Goal: Task Accomplishment & Management: Manage account settings

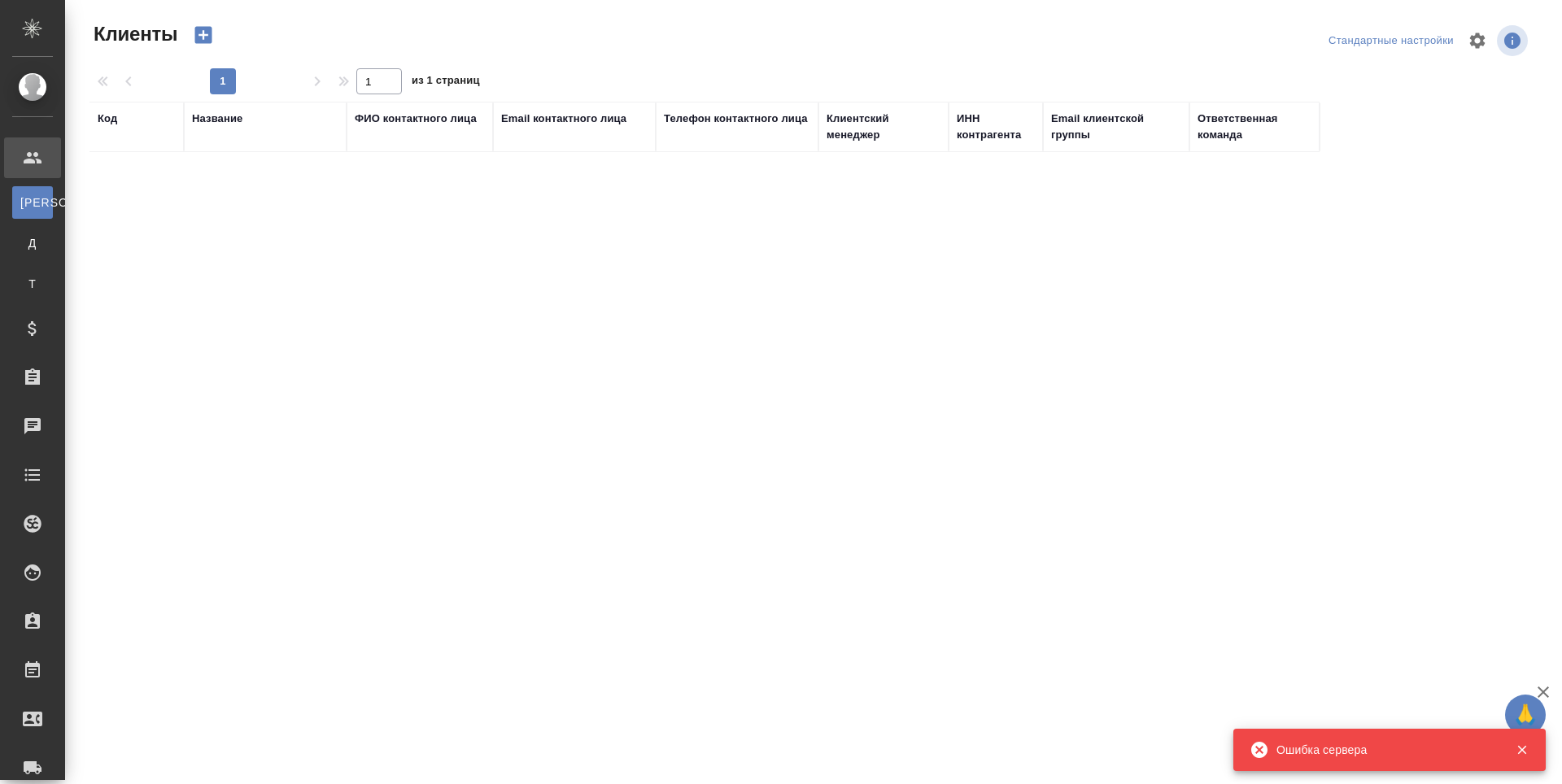
select select "RU"
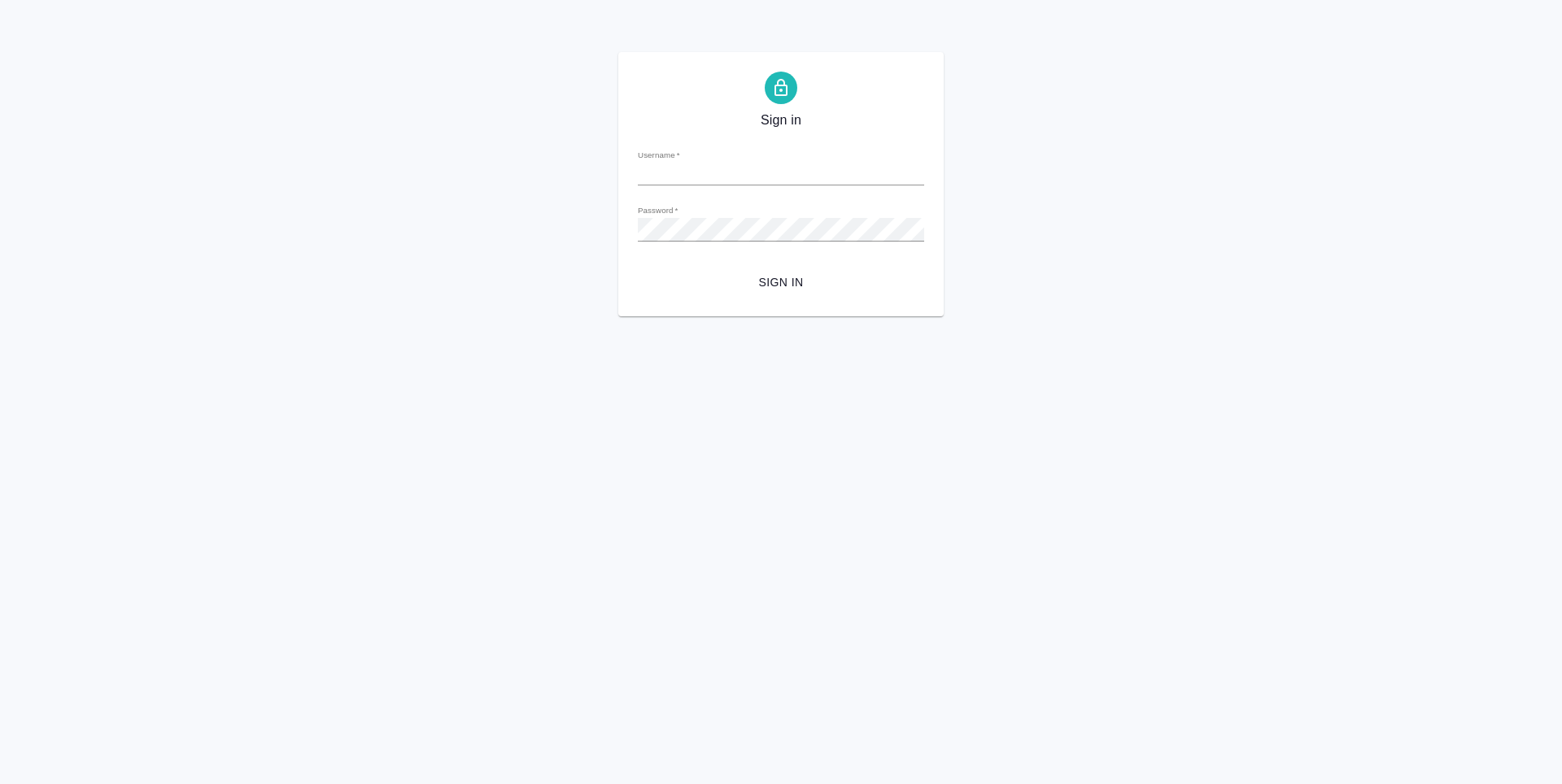
type input "[PERSON_NAME][EMAIL_ADDRESS][DOMAIN_NAME]"
click at [796, 286] on span "Sign in" at bounding box center [781, 282] width 260 height 20
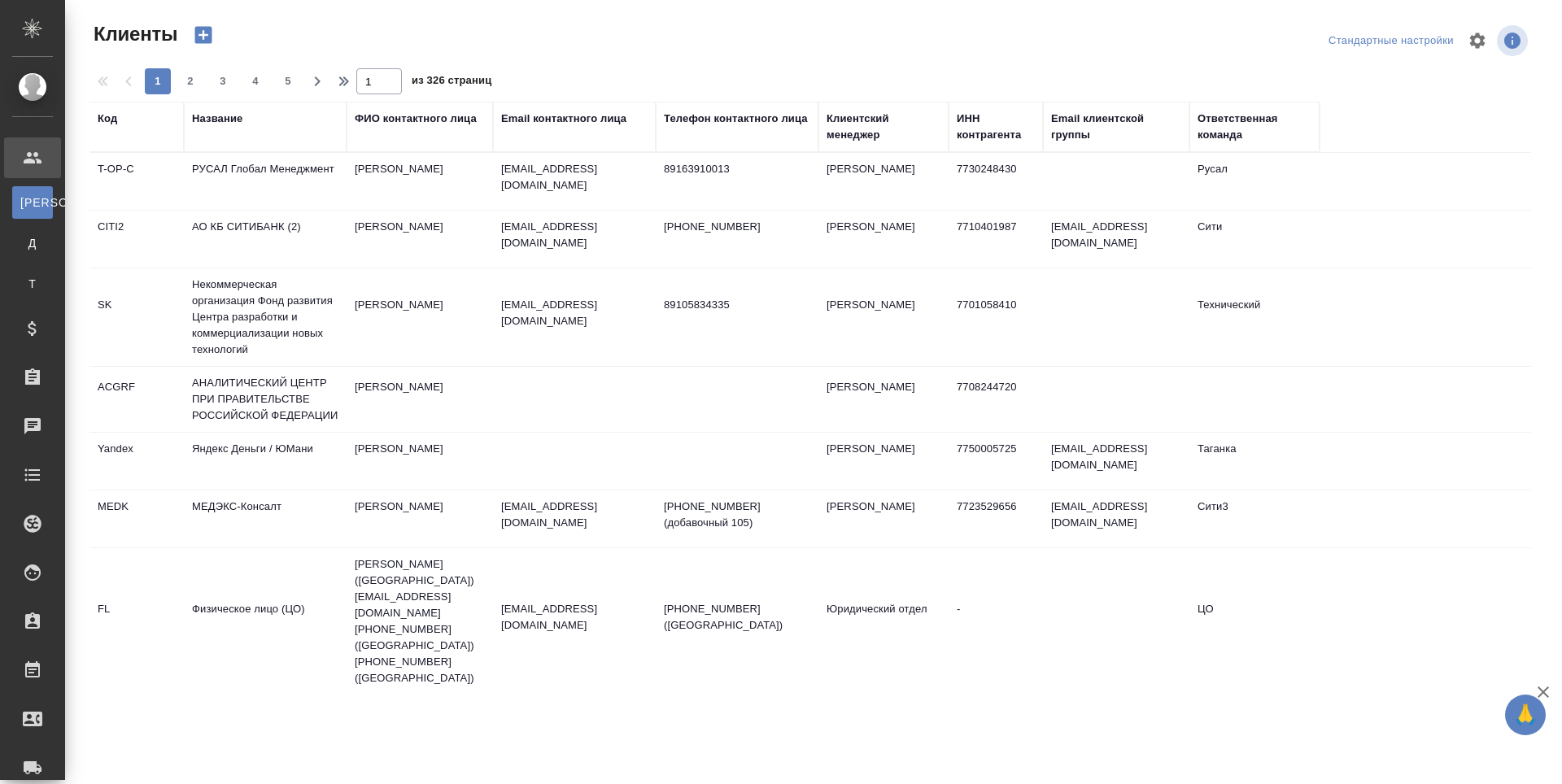
select select "RU"
click at [116, 124] on div "Код" at bounding box center [106, 119] width 19 height 16
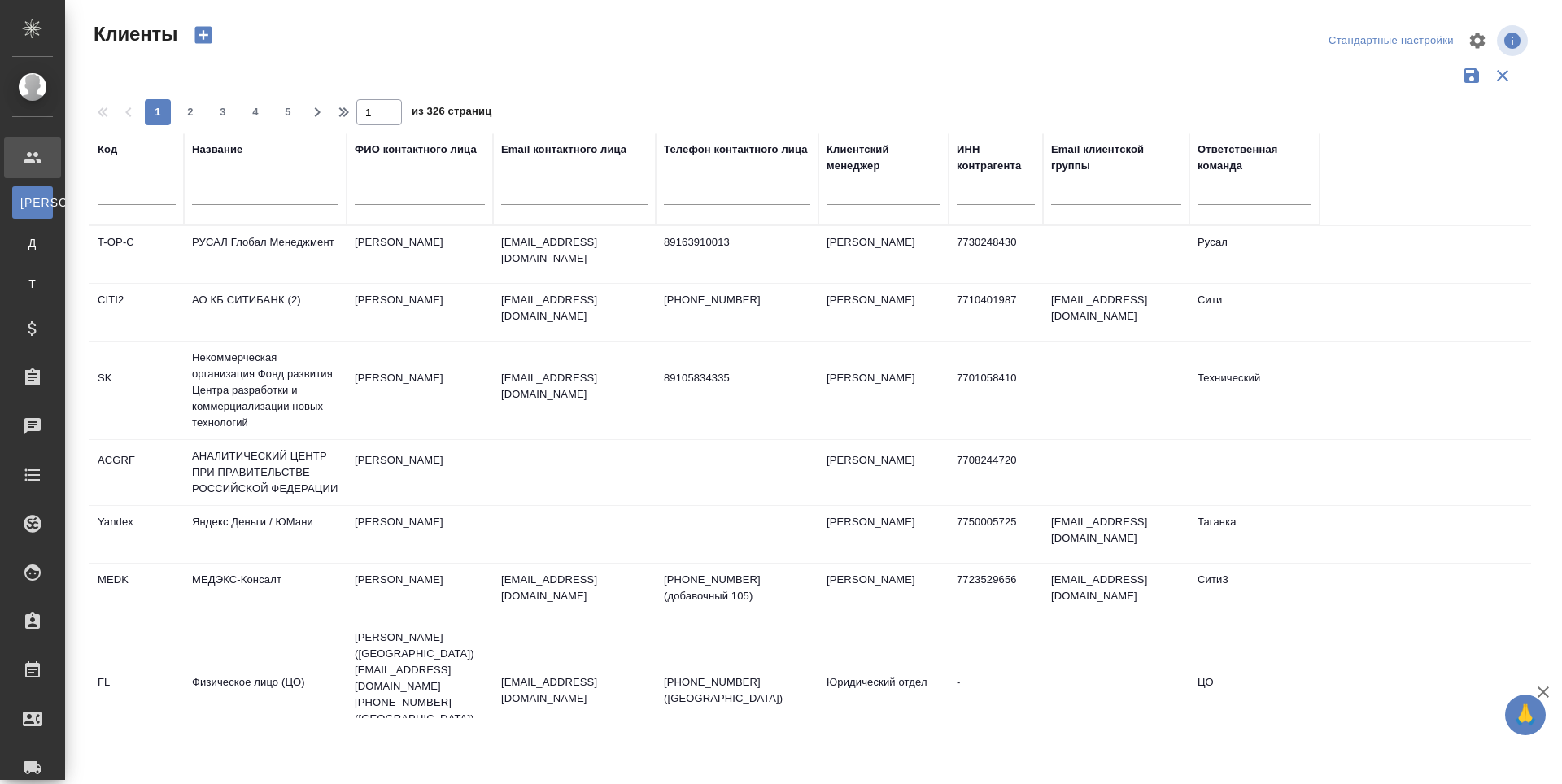
click at [116, 186] on input "text" at bounding box center [136, 195] width 78 height 20
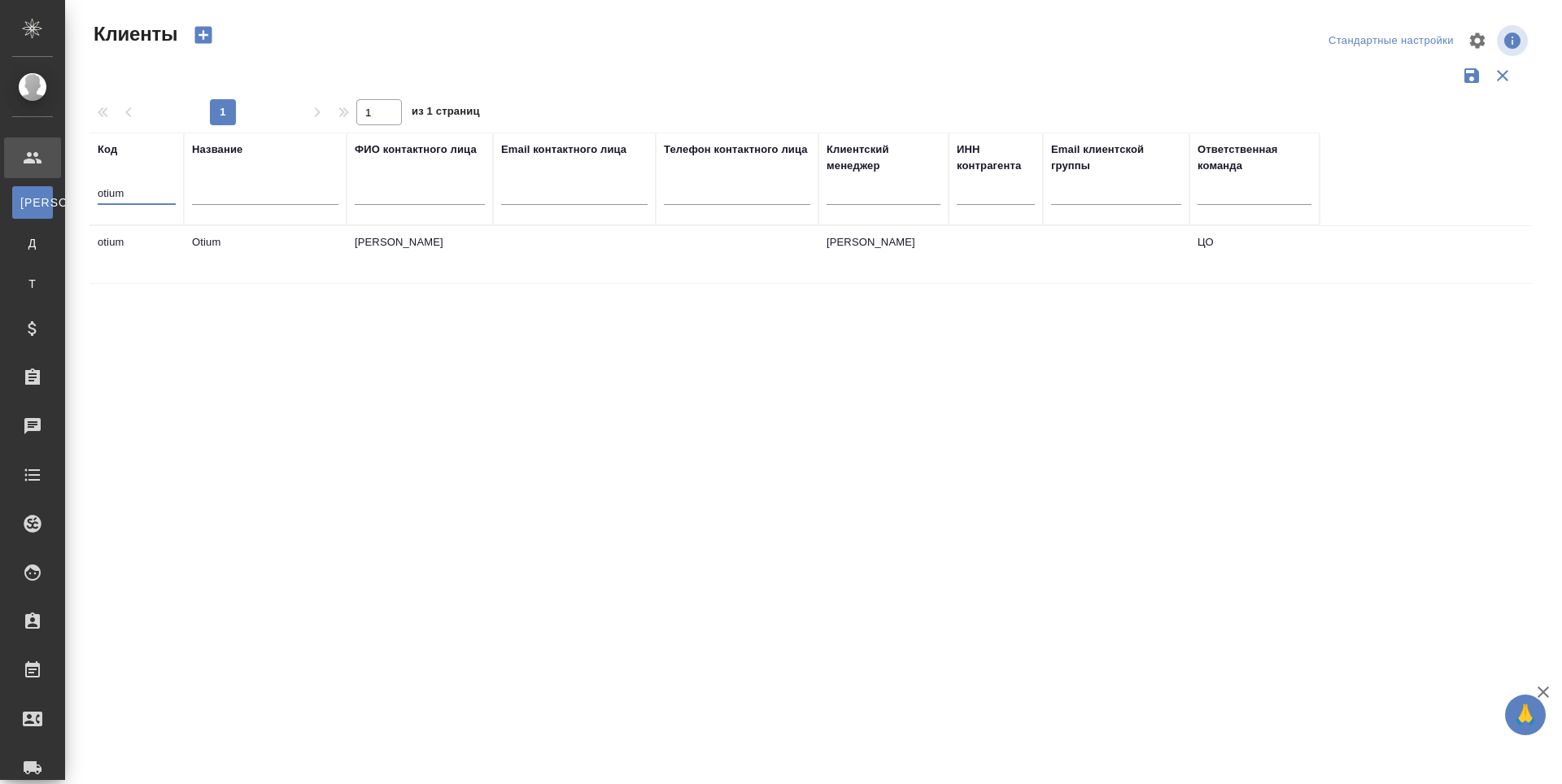
type input "otium"
click at [119, 251] on td "otium" at bounding box center [136, 255] width 95 height 57
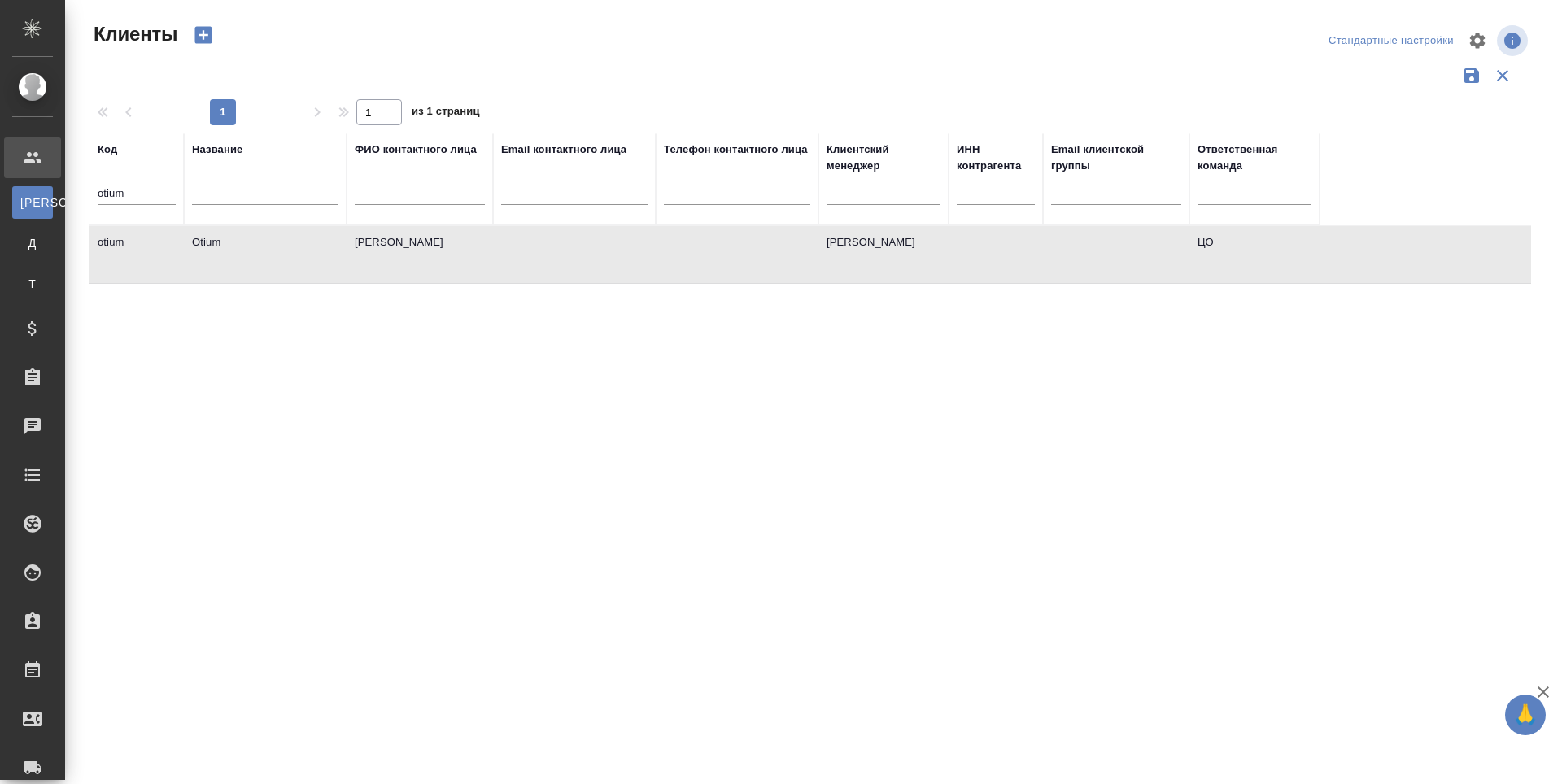
click at [119, 251] on td "otium" at bounding box center [136, 255] width 95 height 57
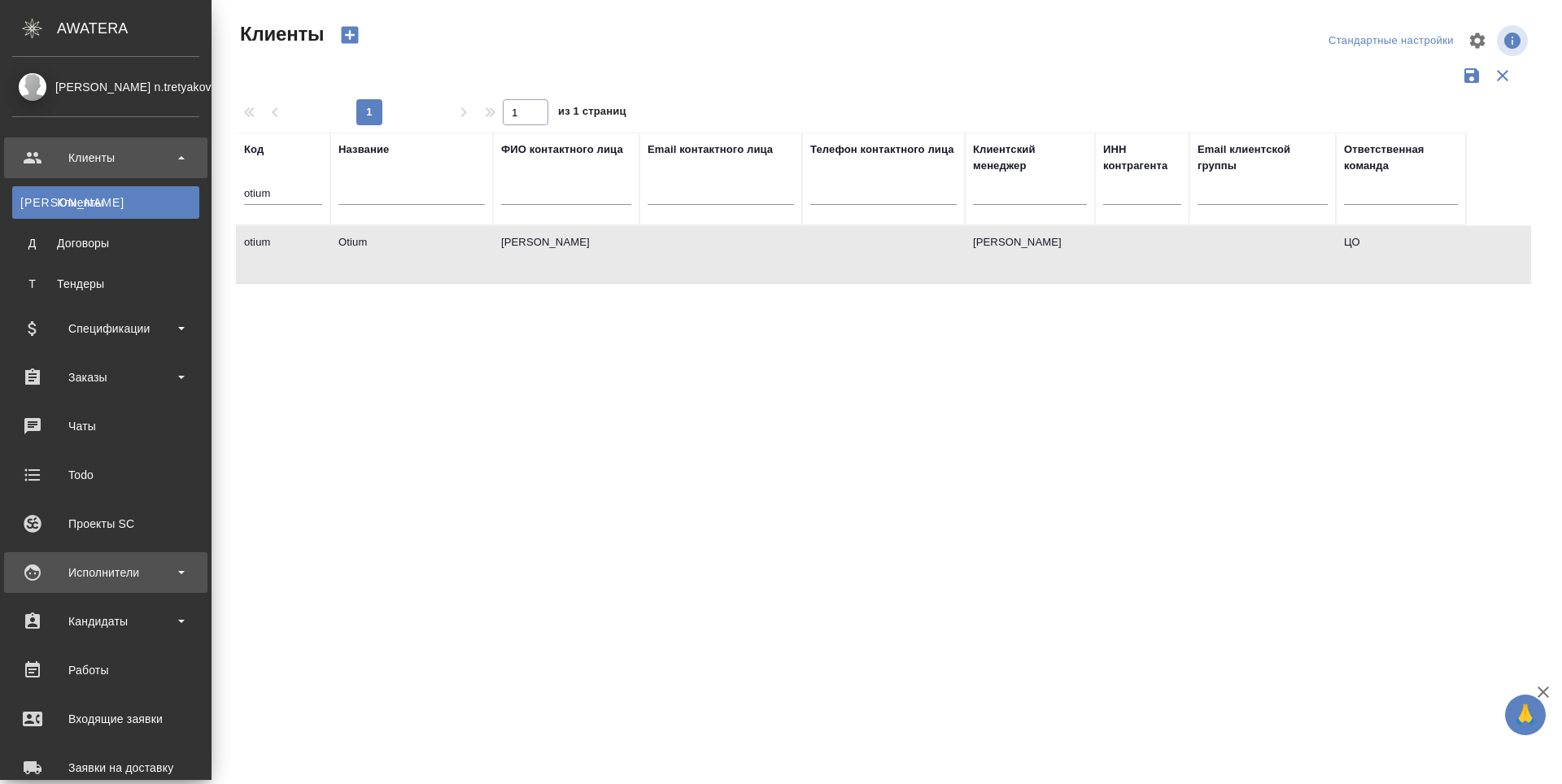
click at [36, 571] on div "Исполнители" at bounding box center [106, 572] width 187 height 25
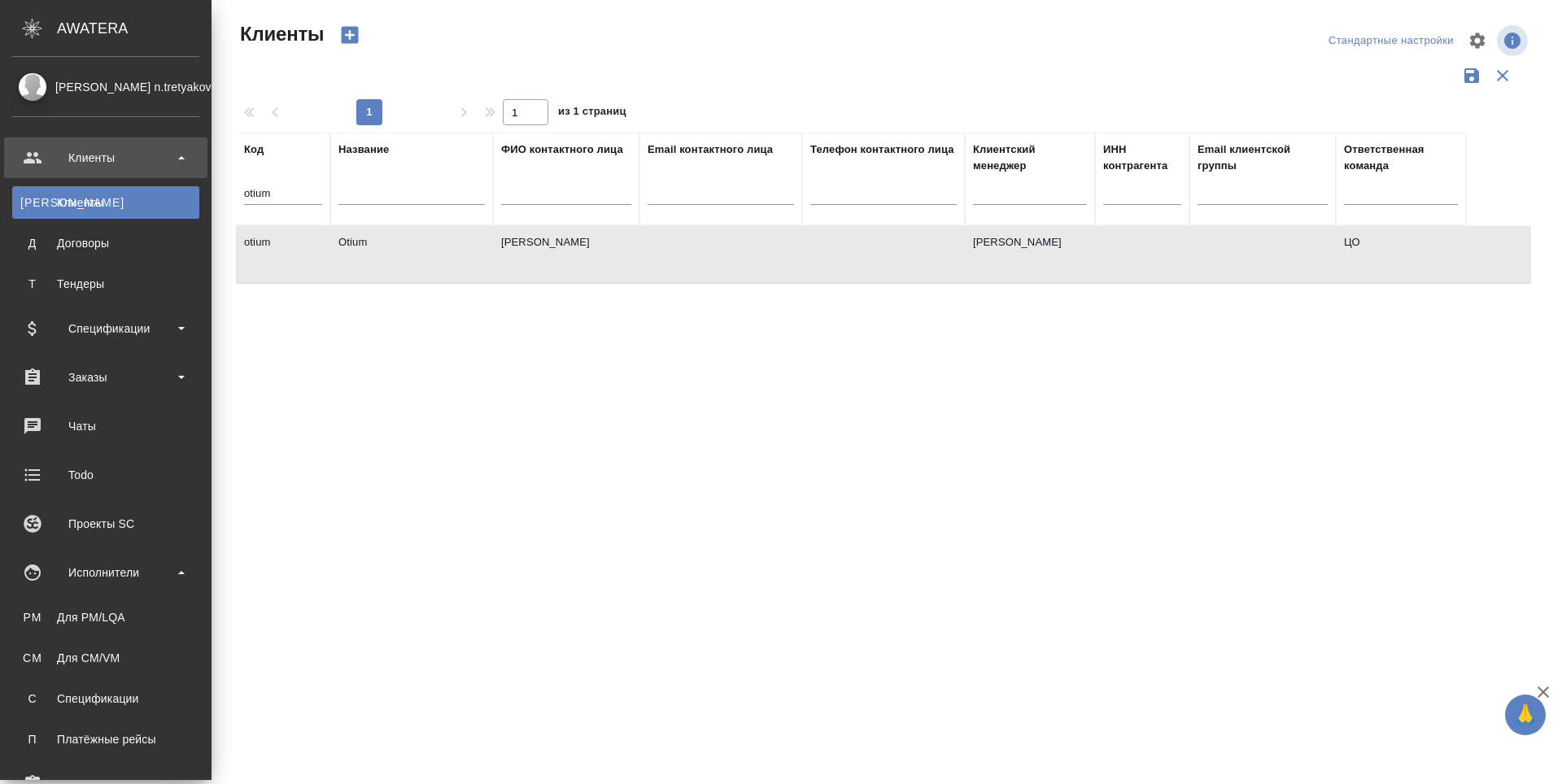
click at [47, 600] on ul "PM Для PM/LQA CM Для CM/VM С Спецификации П Платёжные рейсы" at bounding box center [106, 674] width 211 height 163
click at [46, 612] on div "Для PM/LQA" at bounding box center [106, 618] width 171 height 16
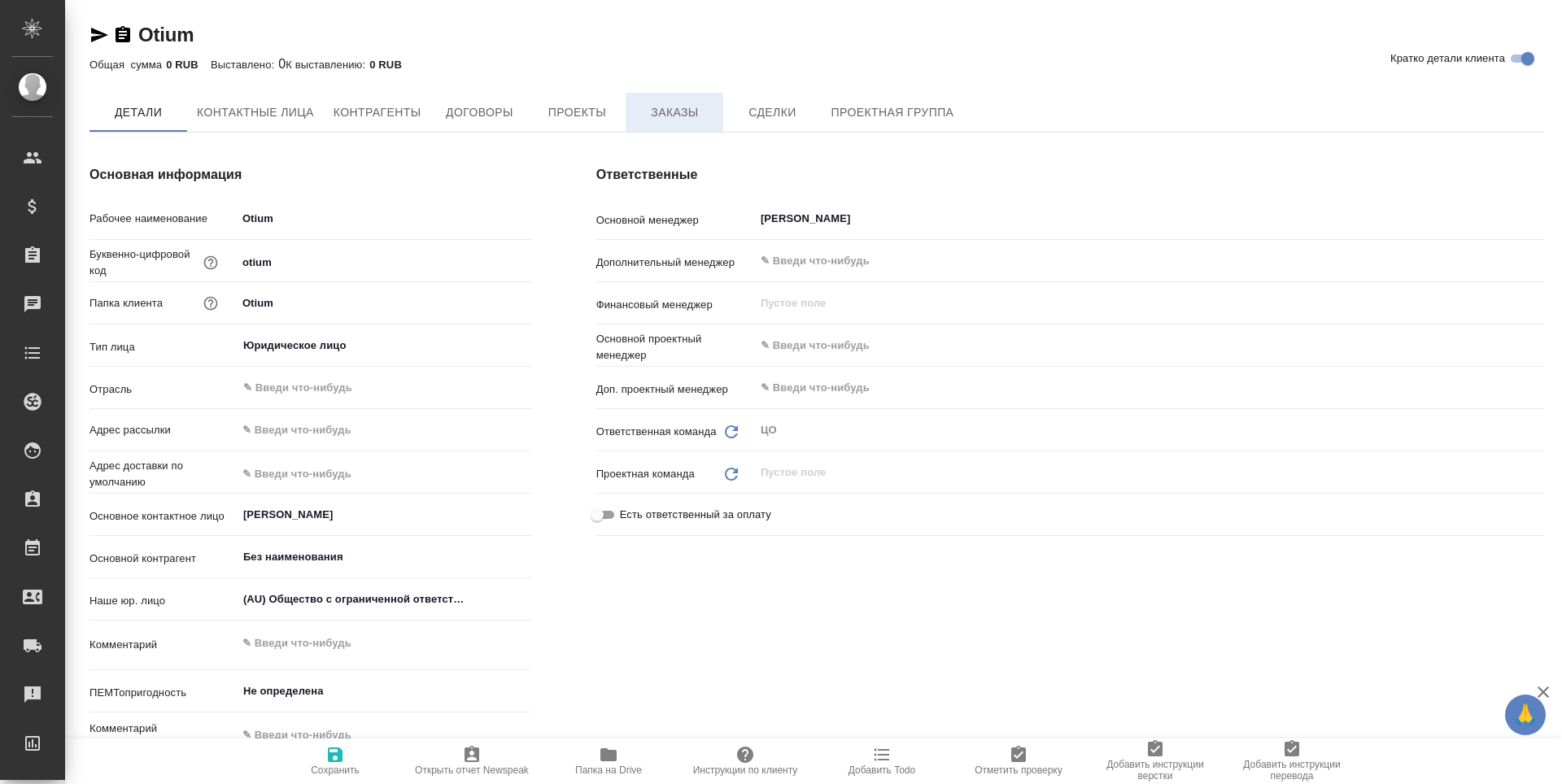
type textarea "x"
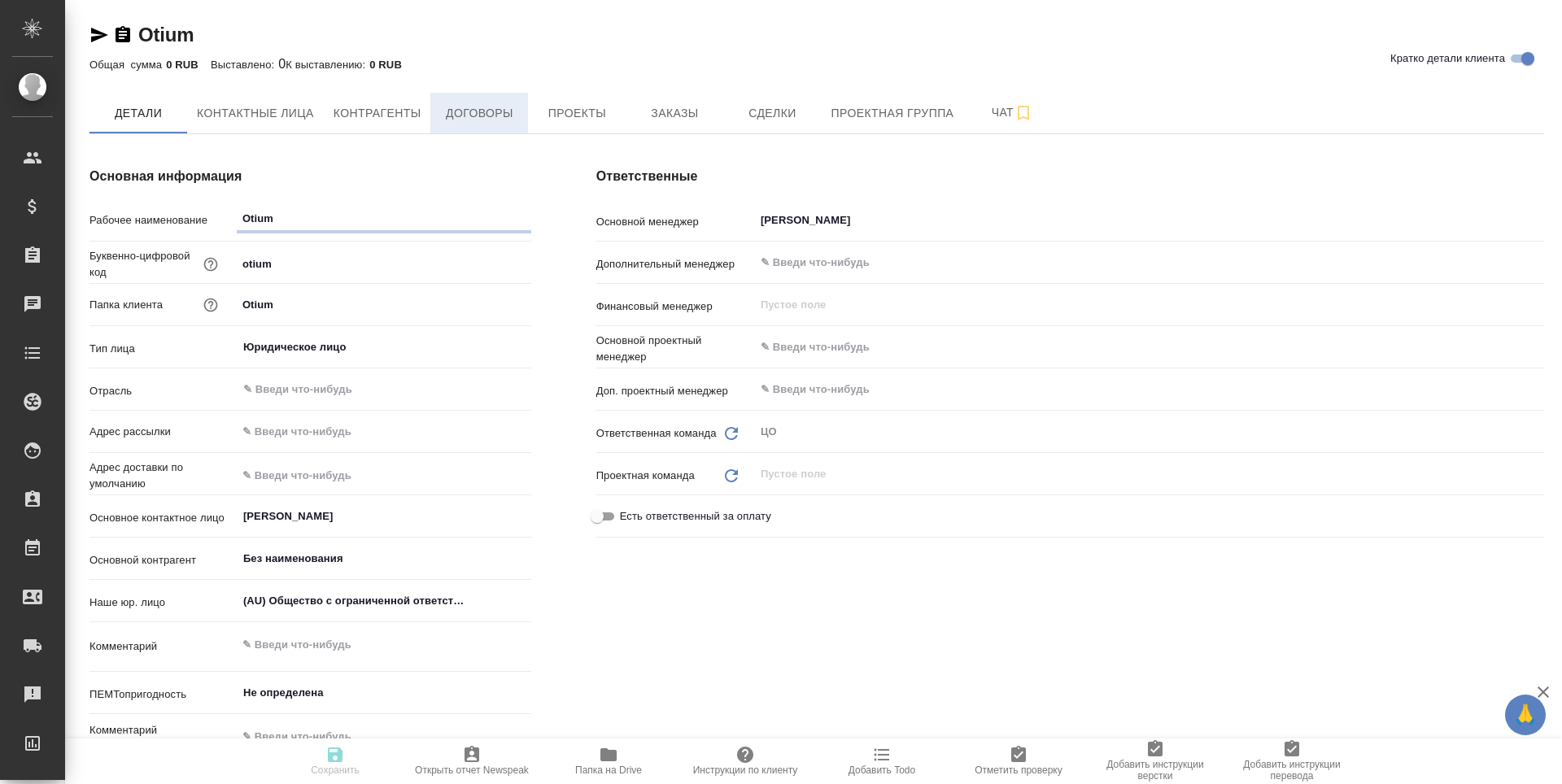
type textarea "x"
click at [680, 114] on span "Заказы" at bounding box center [674, 114] width 78 height 20
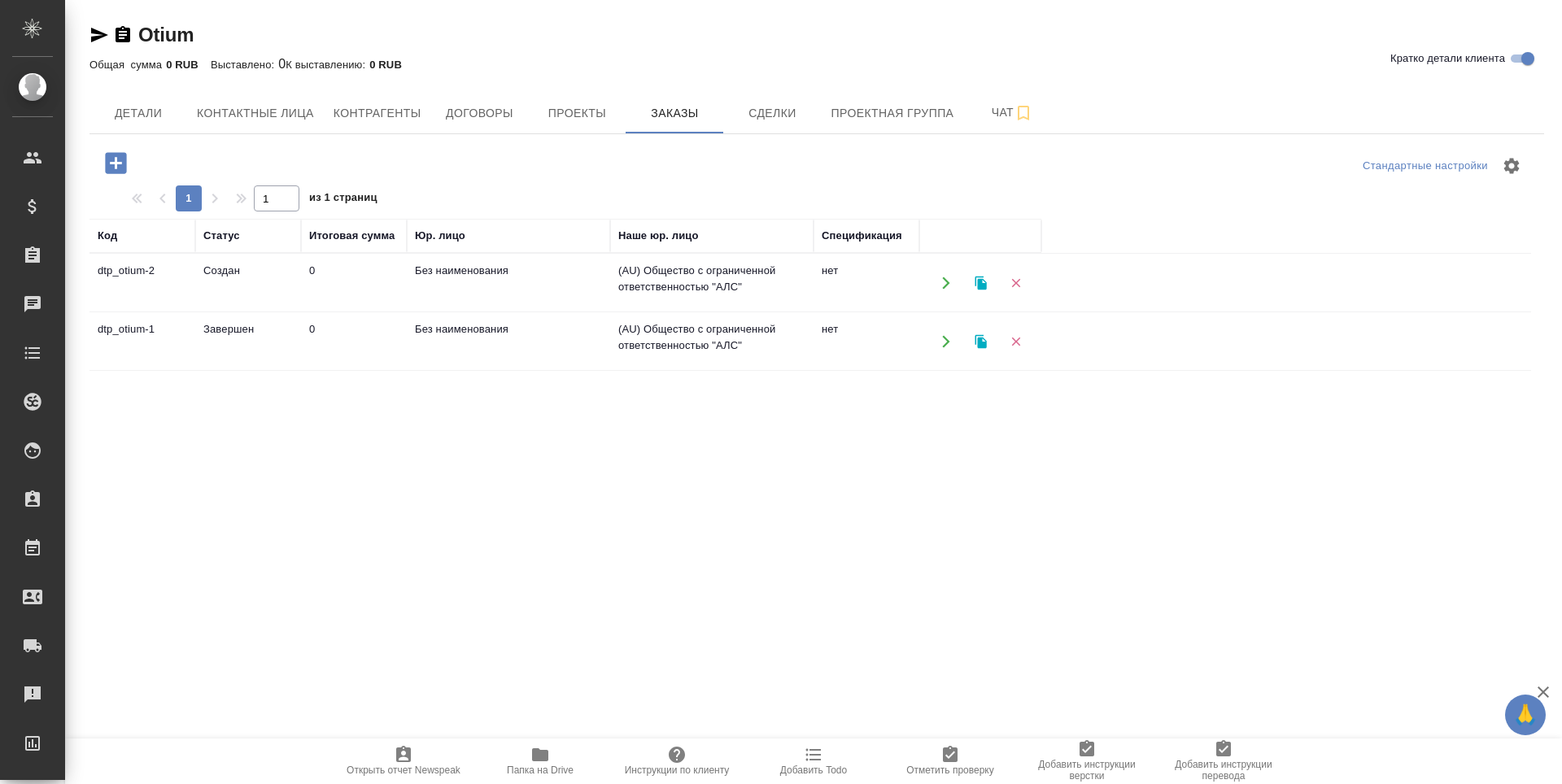
click at [622, 289] on td "(AU) Общество с ограниченной ответственностью "АЛС"" at bounding box center [712, 283] width 204 height 57
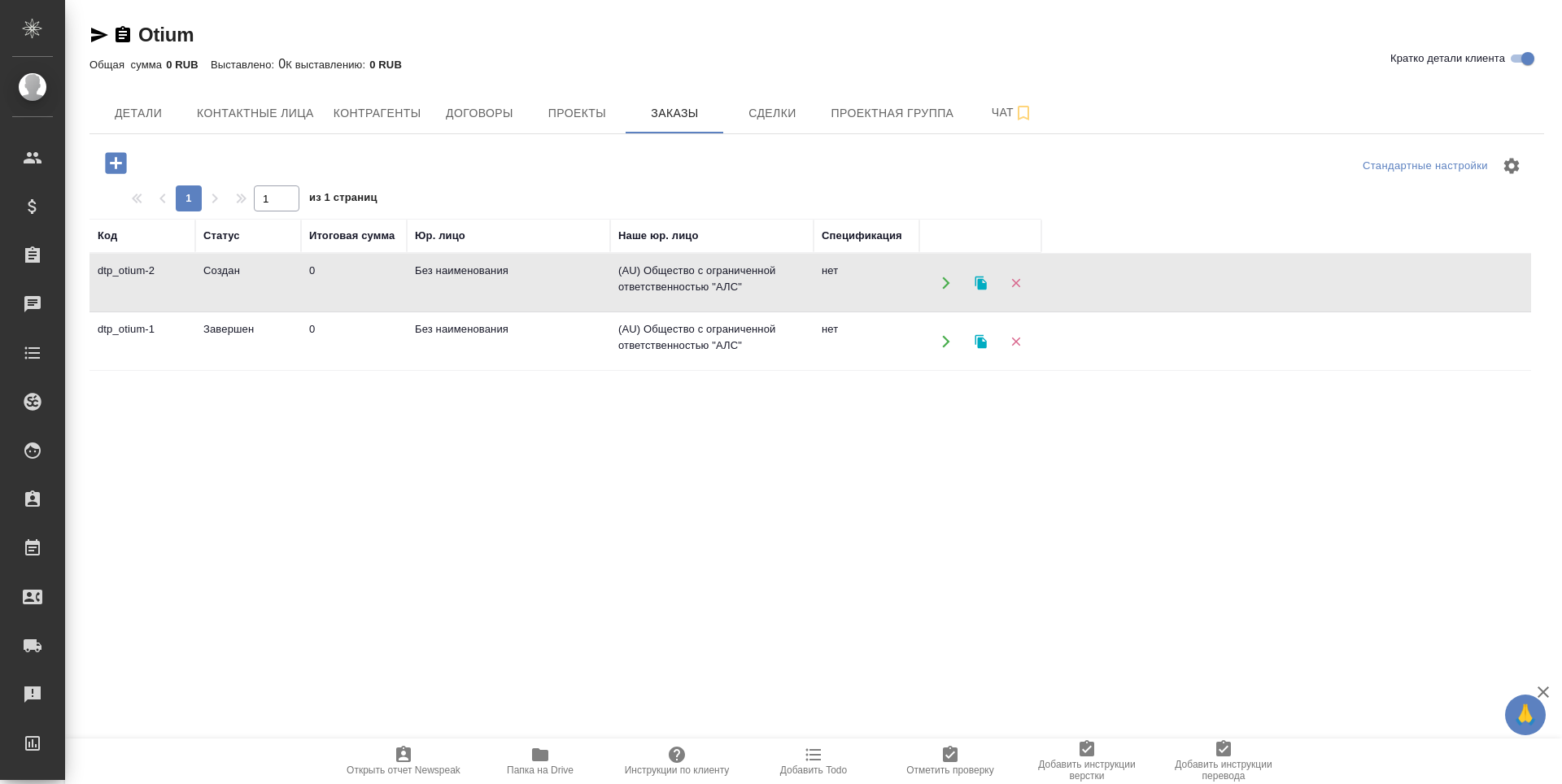
click at [622, 289] on td "(AU) Общество с ограниченной ответственностью "АЛС"" at bounding box center [712, 283] width 204 height 57
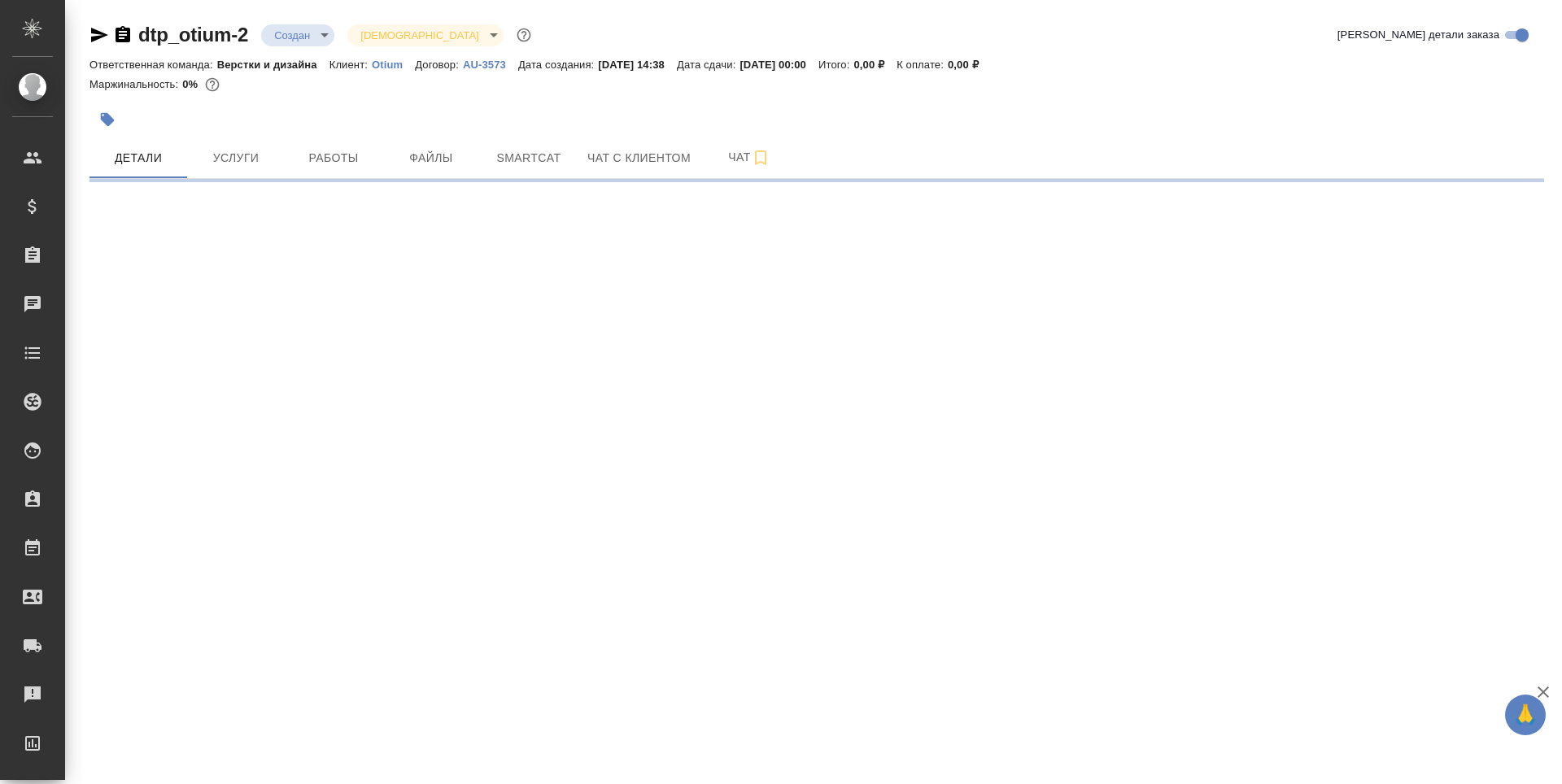
select select "RU"
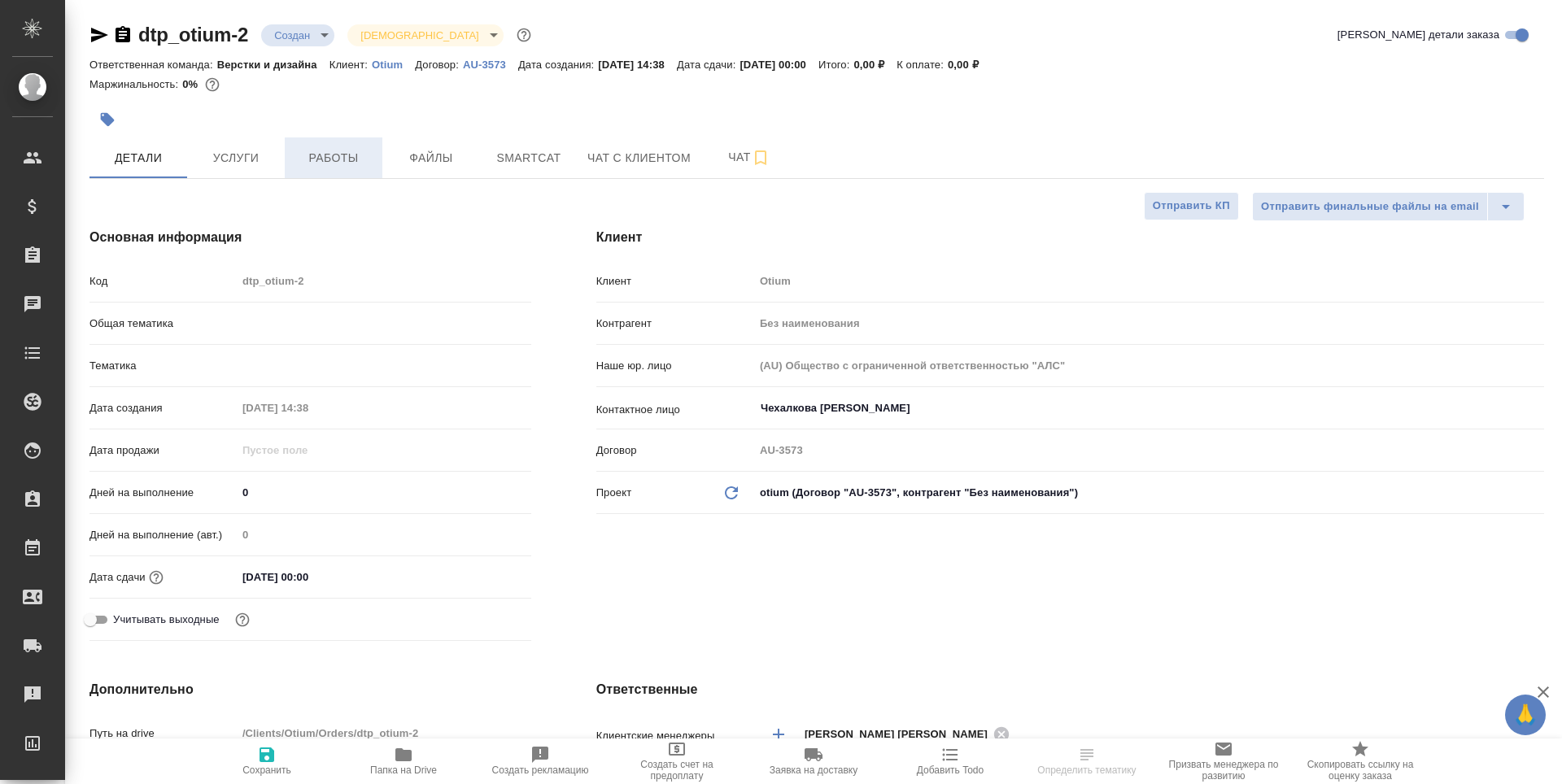
type textarea "x"
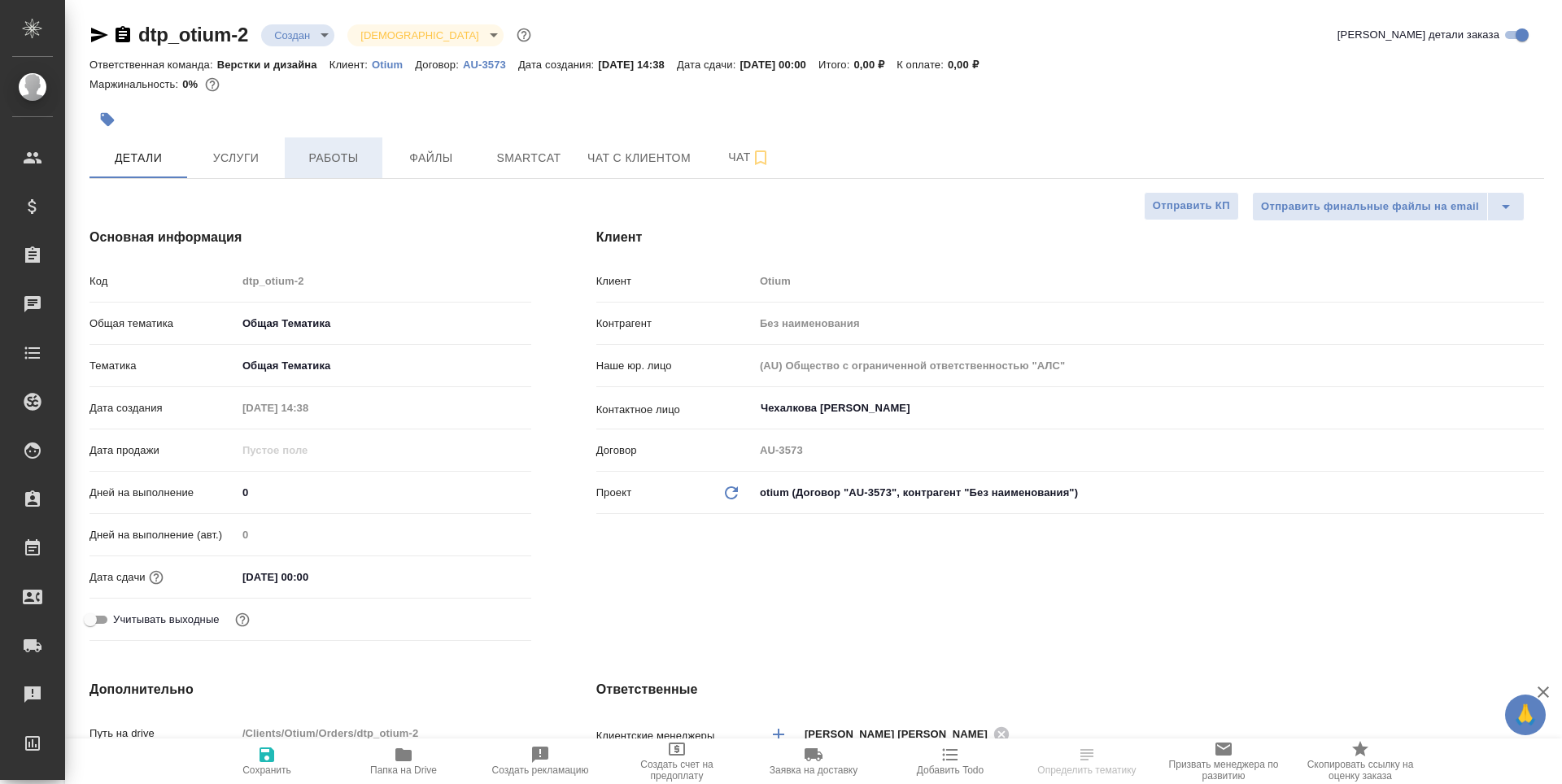
type textarea "x"
click at [322, 166] on span "Работы" at bounding box center [334, 158] width 78 height 20
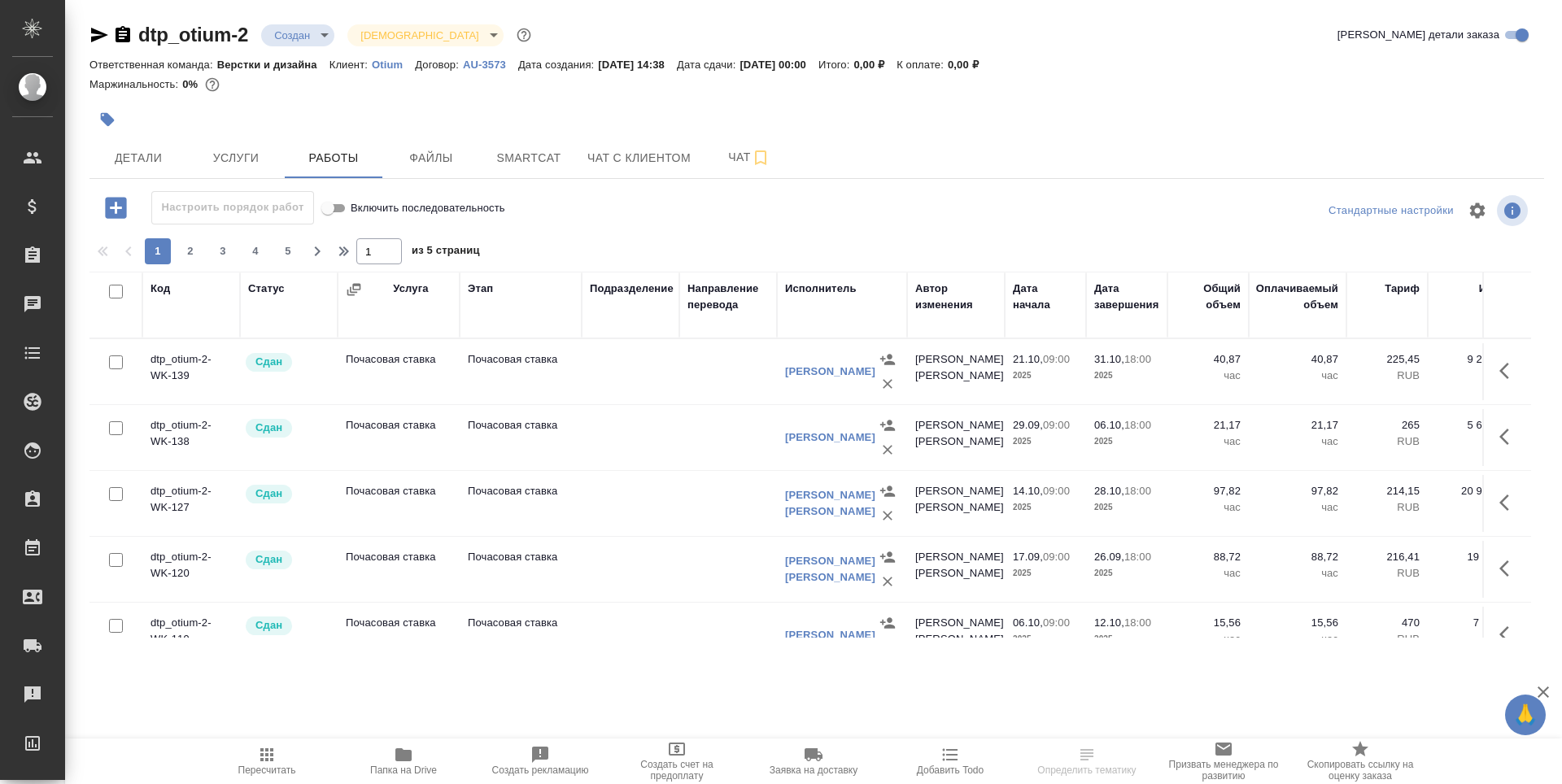
click at [114, 365] on input "checkbox" at bounding box center [116, 362] width 14 height 14
checkbox input "true"
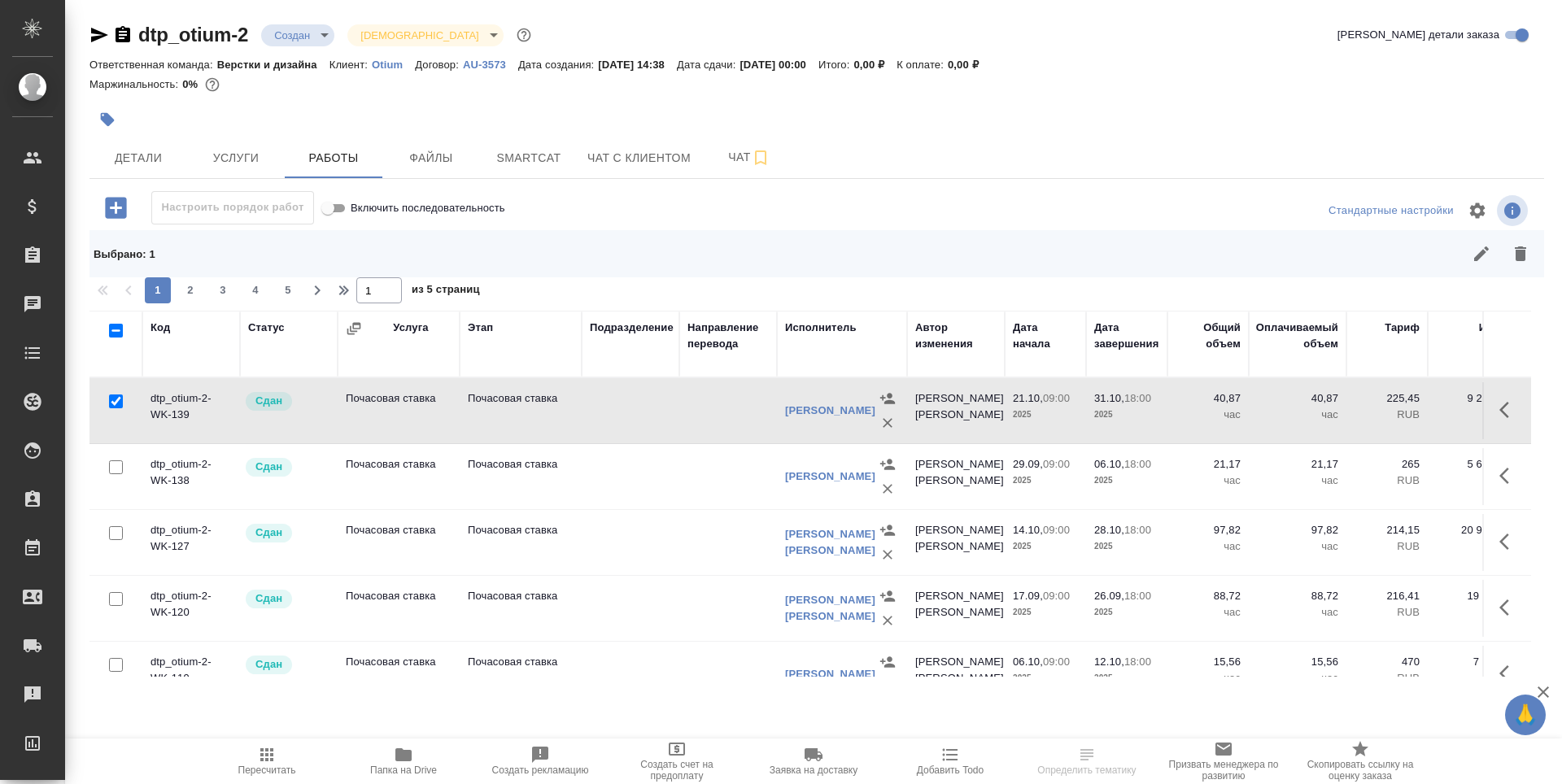
click at [1499, 418] on icon "button" at bounding box center [1508, 409] width 19 height 19
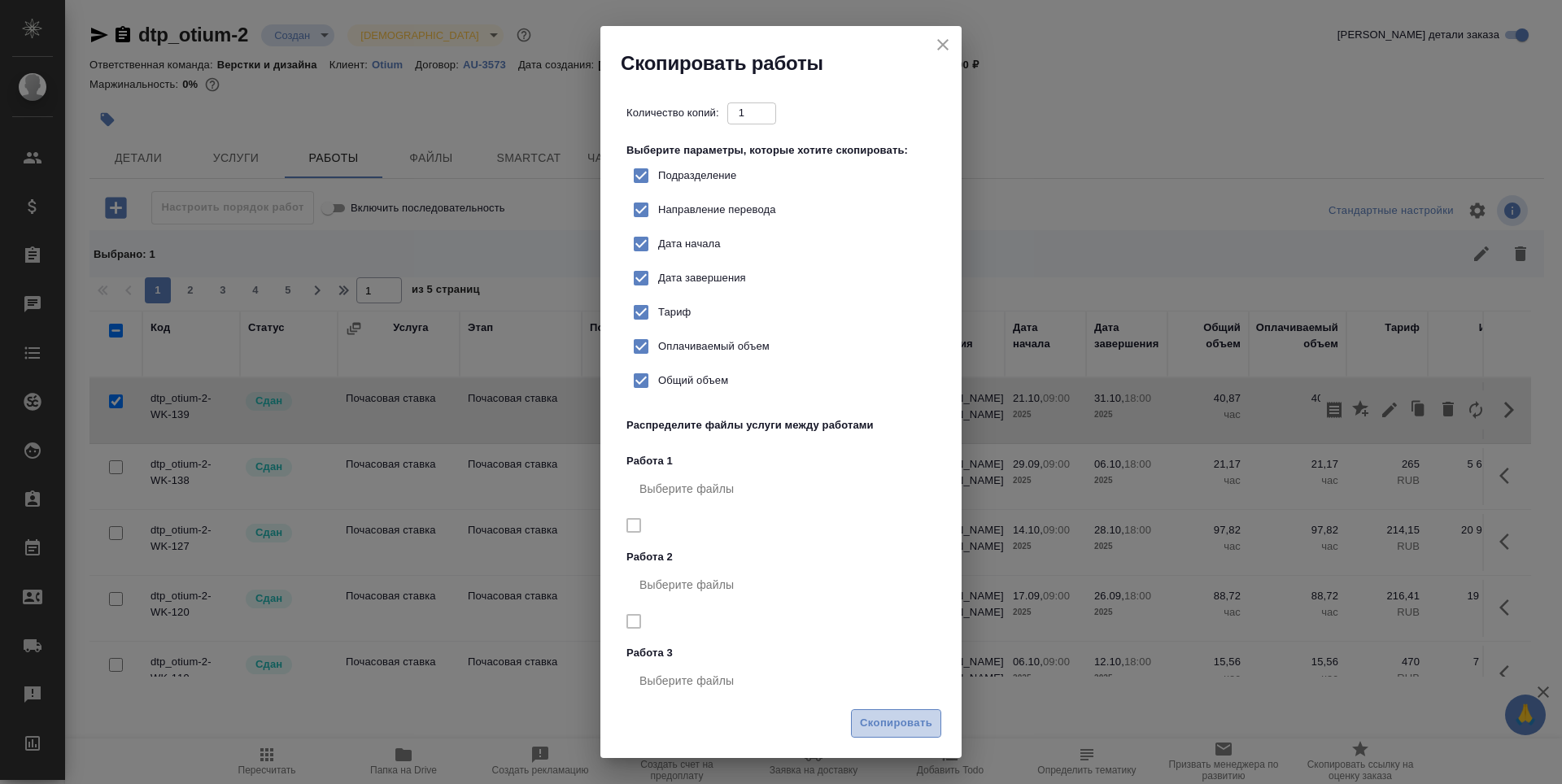
click at [892, 729] on span "Скопировать" at bounding box center [896, 723] width 73 height 19
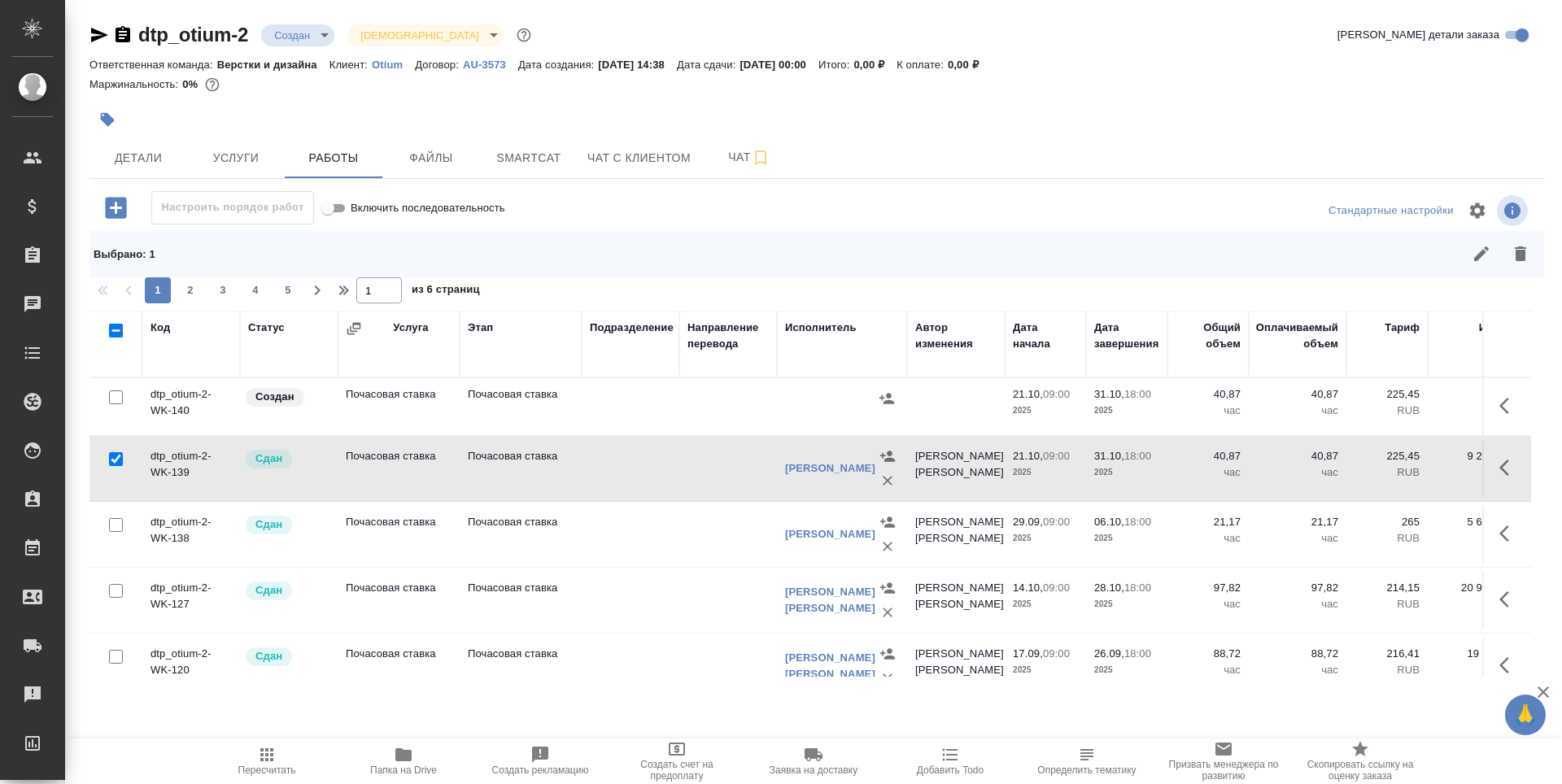
click at [541, 390] on p "Почасовая ставка" at bounding box center [520, 395] width 106 height 16
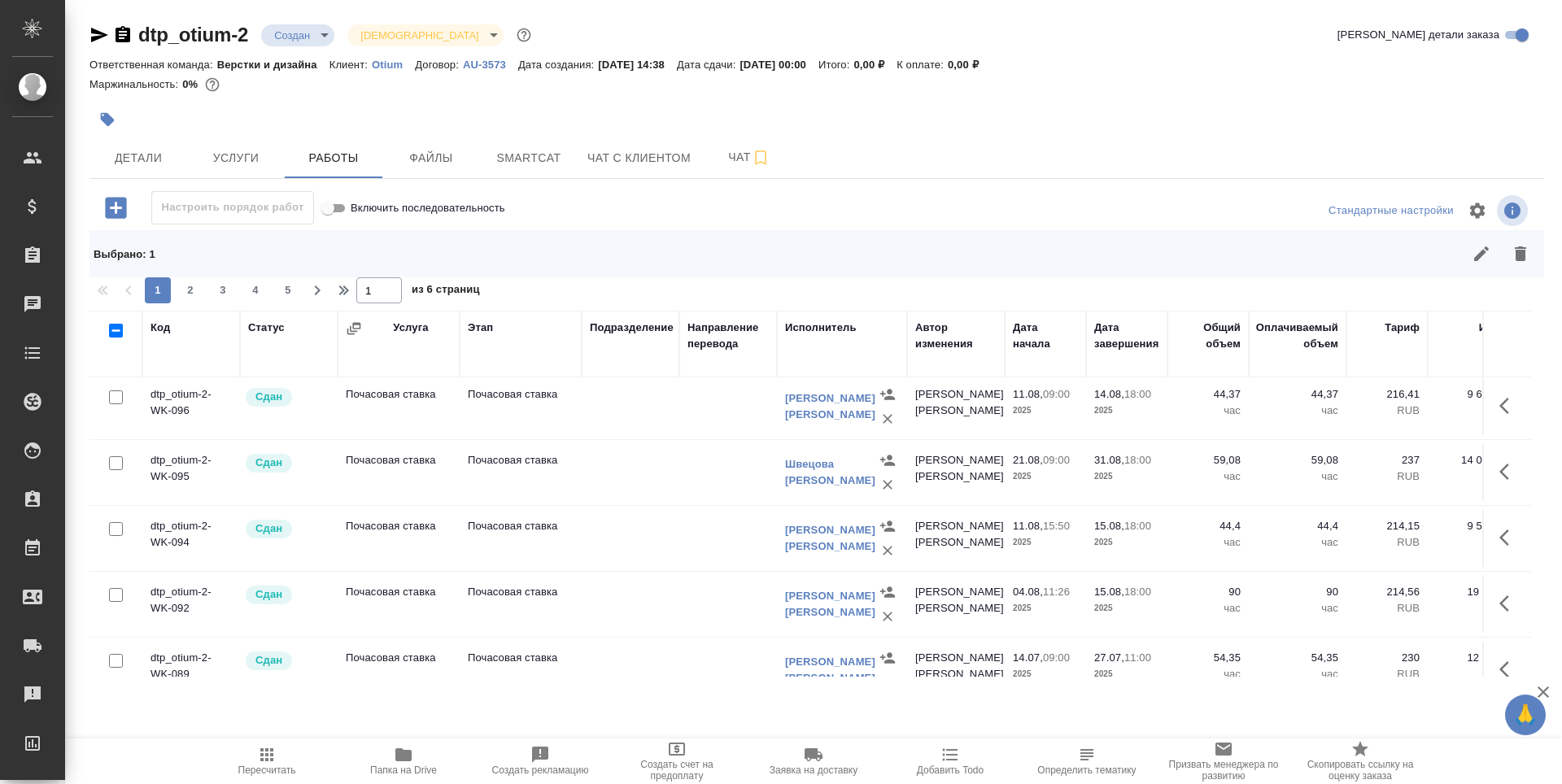
scroll to position [1352, 0]
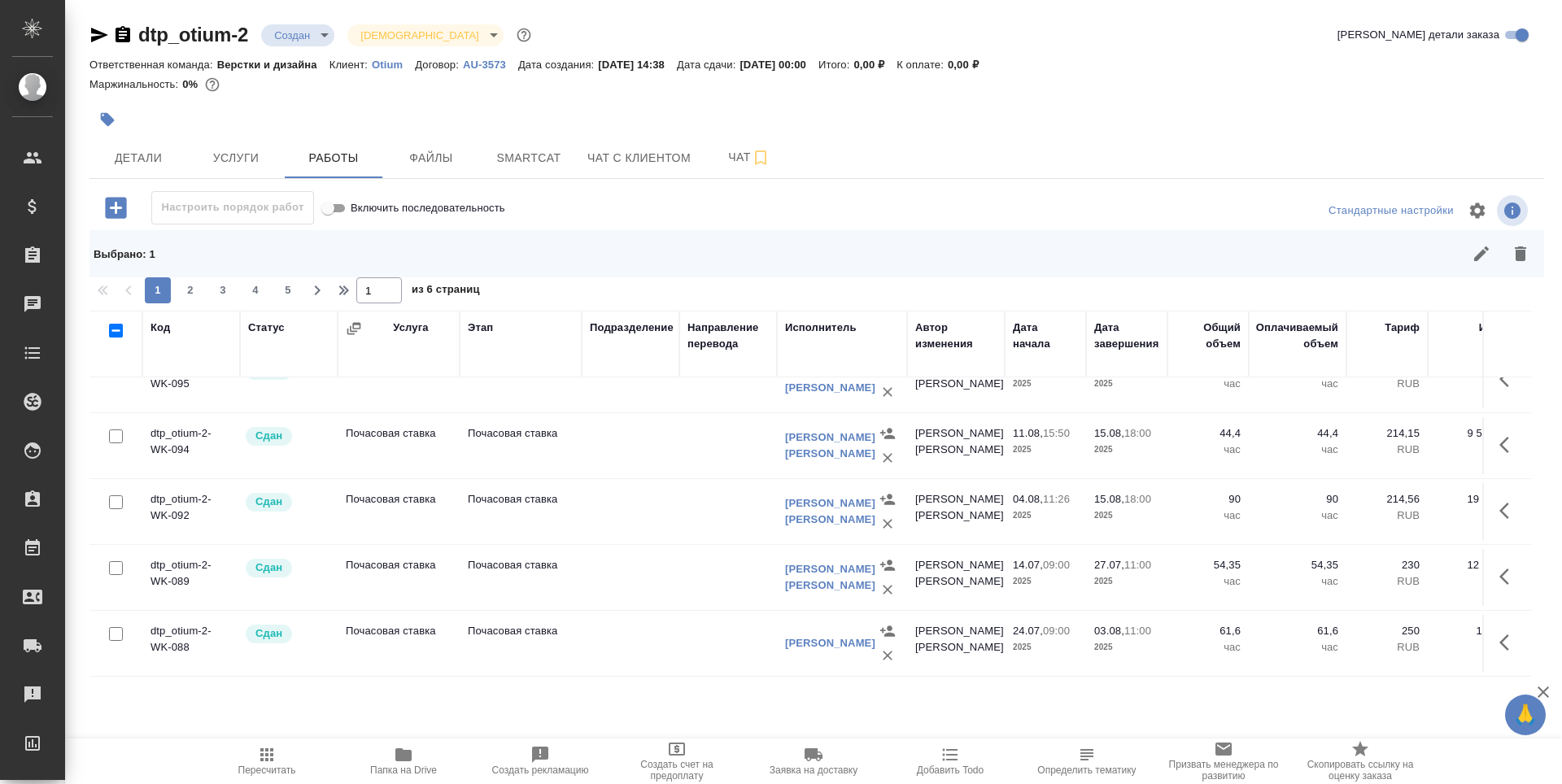
click at [410, 327] on div "Услуга" at bounding box center [410, 327] width 35 height 16
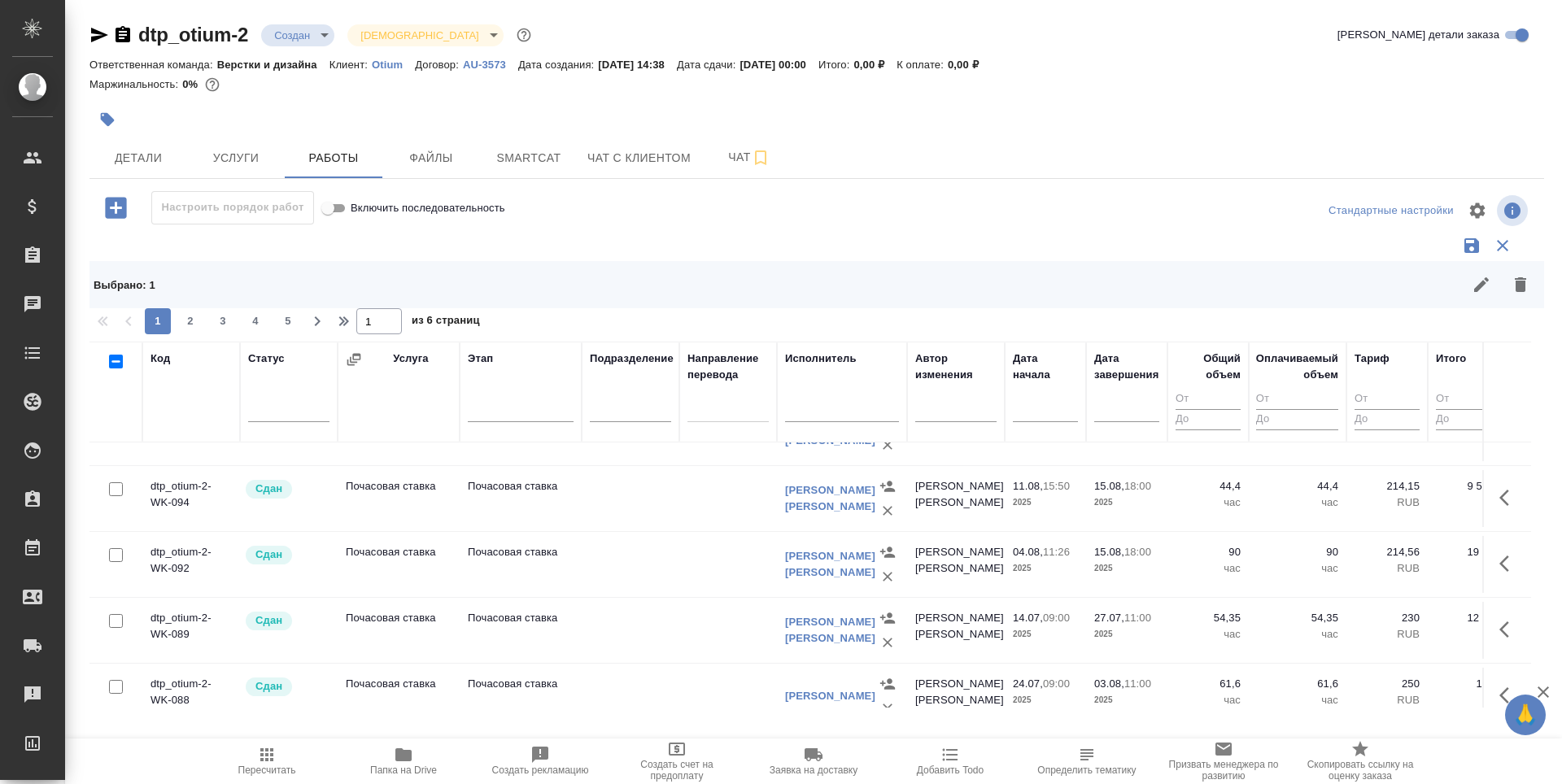
click at [401, 398] on div "Услуга" at bounding box center [398, 391] width 106 height 83
click at [409, 358] on div "Услуга" at bounding box center [410, 358] width 35 height 16
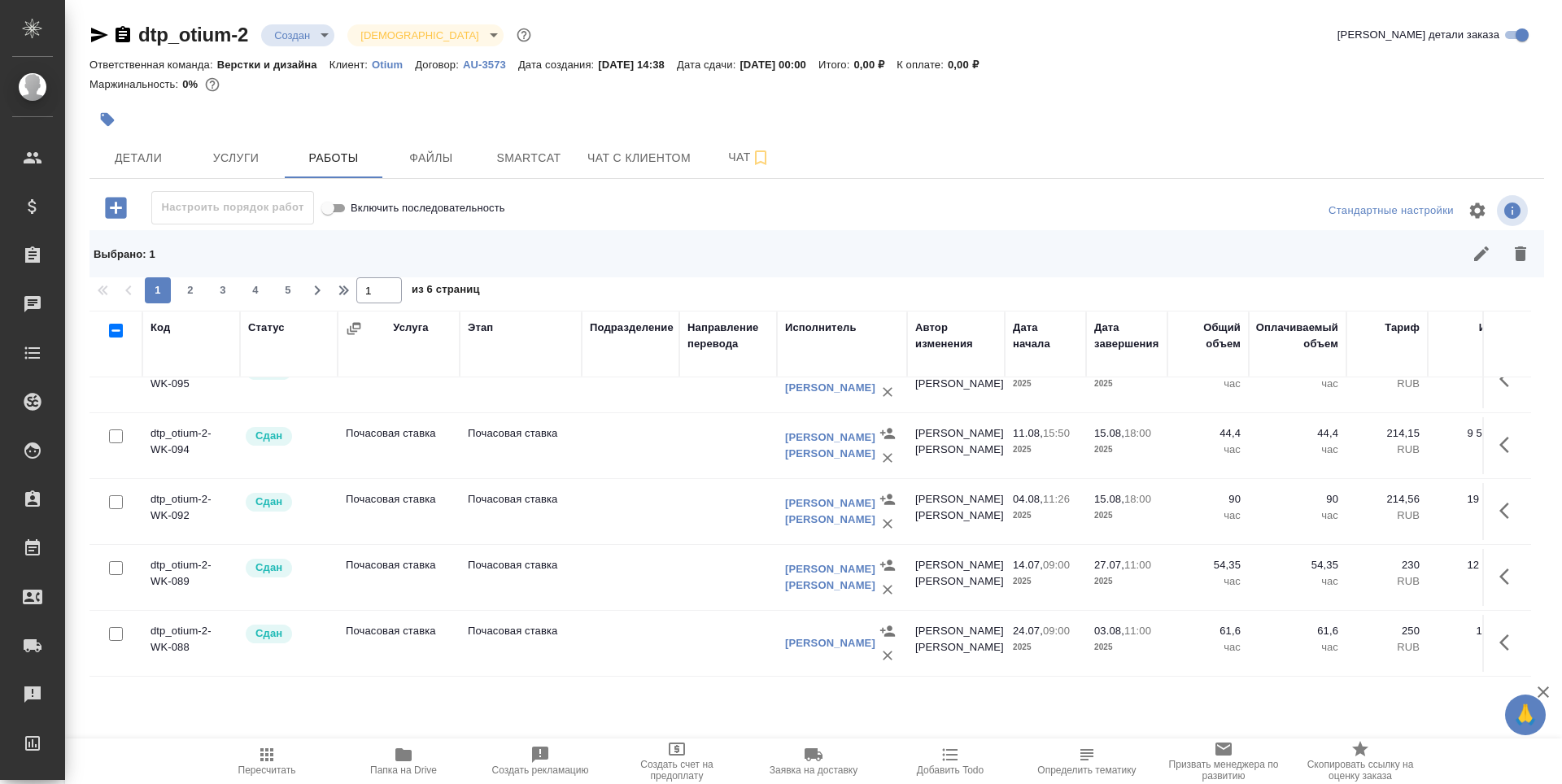
click at [413, 325] on div "Услуга" at bounding box center [410, 327] width 35 height 16
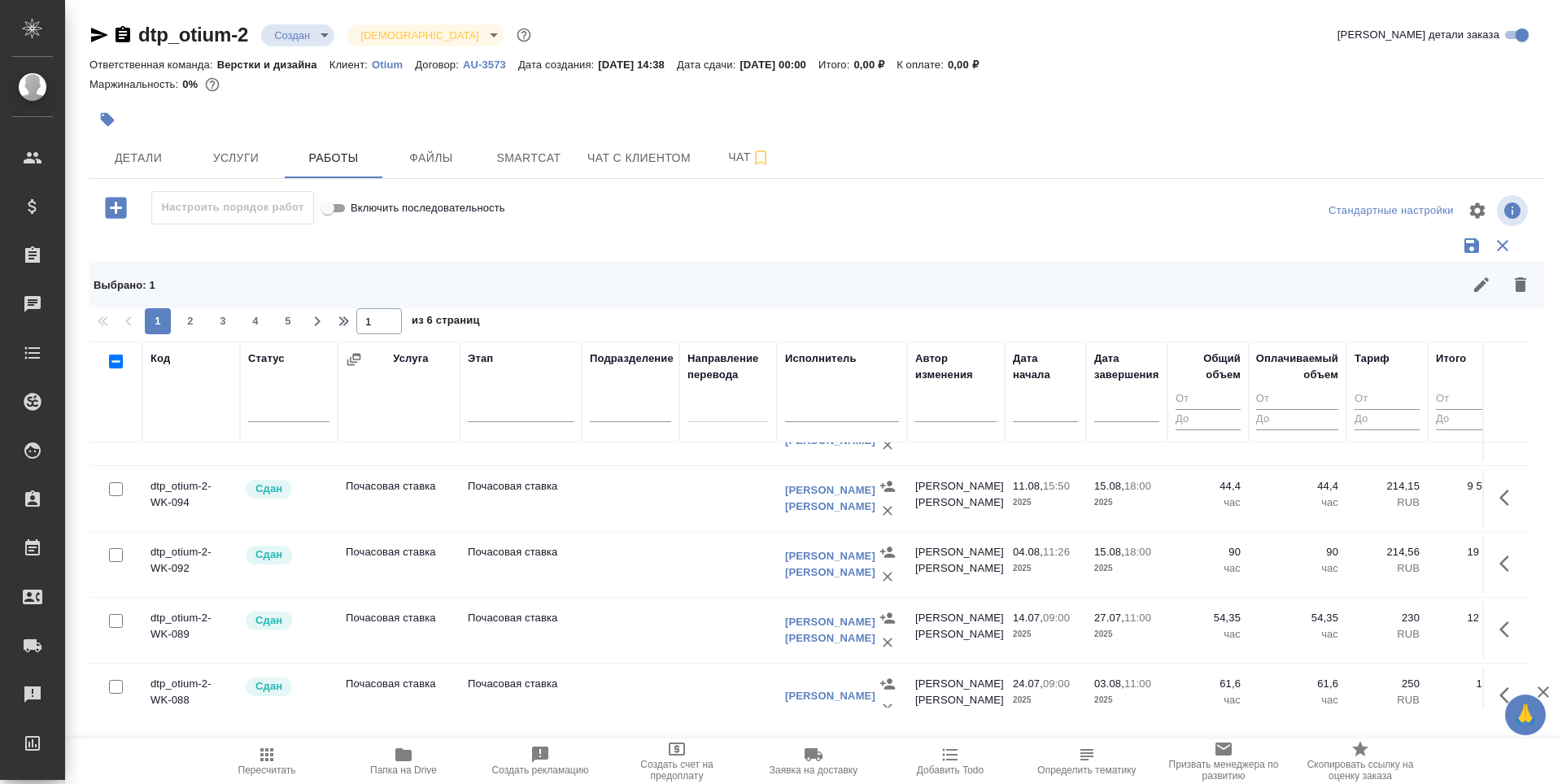
click at [390, 405] on div "Услуга" at bounding box center [398, 391] width 106 height 83
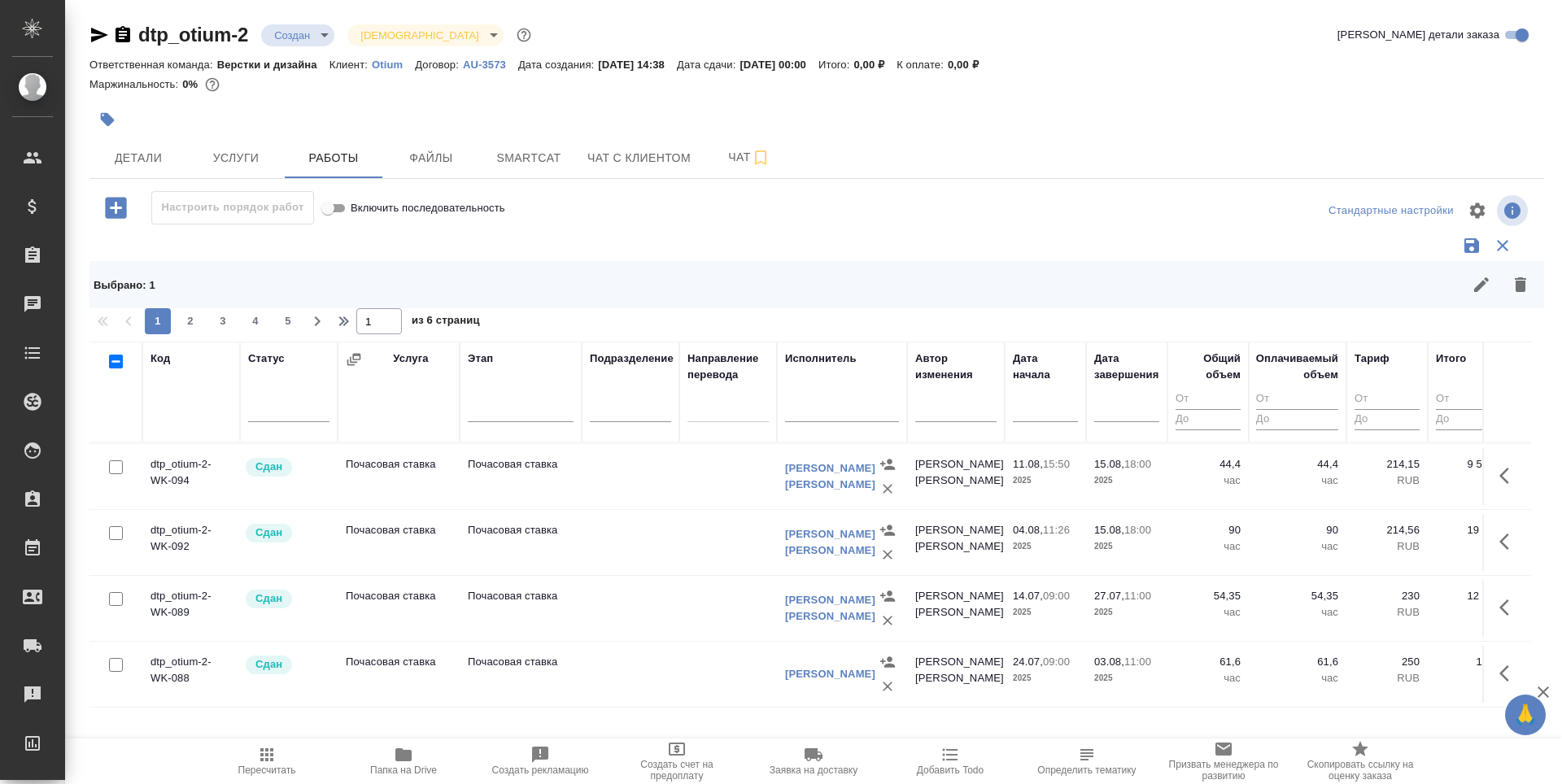
scroll to position [1386, 0]
click at [801, 409] on input "text" at bounding box center [841, 411] width 114 height 20
type input "ш"
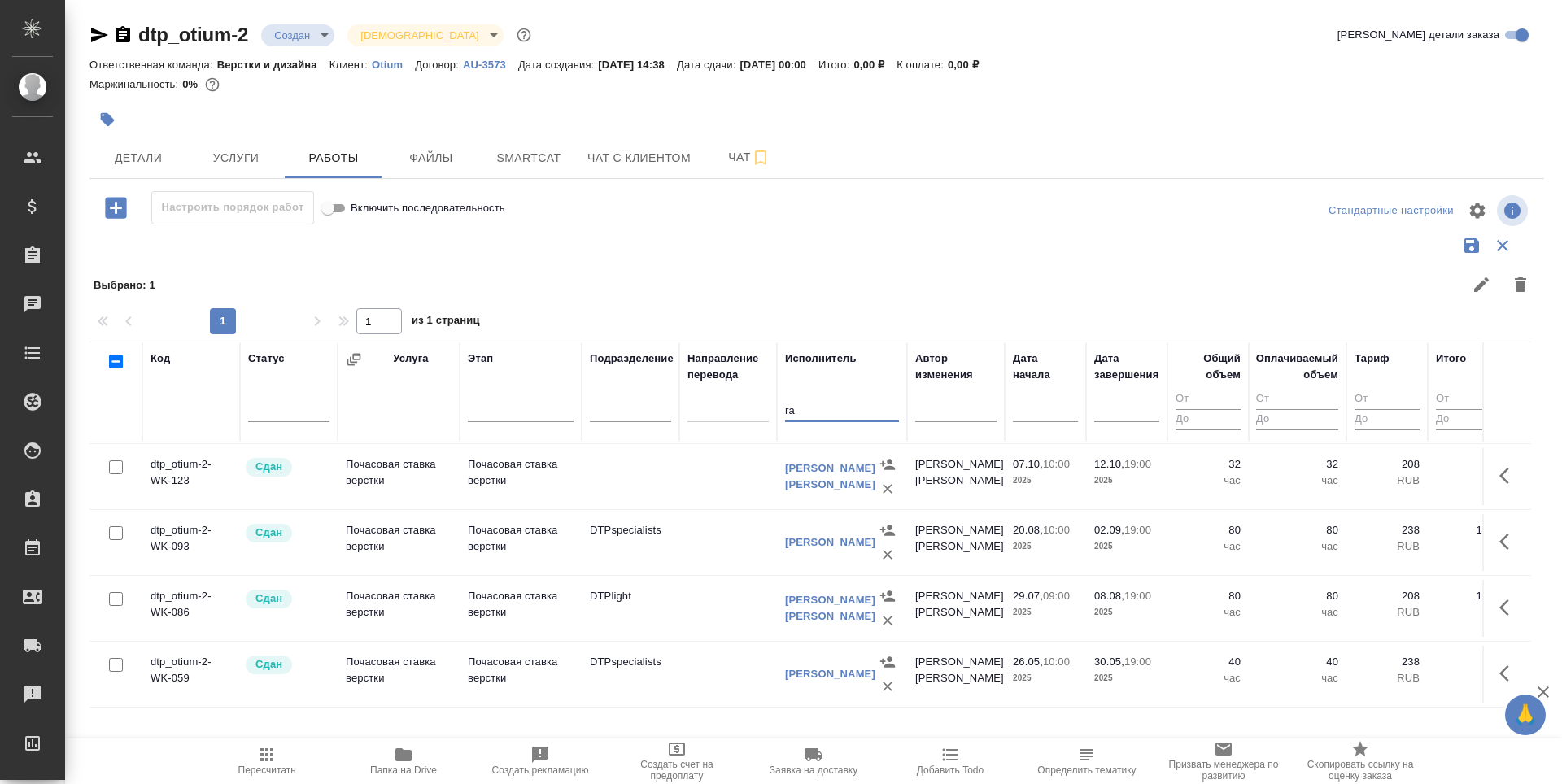
scroll to position [604, 0]
click at [815, 467] on link "[PERSON_NAME]" at bounding box center [830, 476] width 90 height 28
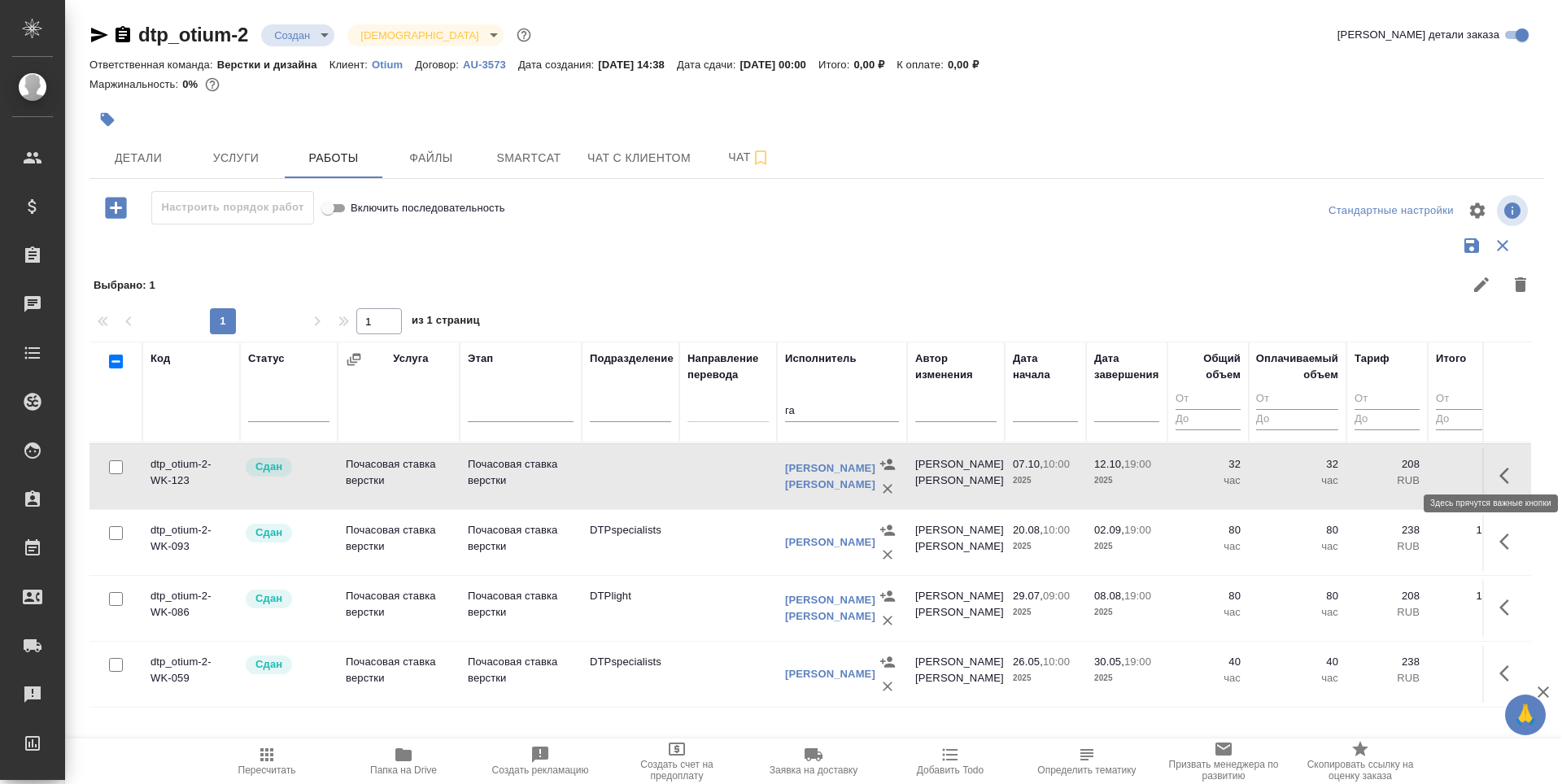
click at [1489, 464] on button "button" at bounding box center [1508, 476] width 39 height 39
click at [1414, 469] on icon "button" at bounding box center [1418, 475] width 23 height 23
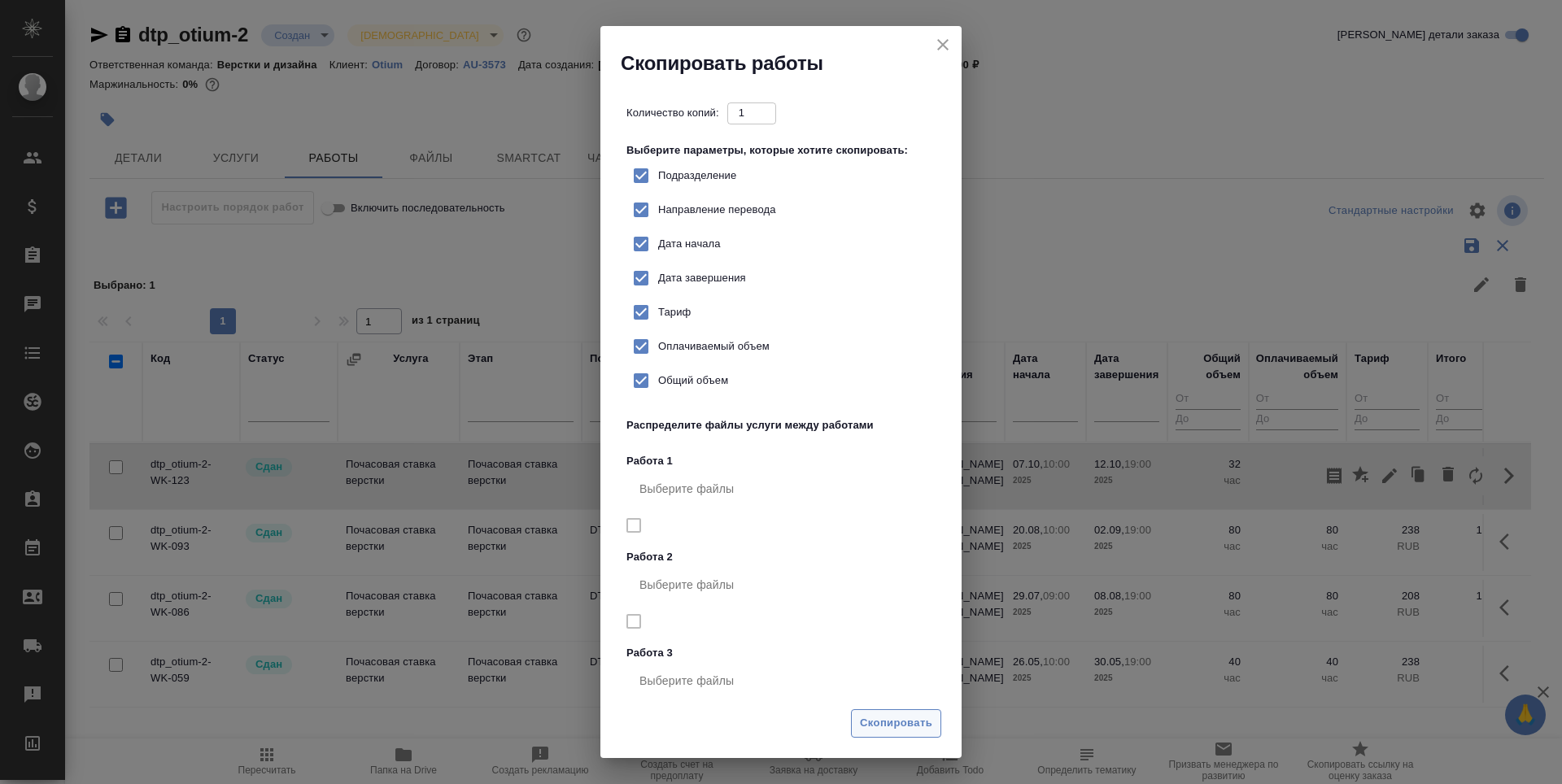
click at [919, 710] on button "Скопировать" at bounding box center [895, 723] width 90 height 28
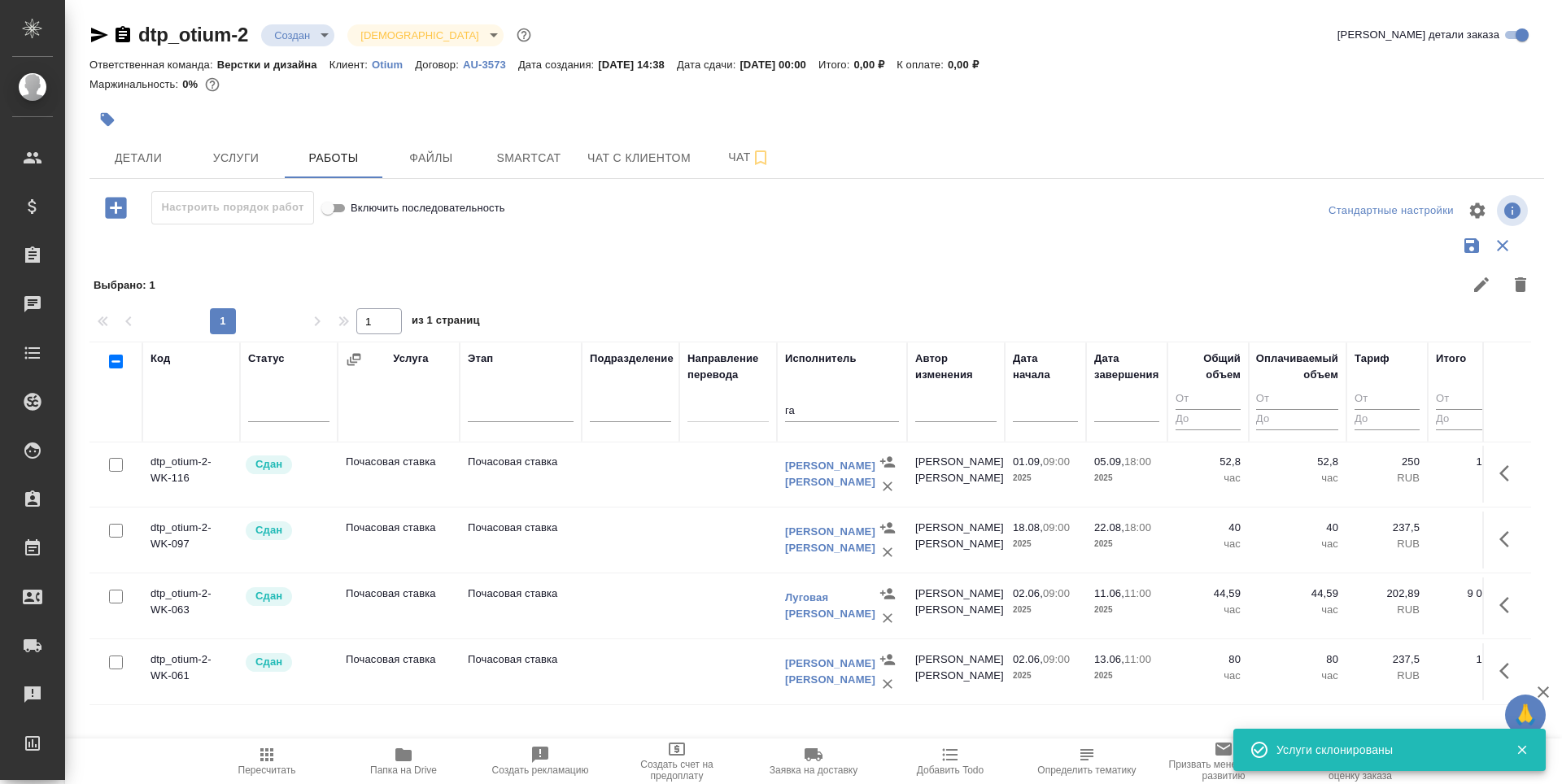
scroll to position [0, 0]
click at [794, 412] on input "га" at bounding box center [841, 411] width 114 height 20
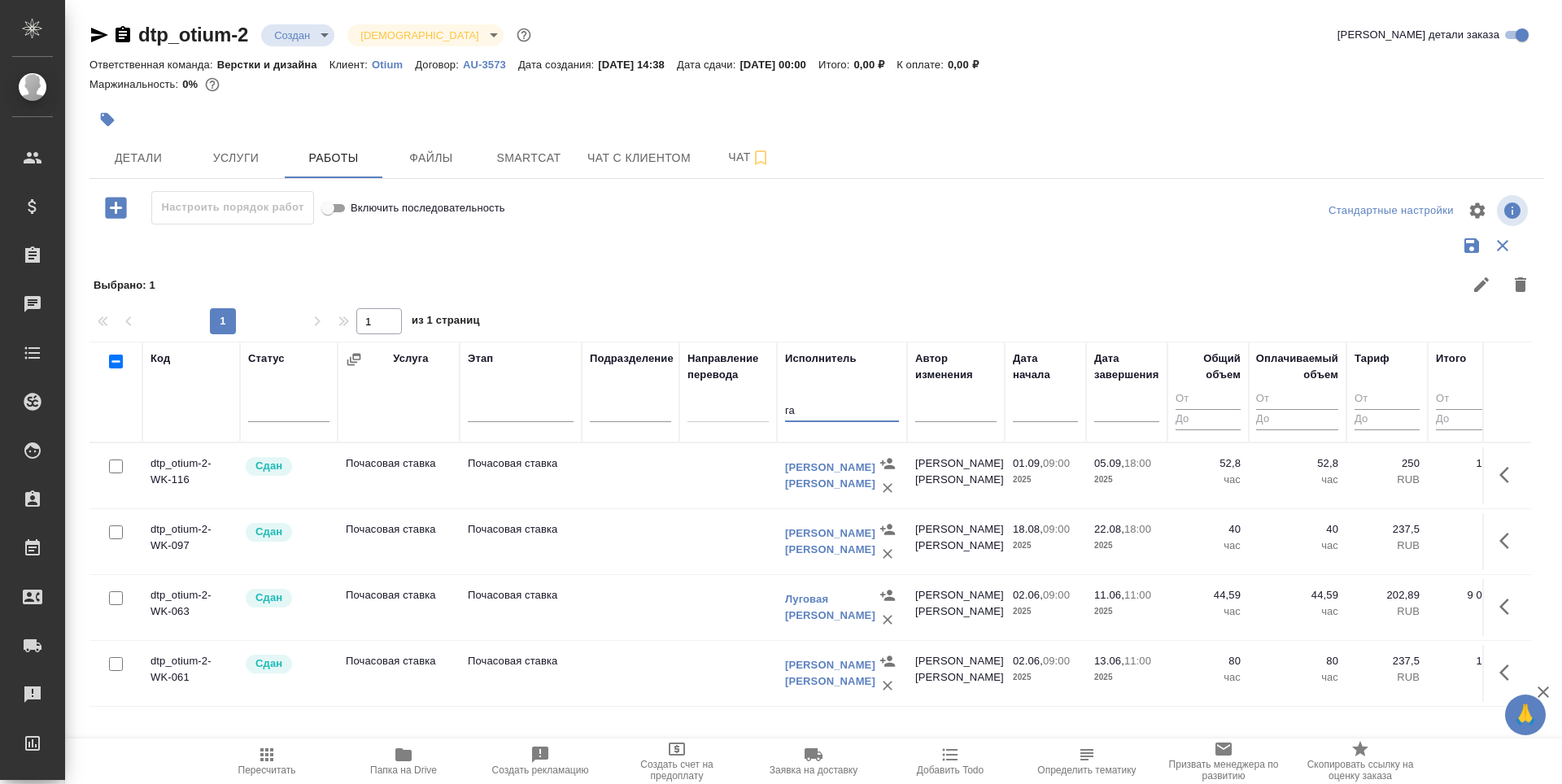
type input "г"
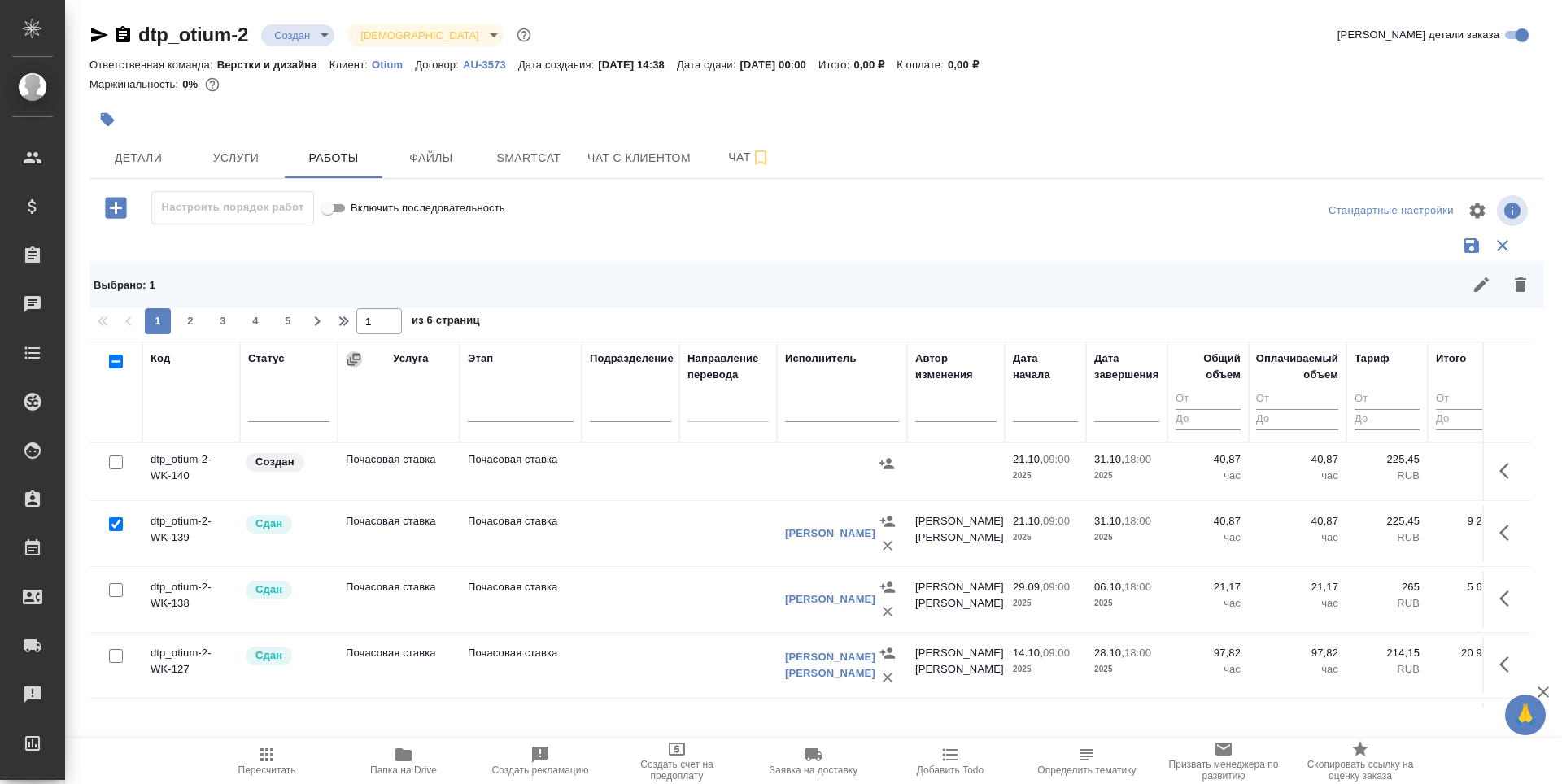
click at [352, 358] on icon "button" at bounding box center [354, 359] width 16 height 16
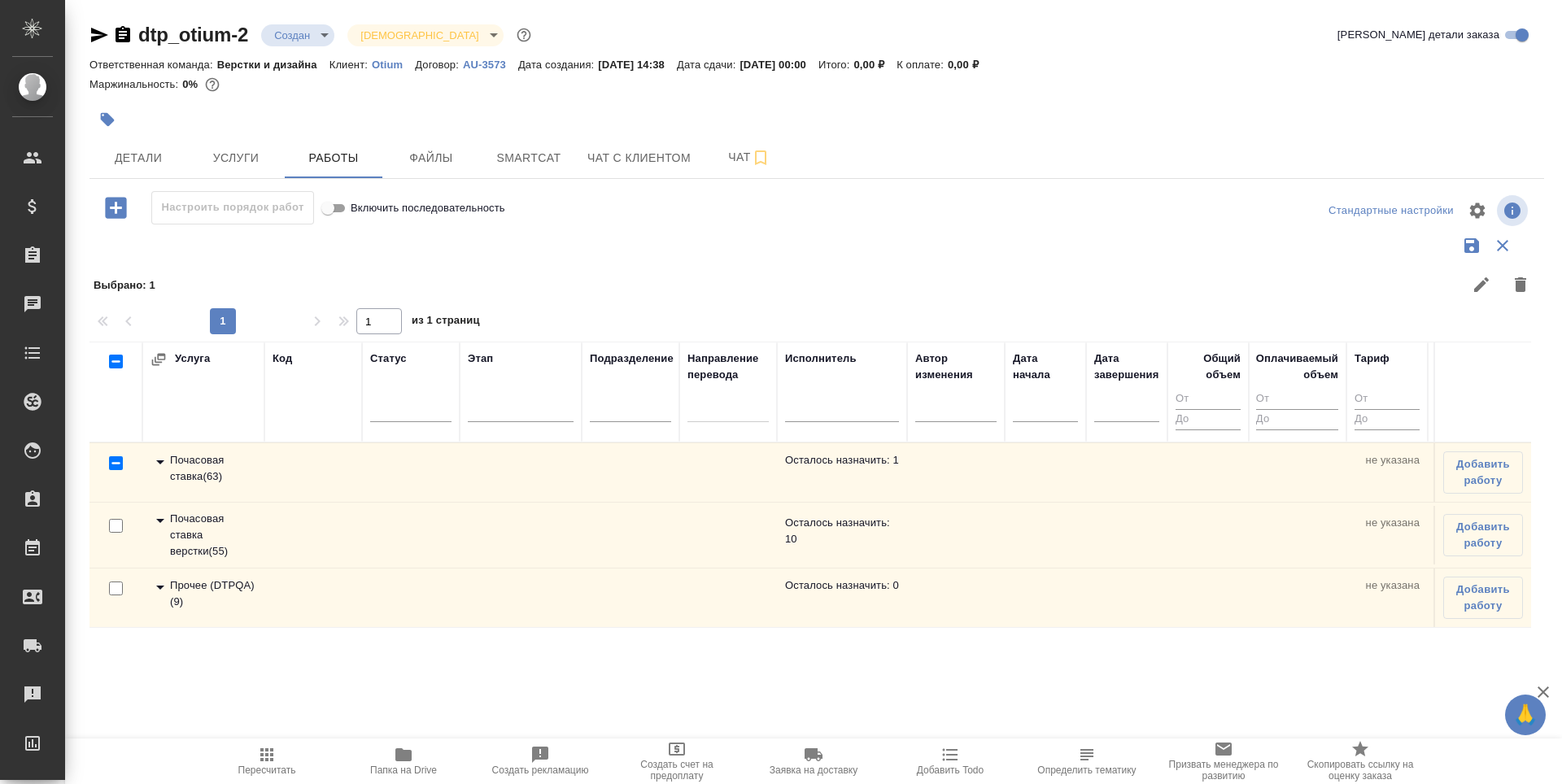
click at [116, 588] on input "checkbox" at bounding box center [116, 588] width 14 height 14
checkbox input "true"
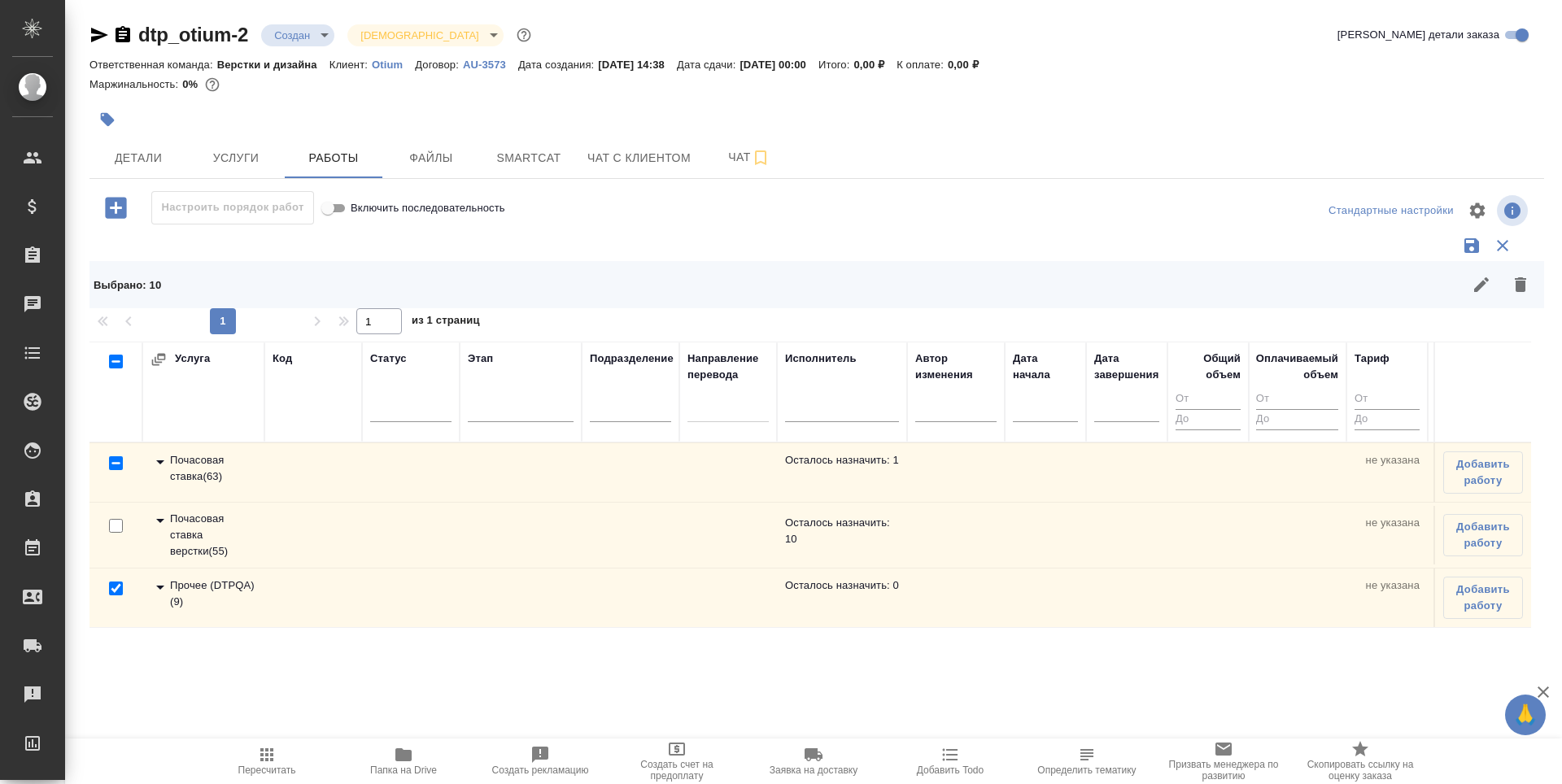
click at [157, 519] on icon at bounding box center [160, 520] width 8 height 4
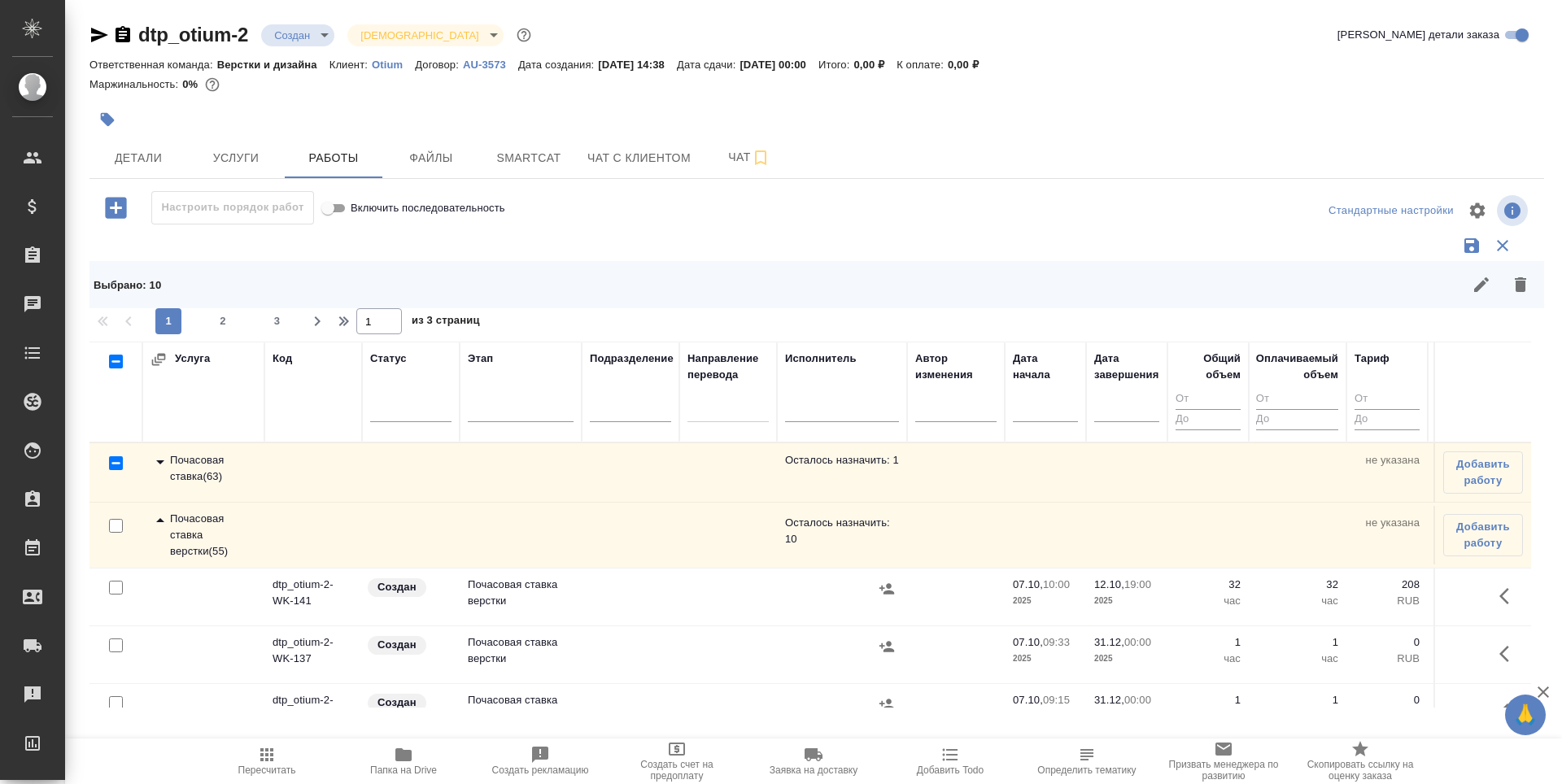
click at [119, 587] on input "checkbox" at bounding box center [116, 587] width 14 height 14
checkbox input "true"
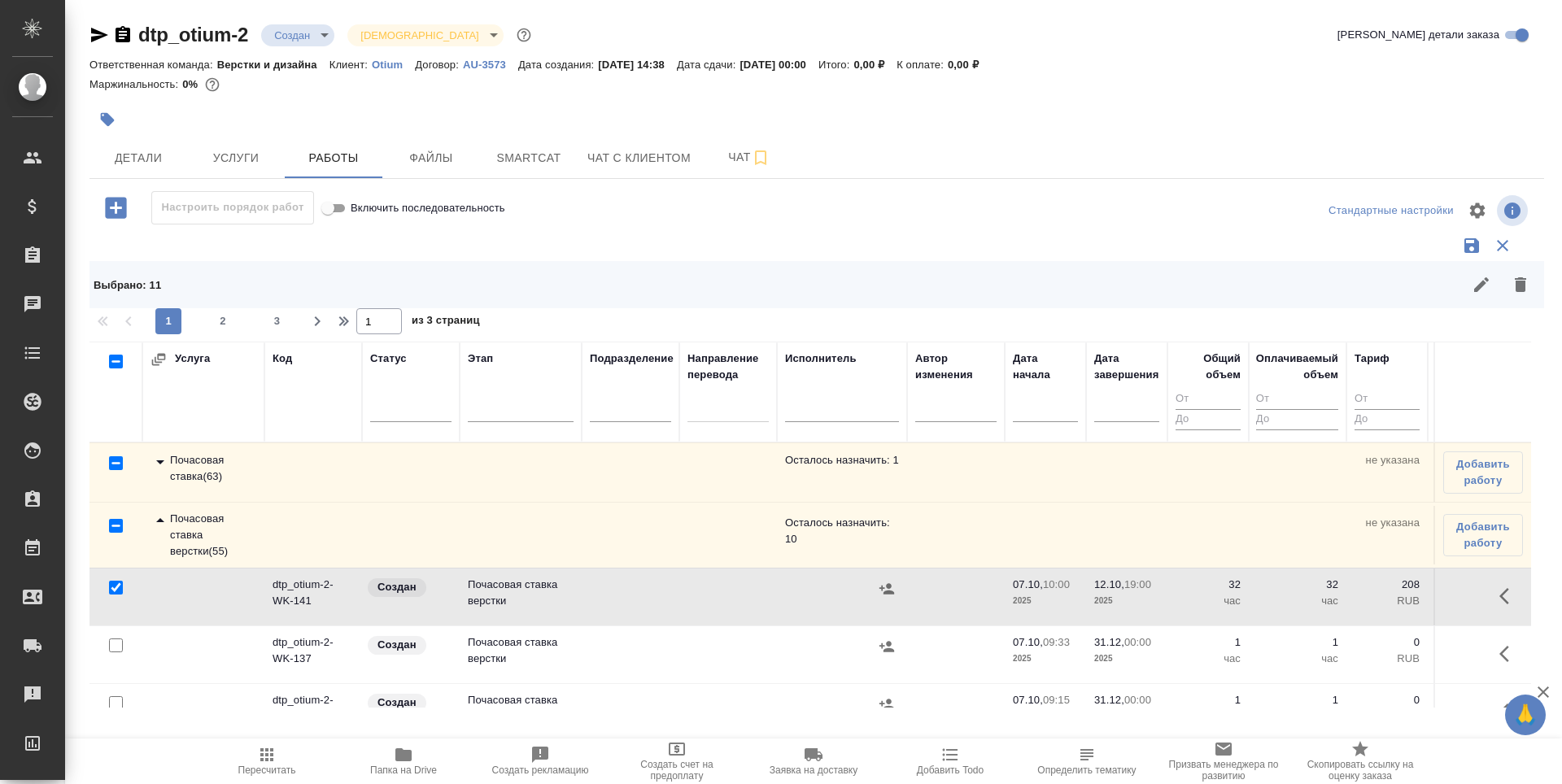
click at [119, 646] on input "checkbox" at bounding box center [116, 645] width 14 height 14
checkbox input "true"
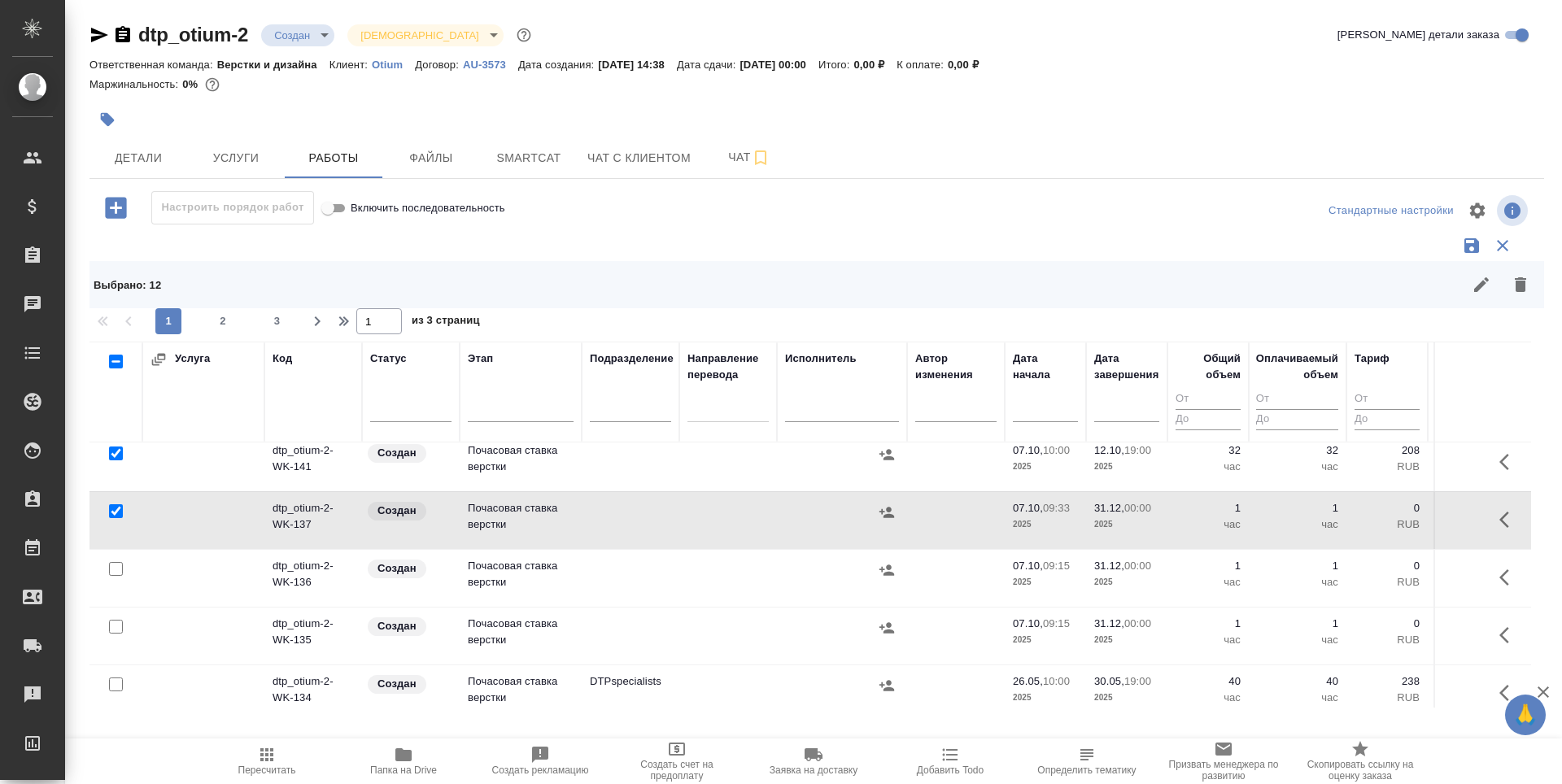
scroll to position [163, 0]
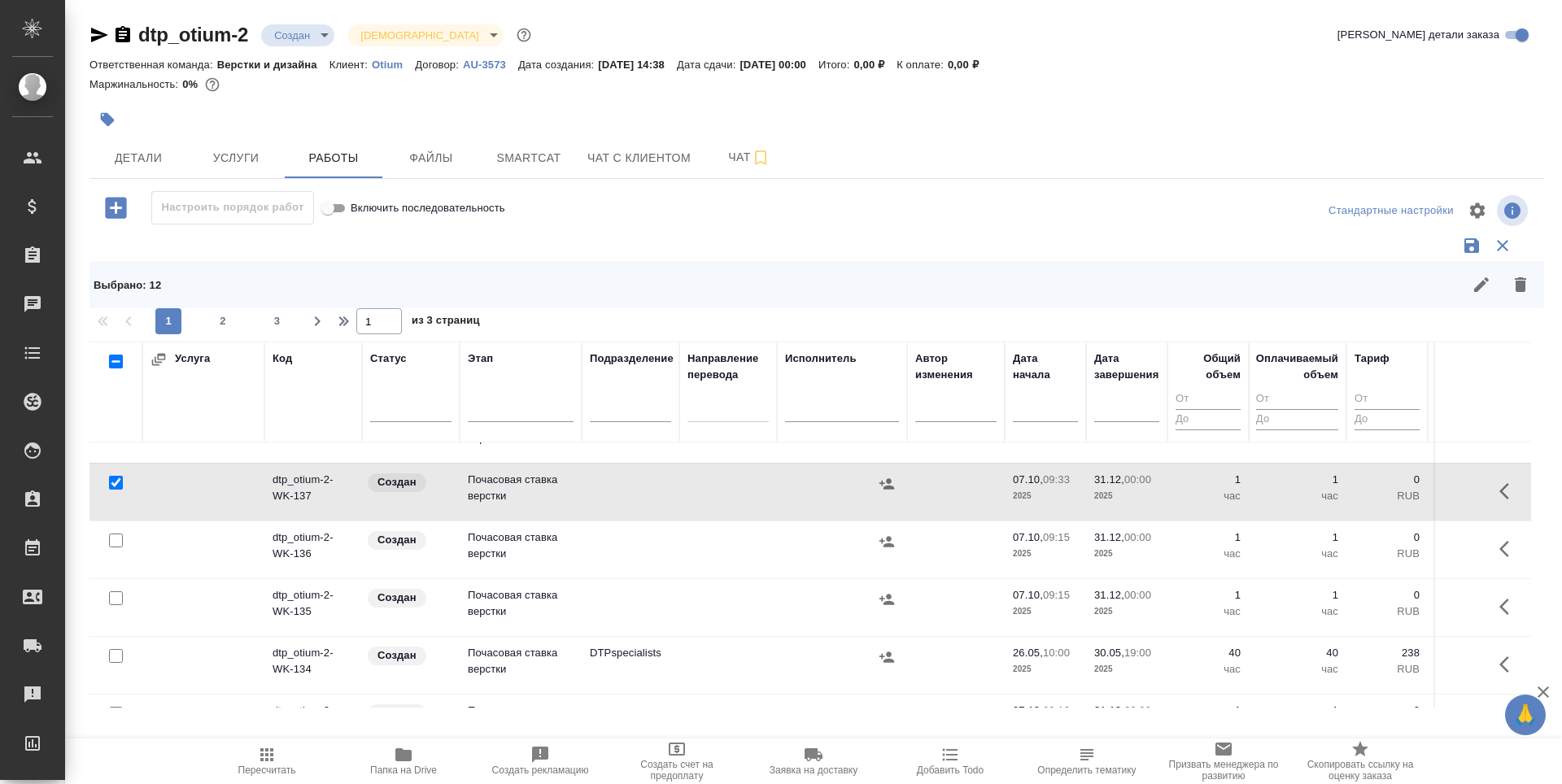
click at [121, 541] on input "checkbox" at bounding box center [116, 539] width 14 height 14
checkbox input "true"
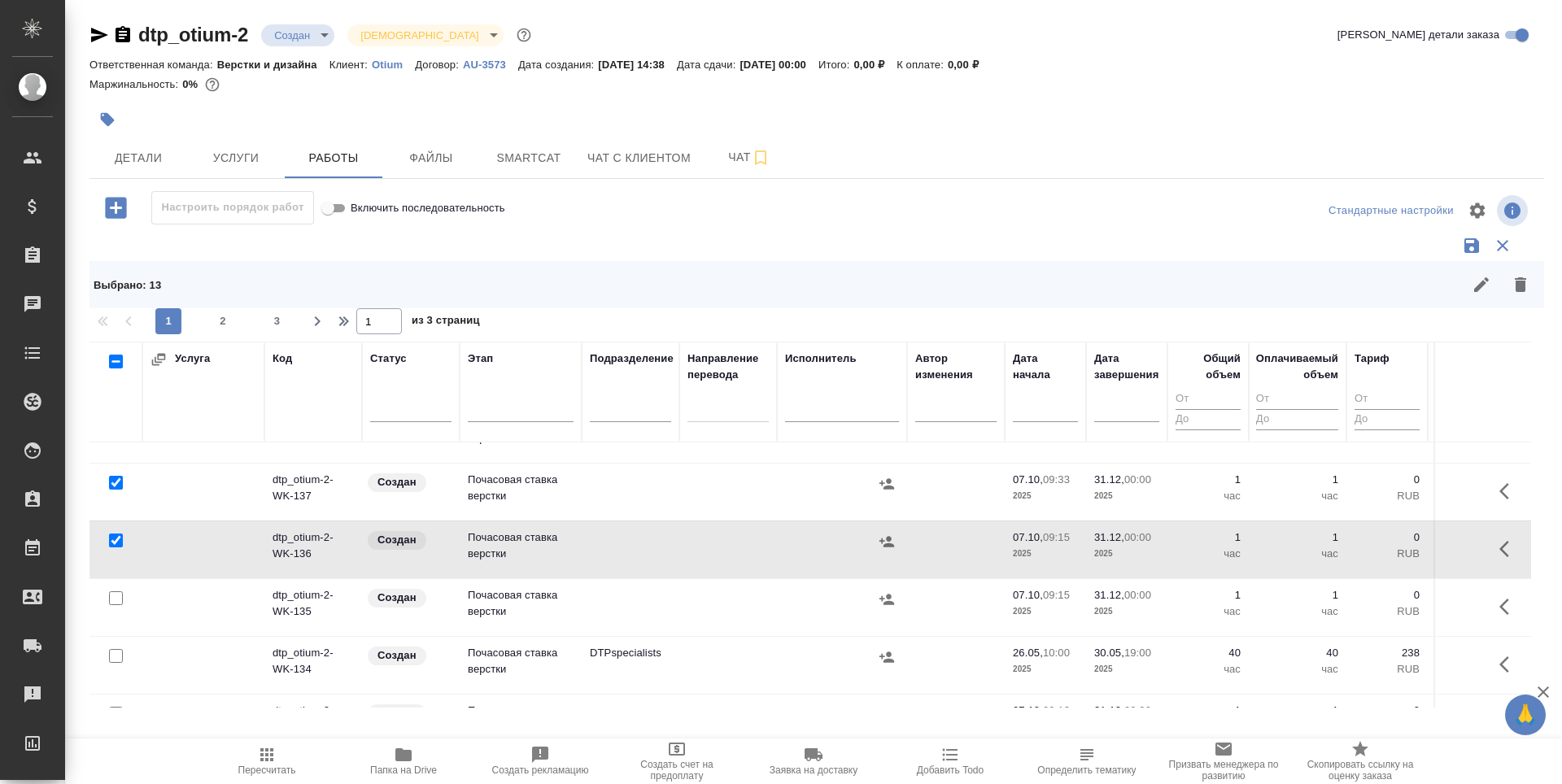
click at [112, 602] on input "checkbox" at bounding box center [116, 598] width 14 height 14
checkbox input "true"
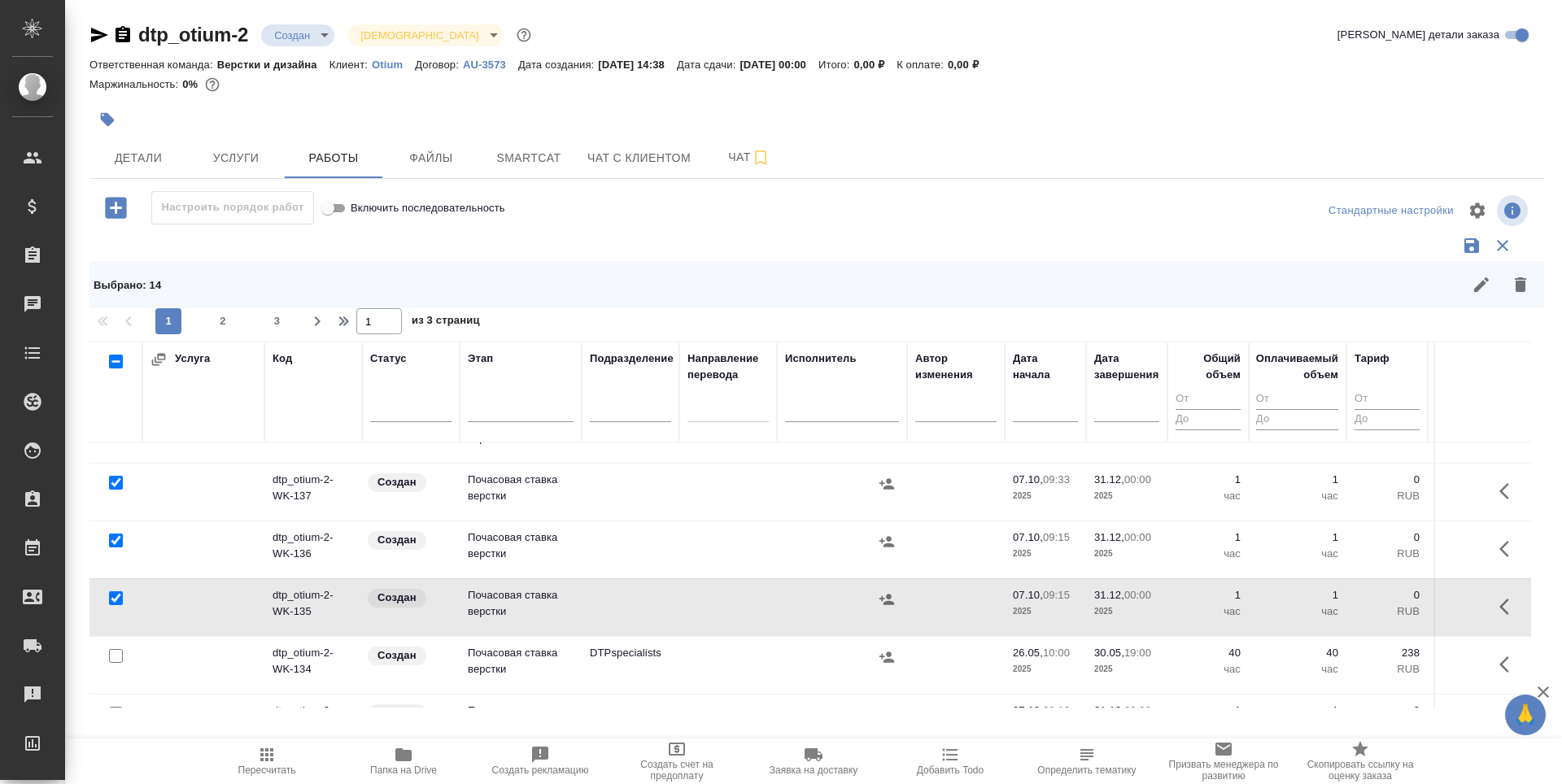
click at [120, 658] on input "checkbox" at bounding box center [116, 655] width 14 height 14
checkbox input "true"
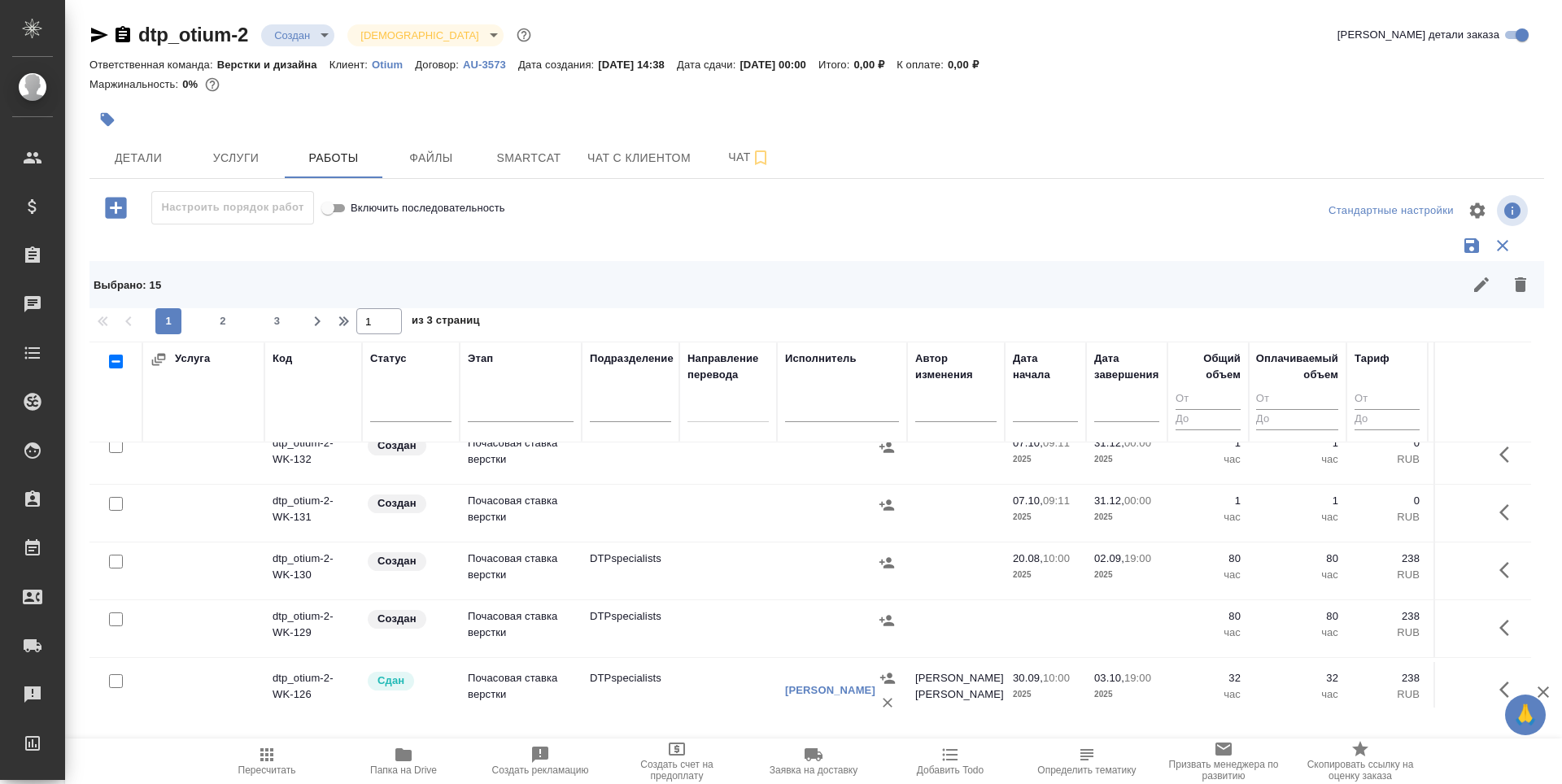
scroll to position [326, 0]
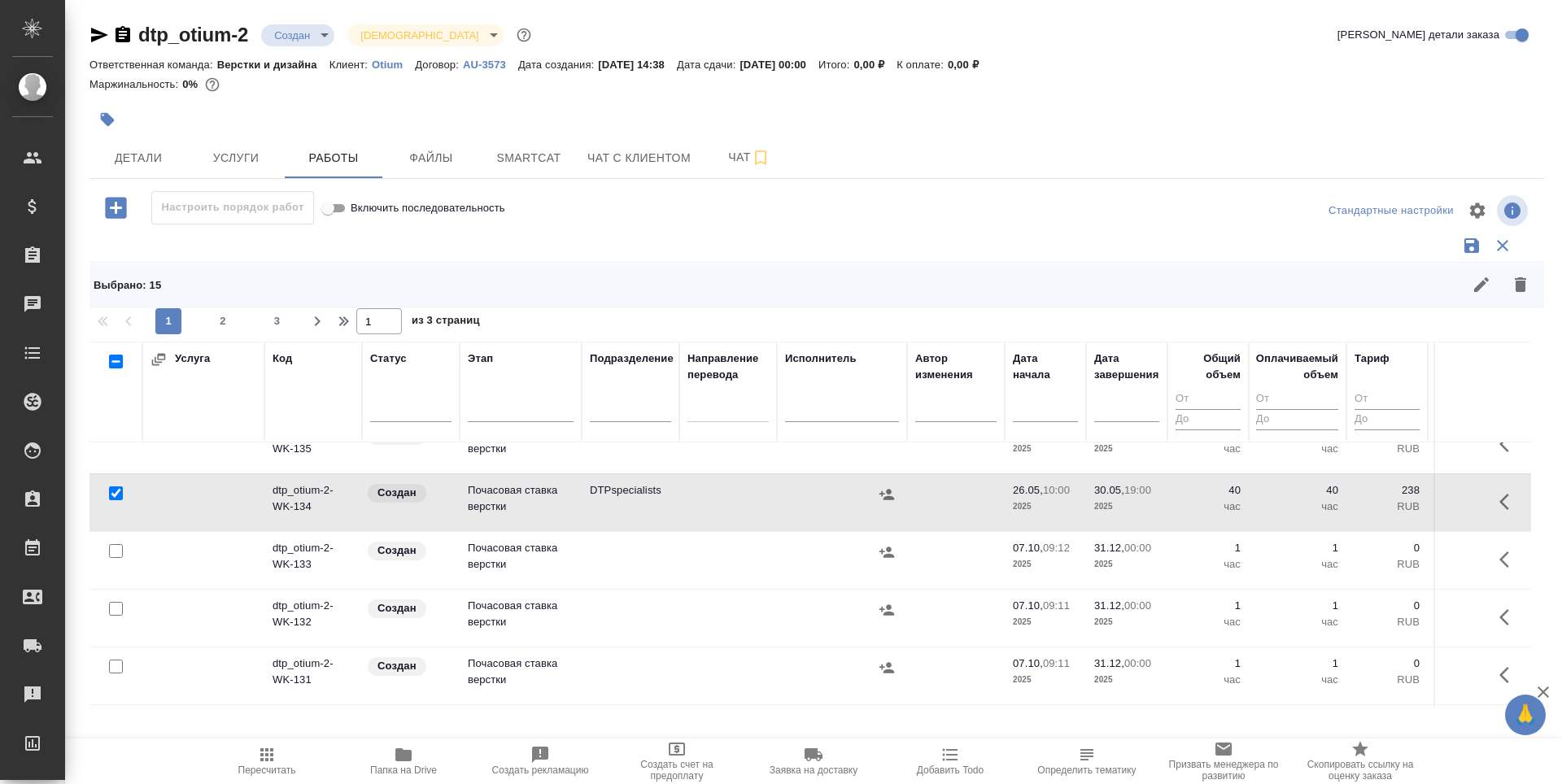
click at [114, 554] on input "checkbox" at bounding box center [116, 550] width 14 height 14
checkbox input "true"
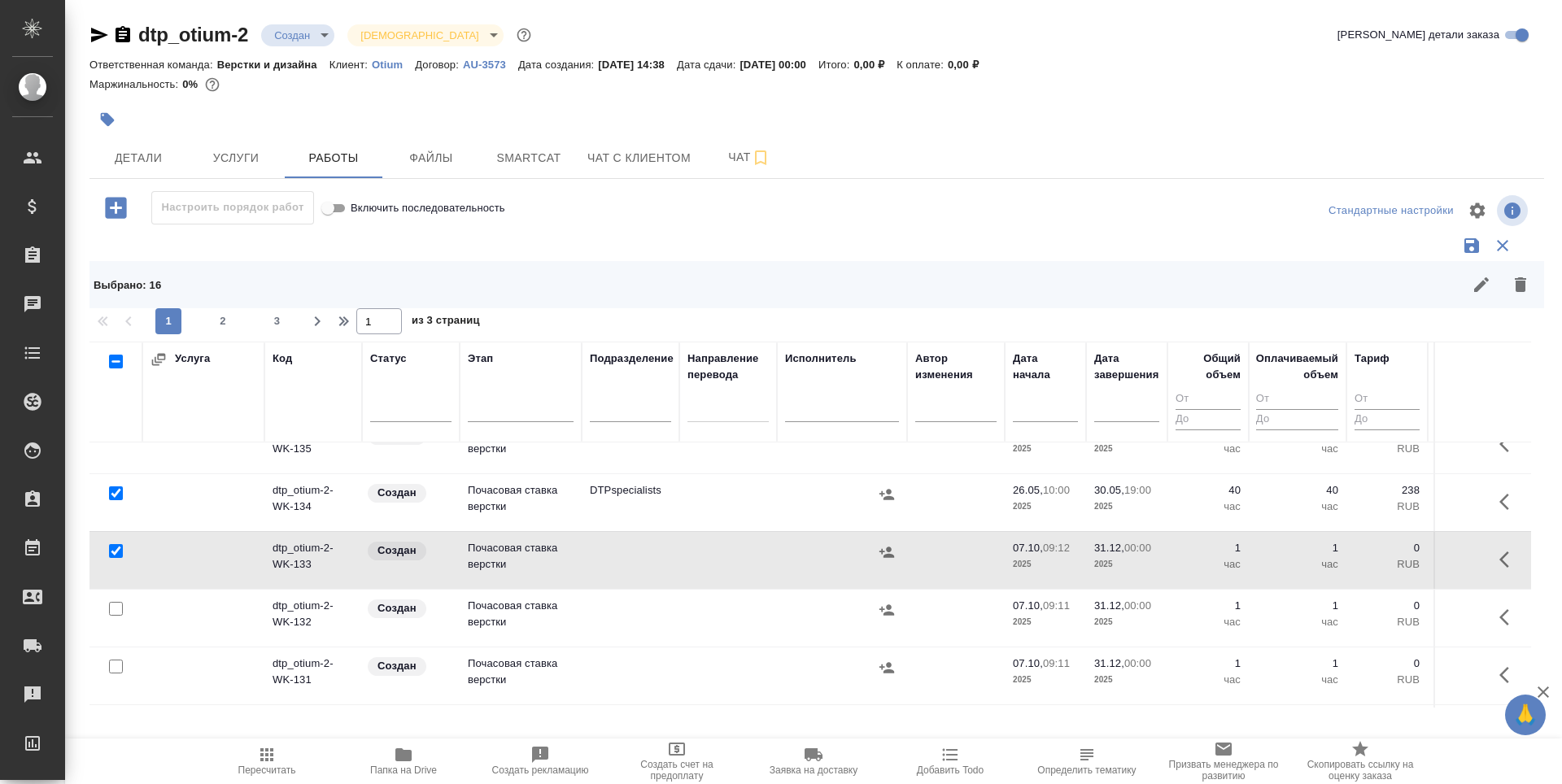
click at [116, 608] on input "checkbox" at bounding box center [116, 608] width 14 height 14
checkbox input "true"
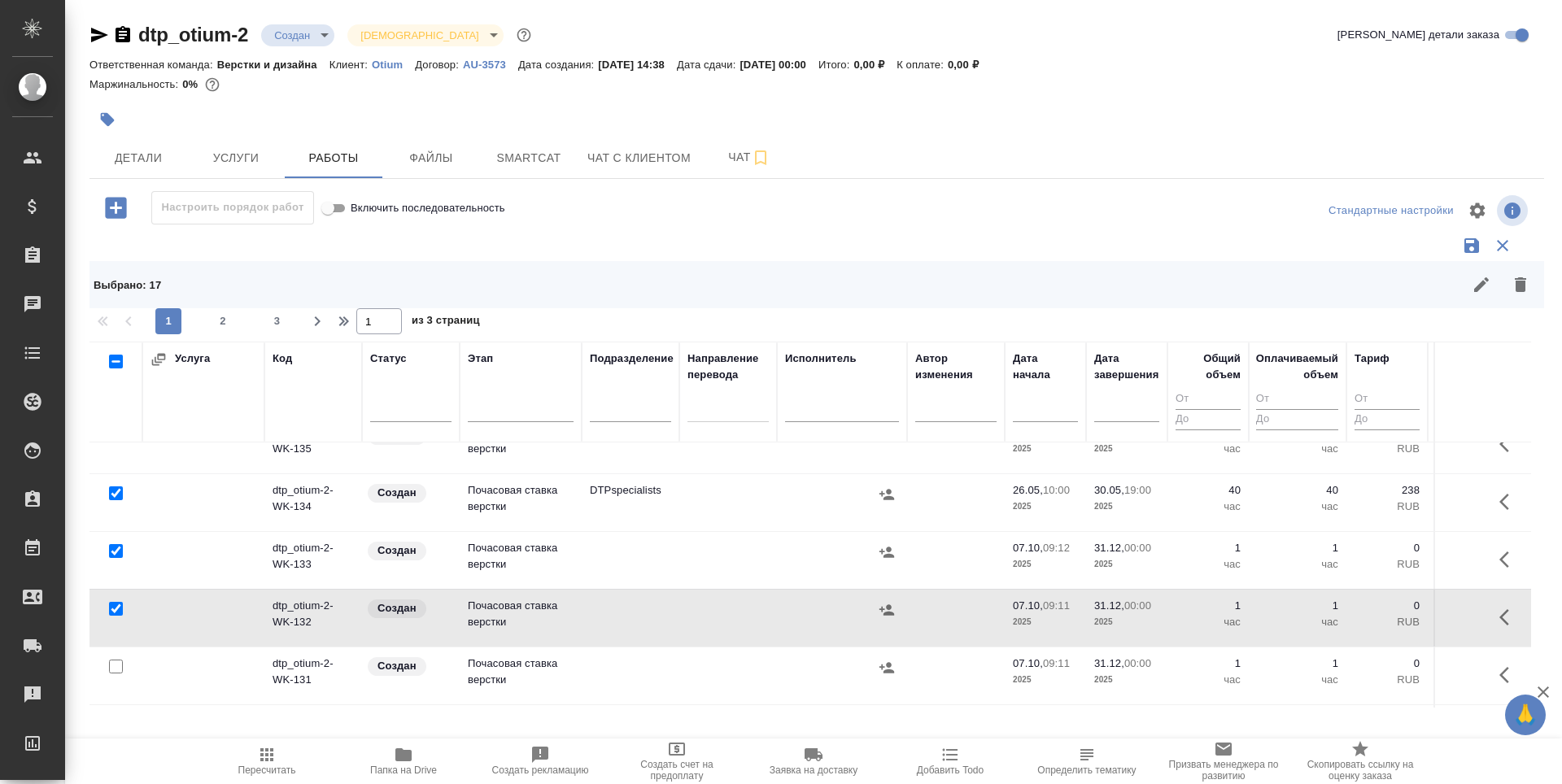
click at [119, 664] on input "checkbox" at bounding box center [116, 666] width 14 height 14
checkbox input "true"
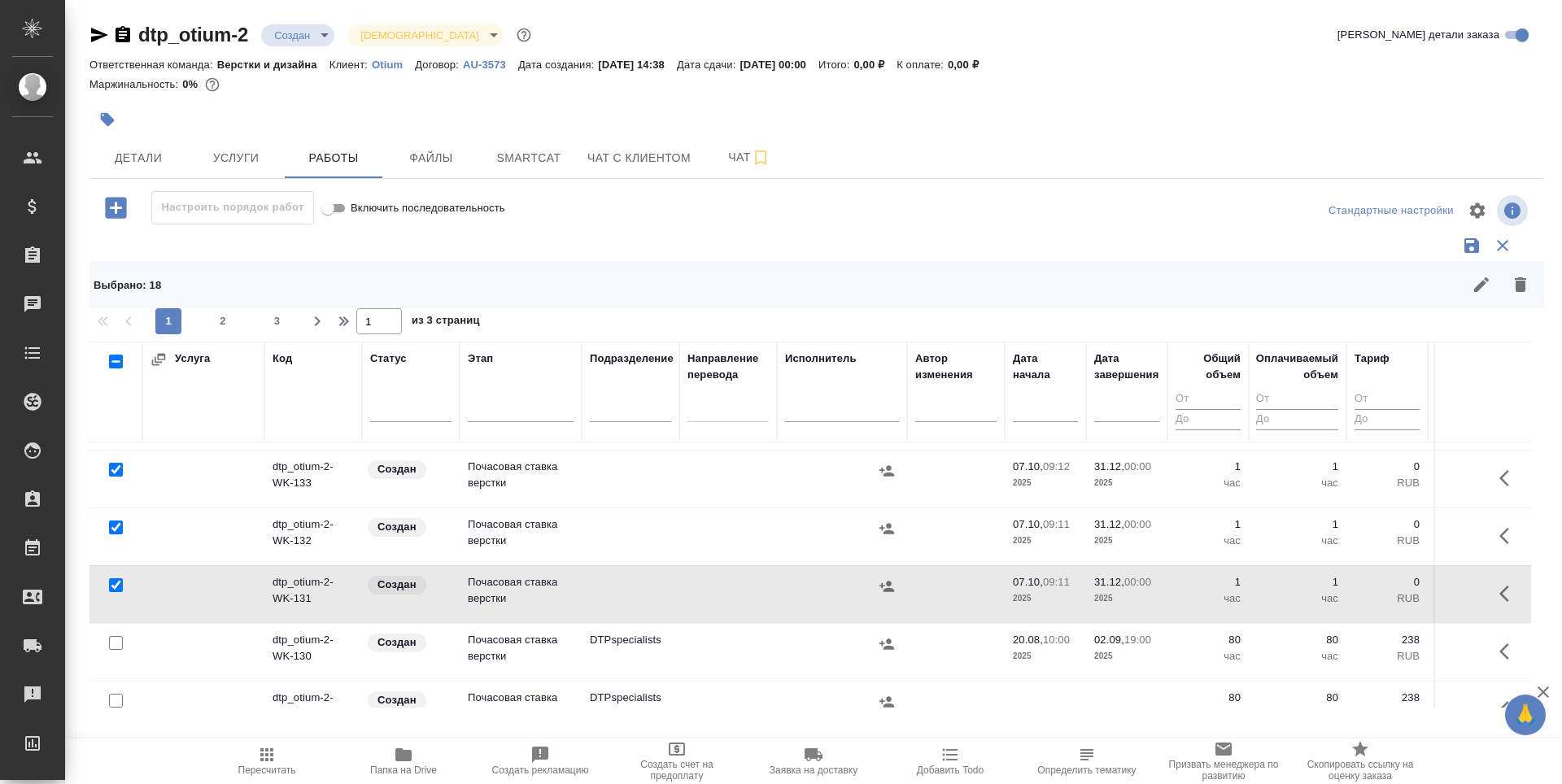
scroll to position [487, 0]
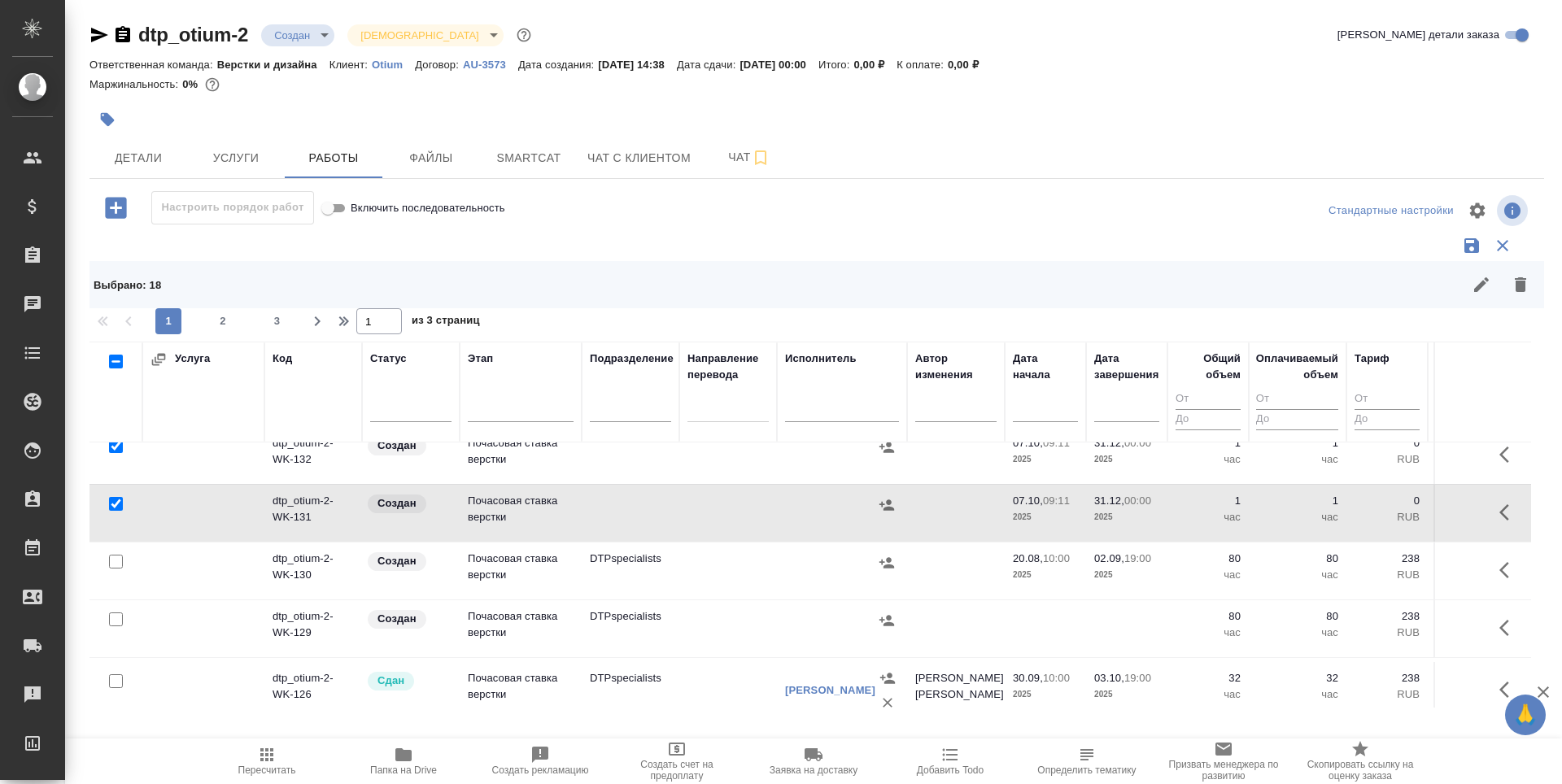
click at [115, 558] on input "checkbox" at bounding box center [116, 561] width 14 height 14
checkbox input "true"
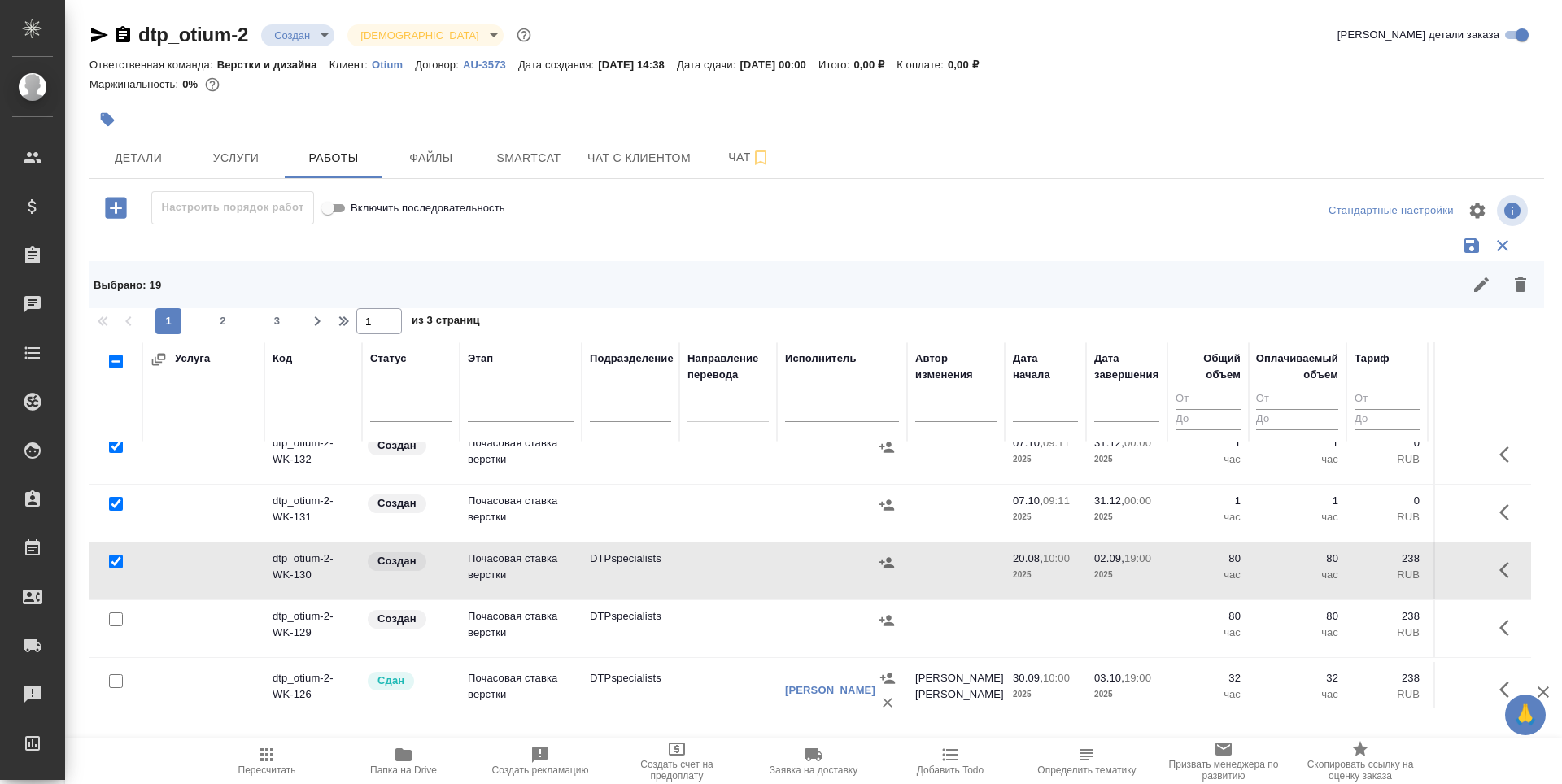
click at [116, 618] on input "checkbox" at bounding box center [116, 618] width 14 height 14
checkbox input "true"
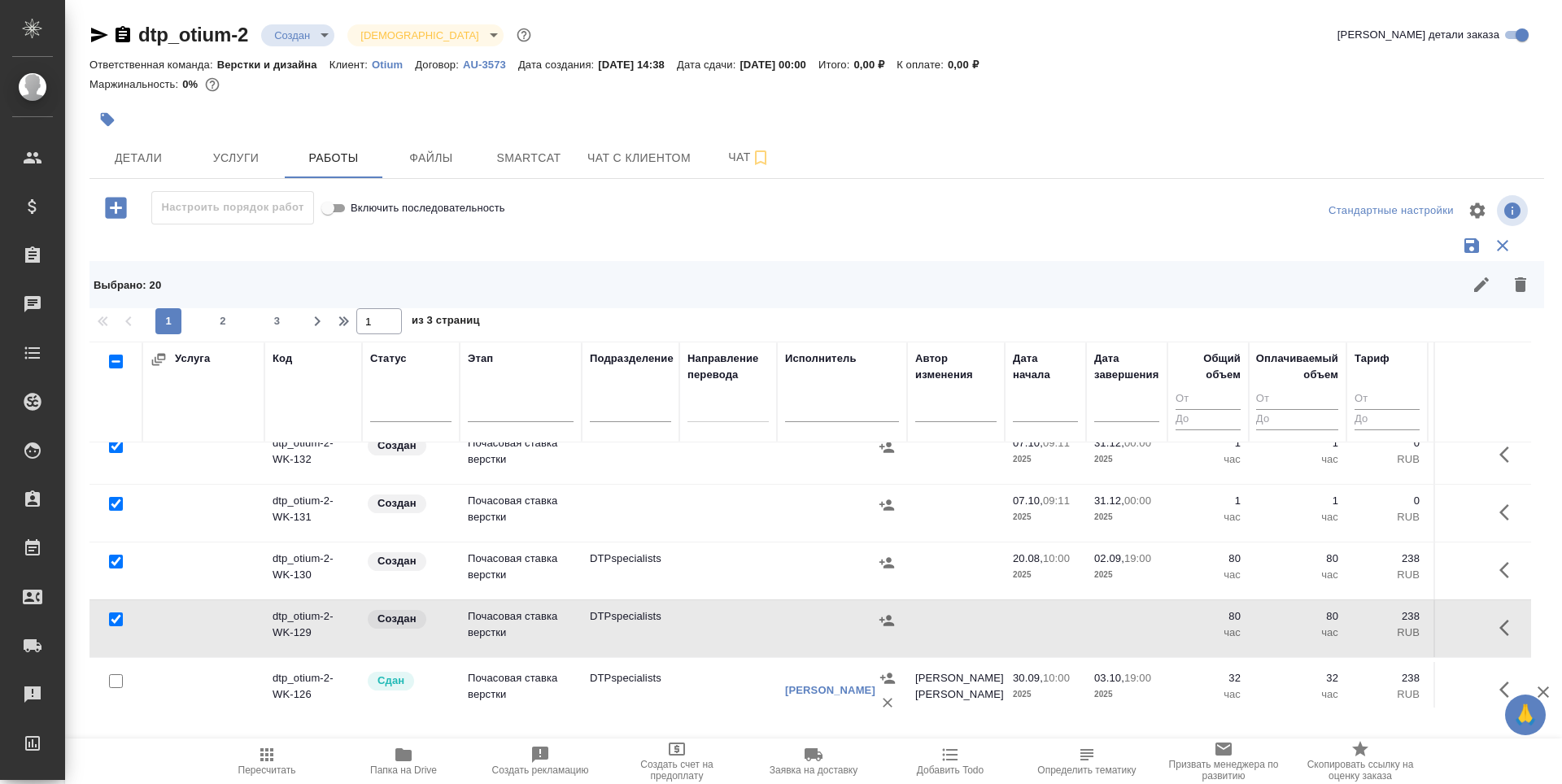
scroll to position [650, 0]
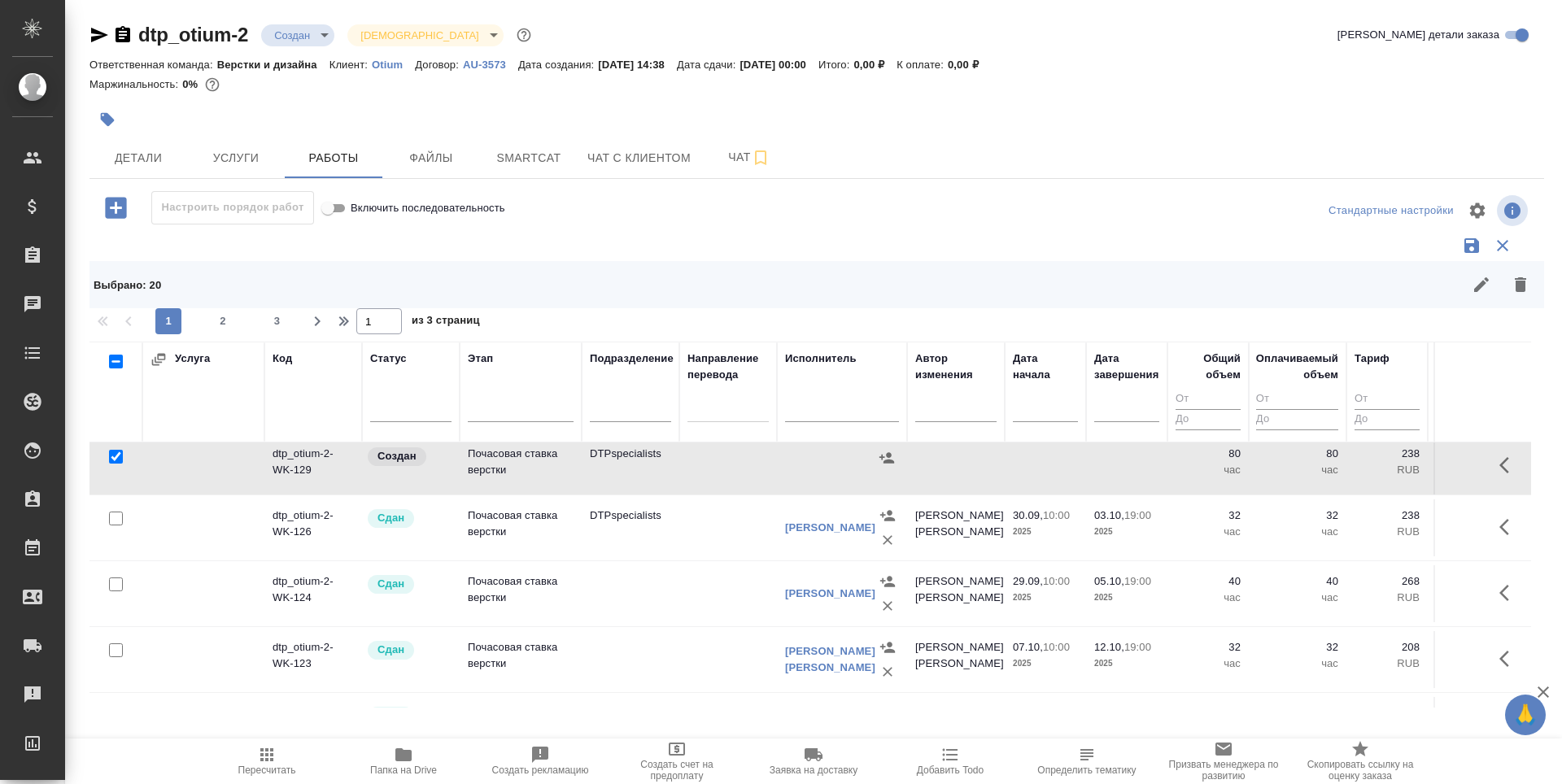
click at [114, 518] on input "checkbox" at bounding box center [116, 518] width 14 height 14
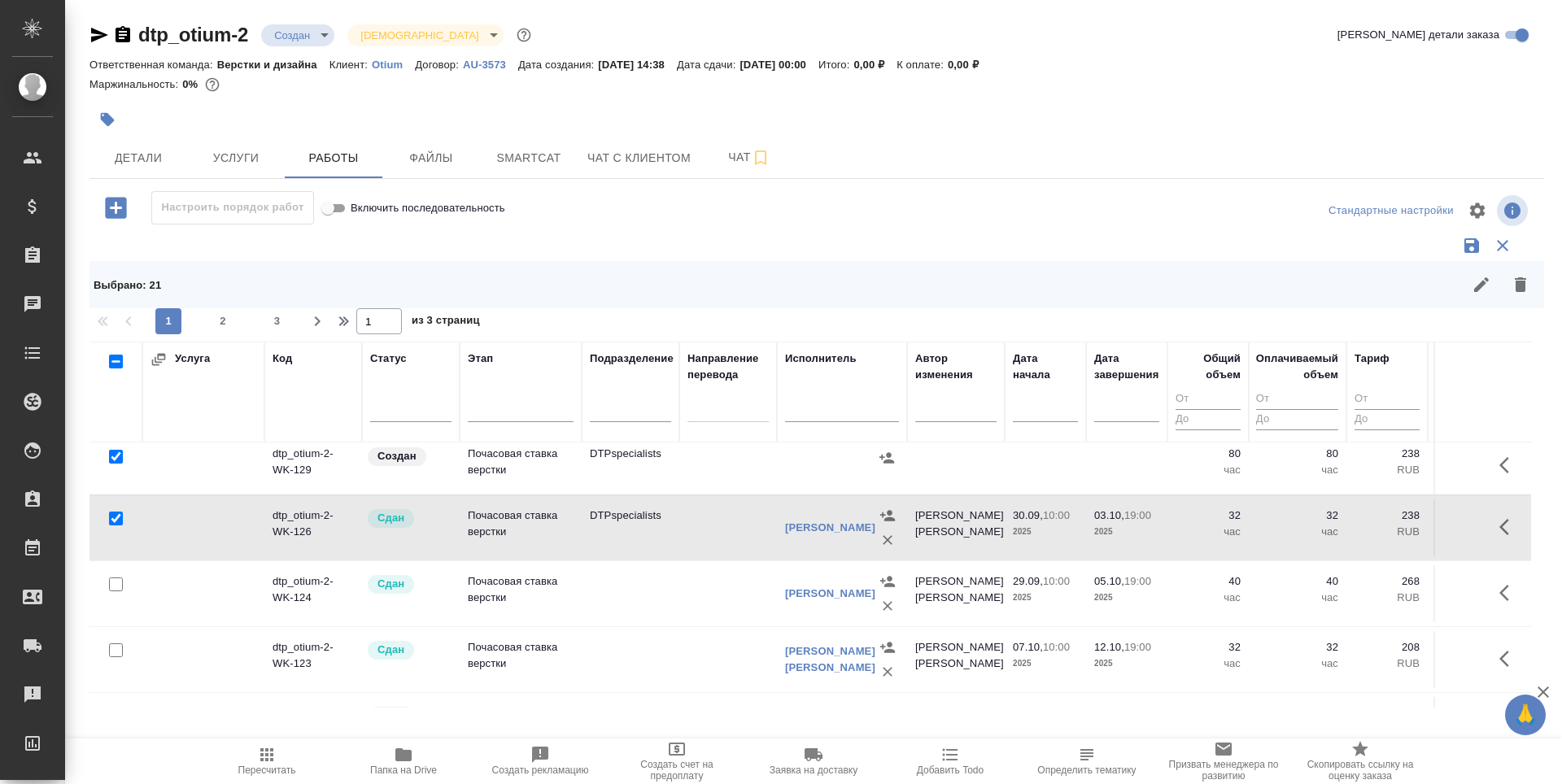
click at [119, 518] on input "checkbox" at bounding box center [116, 518] width 14 height 14
checkbox input "false"
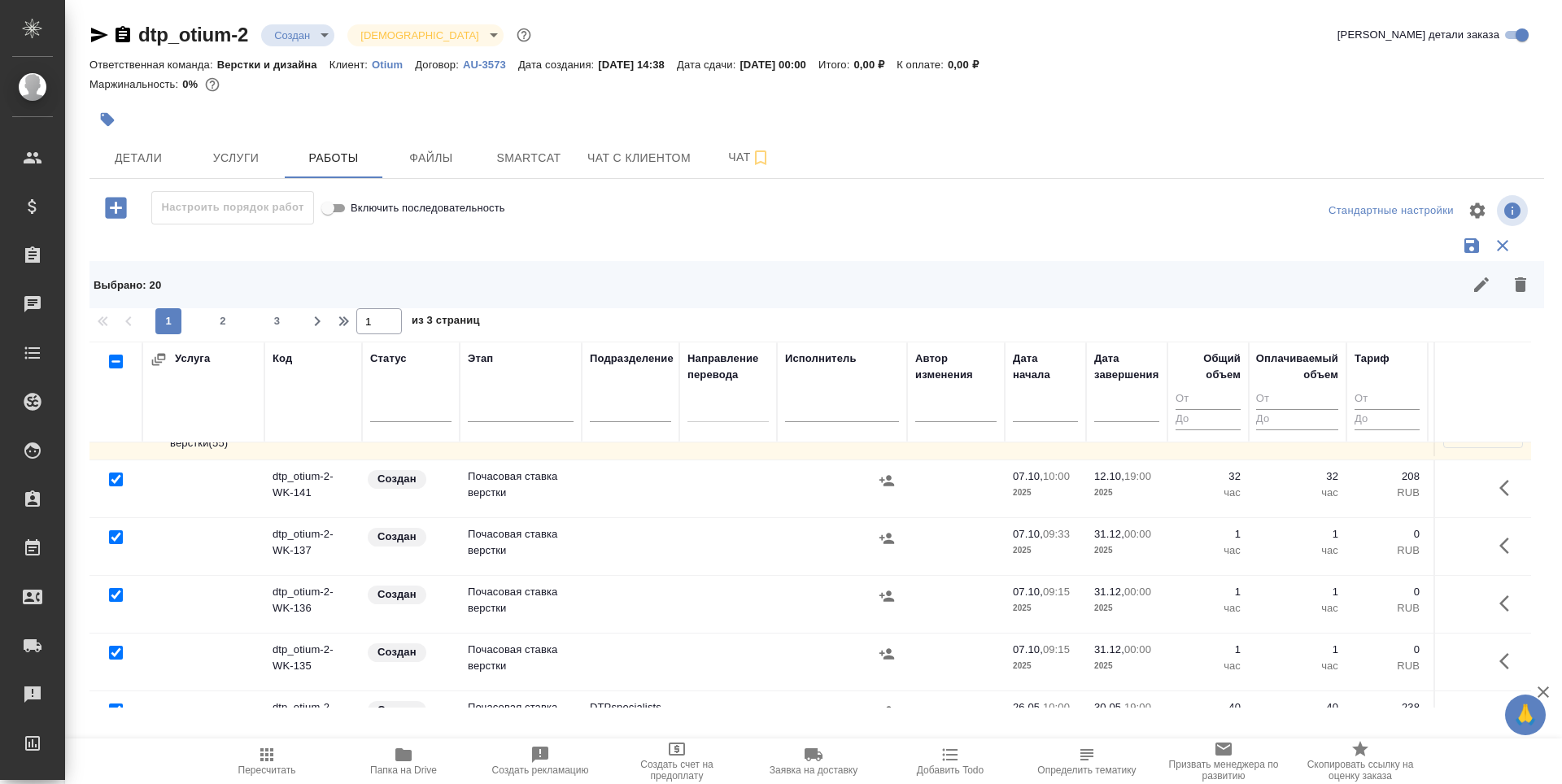
scroll to position [81, 0]
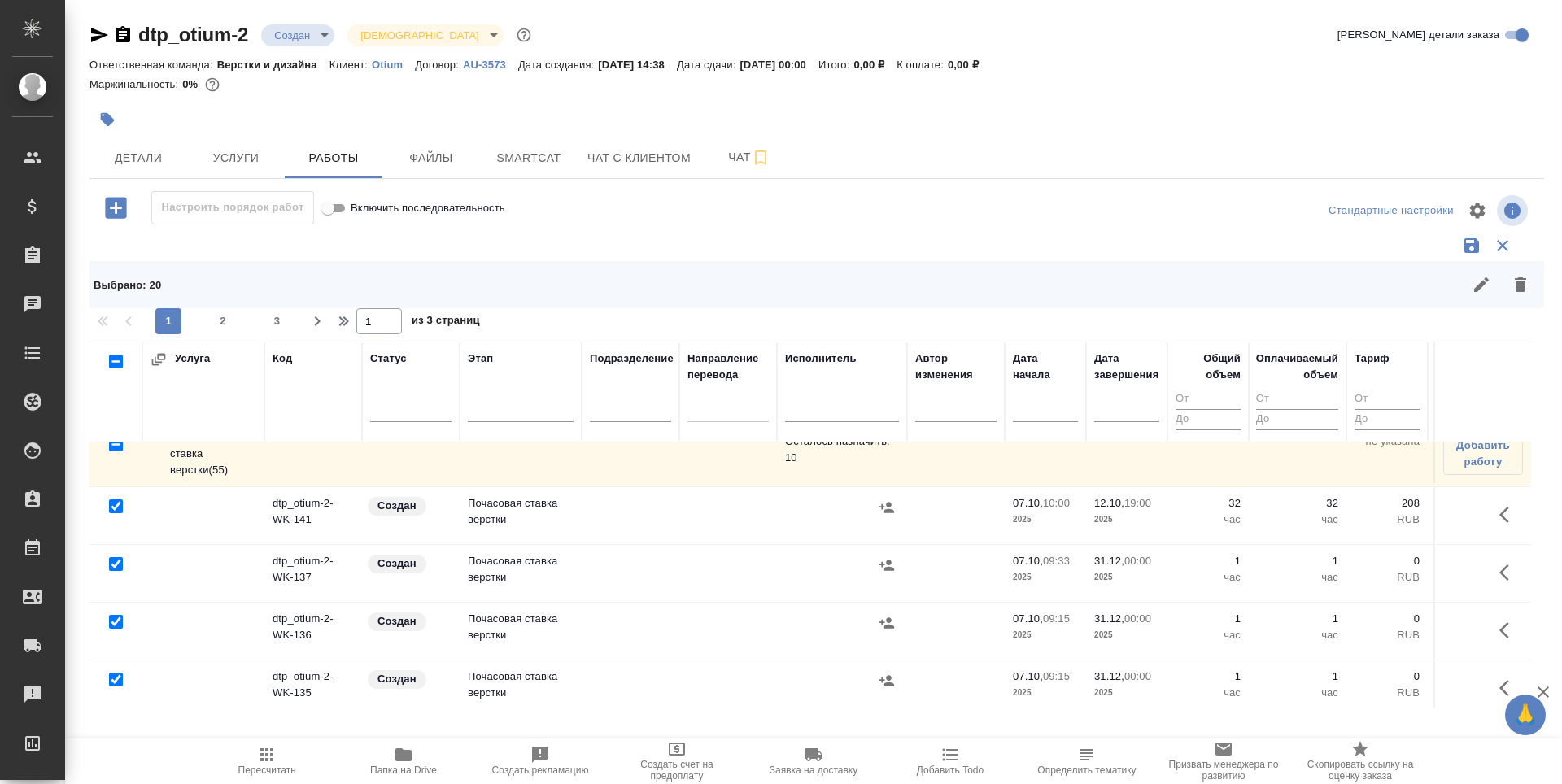
click at [114, 504] on input "checkbox" at bounding box center [116, 506] width 14 height 14
checkbox input "false"
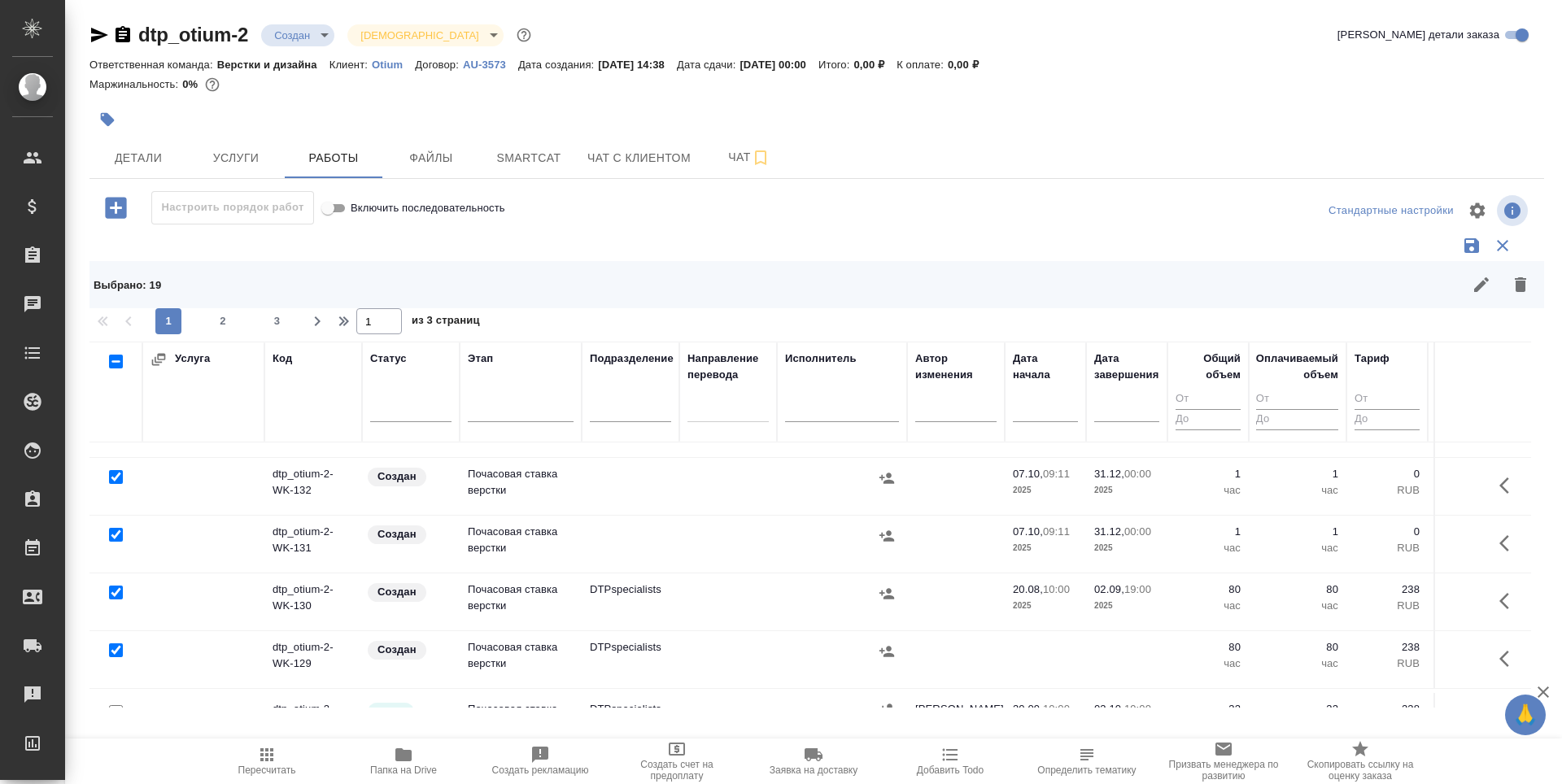
scroll to position [407, 0]
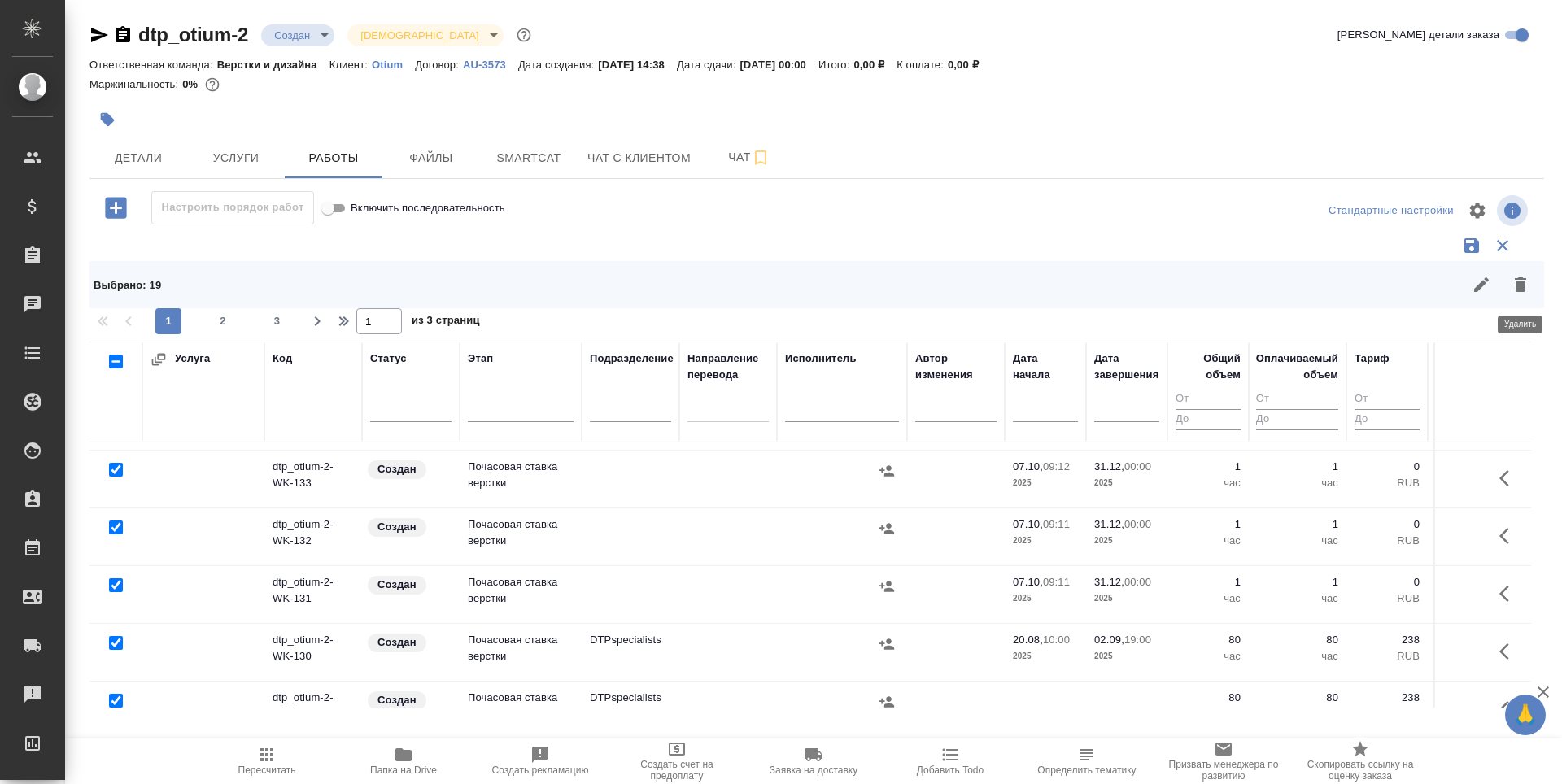
click at [1517, 295] on button "button" at bounding box center [1519, 284] width 39 height 39
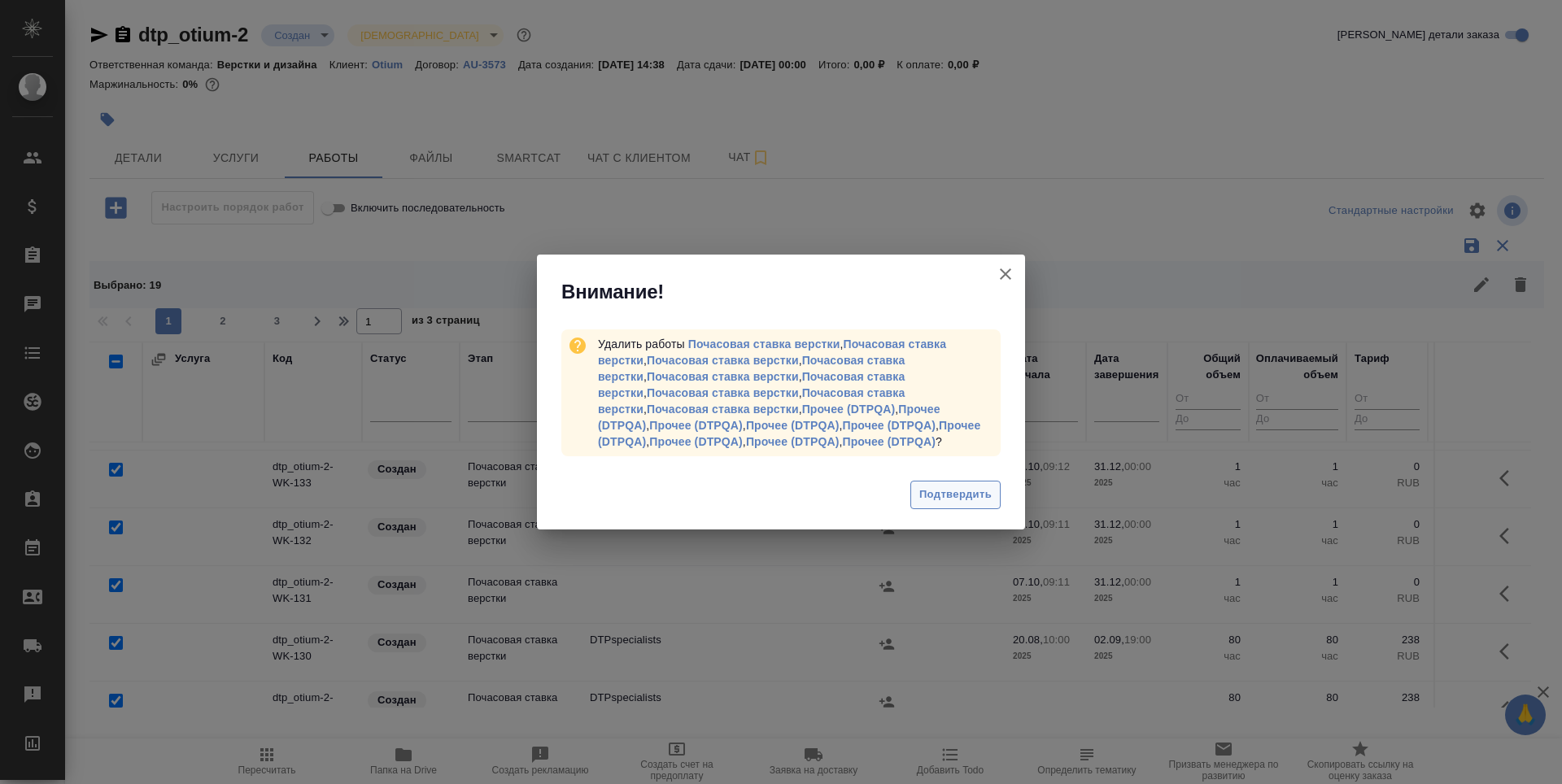
click at [952, 500] on span "Подтвердить" at bounding box center [955, 495] width 73 height 19
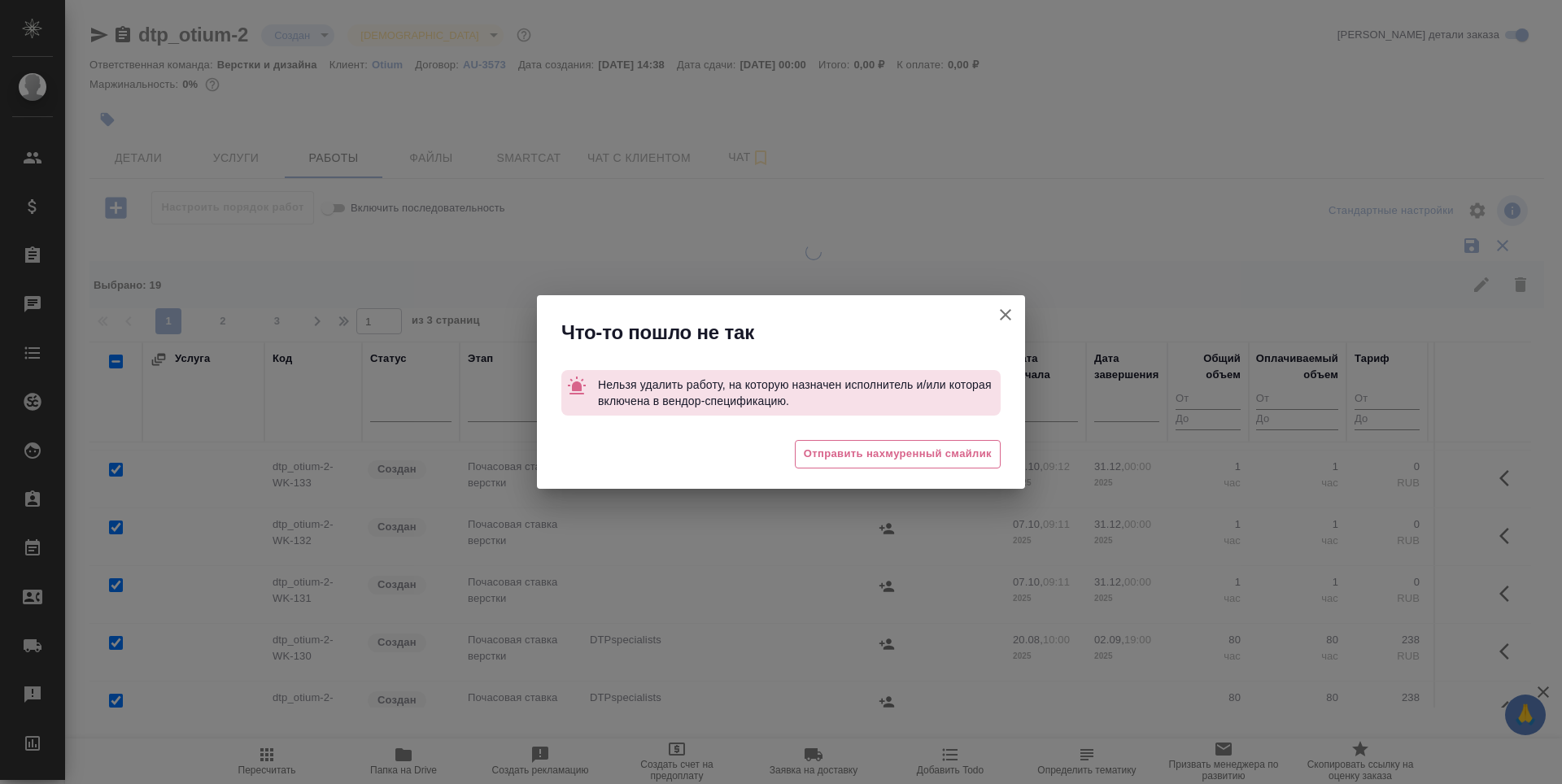
click at [1001, 316] on icon "button" at bounding box center [1004, 314] width 19 height 19
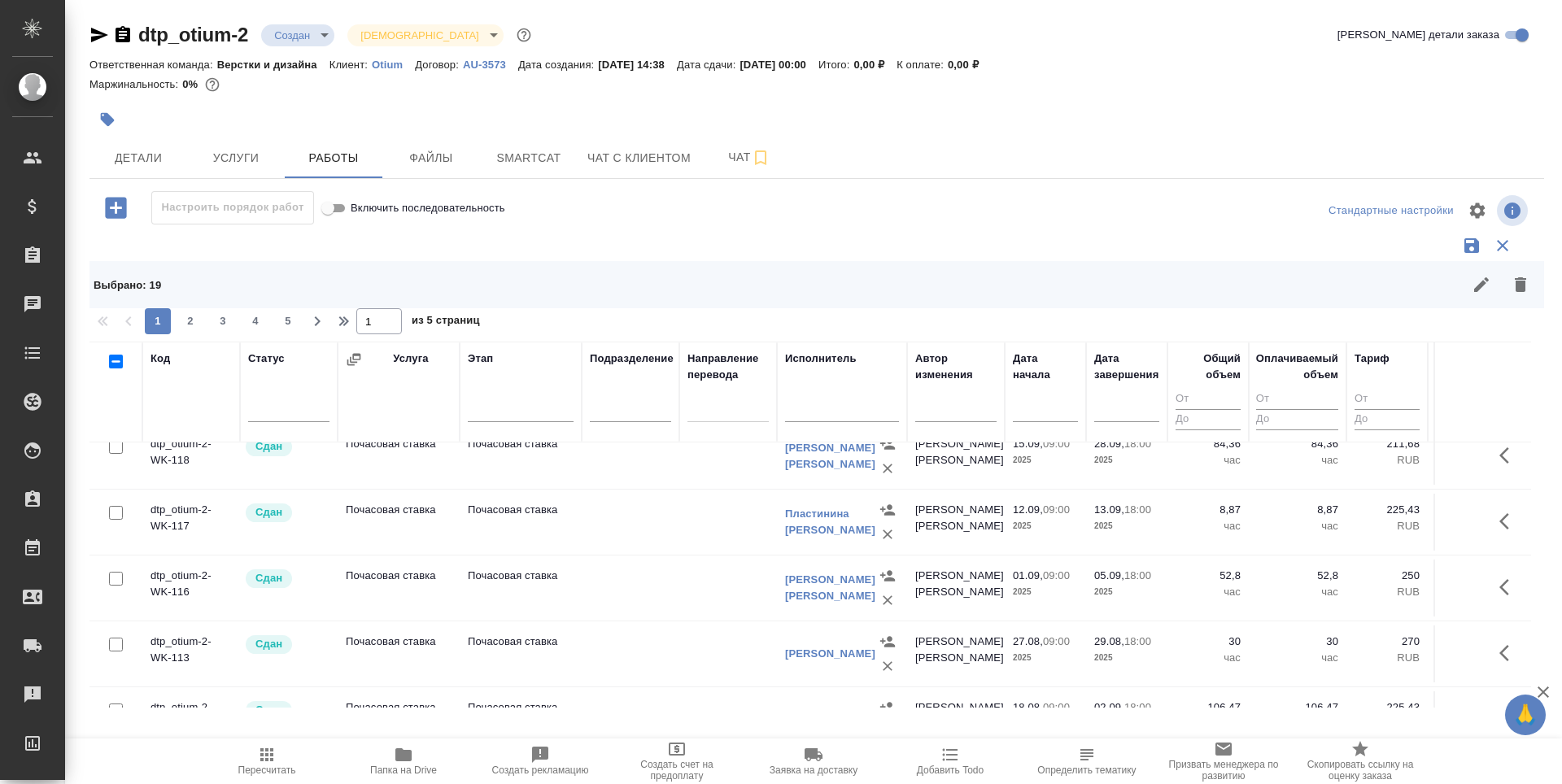
click at [1006, 318] on div at bounding box center [781, 392] width 1562 height 784
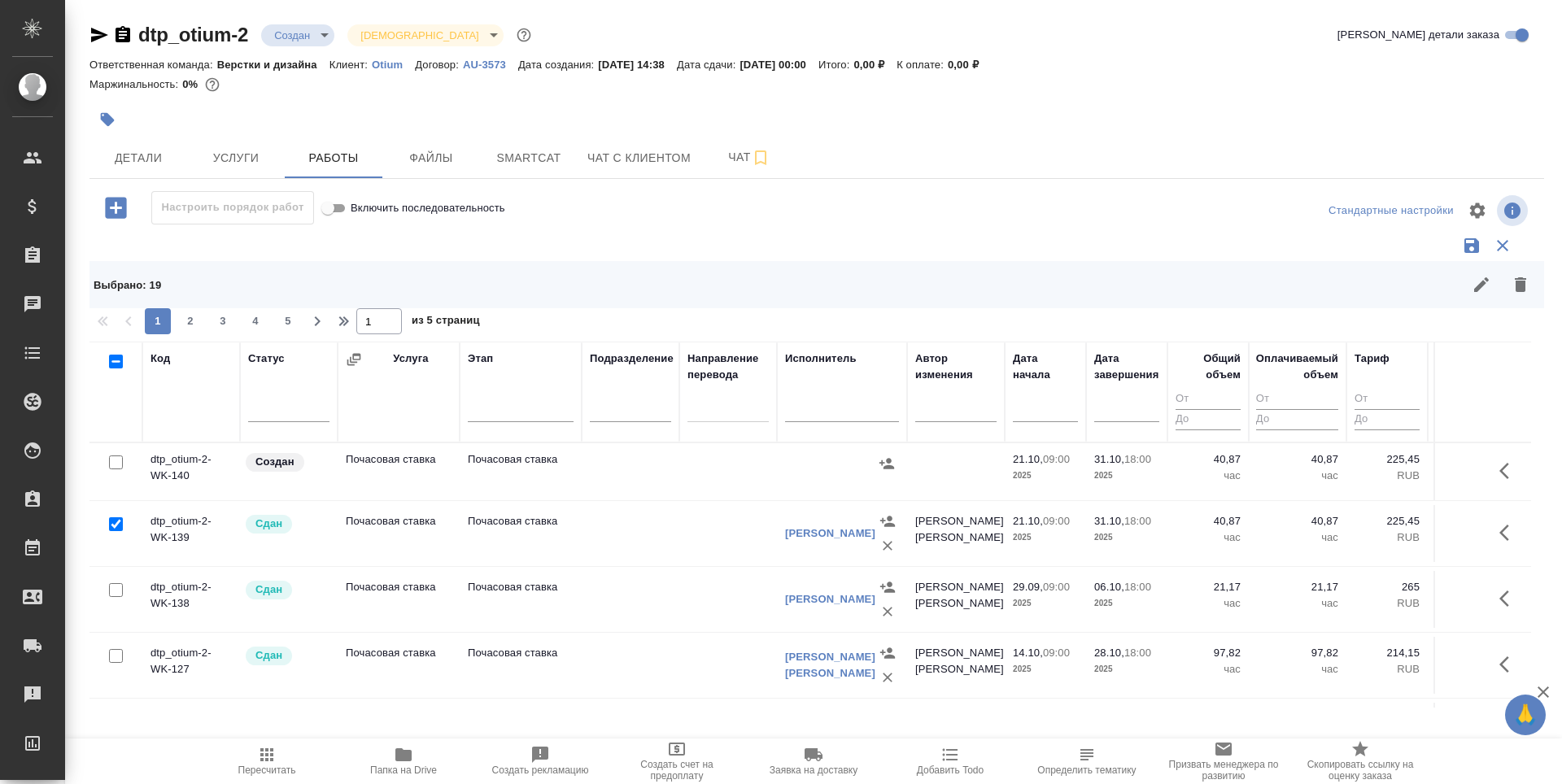
click at [118, 527] on input "checkbox" at bounding box center [116, 524] width 14 height 14
checkbox input "false"
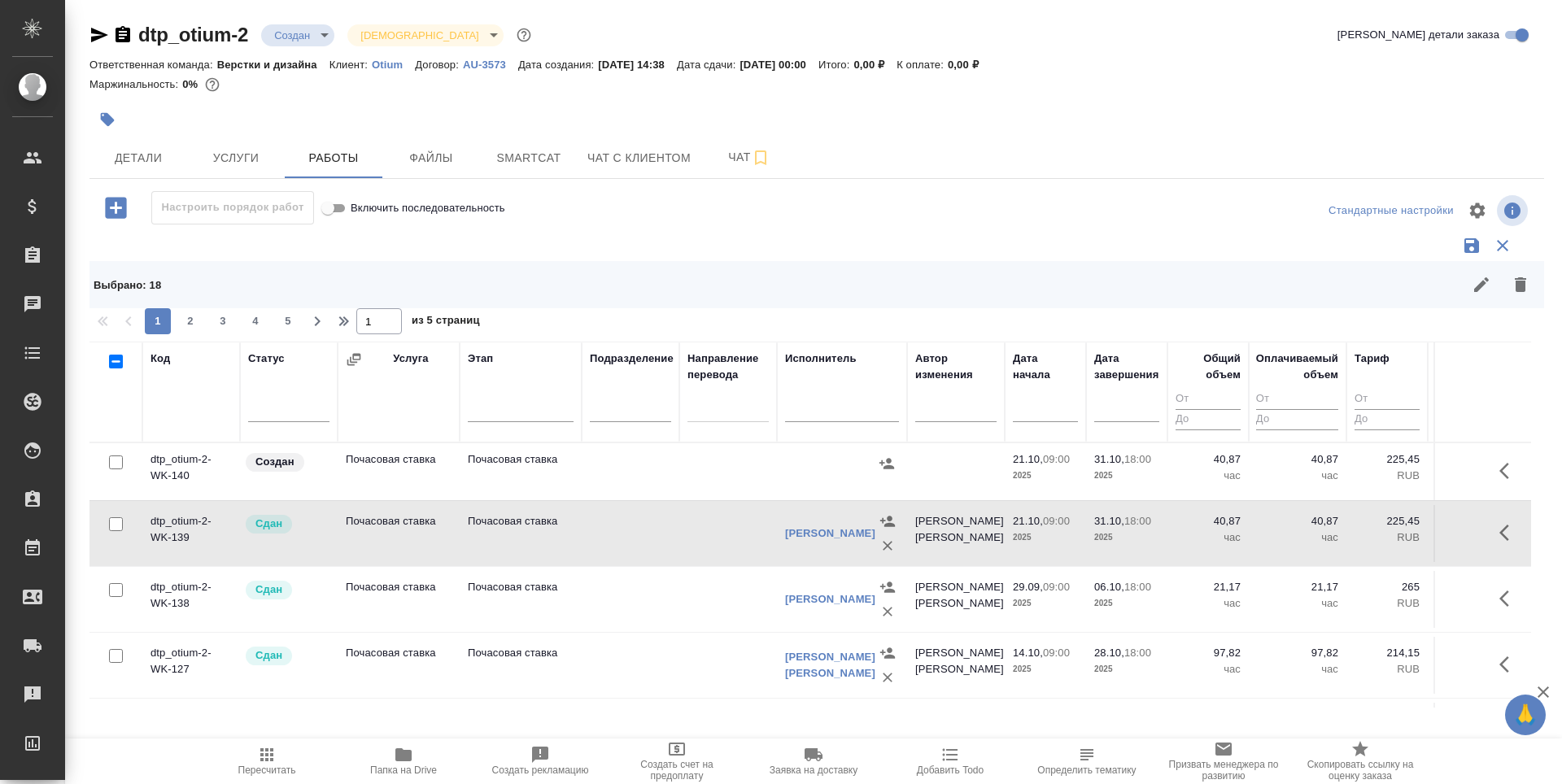
click at [351, 360] on icon "button" at bounding box center [354, 359] width 16 height 16
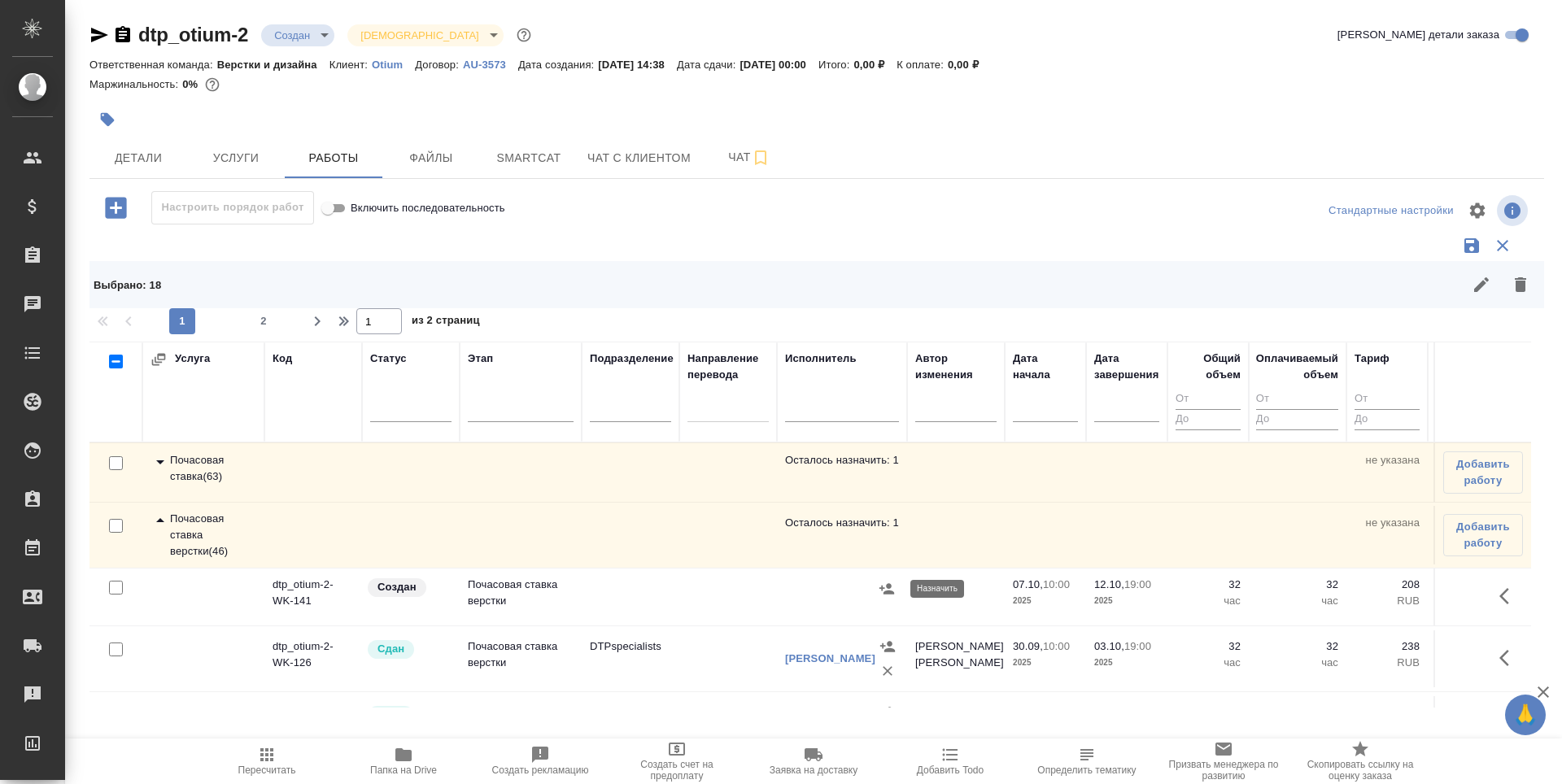
click at [889, 598] on button "button" at bounding box center [886, 588] width 25 height 25
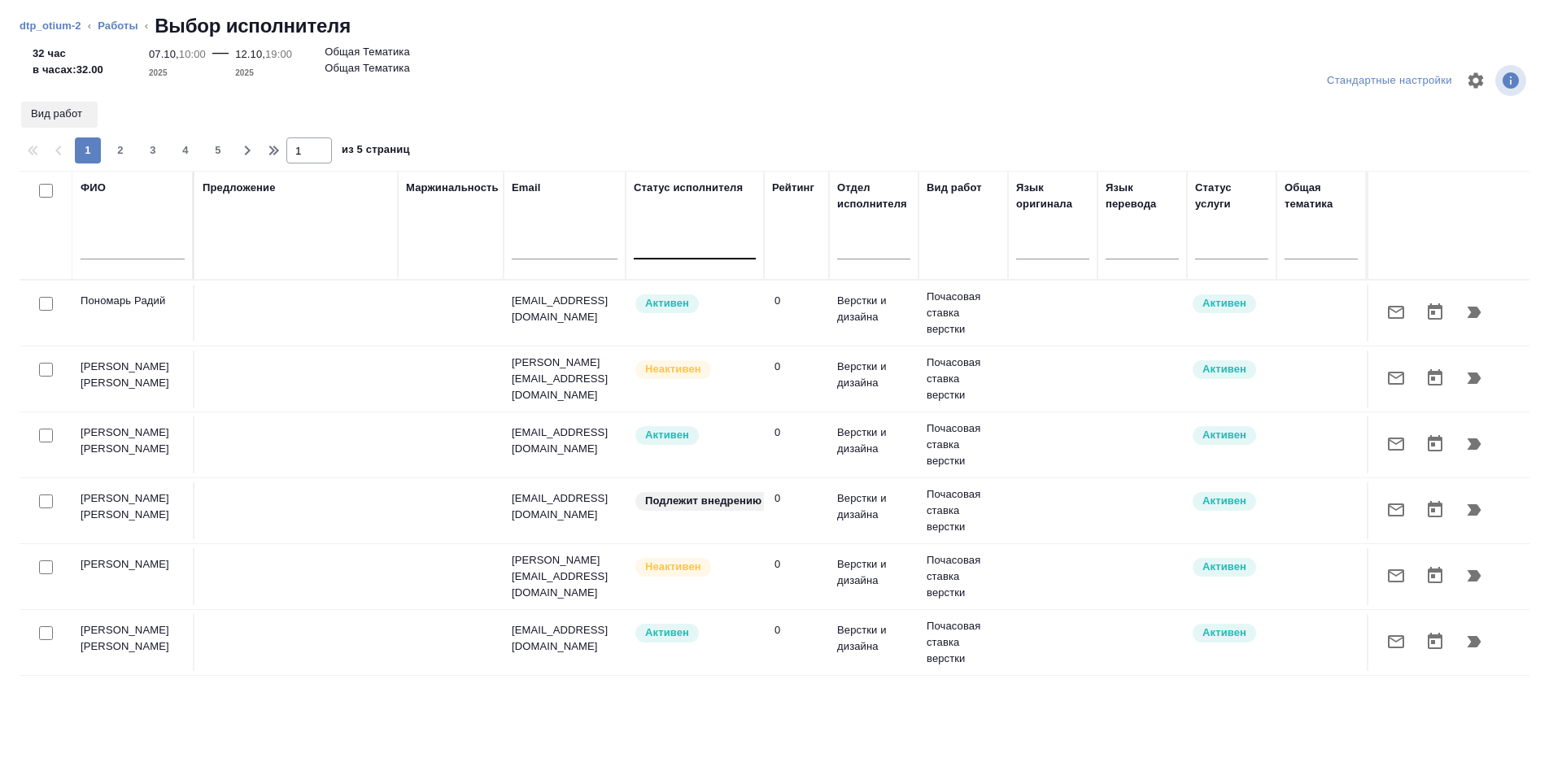
click at [124, 246] on input "text" at bounding box center [133, 249] width 104 height 20
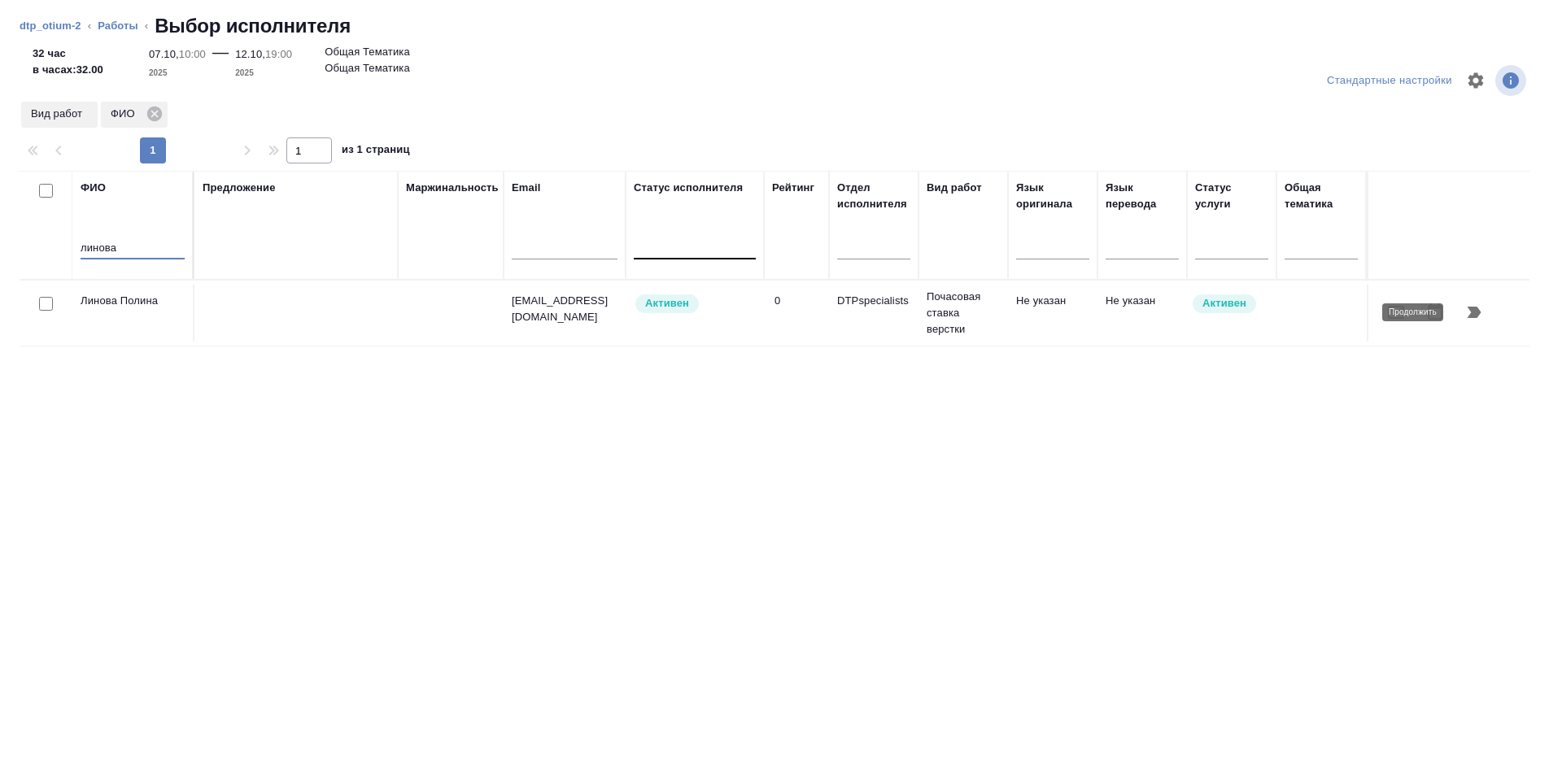
type input "линова"
click at [1464, 311] on icon "button" at bounding box center [1473, 312] width 19 height 19
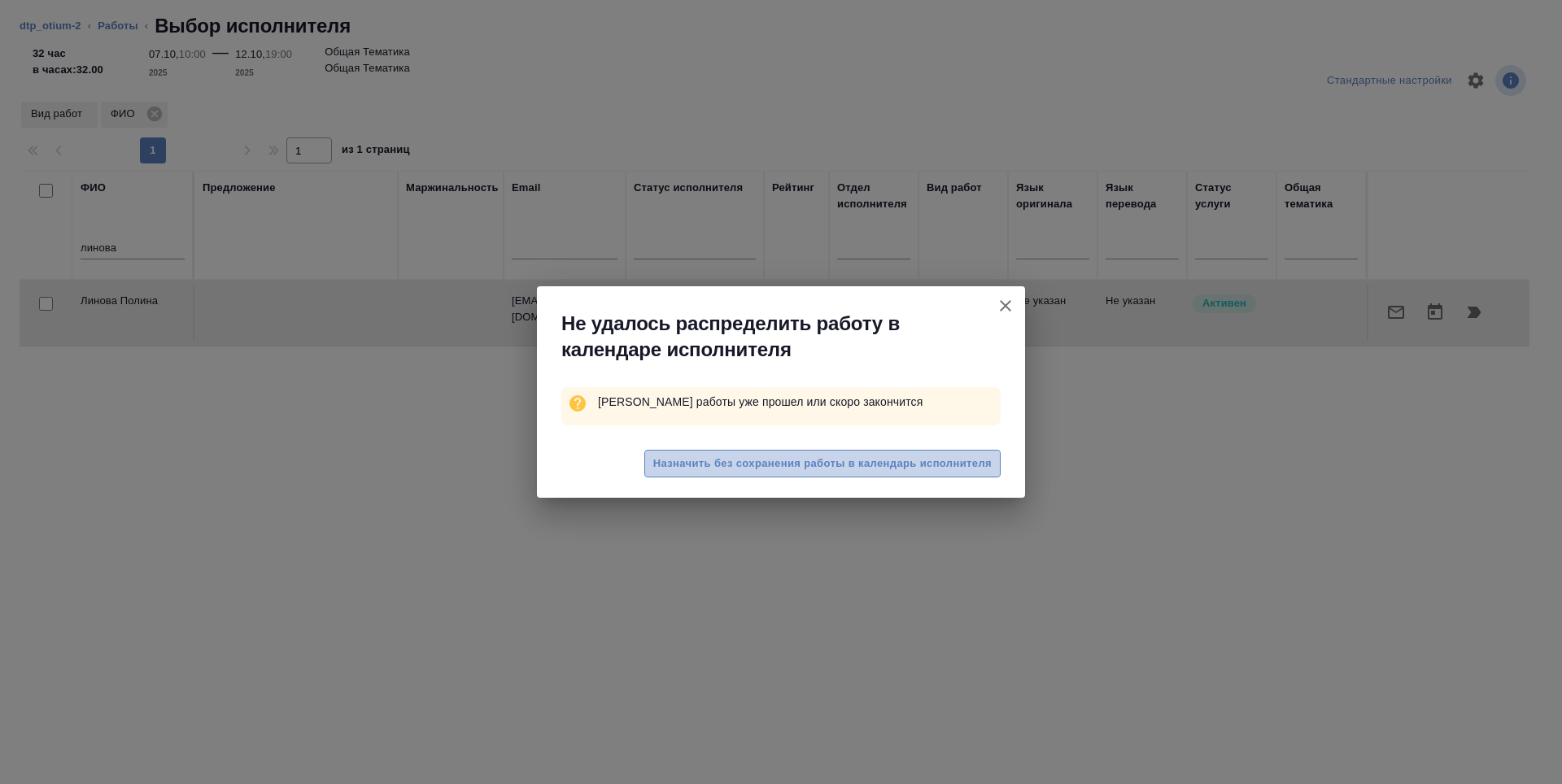
click at [784, 466] on span "Назначить без сохранения работы в календарь исполнителя" at bounding box center [822, 464] width 338 height 19
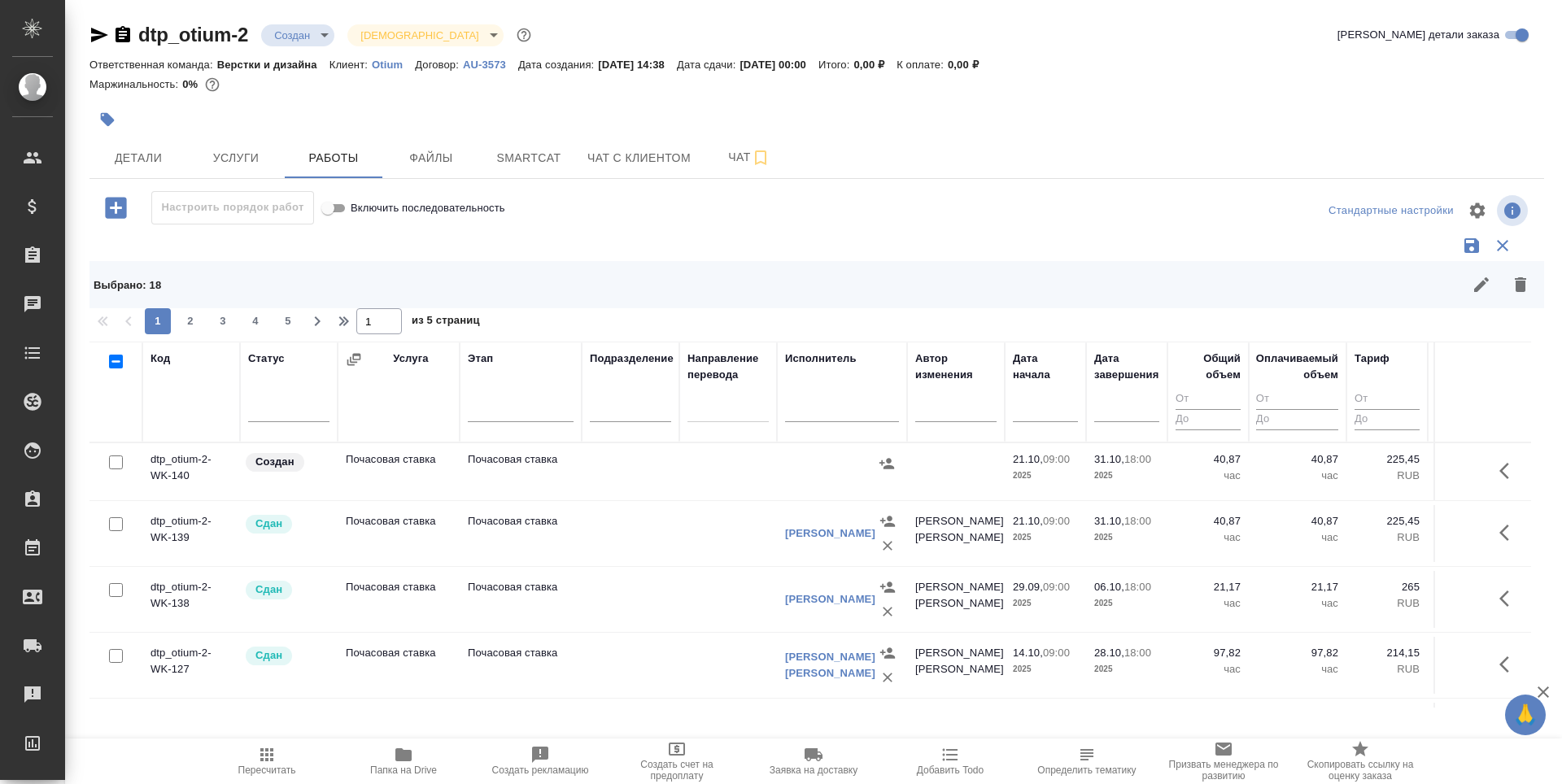
click at [349, 364] on icon "button" at bounding box center [354, 359] width 16 height 16
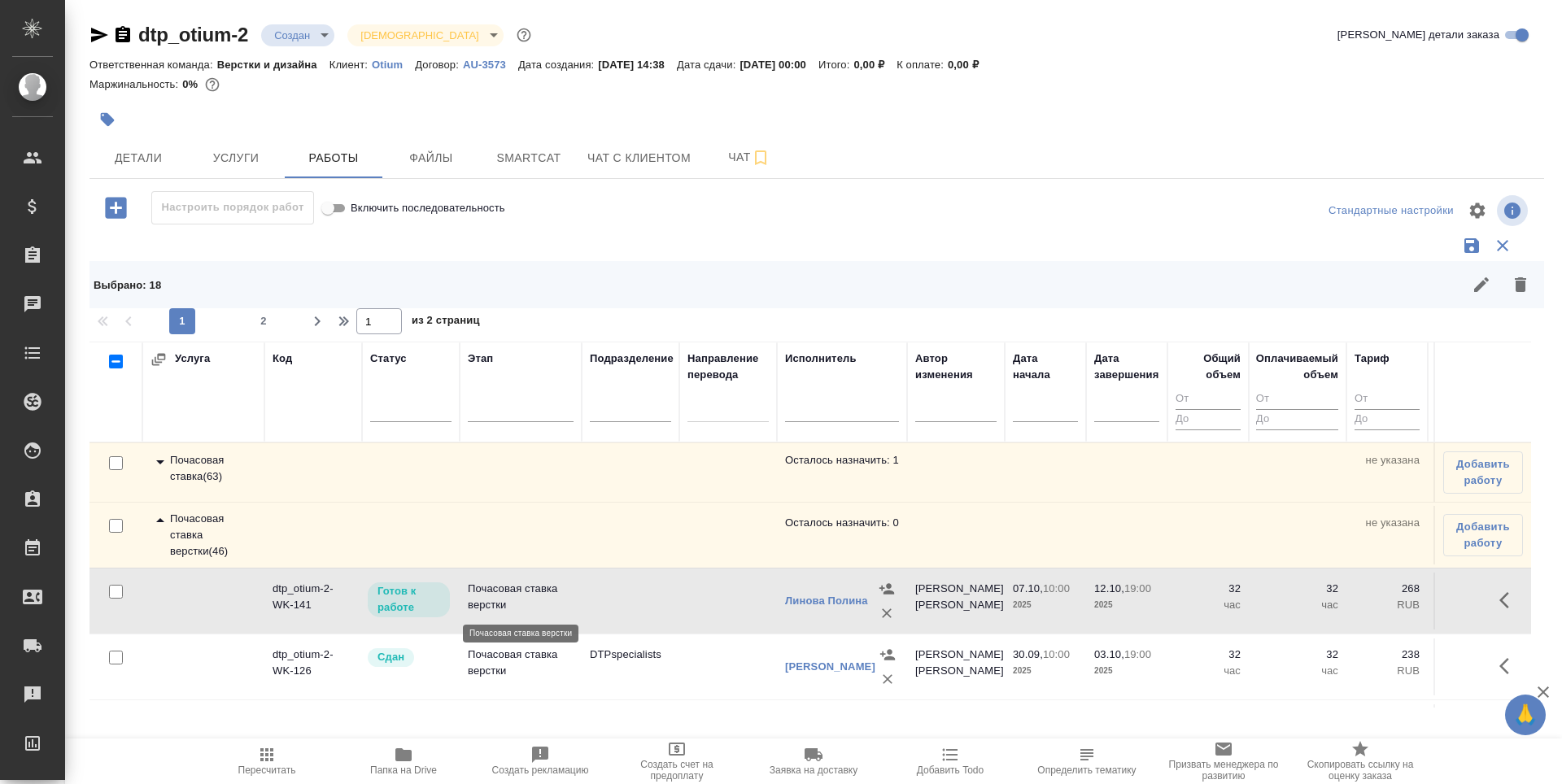
click at [496, 597] on p "Почасовая ставка верстки" at bounding box center [520, 597] width 106 height 33
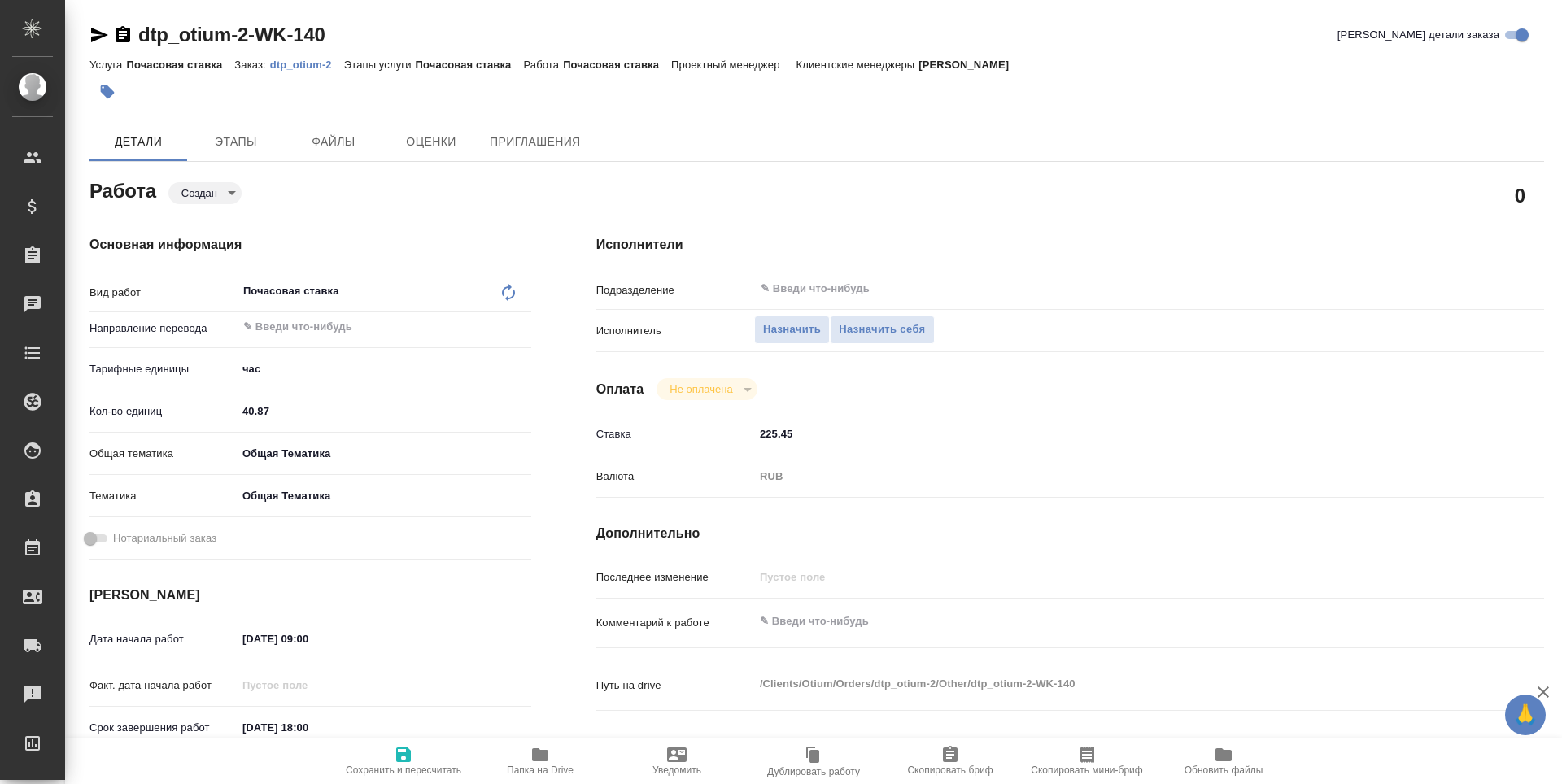
click at [277, 413] on input "40.87" at bounding box center [384, 411] width 295 height 24
type input "40"
click at [293, 643] on input "21.10.2025 09:00" at bounding box center [307, 638] width 142 height 24
click at [483, 643] on icon "button" at bounding box center [483, 637] width 19 height 19
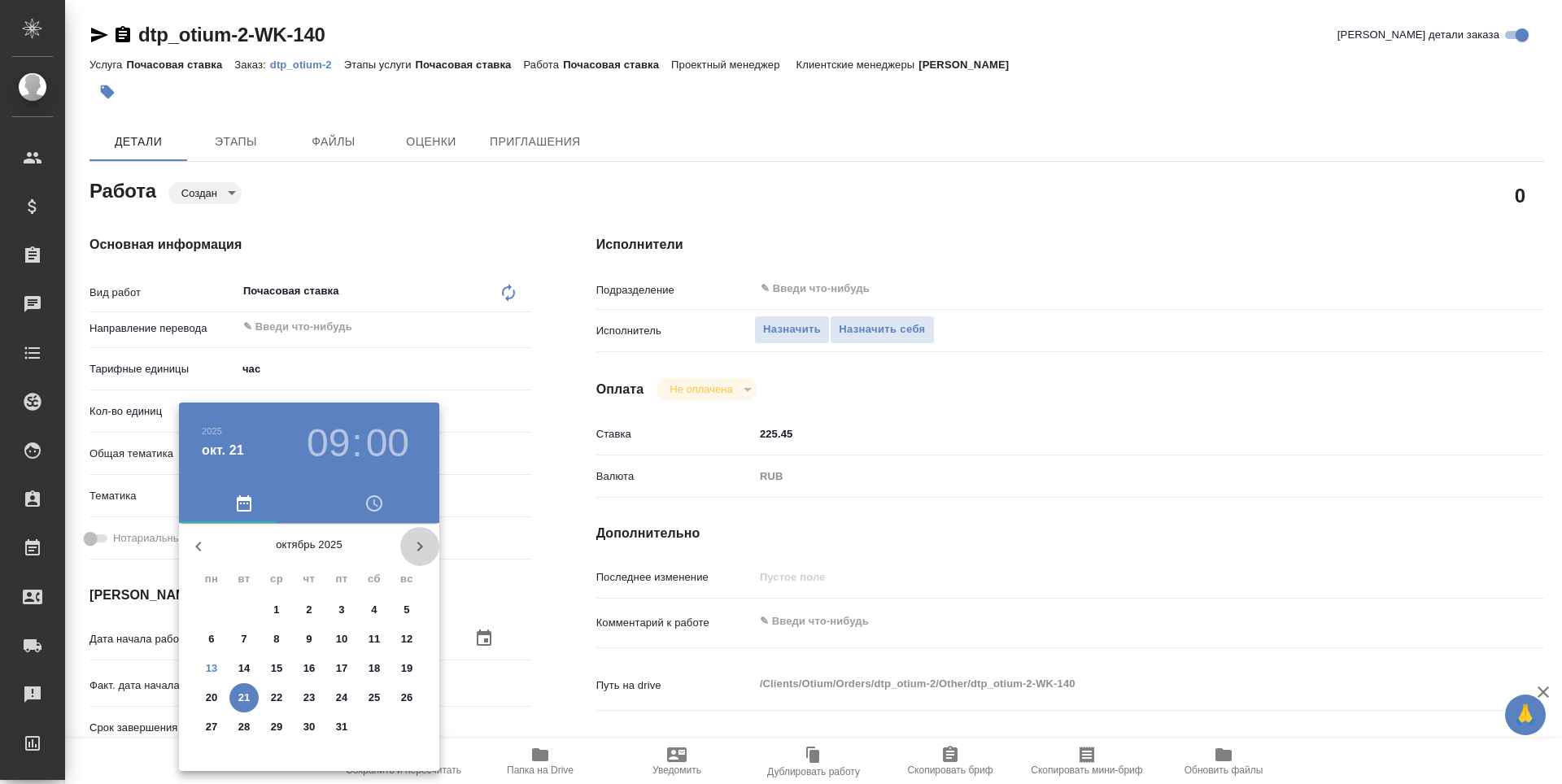
click at [418, 542] on icon "button" at bounding box center [420, 546] width 5 height 10
click at [197, 548] on icon "button" at bounding box center [197, 546] width 19 height 19
click at [208, 668] on p "13" at bounding box center [211, 668] width 12 height 16
type input "13.10.2025 09:00"
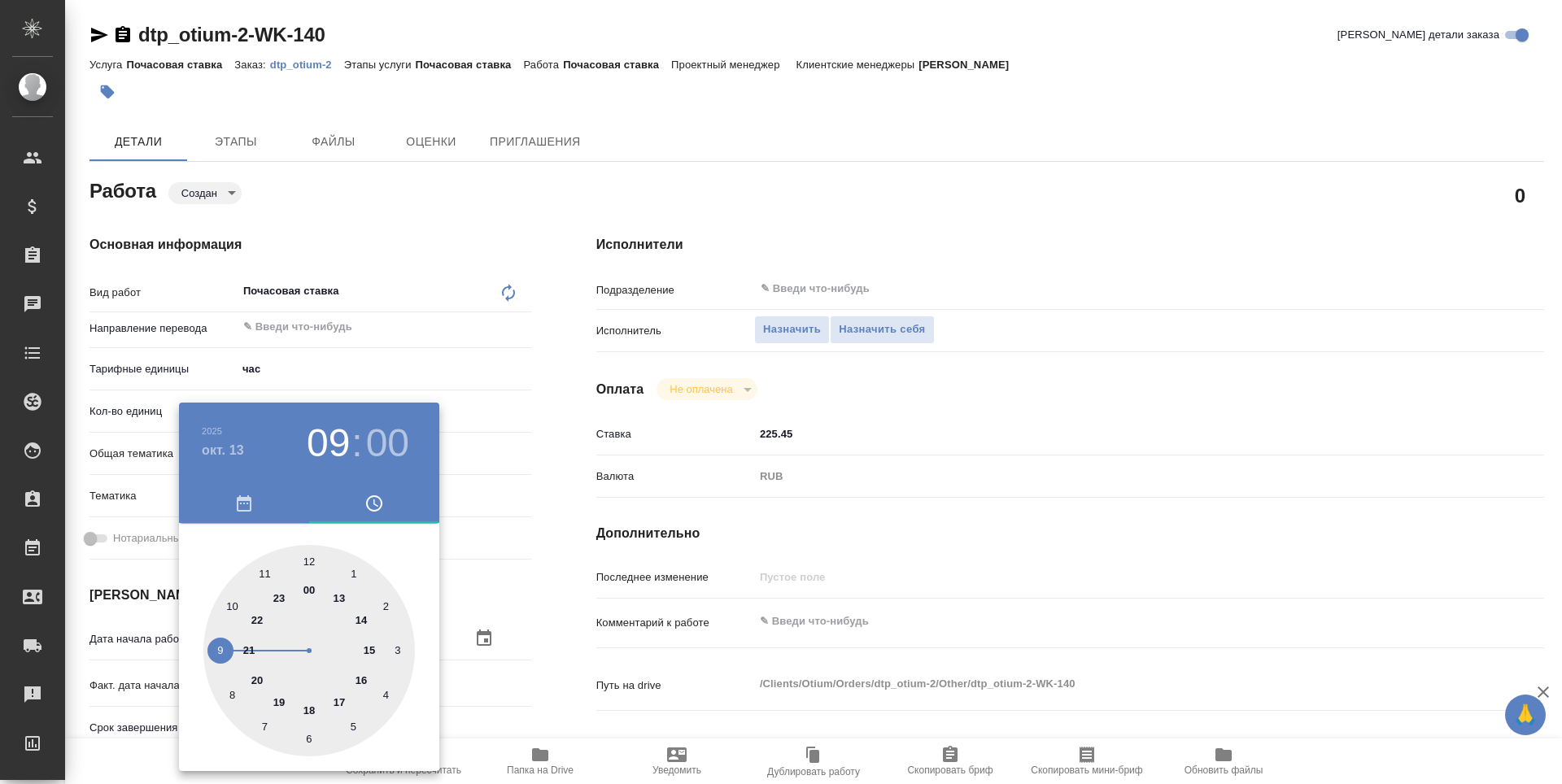
click at [567, 685] on div at bounding box center [781, 392] width 1562 height 784
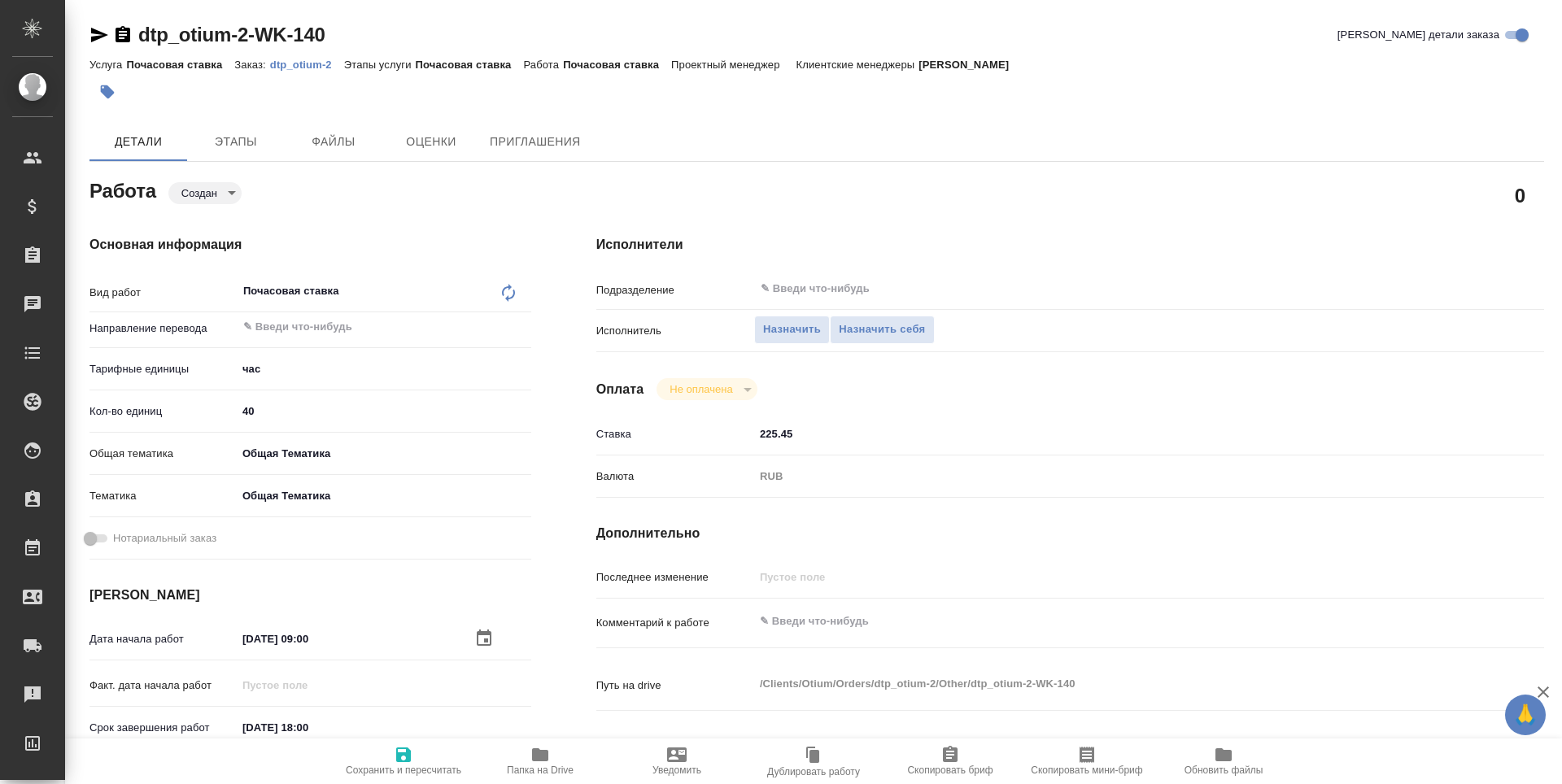
scroll to position [81, 0]
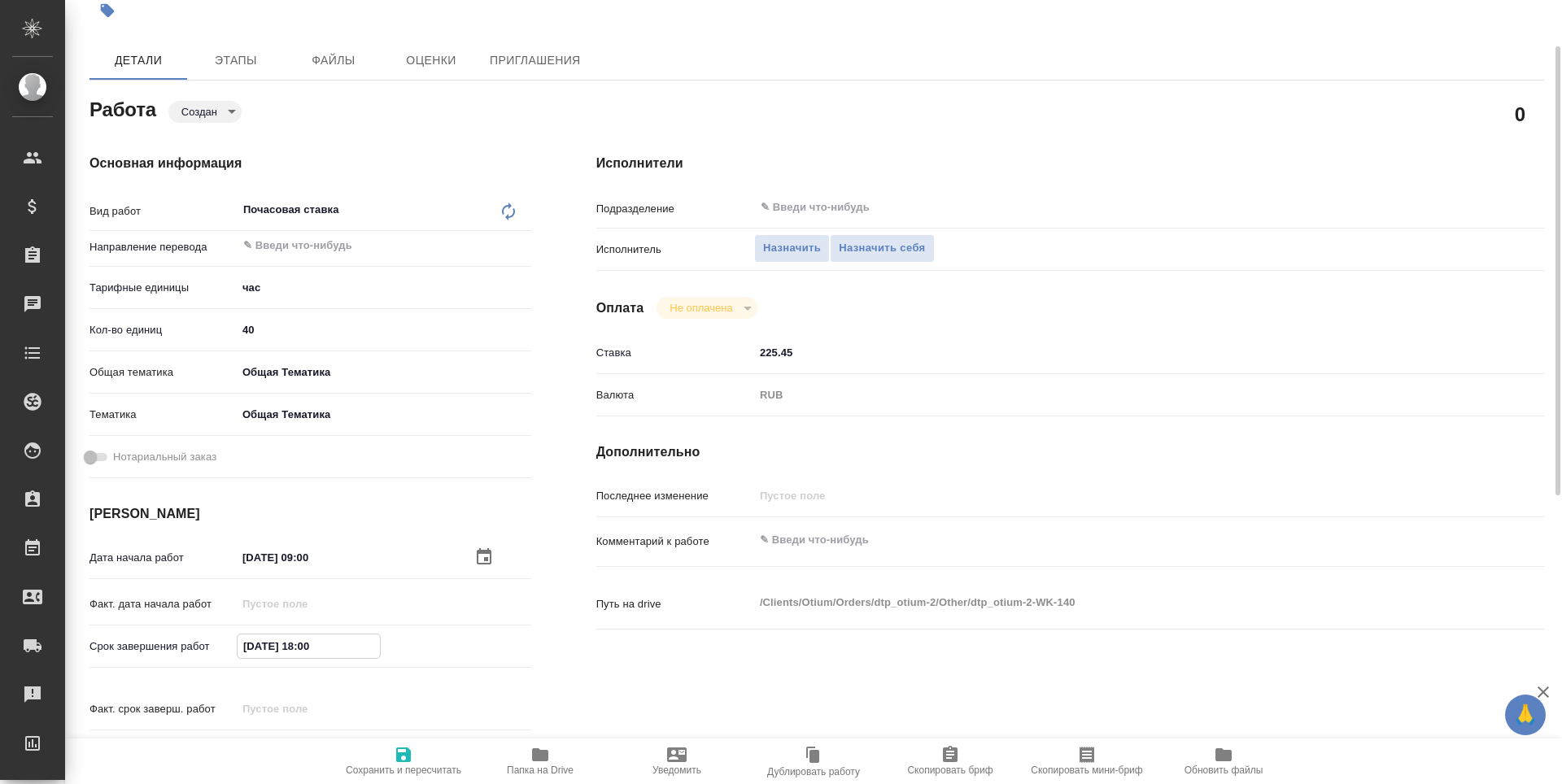
click at [330, 648] on input "31.10.2025 18:00" at bounding box center [308, 646] width 142 height 24
click at [488, 641] on icon "button" at bounding box center [483, 645] width 19 height 19
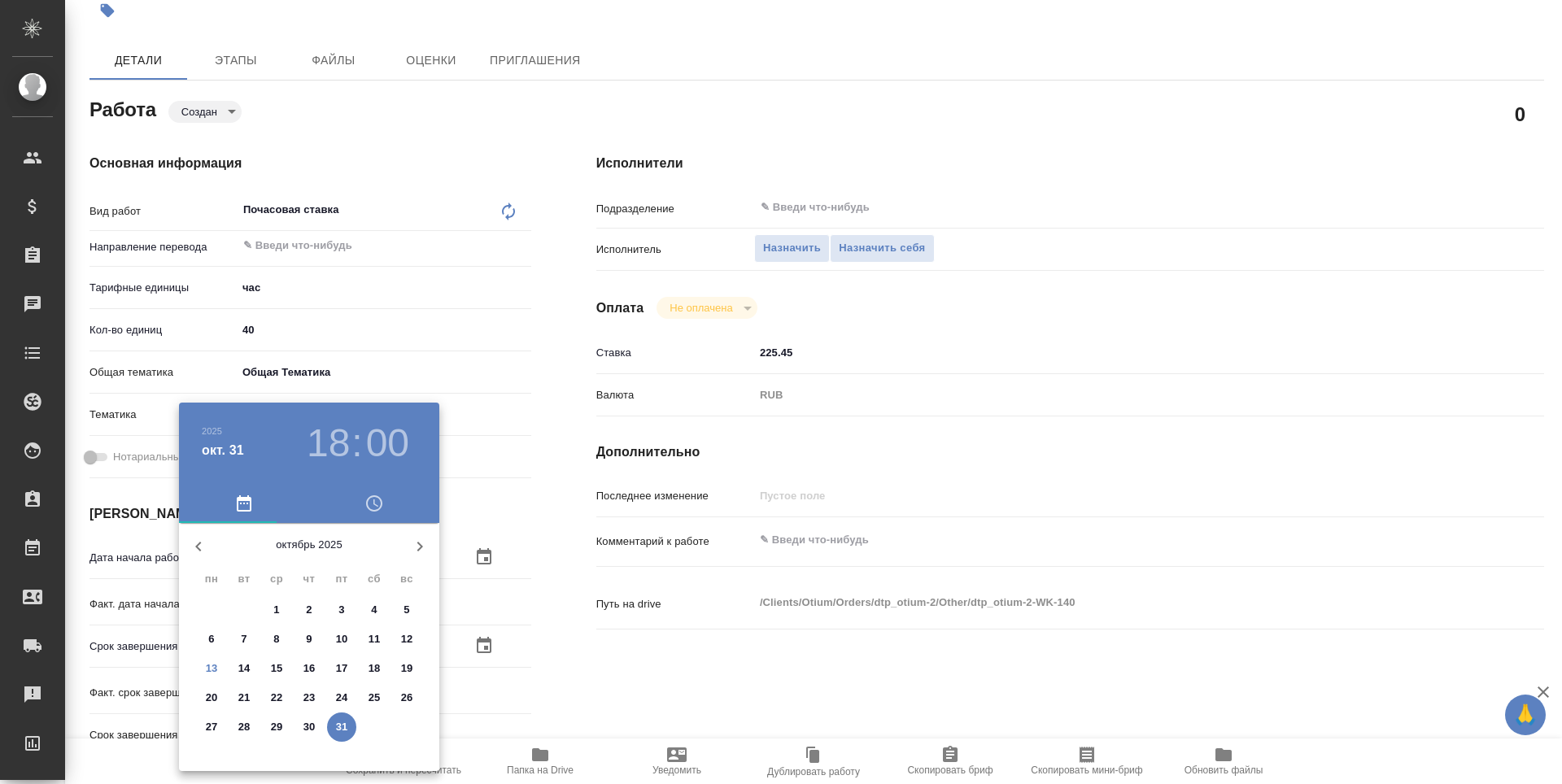
click at [343, 673] on p "17" at bounding box center [341, 668] width 12 height 16
type input "17.10.2025 18:00"
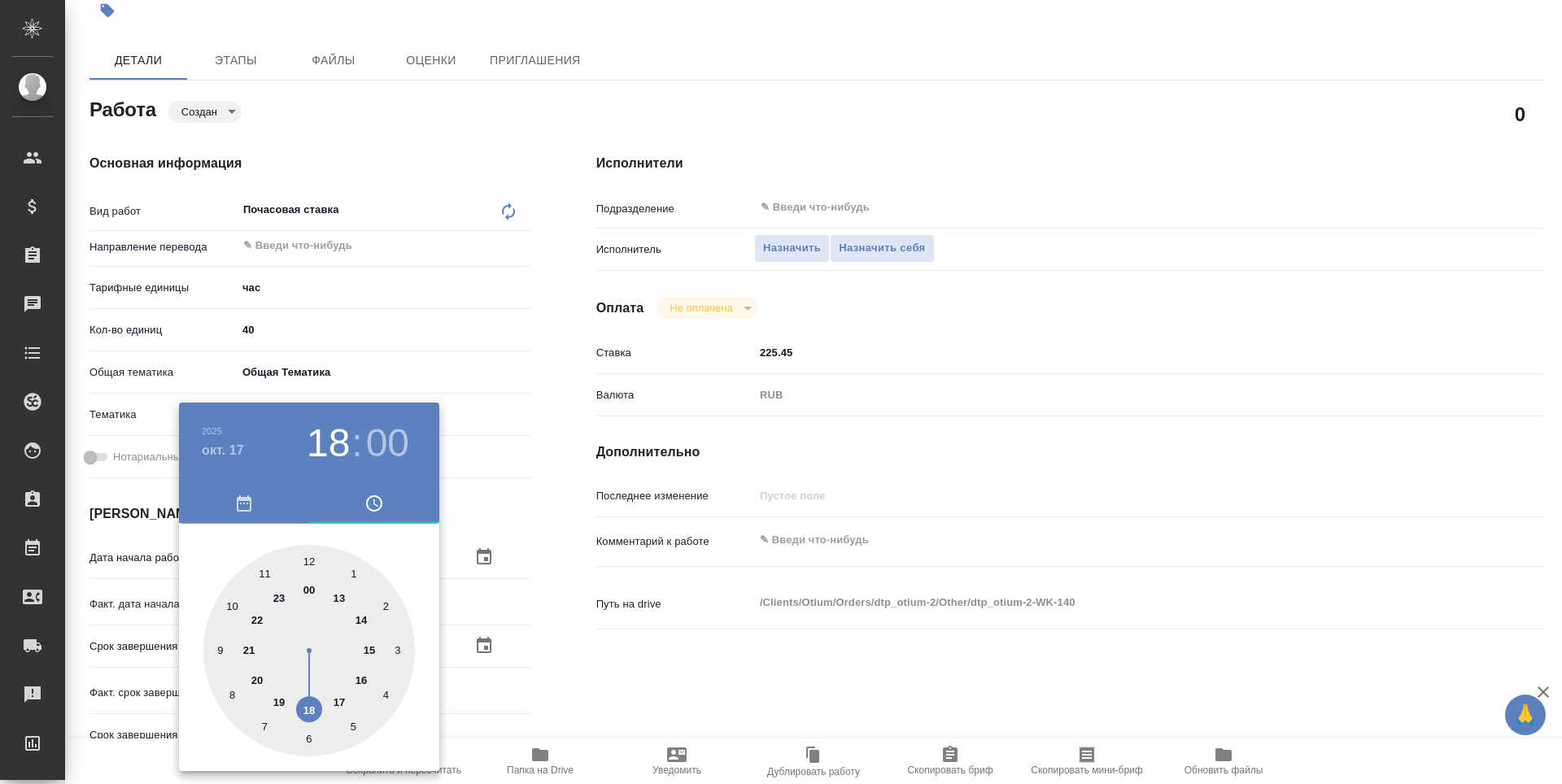
click at [545, 670] on div at bounding box center [781, 392] width 1562 height 784
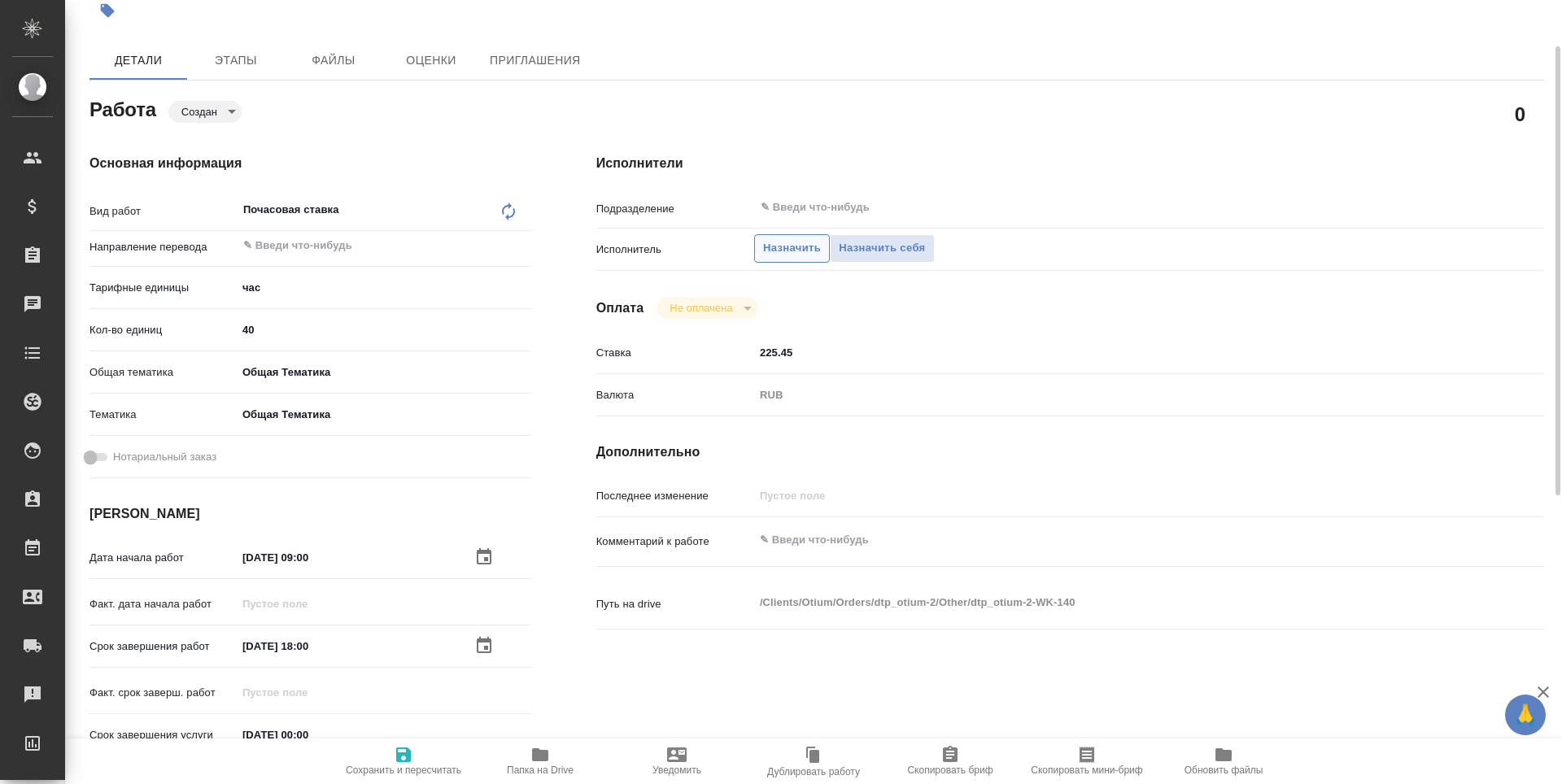
click at [800, 259] on button "Назначить" at bounding box center [791, 247] width 76 height 28
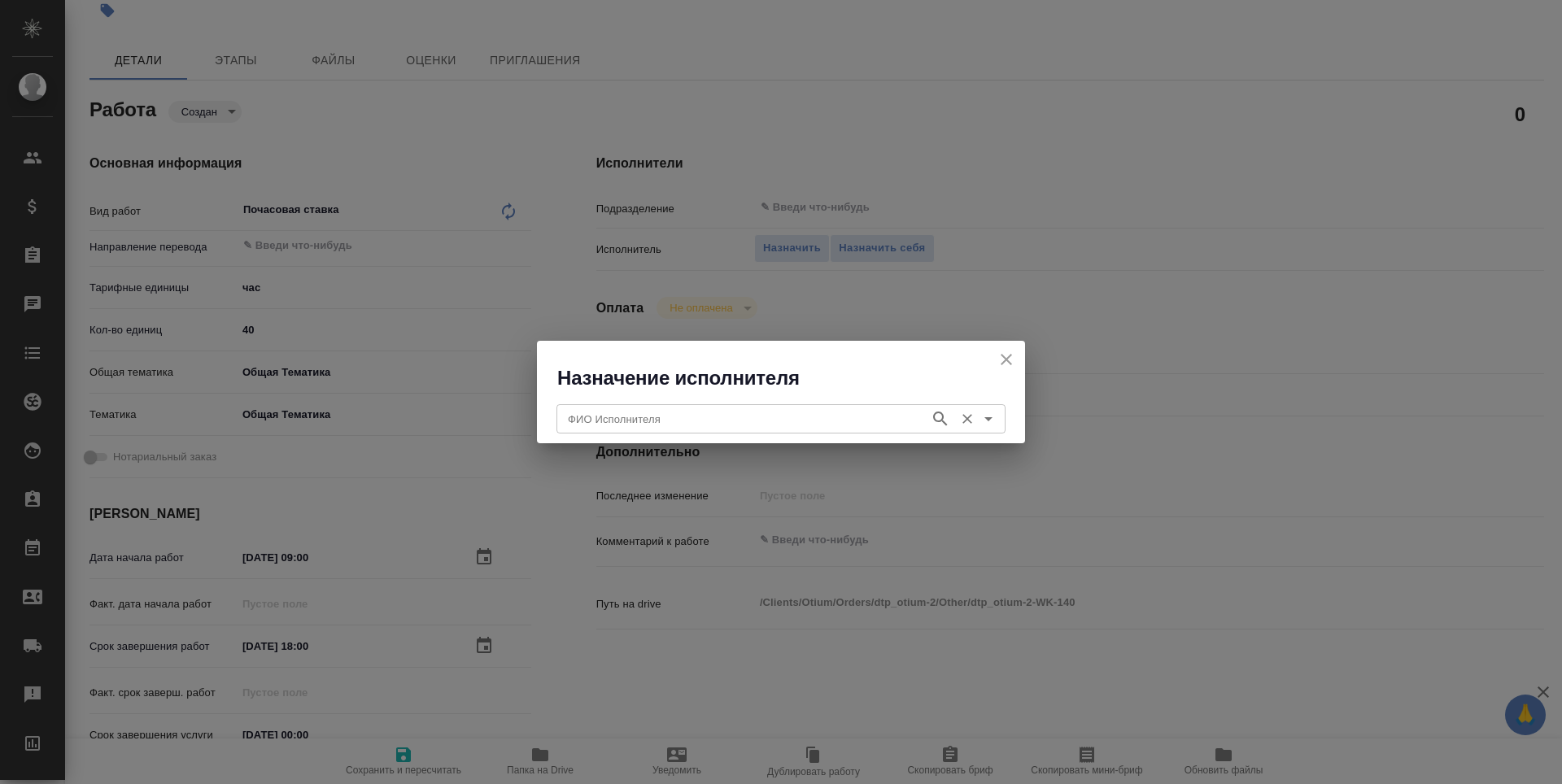
click at [864, 422] on input "ФИО Исполнителя" at bounding box center [741, 418] width 360 height 19
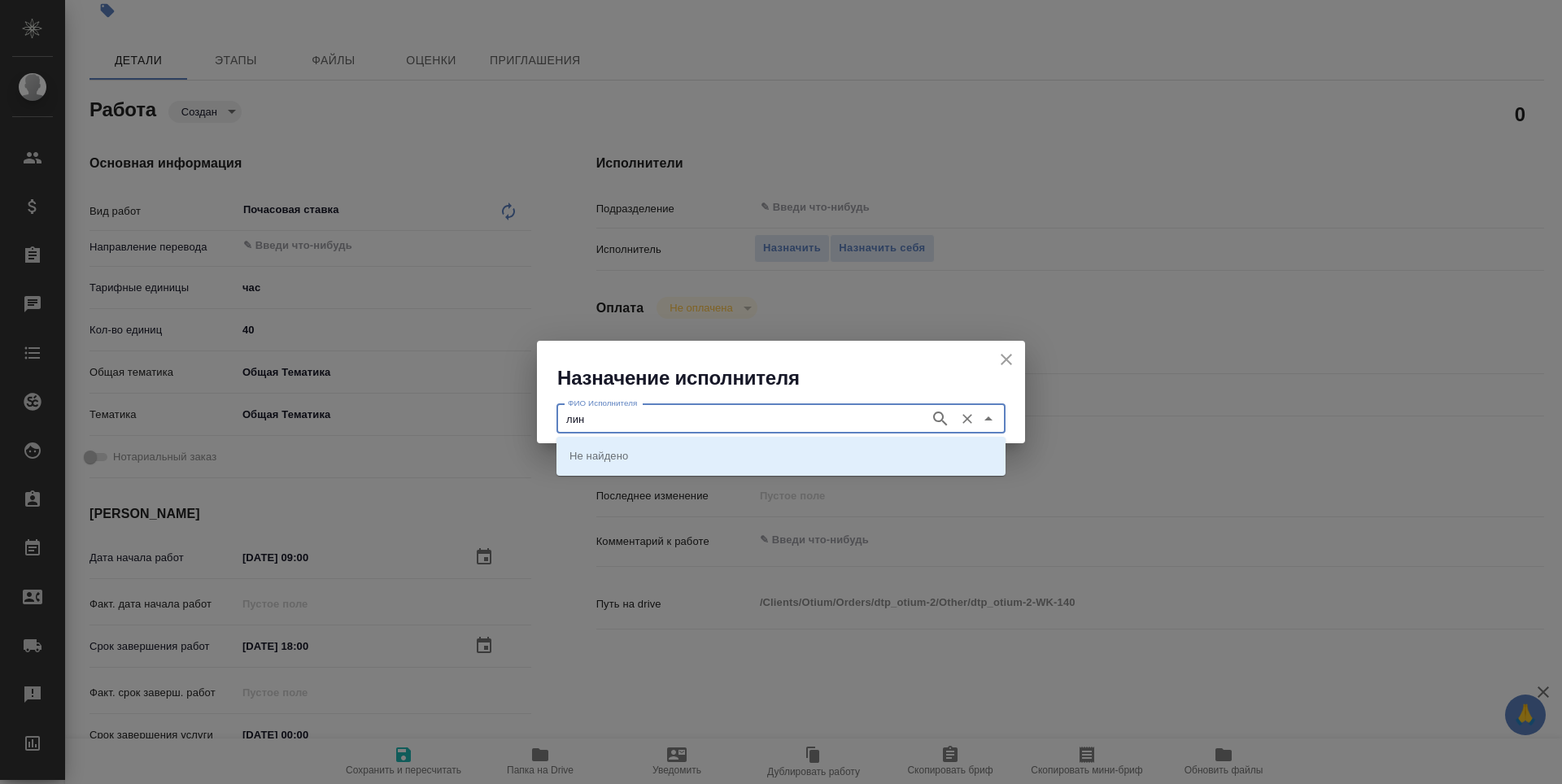
type input "лино"
click at [937, 420] on icon "button" at bounding box center [939, 417] width 14 height 14
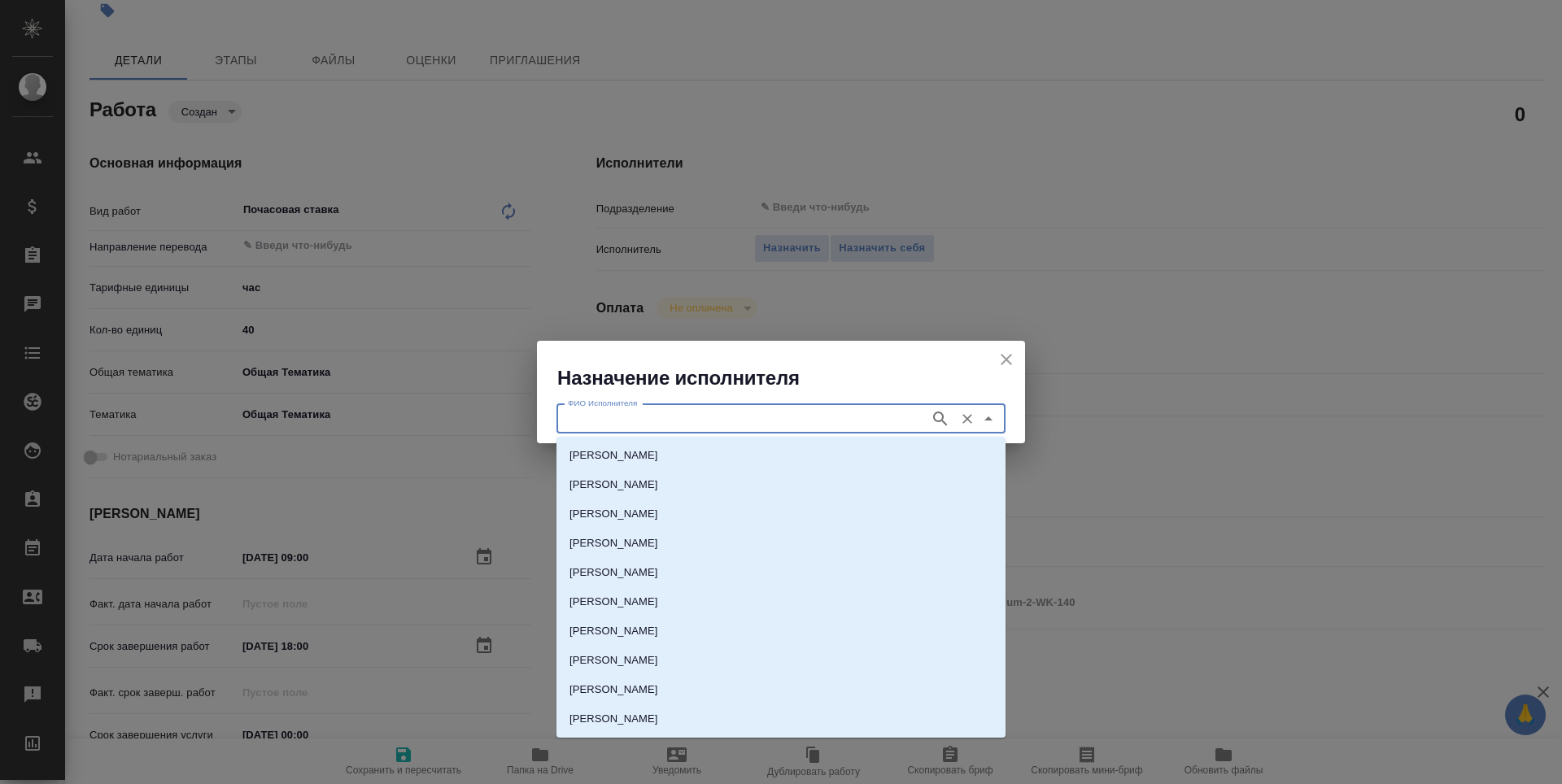
click at [693, 425] on input "ФИО Исполнителя" at bounding box center [741, 418] width 360 height 19
click at [710, 508] on li "Линова Полина Николаевна" at bounding box center [781, 514] width 448 height 29
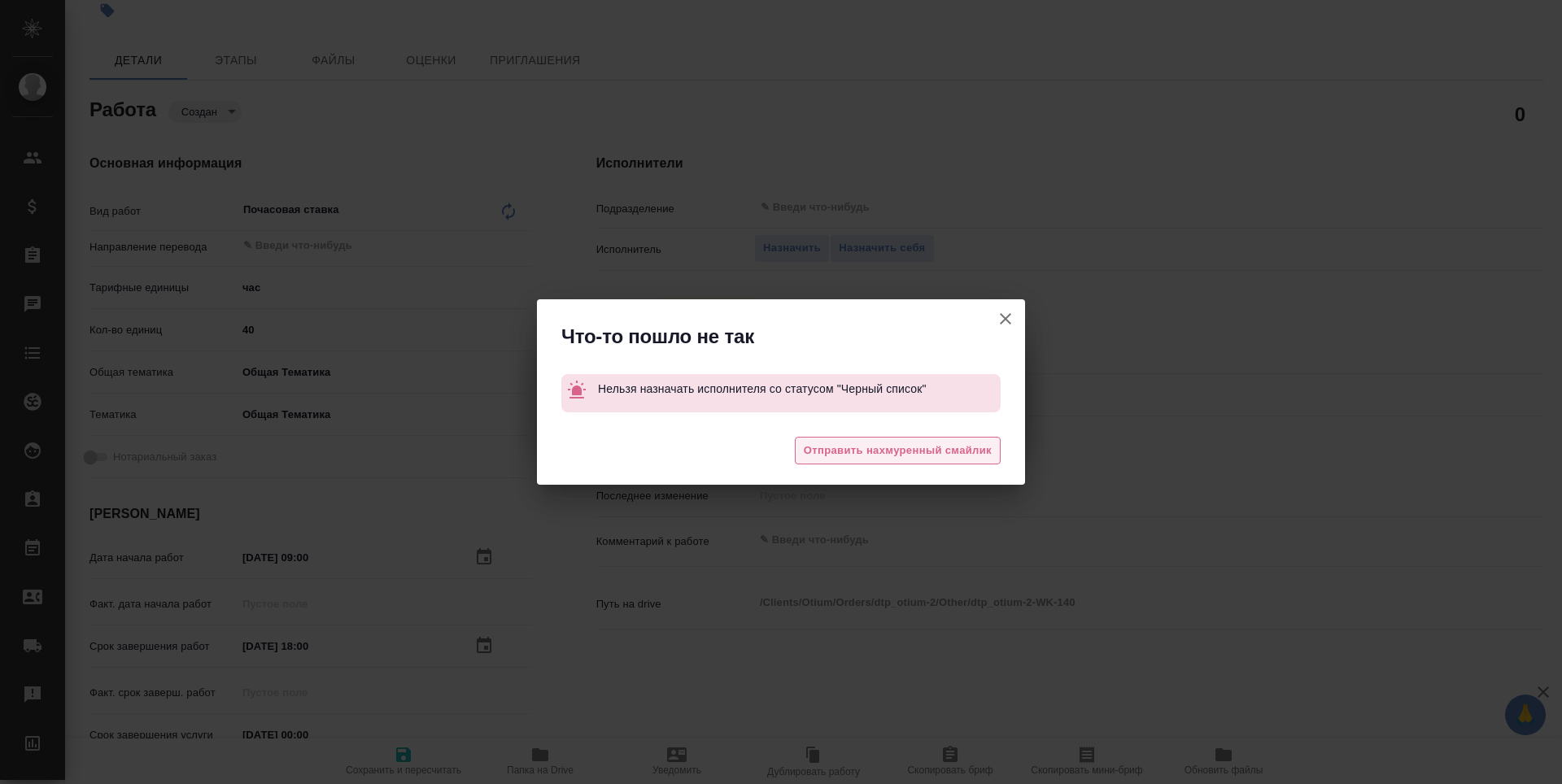
click at [851, 455] on span "Отправить нахмуренный смайлик" at bounding box center [897, 450] width 188 height 19
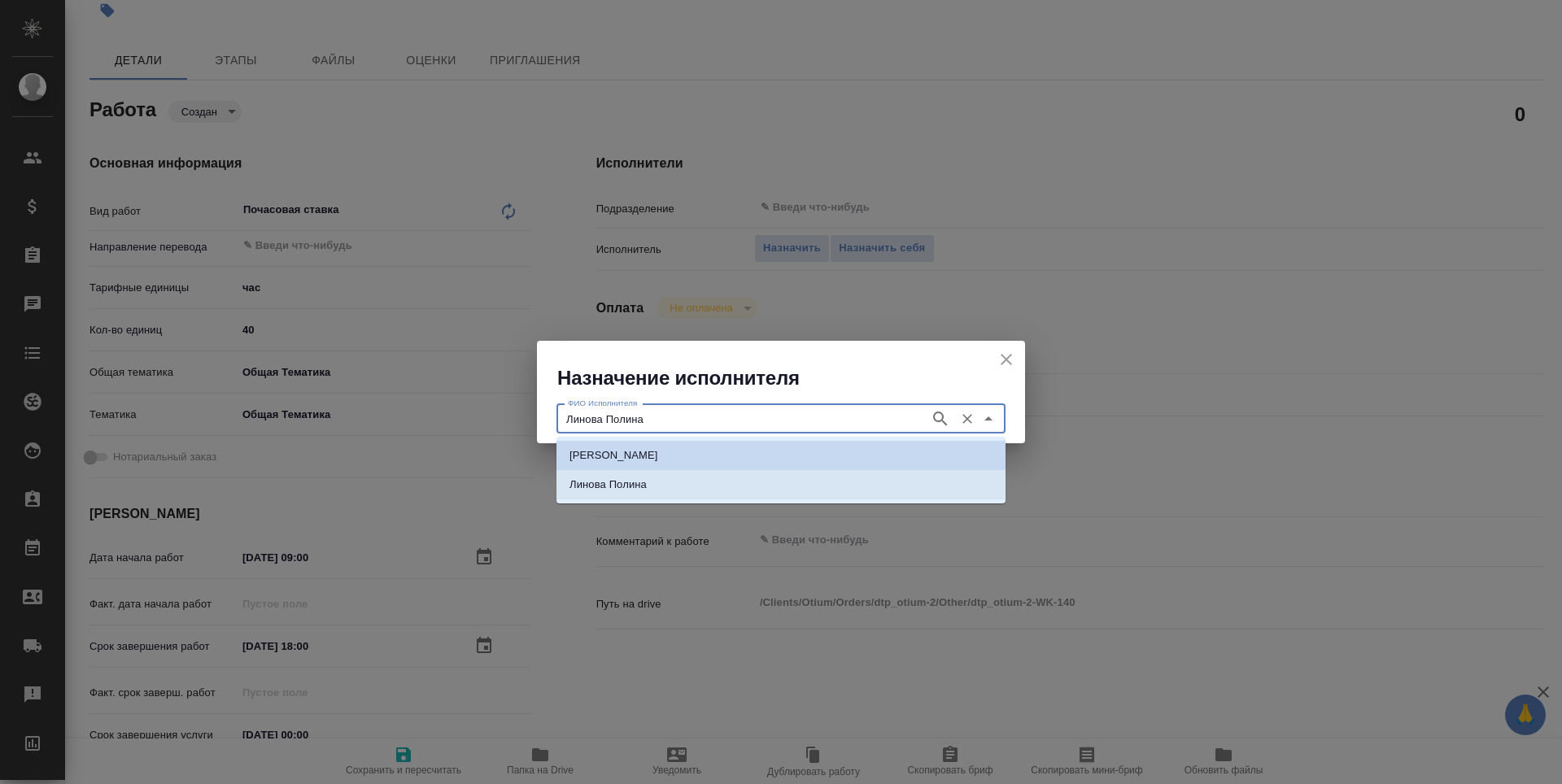
click at [758, 478] on li "Линова Полина" at bounding box center [781, 485] width 448 height 29
type input "Линова Полина"
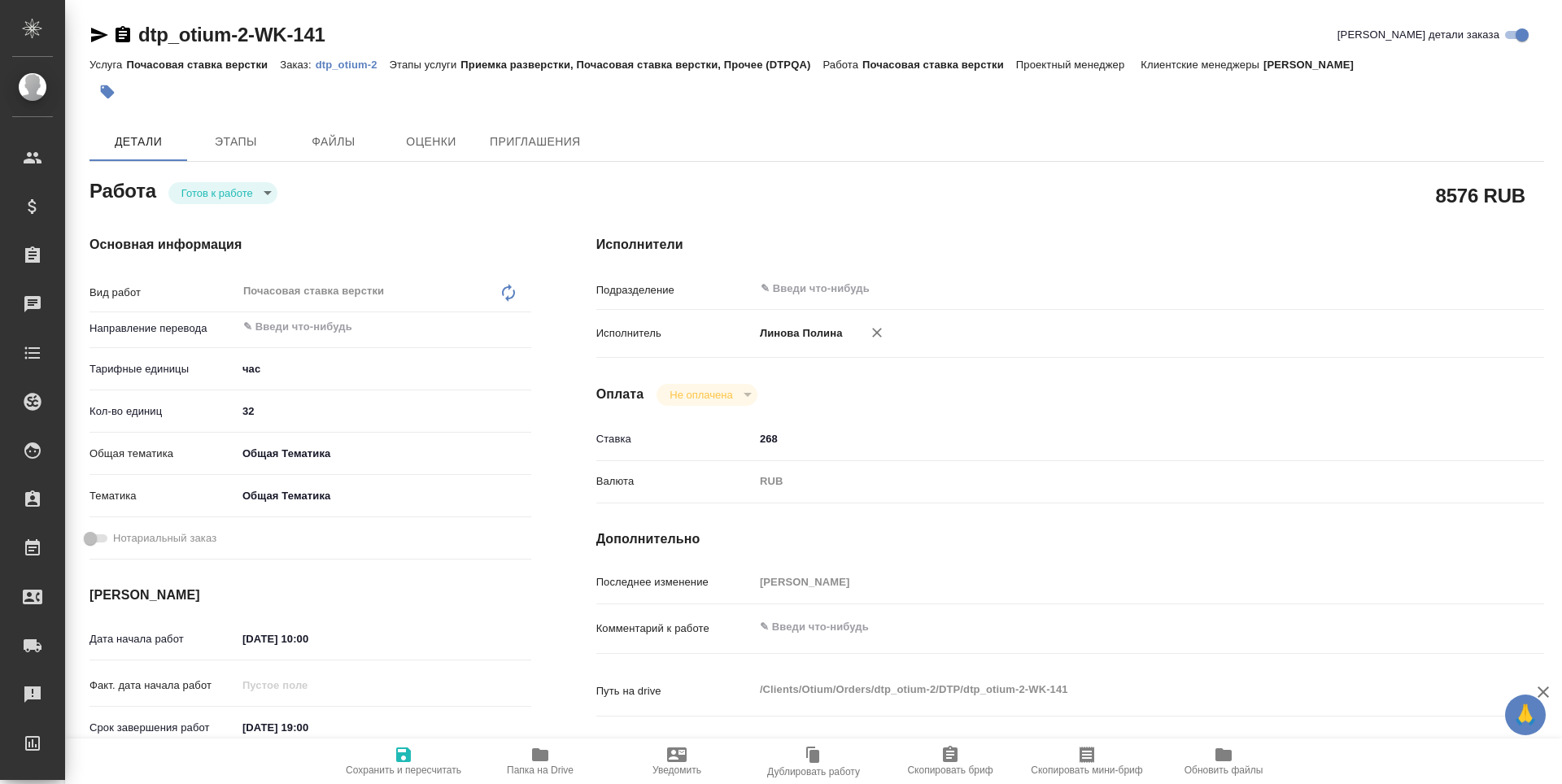
type textarea "x"
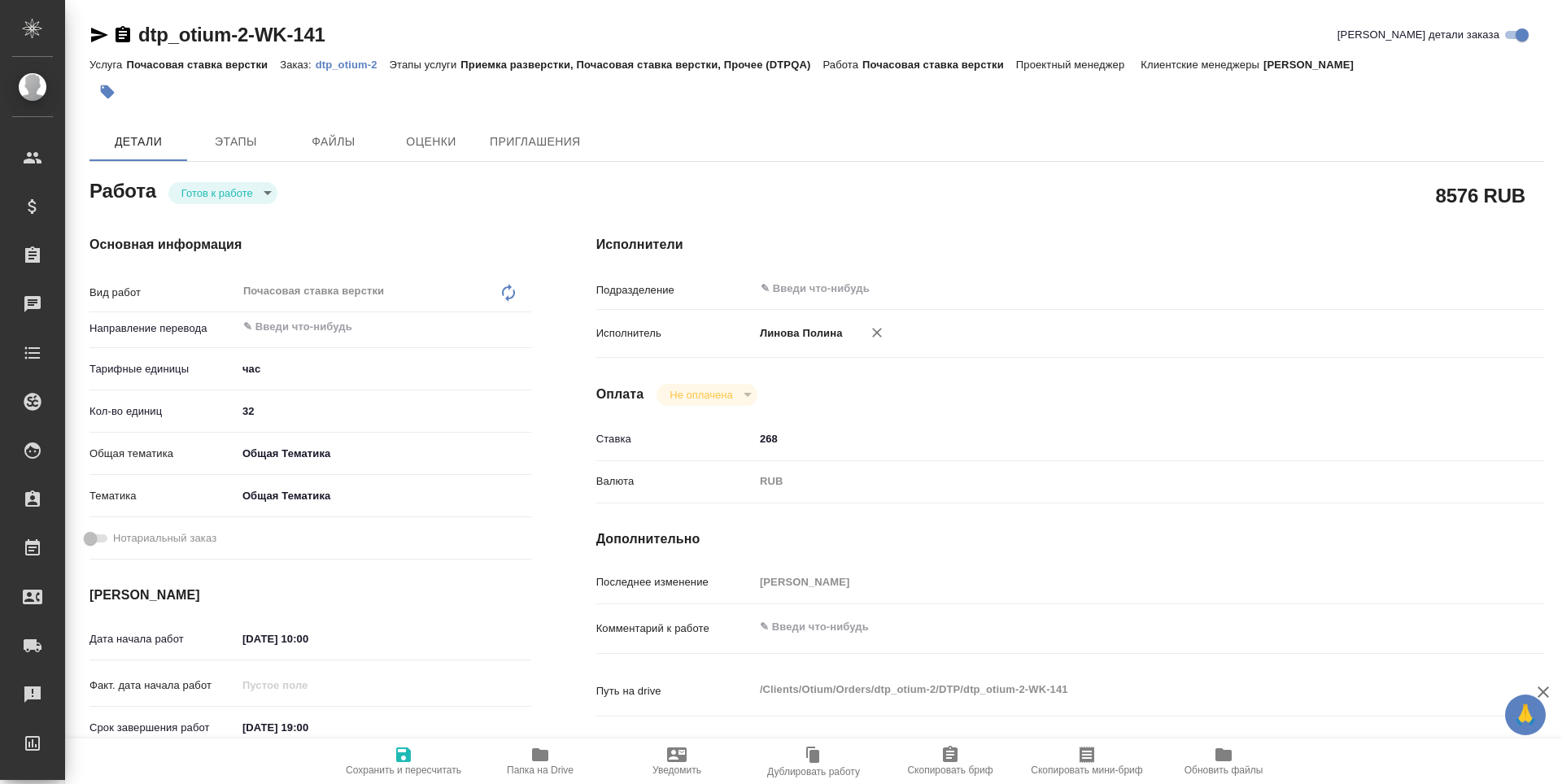
type textarea "x"
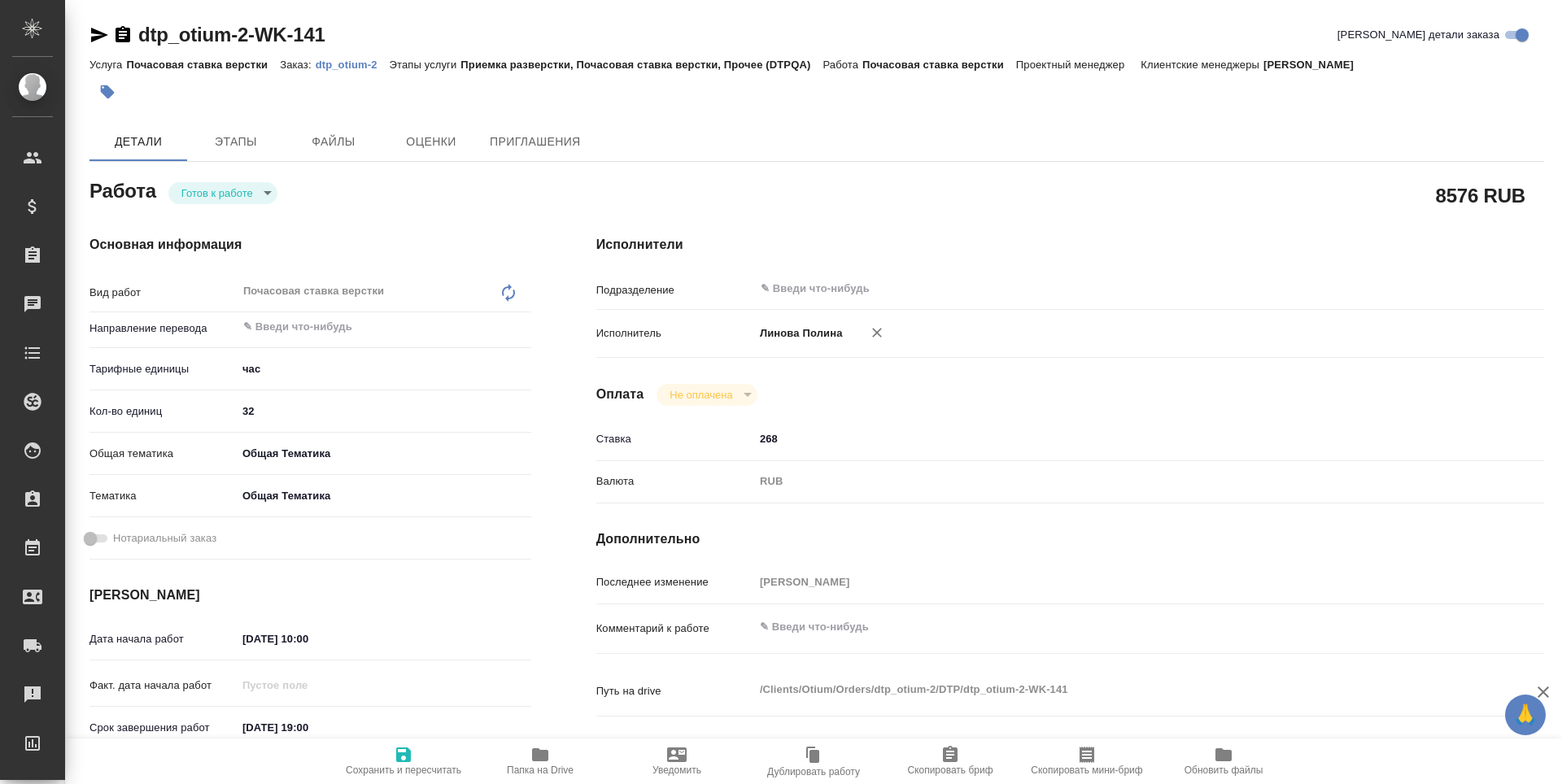
type textarea "x"
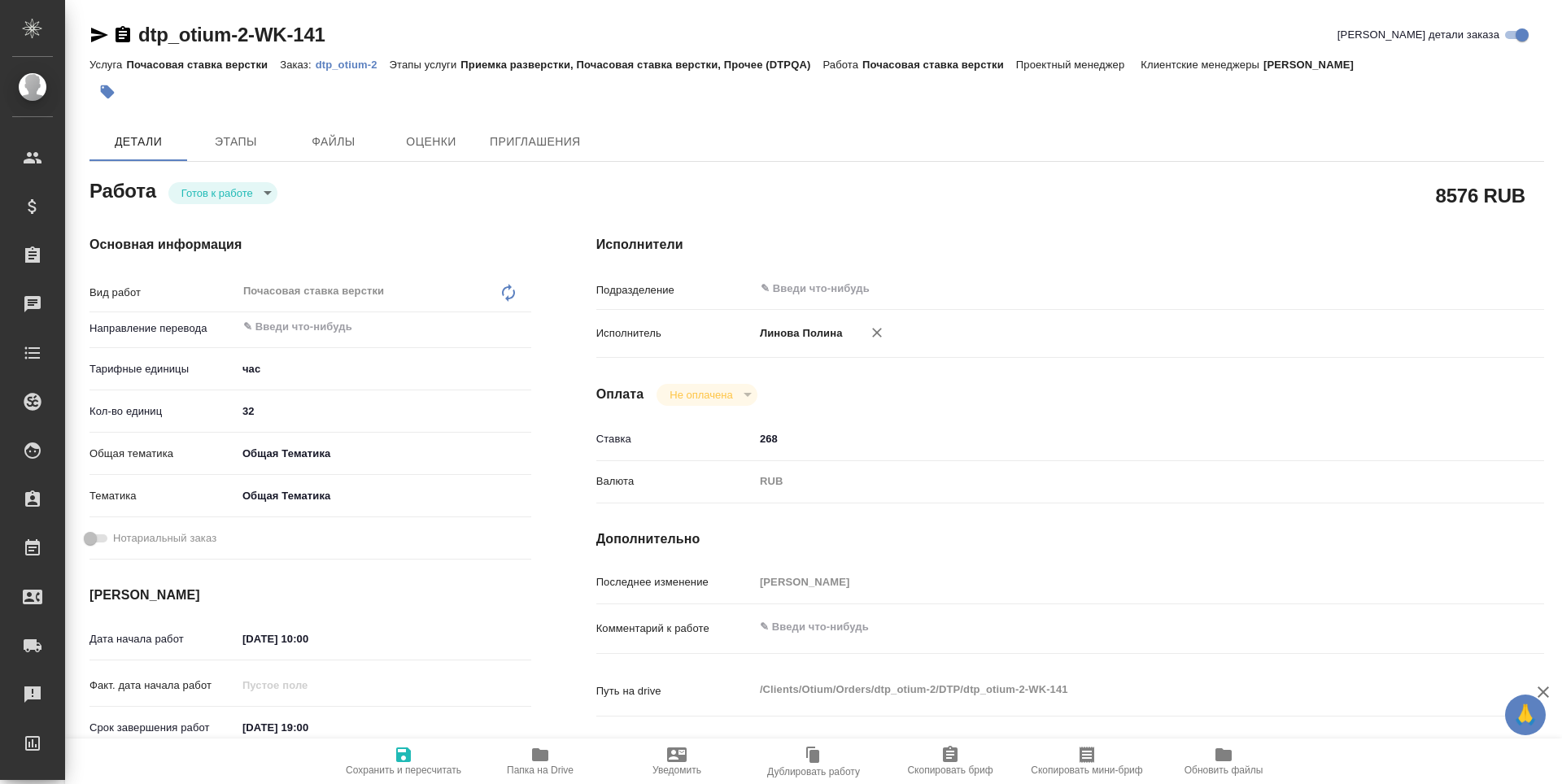
click at [276, 410] on input "32" at bounding box center [384, 411] width 295 height 24
type textarea "x"
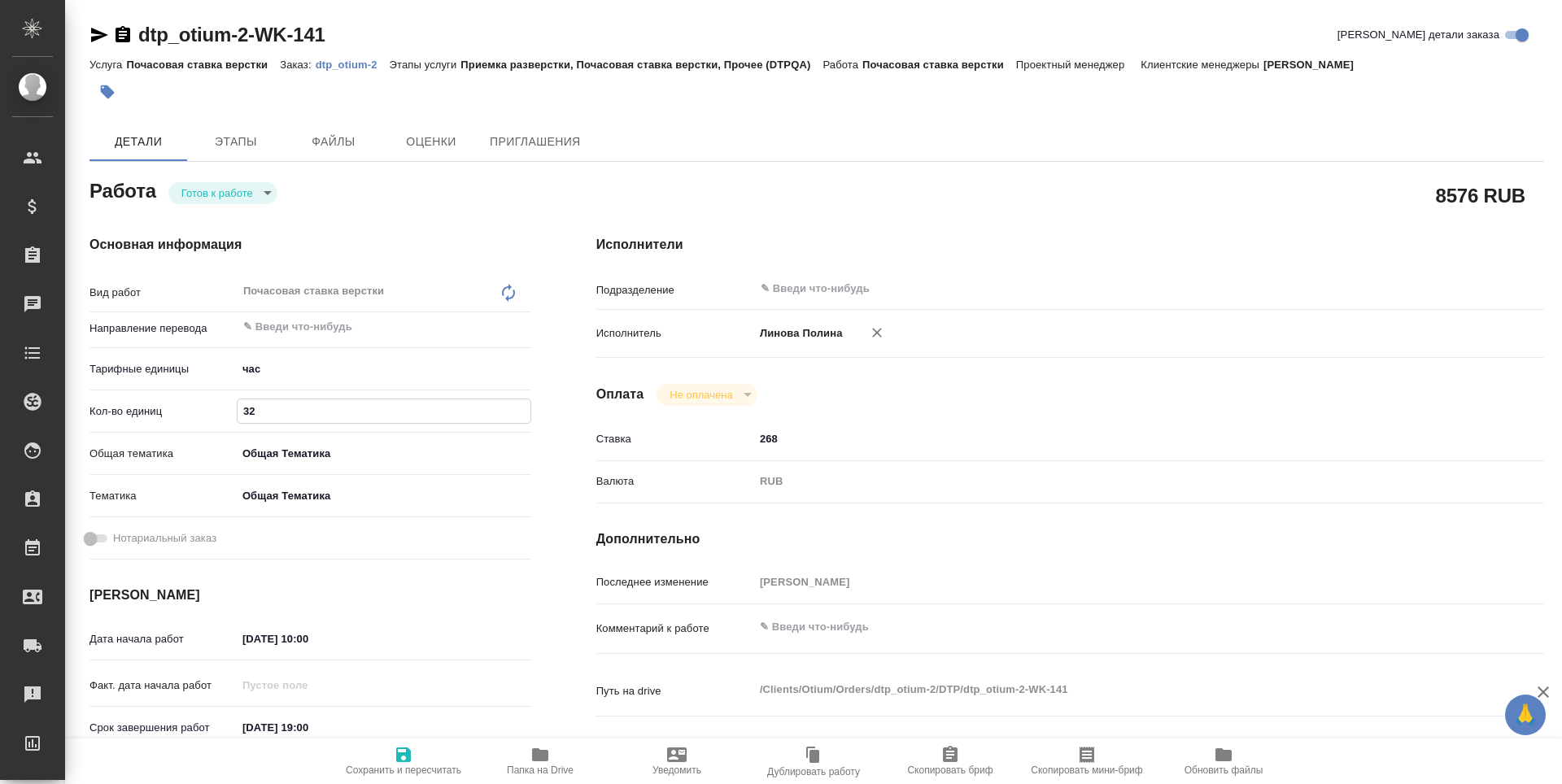
type textarea "x"
type input "3"
type textarea "x"
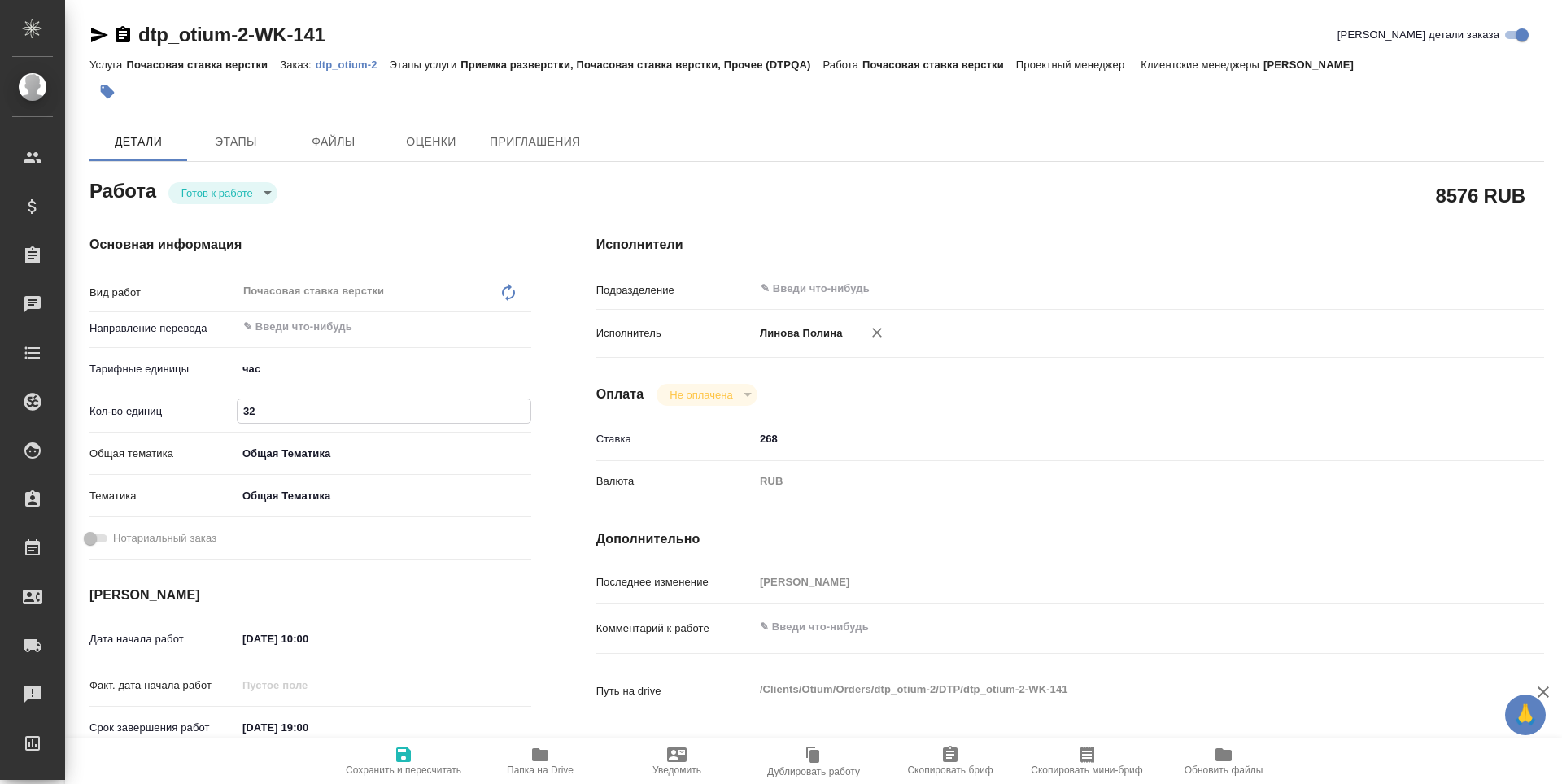
type textarea "x"
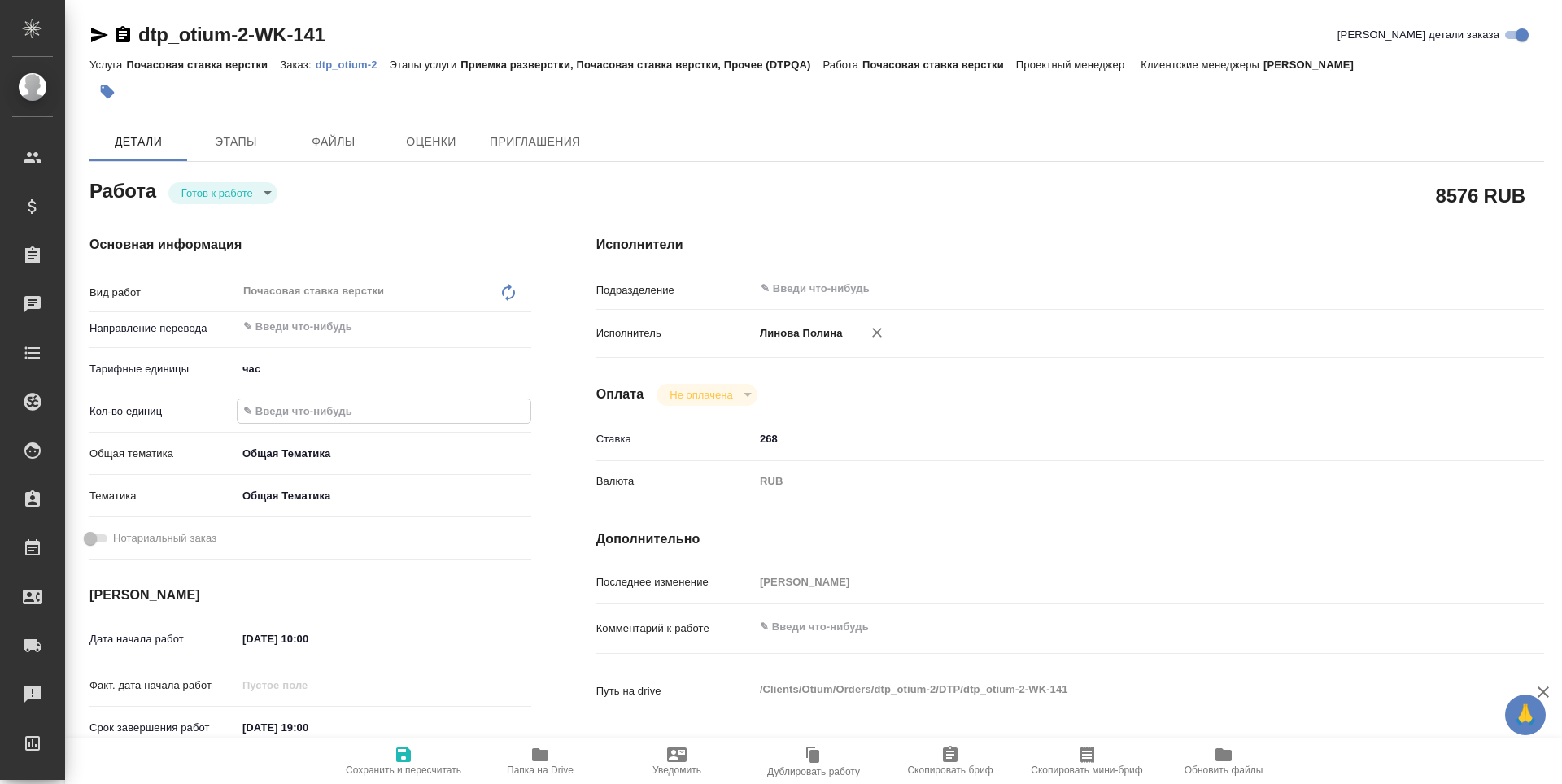
type textarea "x"
type input "4"
type textarea "x"
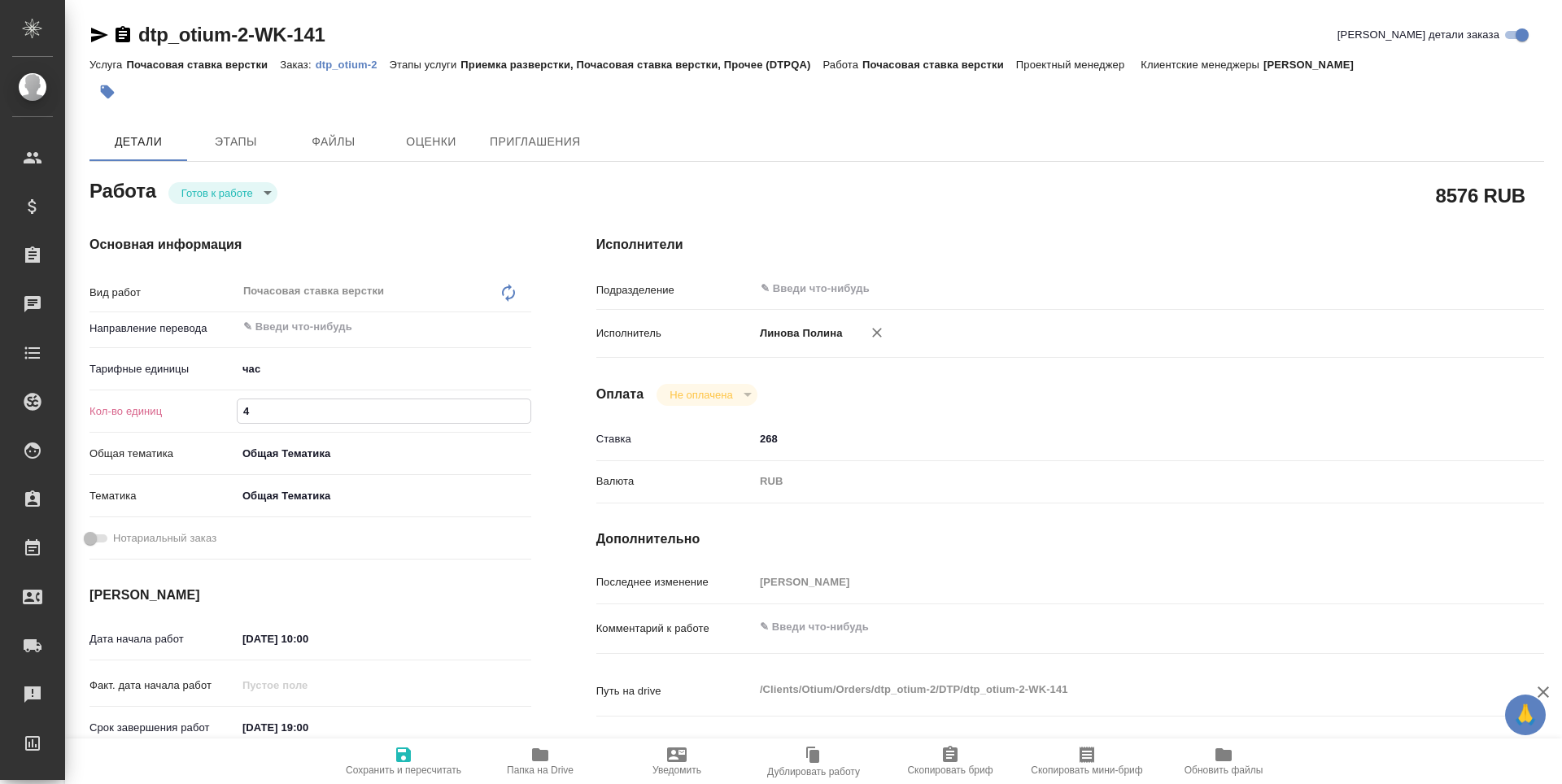
type textarea "x"
type input "40"
type textarea "x"
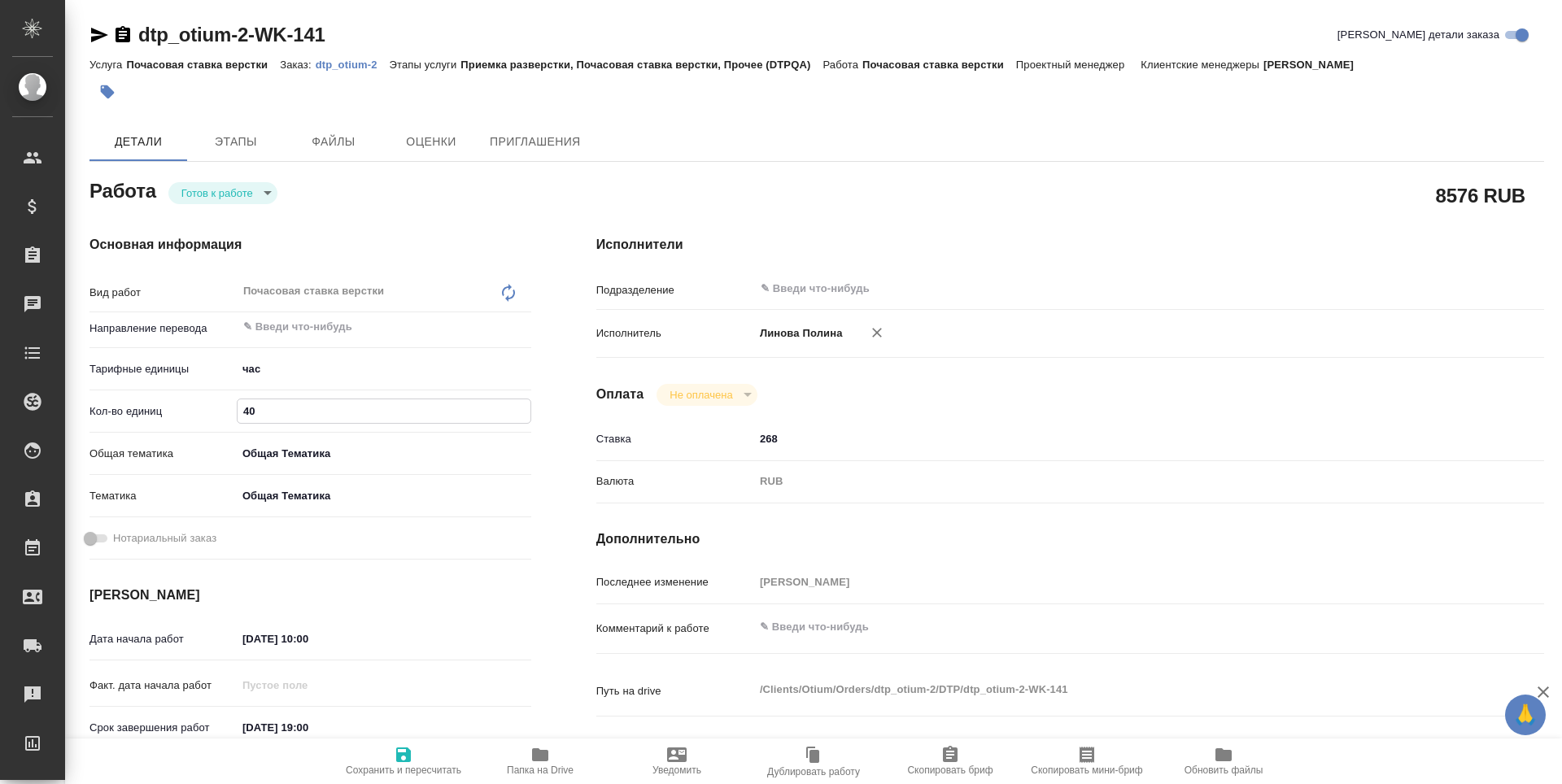
type textarea "x"
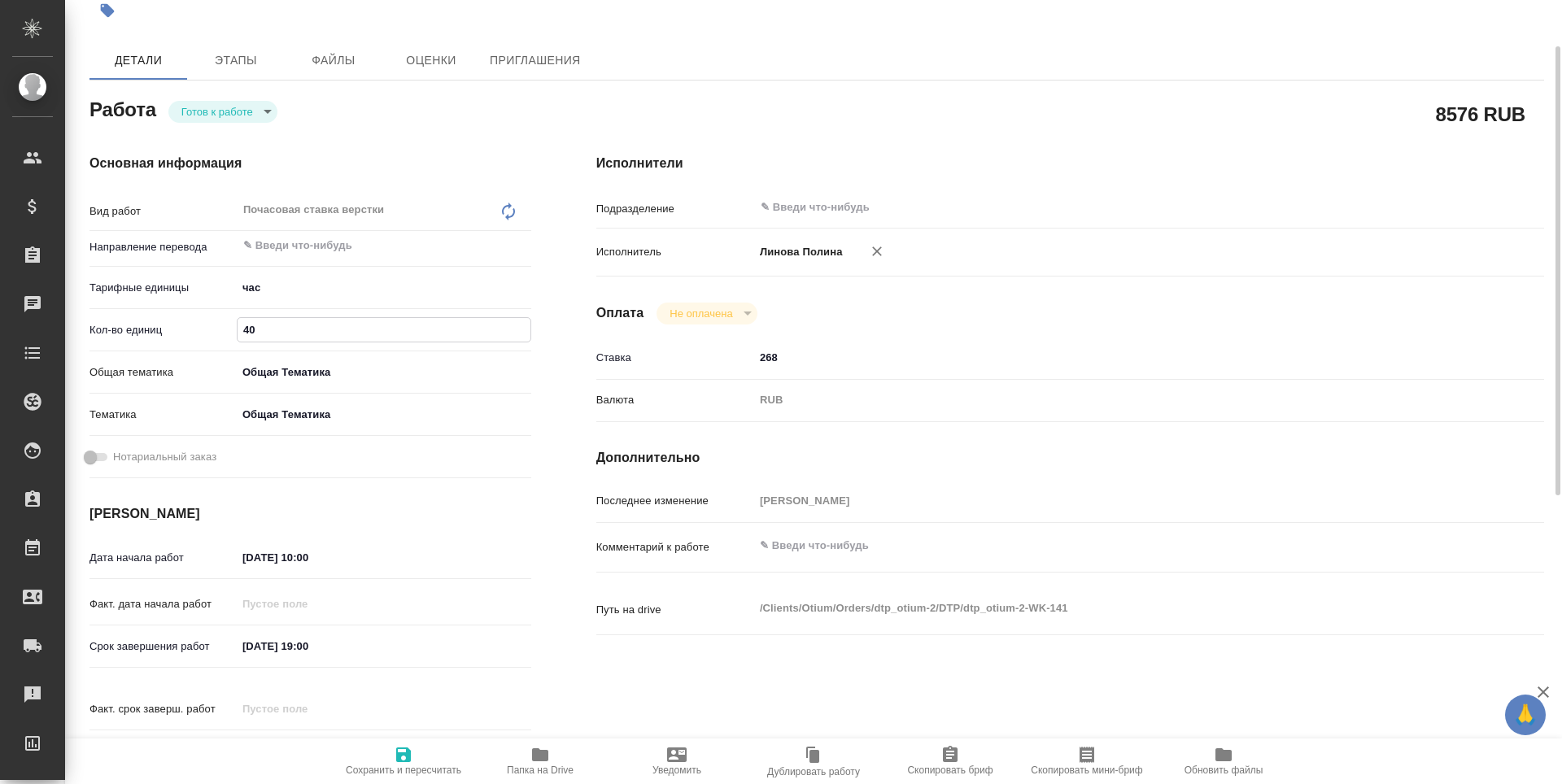
type input "40"
click at [292, 557] on input "07.10.2025 10:00" at bounding box center [308, 558] width 142 height 24
click at [472, 557] on div "07.10.2025 10:00" at bounding box center [384, 558] width 295 height 25
click at [480, 557] on icon "button" at bounding box center [483, 557] width 19 height 19
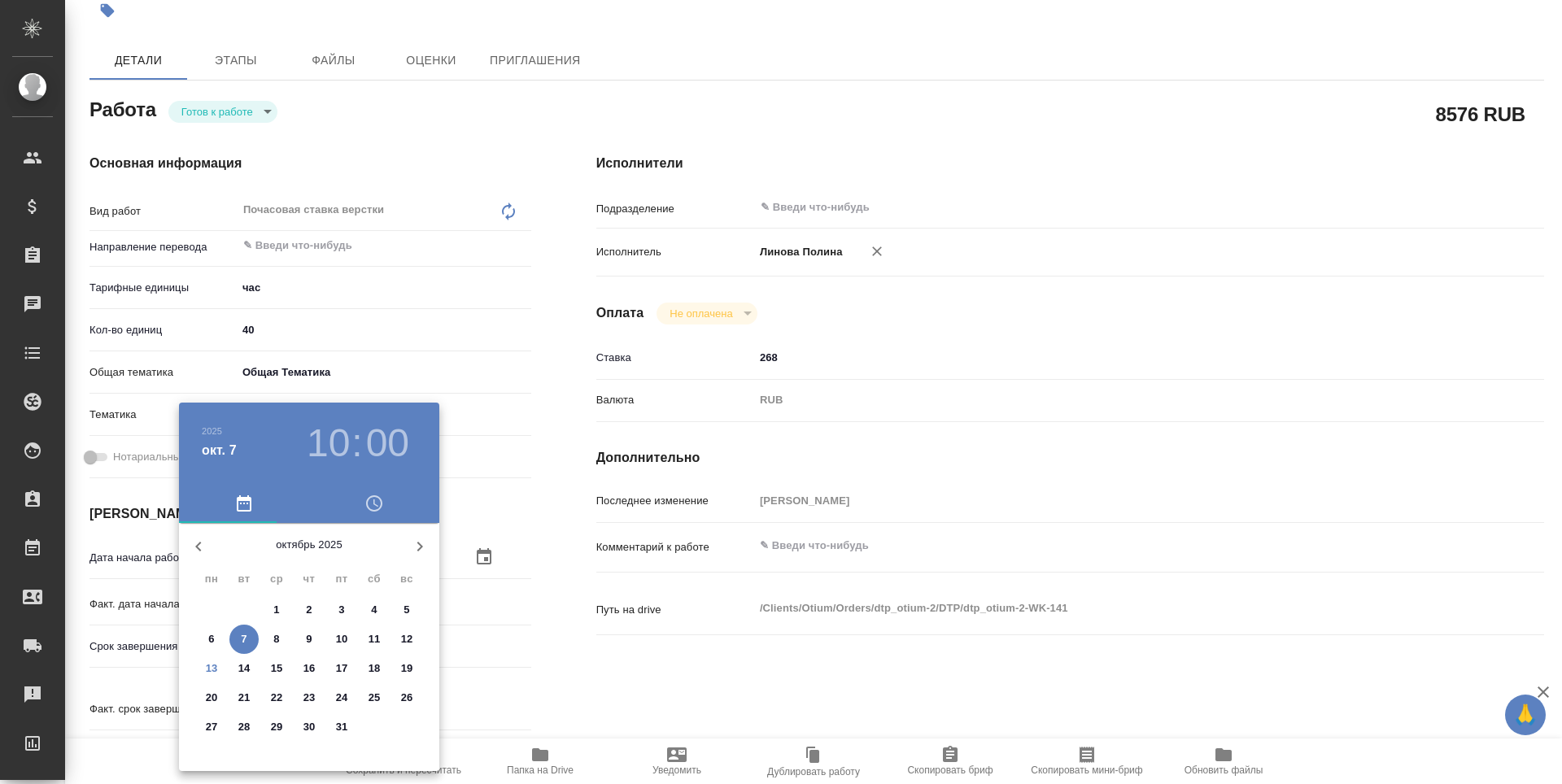
click at [212, 668] on p "13" at bounding box center [211, 668] width 12 height 16
type textarea "x"
type input "13.10.2025 10:00"
type textarea "x"
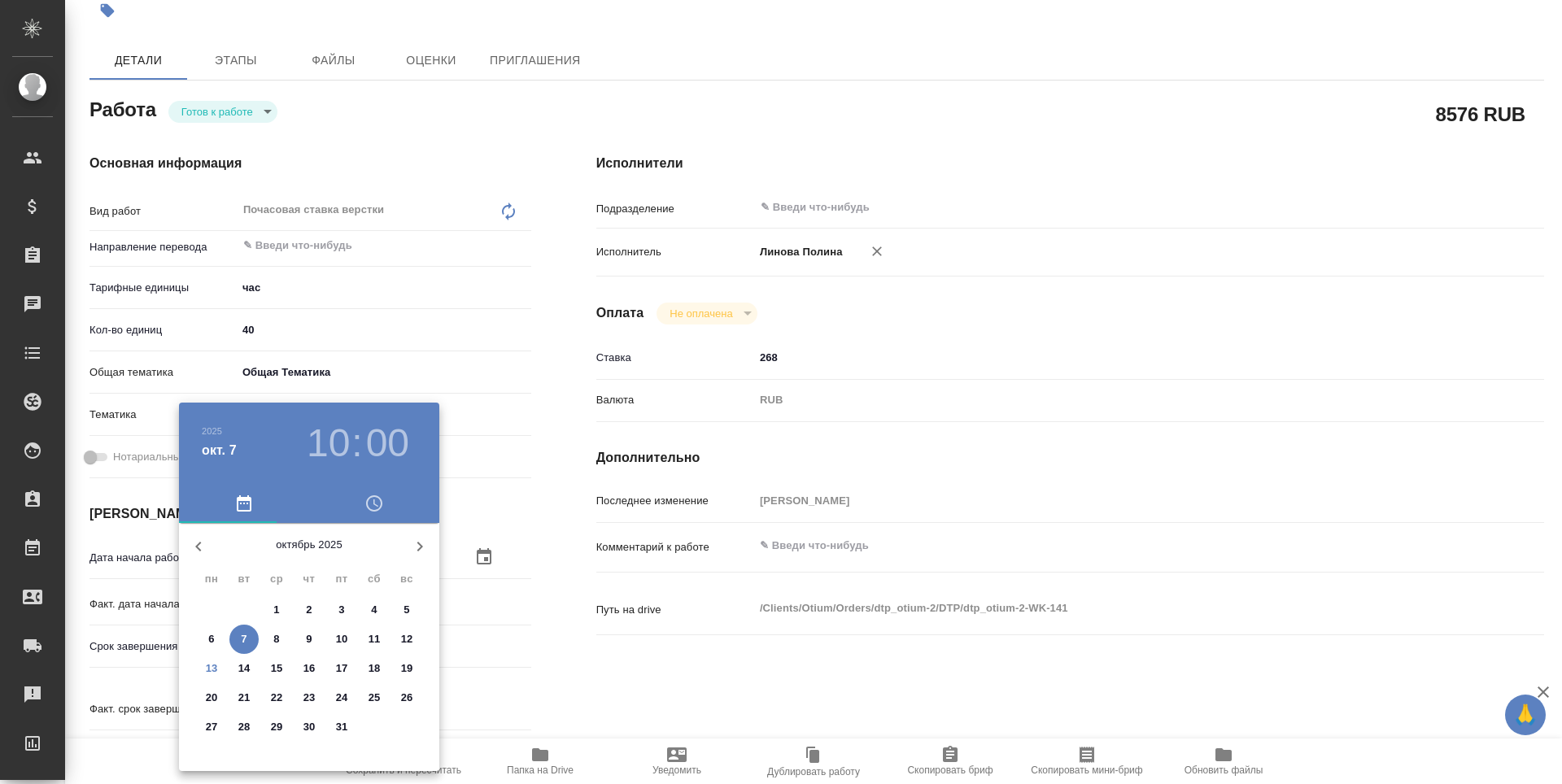
type textarea "x"
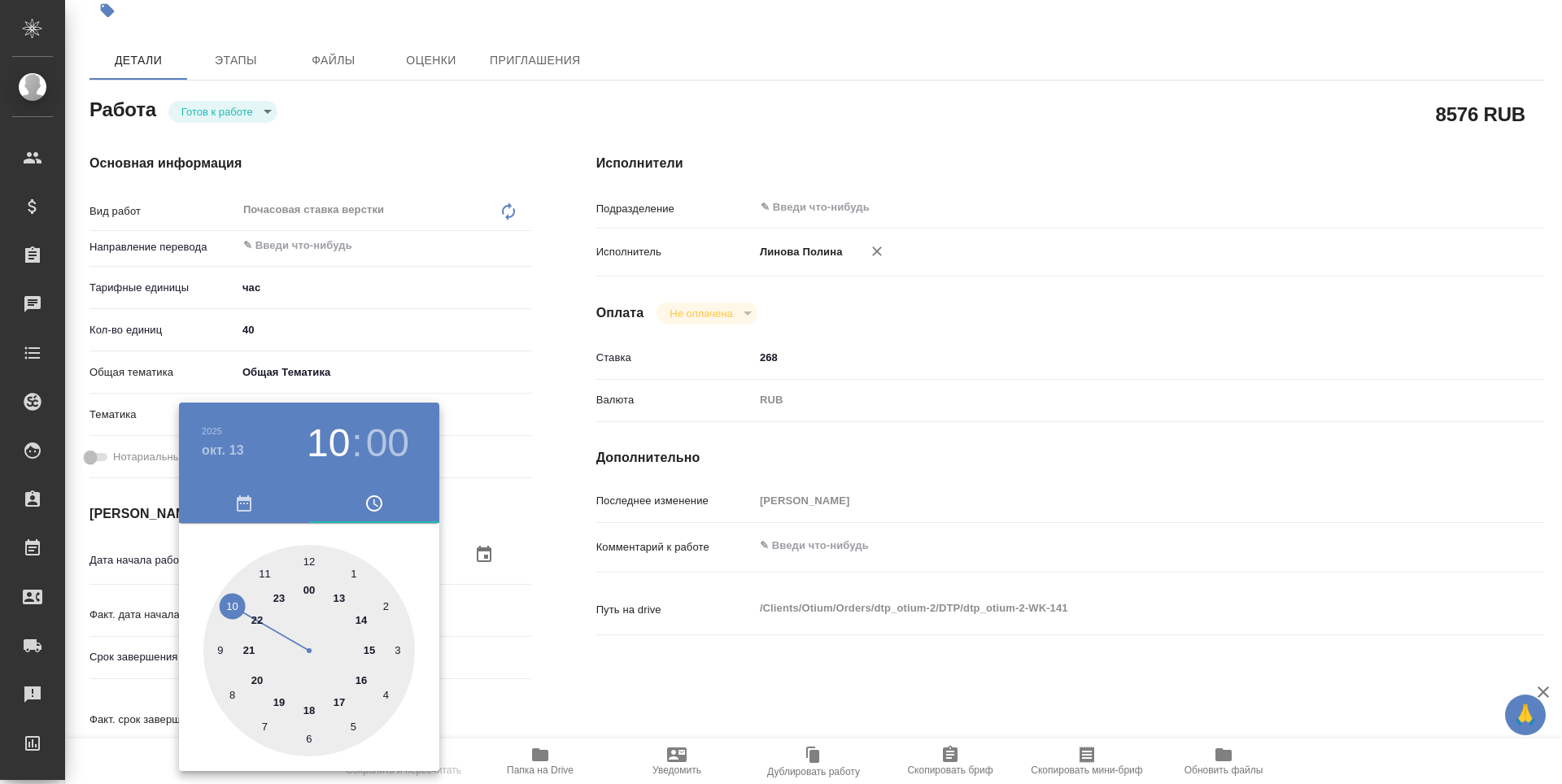
click at [563, 671] on div at bounding box center [781, 392] width 1562 height 784
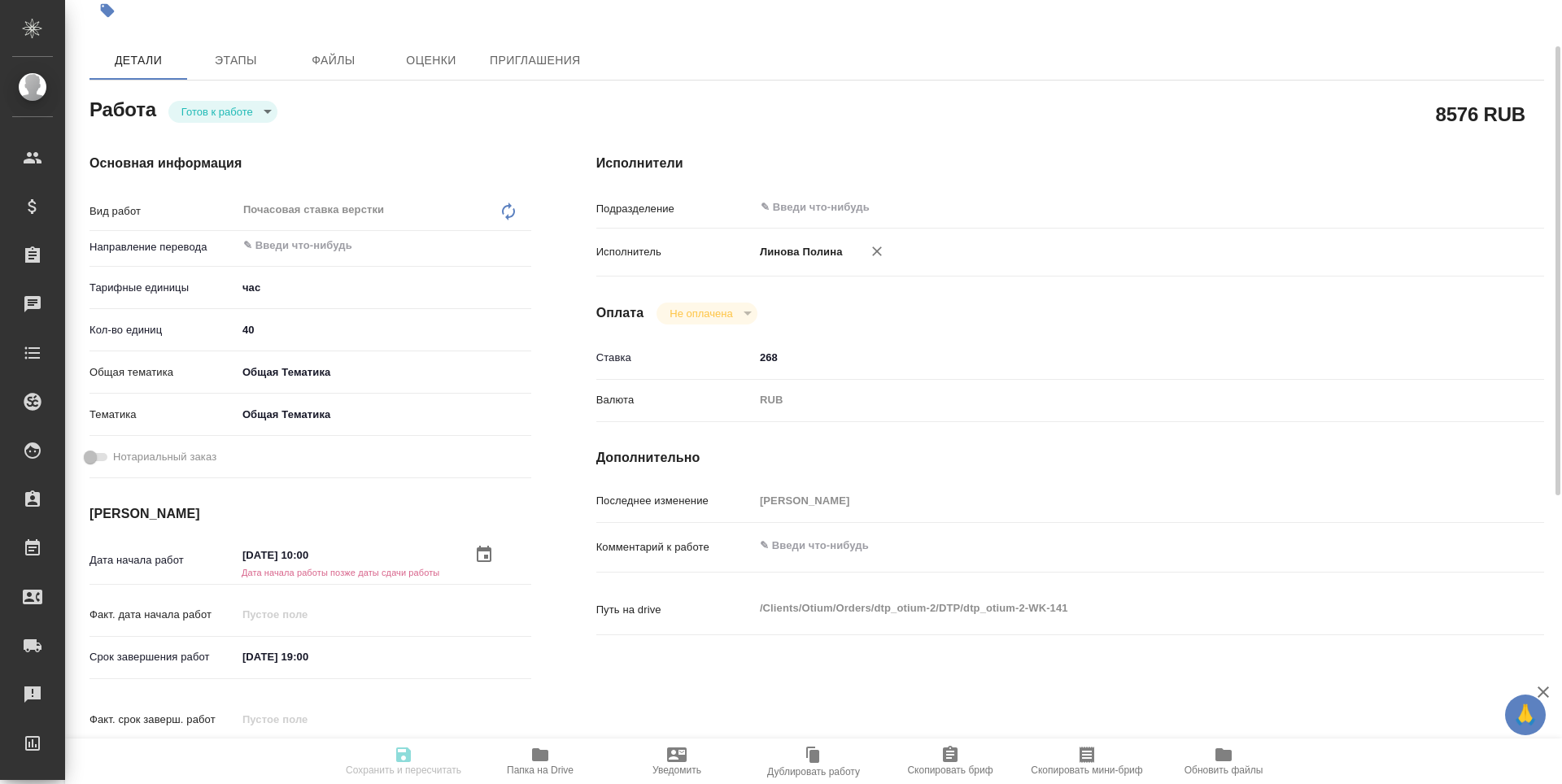
click at [302, 658] on input "12.10.2025 19:00" at bounding box center [307, 657] width 142 height 24
click at [489, 654] on icon "button" at bounding box center [483, 655] width 19 height 19
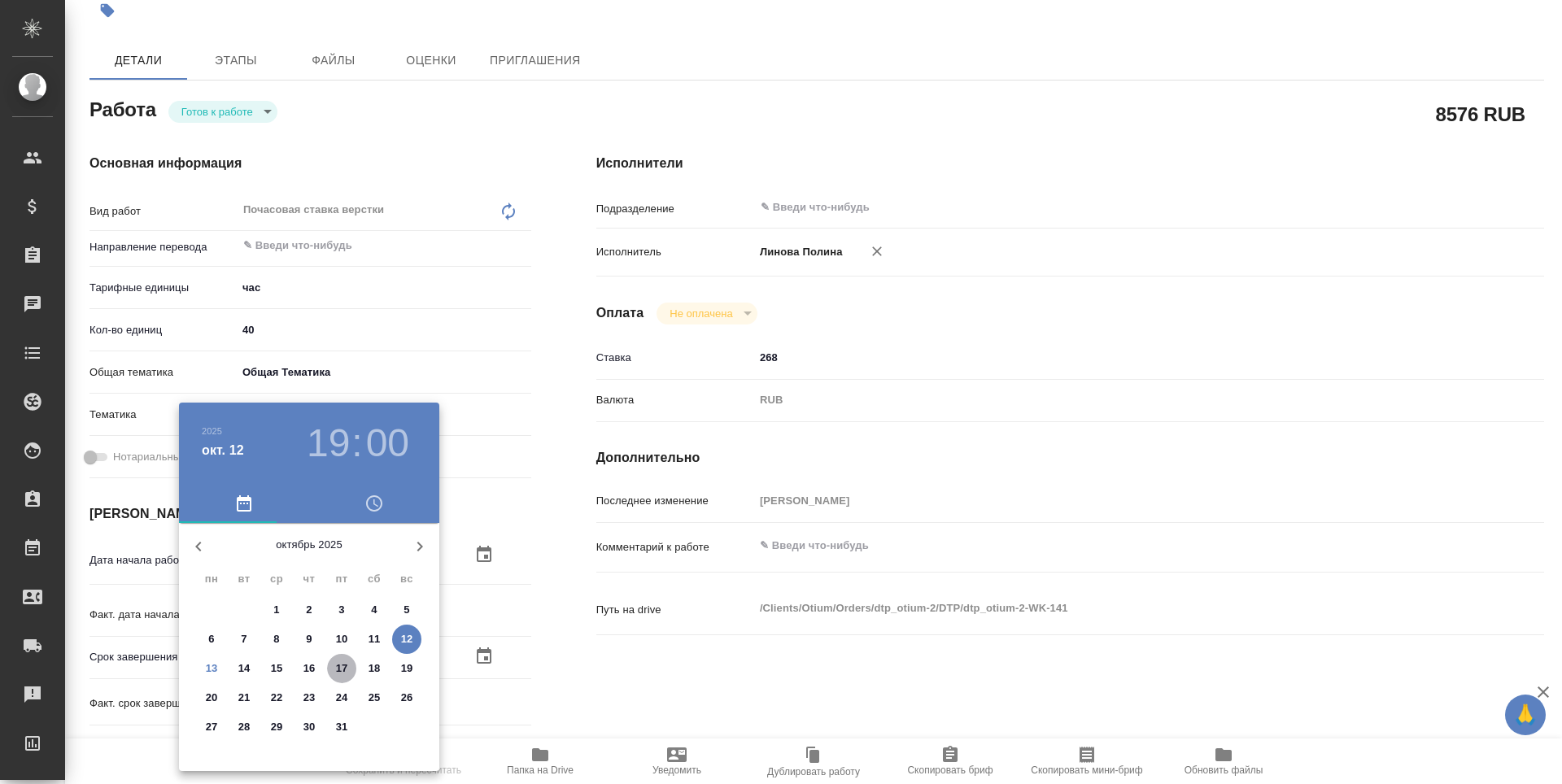
click at [347, 667] on p "17" at bounding box center [341, 668] width 12 height 16
type textarea "x"
type input "[DATE] 19:00"
type textarea "x"
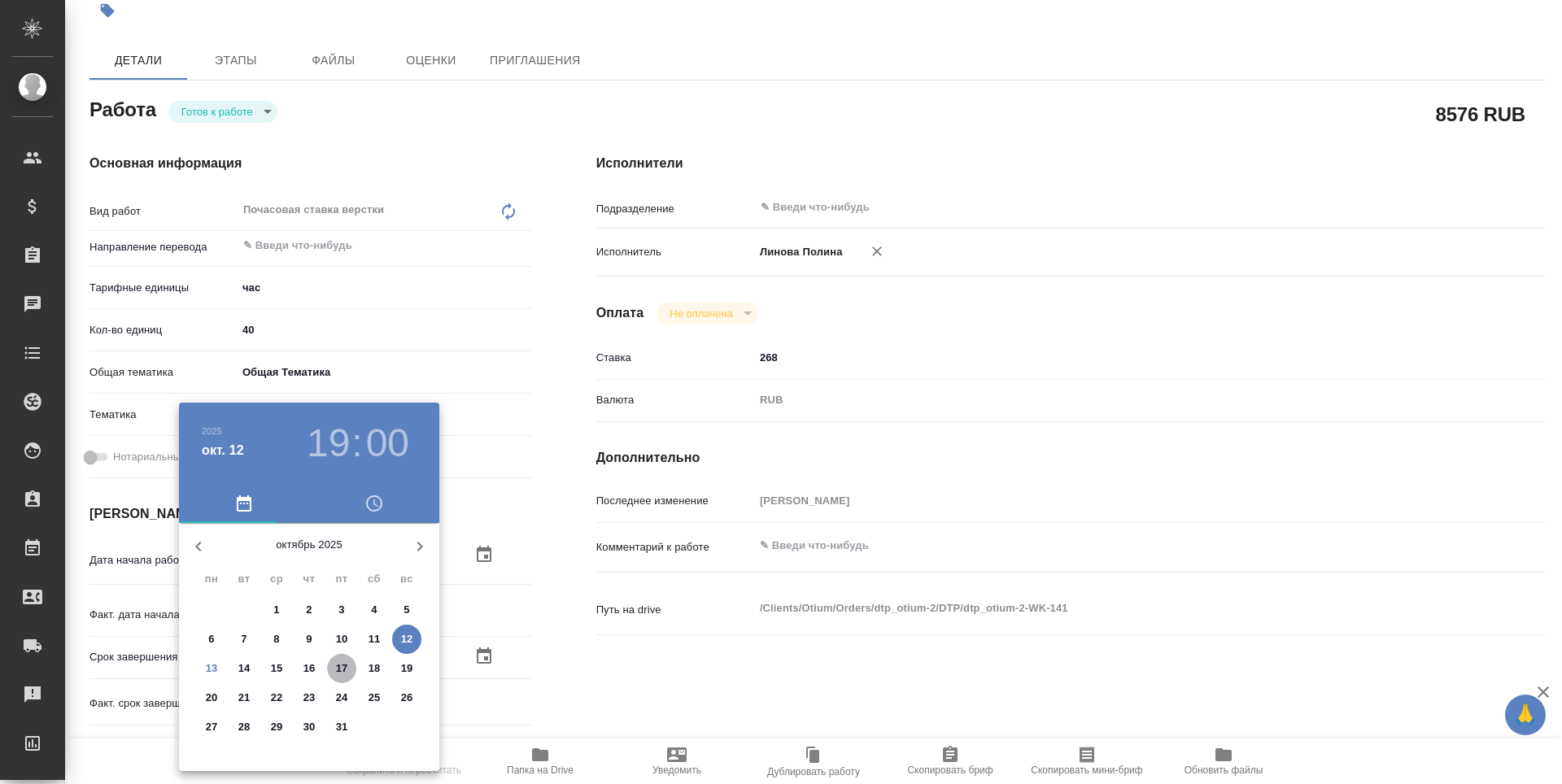
type textarea "x"
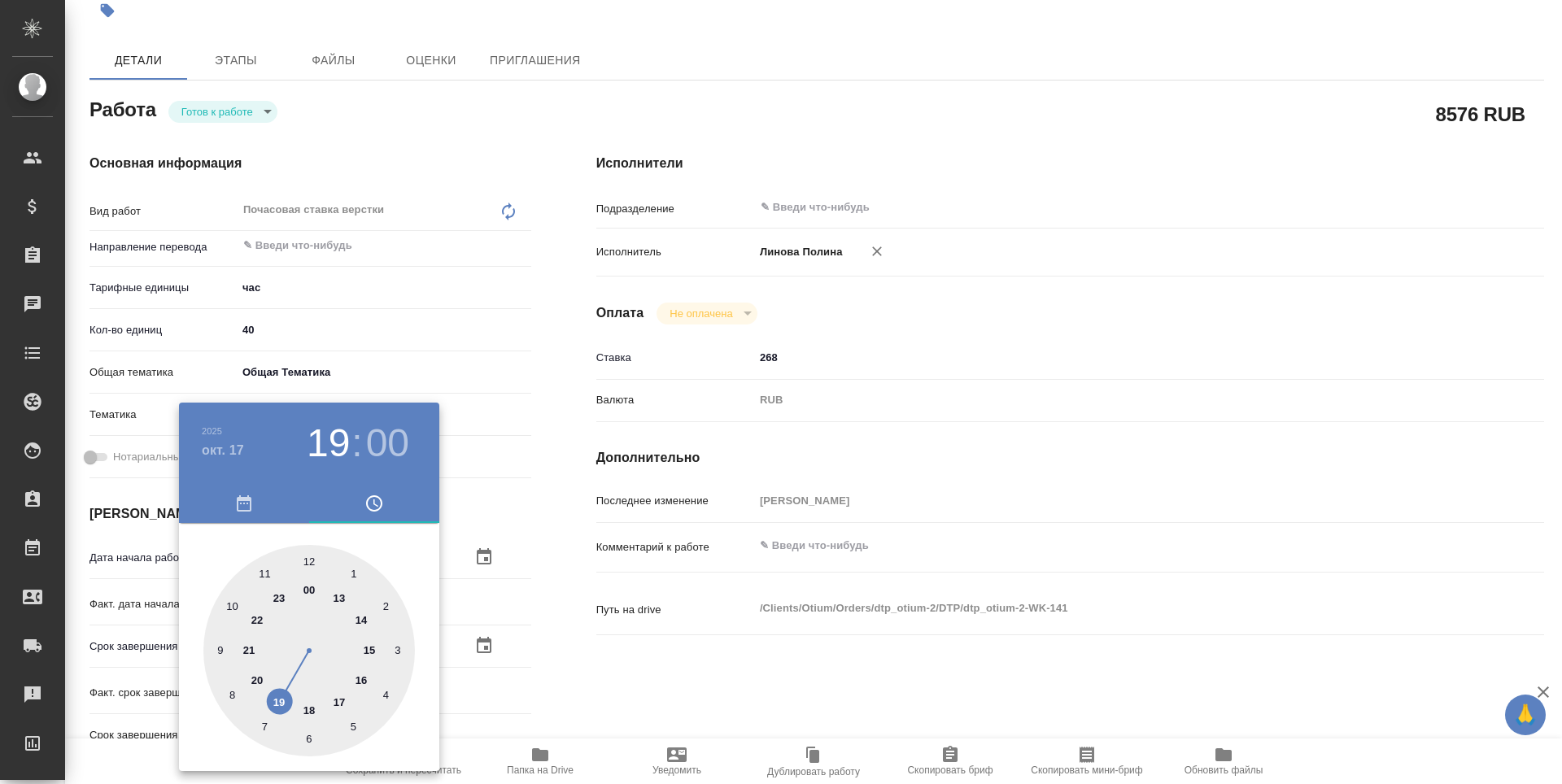
click at [651, 688] on div at bounding box center [781, 392] width 1562 height 784
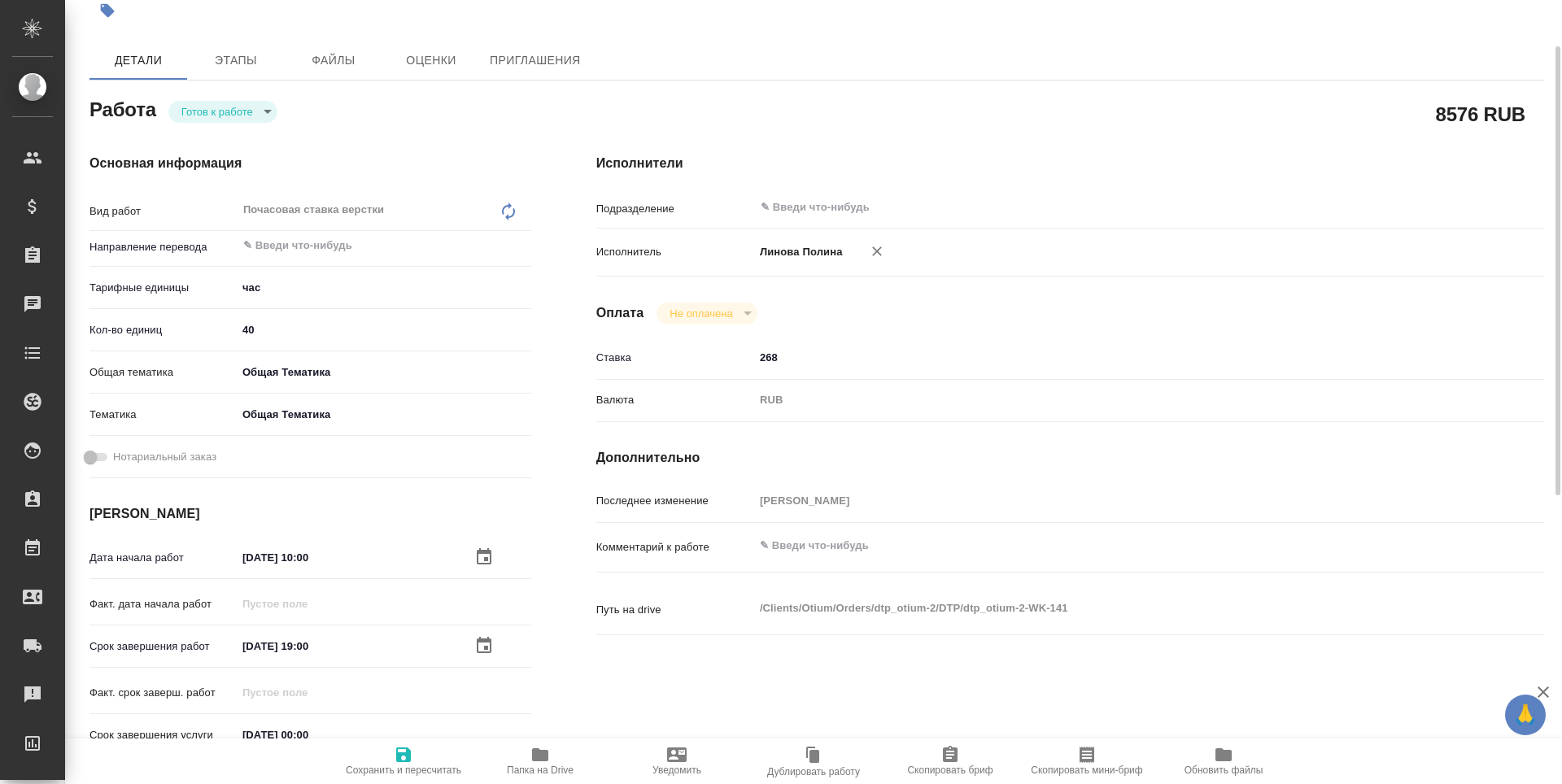
scroll to position [326, 0]
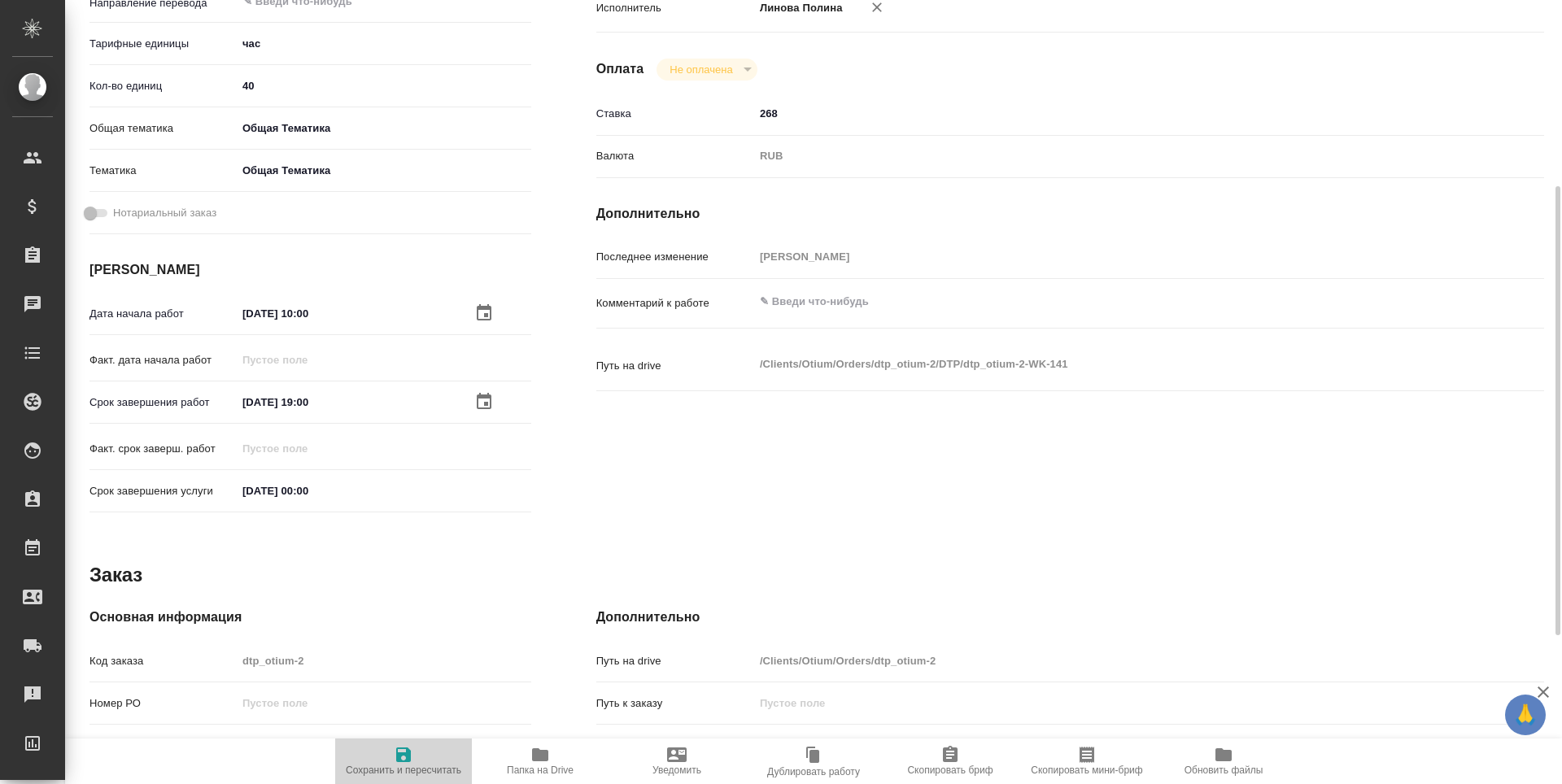
click at [417, 767] on span "Сохранить и пересчитать" at bounding box center [403, 769] width 116 height 12
type textarea "x"
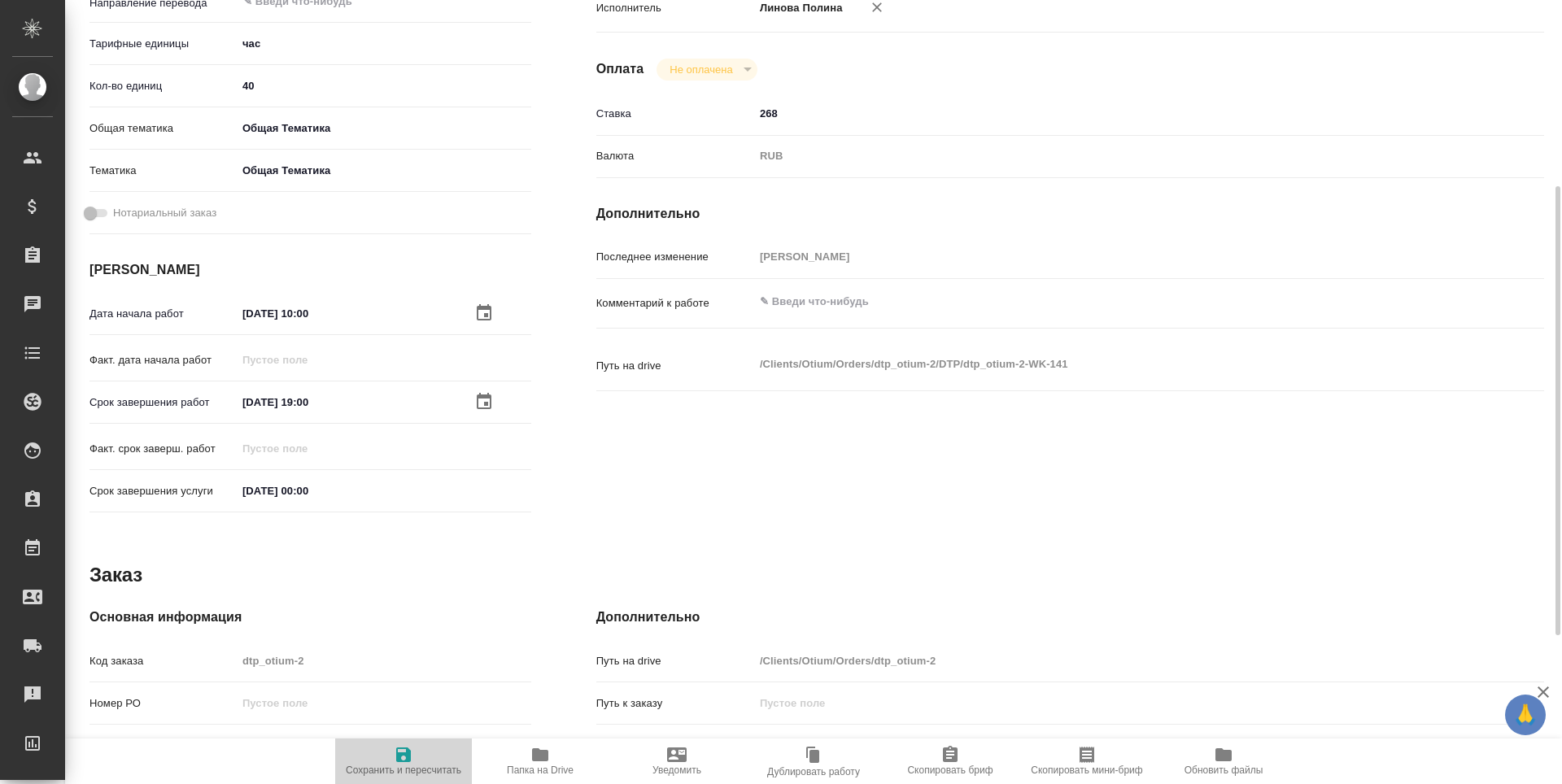
type textarea "x"
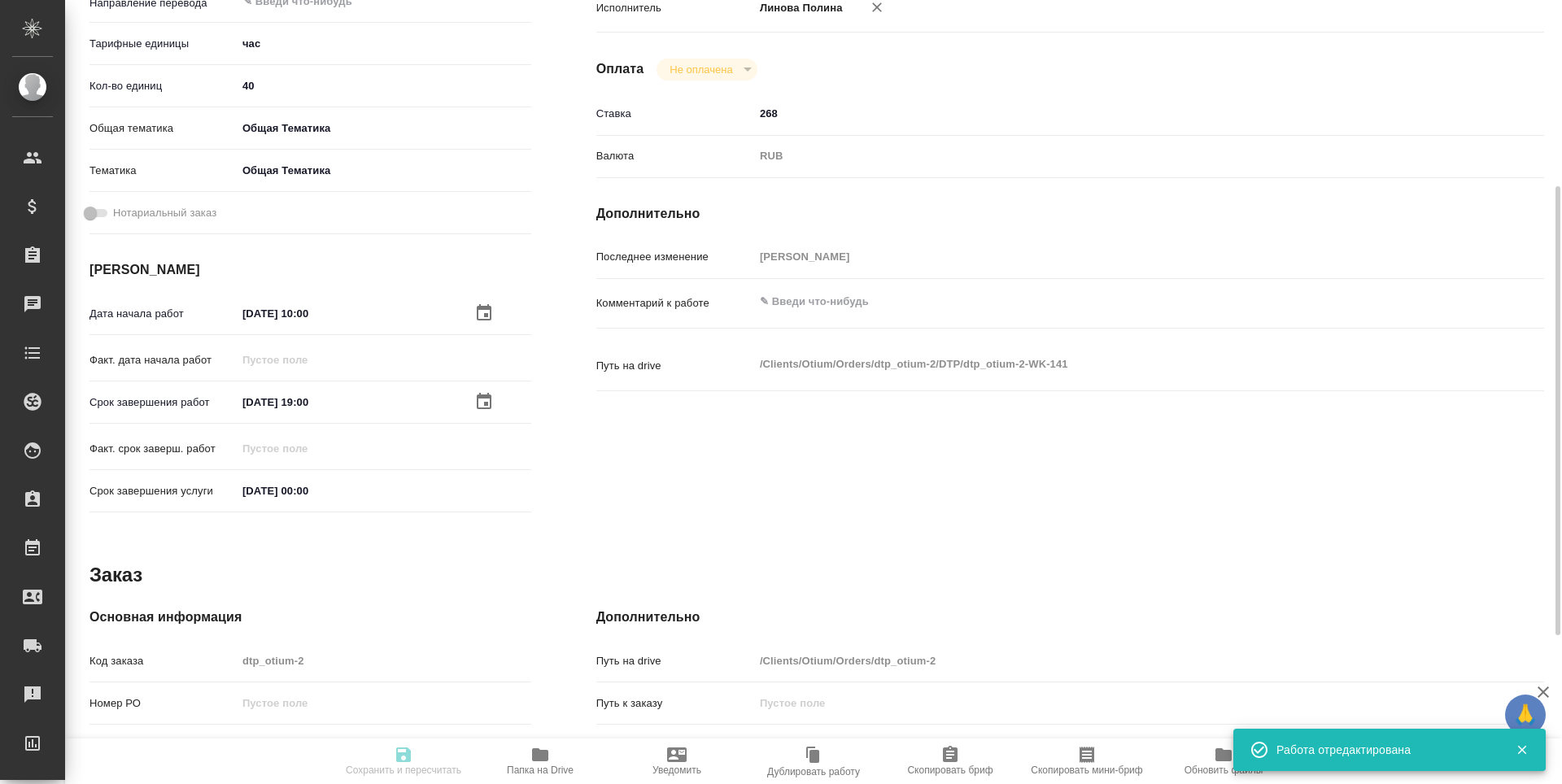
type textarea "x"
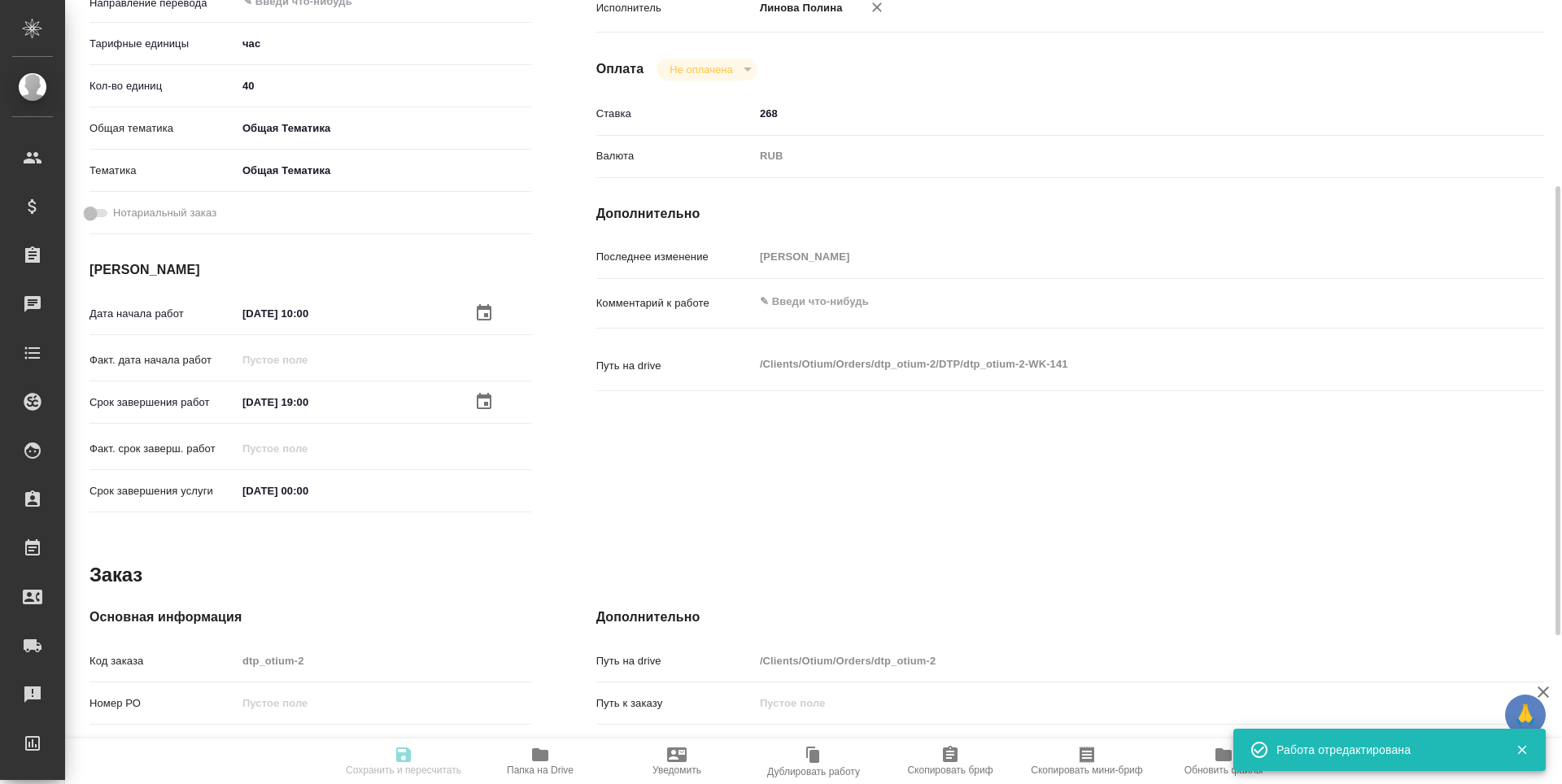
type input "readyForWork"
type textarea "Почасовая ставка верстки"
type textarea "x"
type input "5a8b1489cc6b4906c91bfd93"
type input "40"
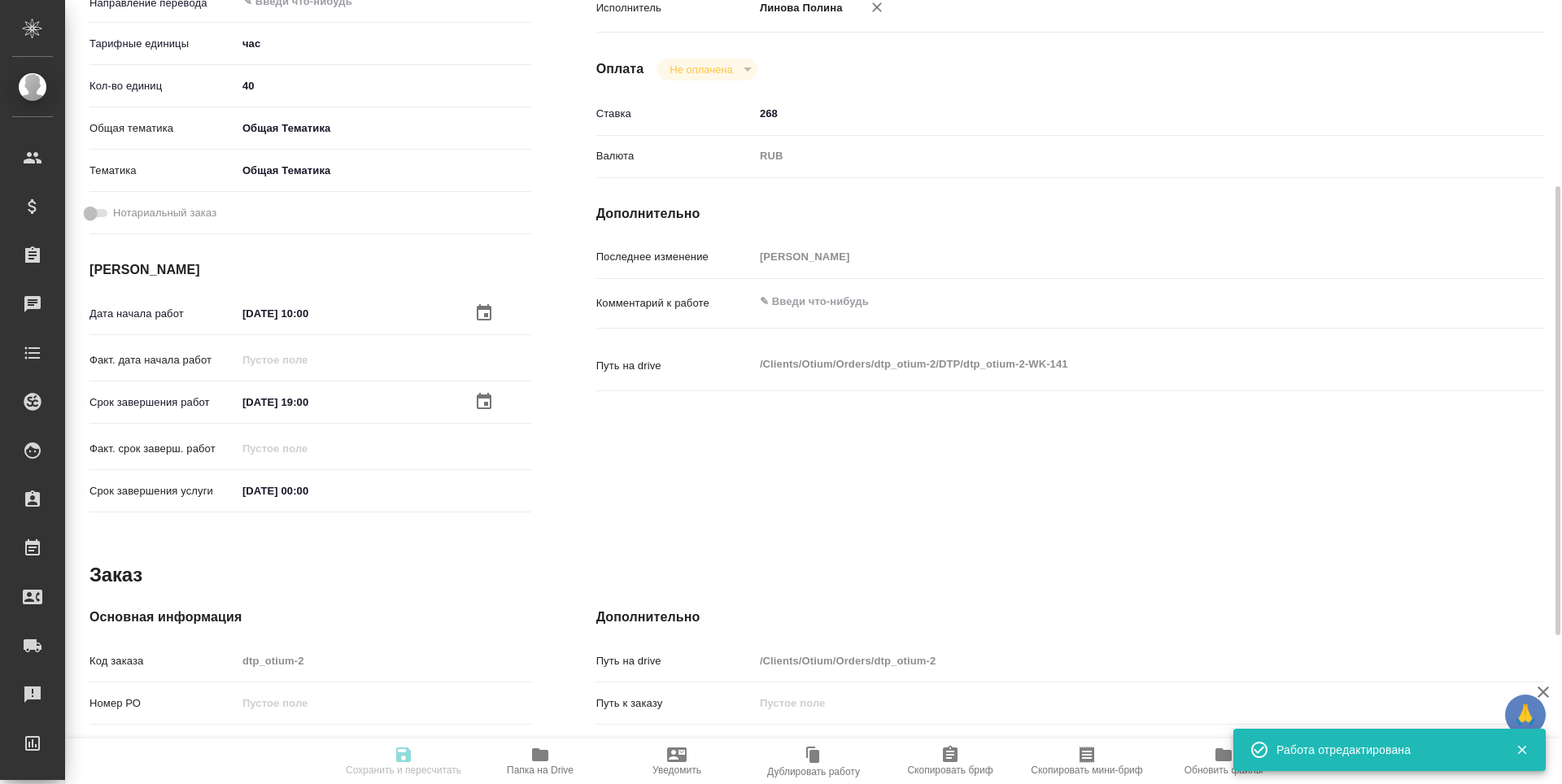
type input "obtem"
type input "6012b1ca196b0e5c9229a120"
type input "13.10.2025 10:00"
type input "17.10.2025 19:00"
type input "31.12.2025 00:00"
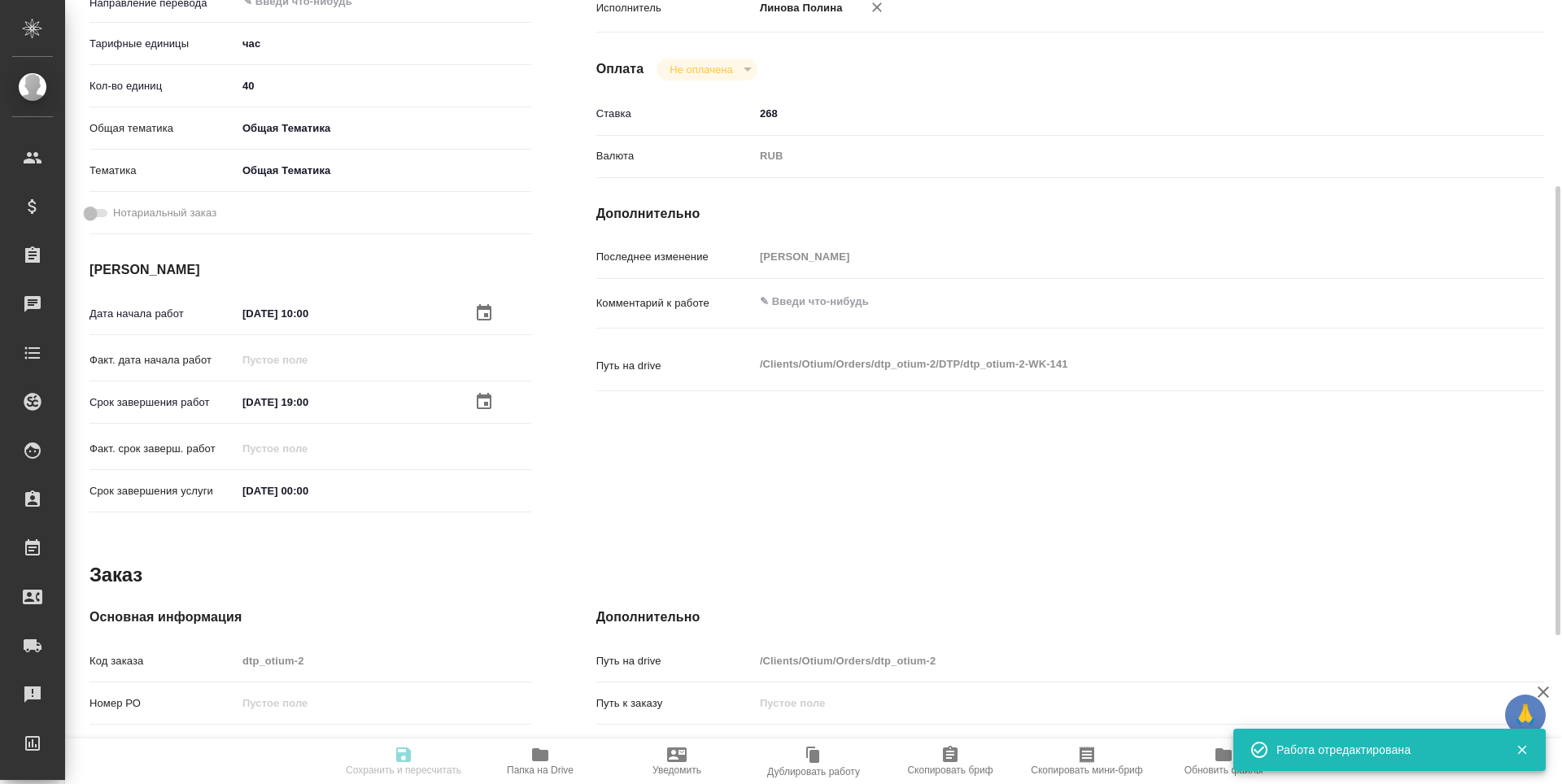
type input "notPayed"
type input "268"
type input "RUB"
type input "Третьякова Наталья"
type textarea "x"
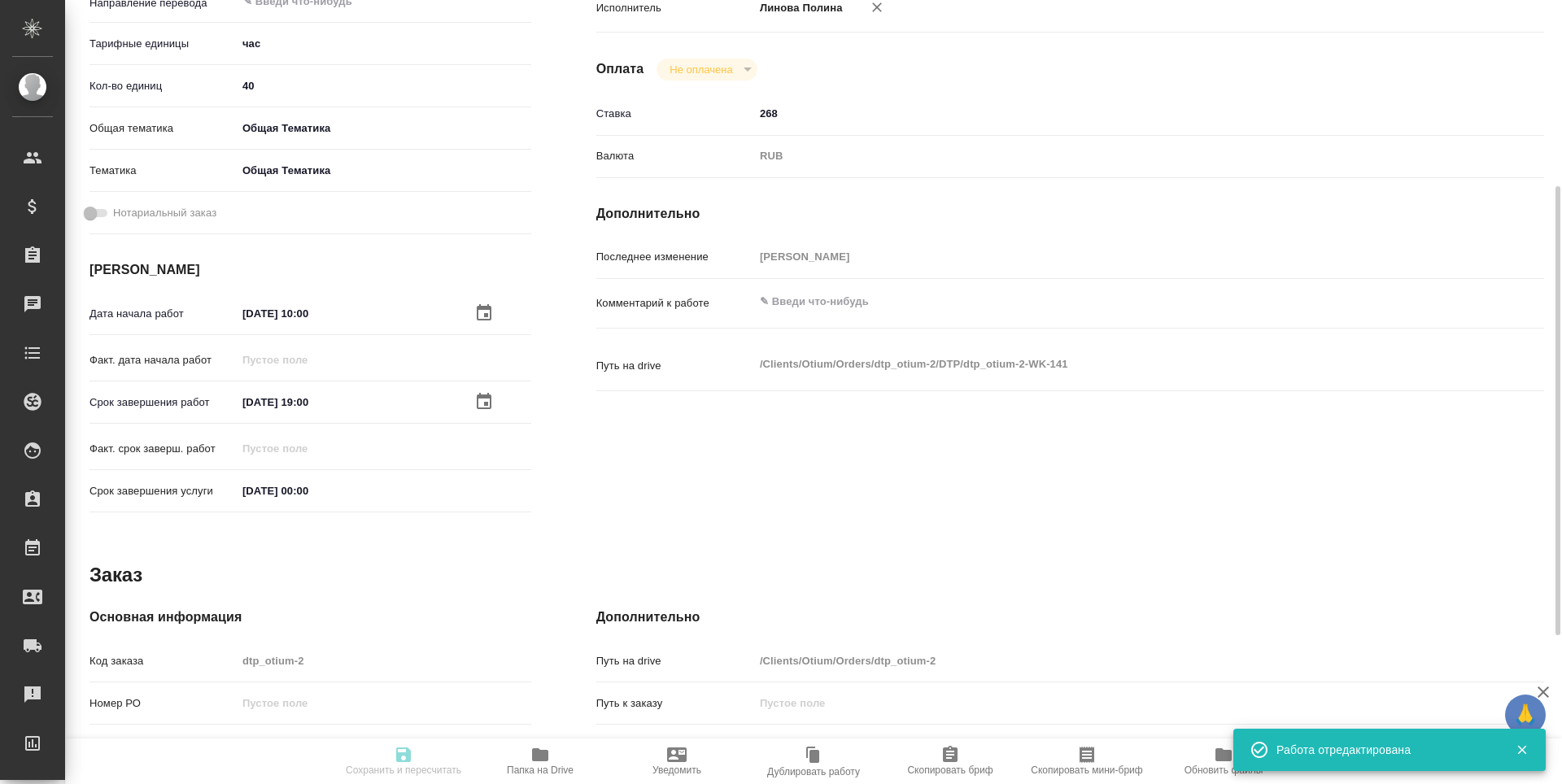
type textarea "/Clients/Оtium/Orders/dtp_otium-2/DTP/dtp_otium-2-WK-141"
type textarea "x"
type input "dtp_otium-2"
type input "Почасовая ставка верстки"
type input "Приемка разверстки, Почасовая ставка верстки, Прочее (DTPQA)"
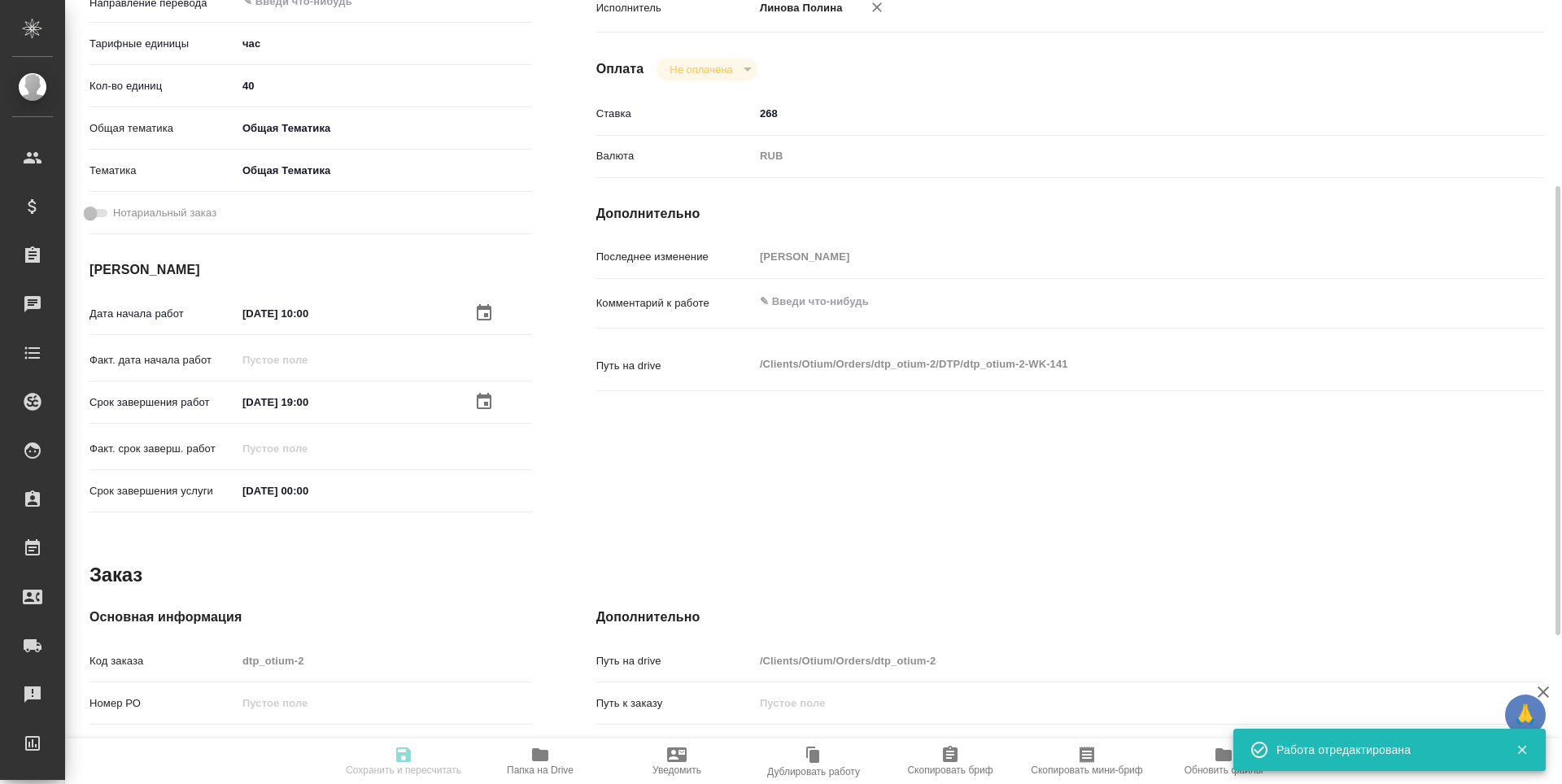
type input "Гостев Юрий"
type input "/Clients/Оtium/Orders/dtp_otium-2"
type textarea "x"
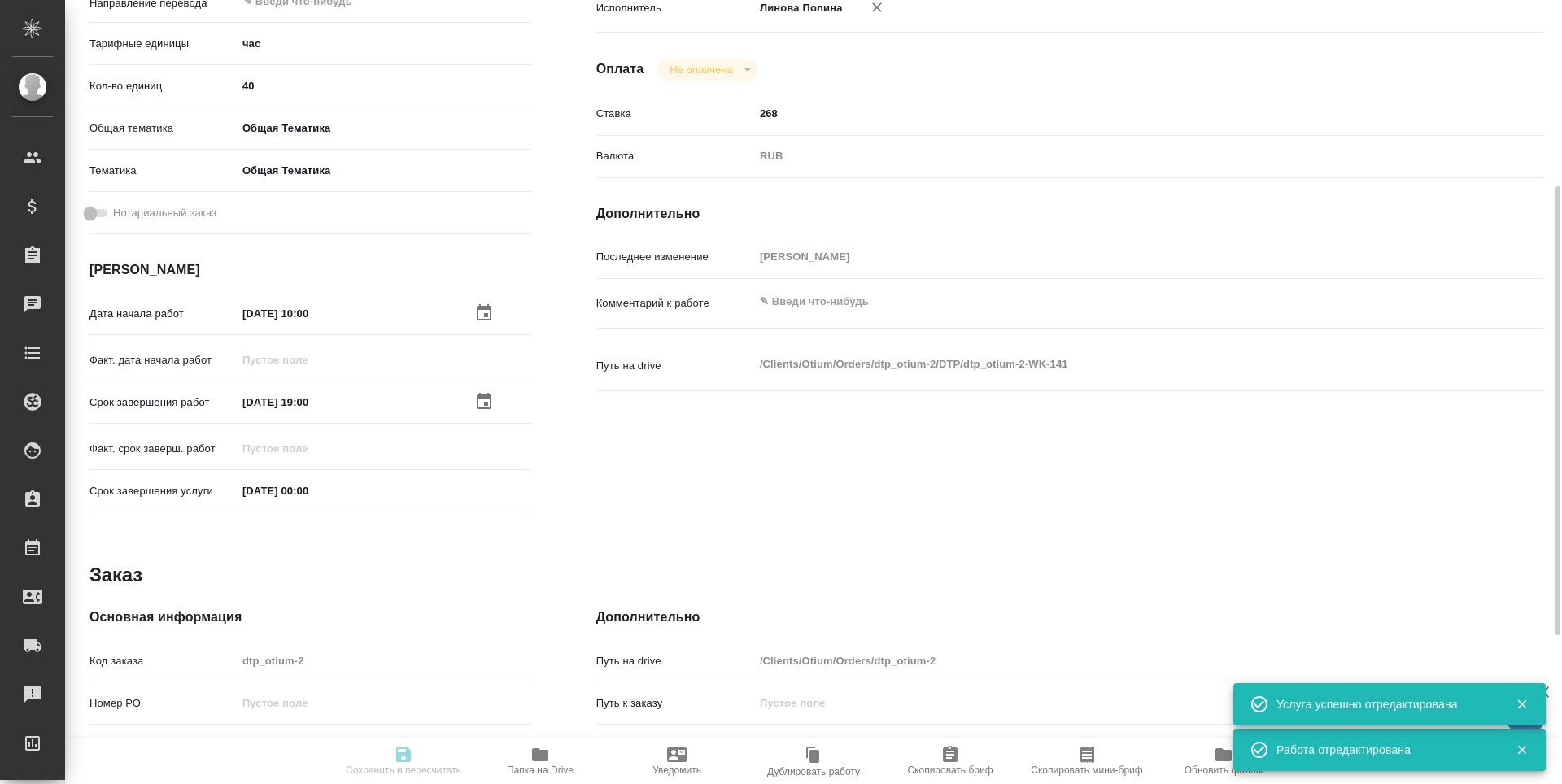
type textarea "x"
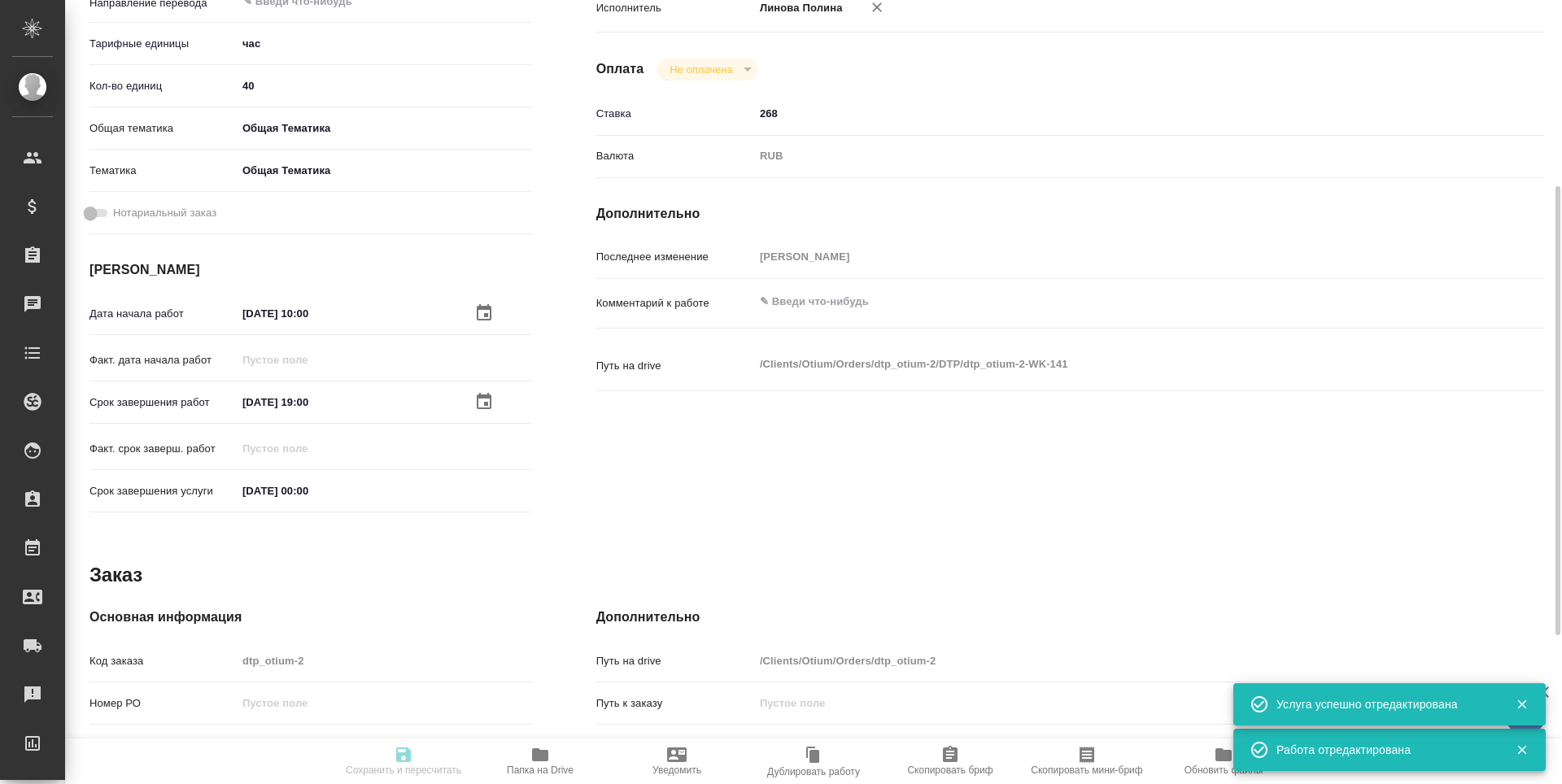
type textarea "x"
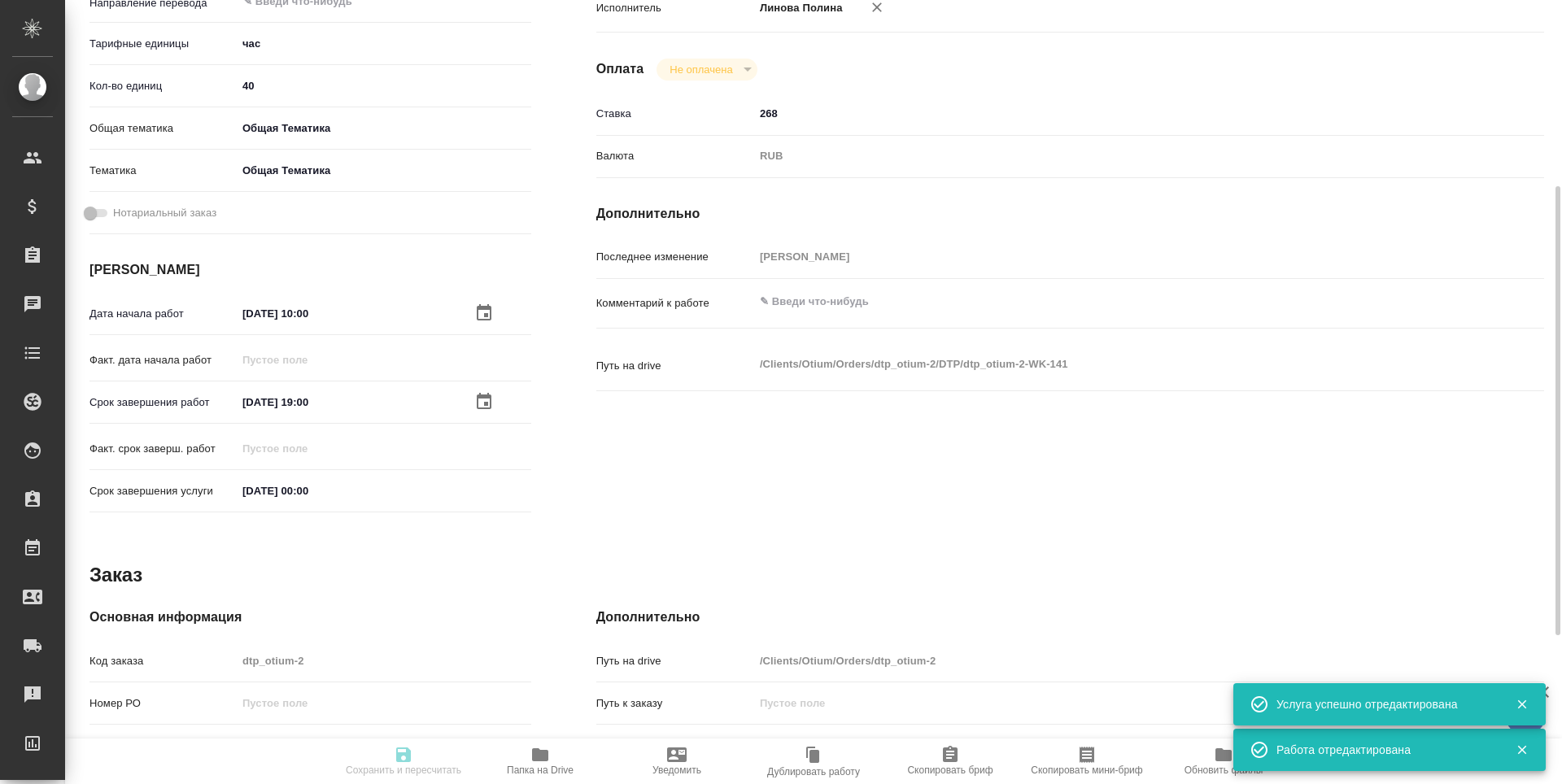
type textarea "x"
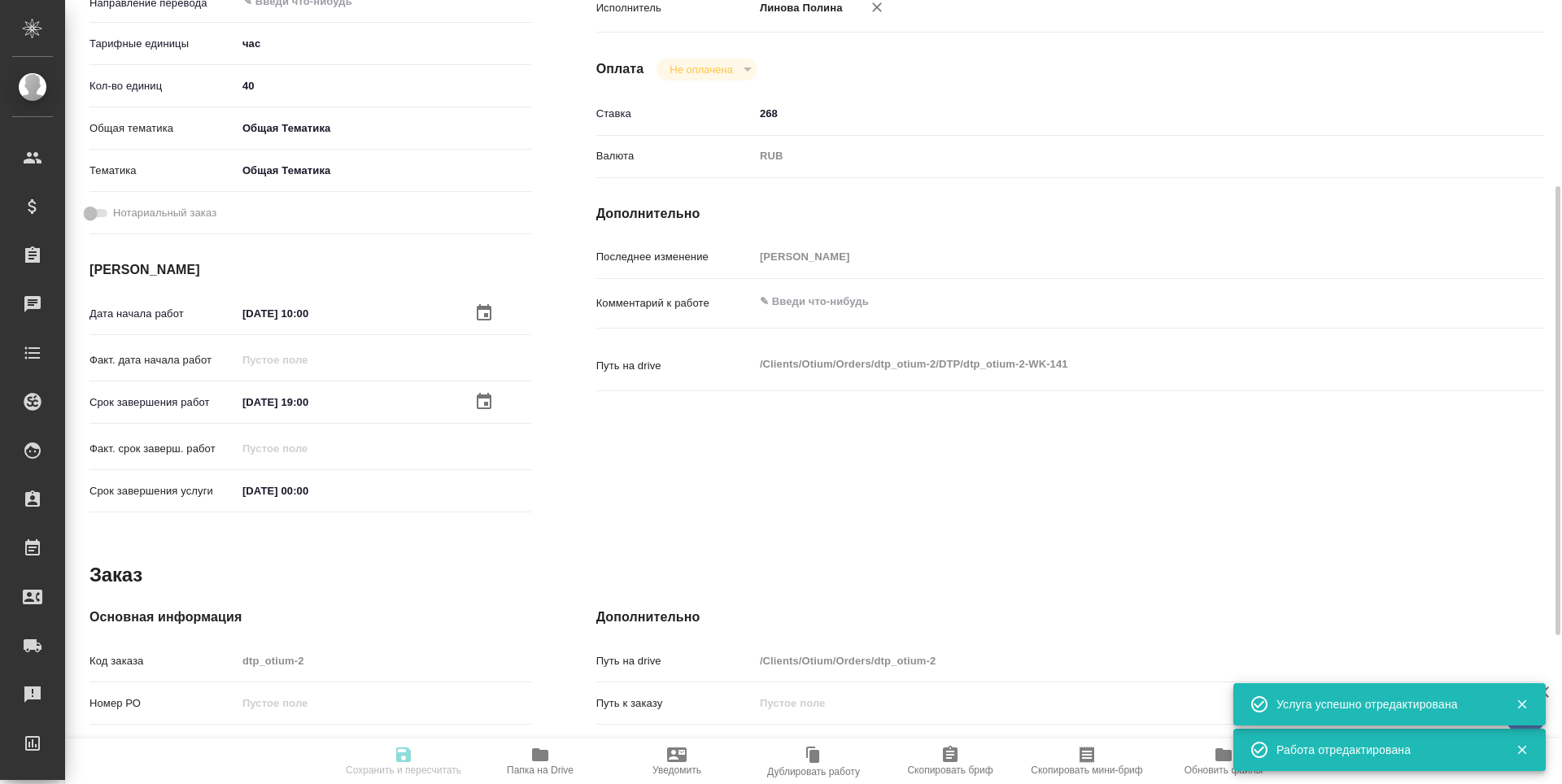
type textarea "x"
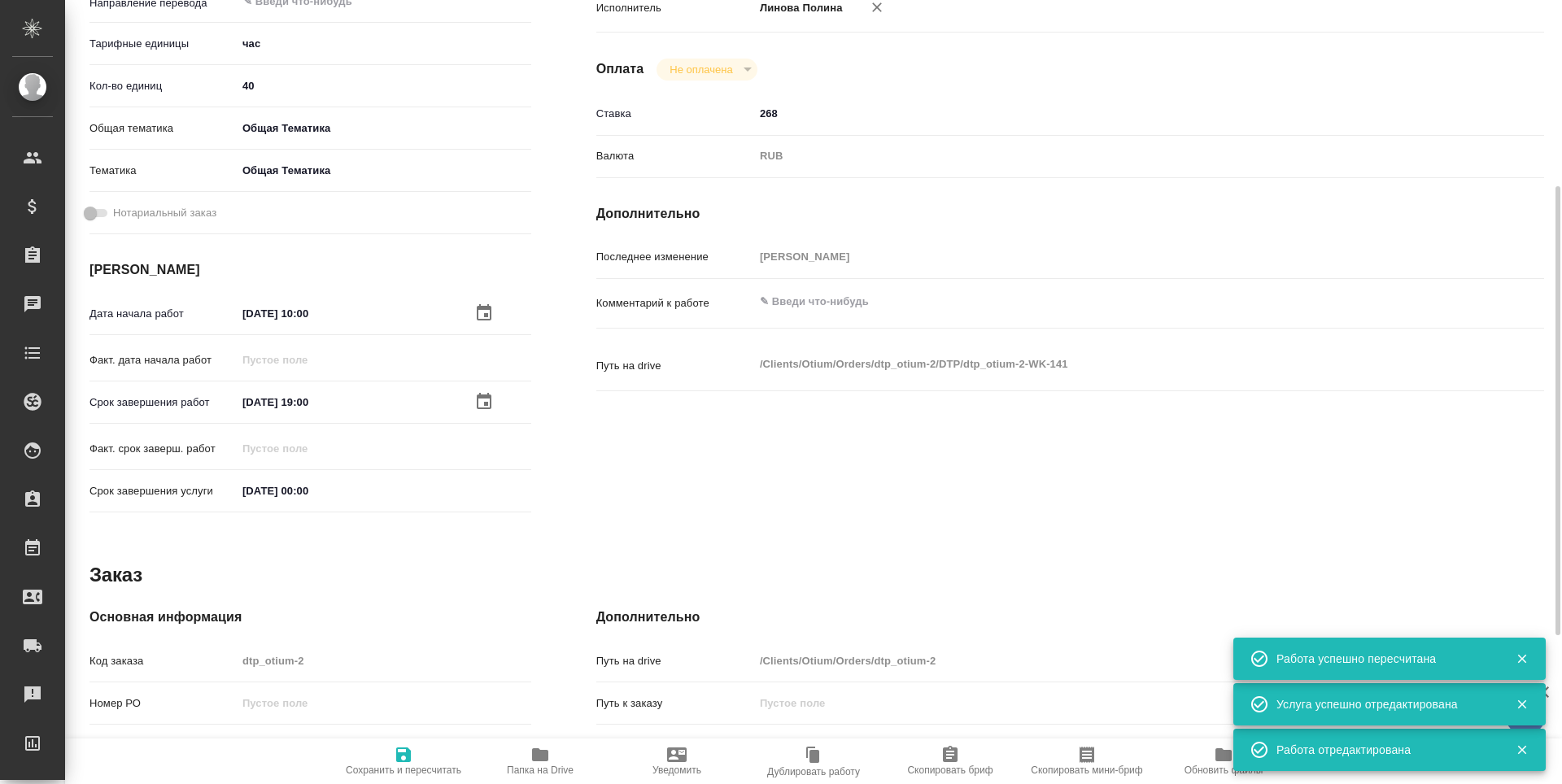
type input "readyForWork"
type textarea "Почасовая ставка верстки"
type textarea "x"
type input "5a8b1489cc6b4906c91bfd93"
type input "40"
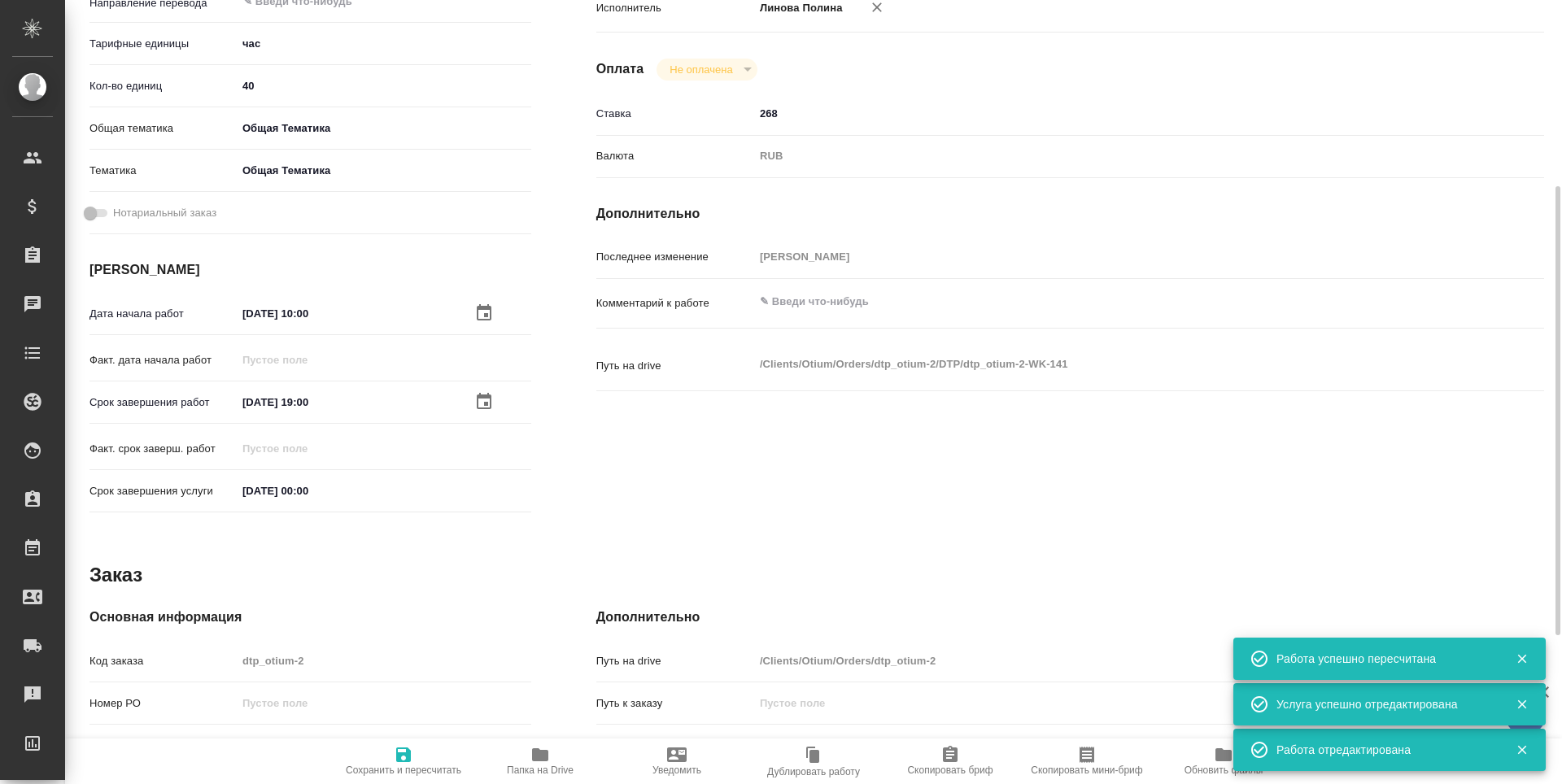
type input "obtem"
type input "6012b1ca196b0e5c9229a120"
type input "13.10.2025 10:00"
type input "17.10.2025 19:00"
type input "31.12.2025 00:00"
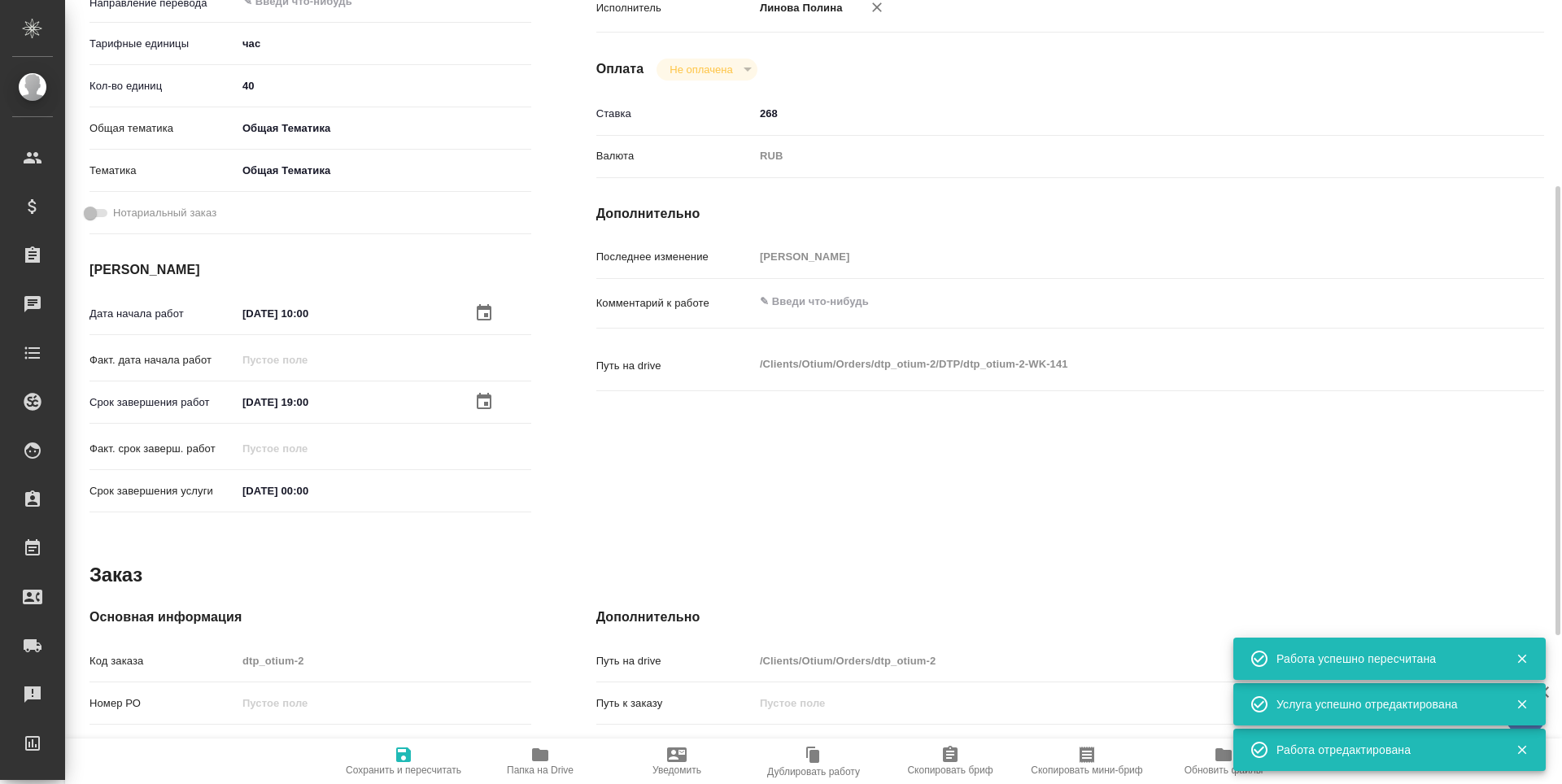
type input "notPayed"
type input "268"
type input "RUB"
type input "Третьякова Наталья"
type textarea "x"
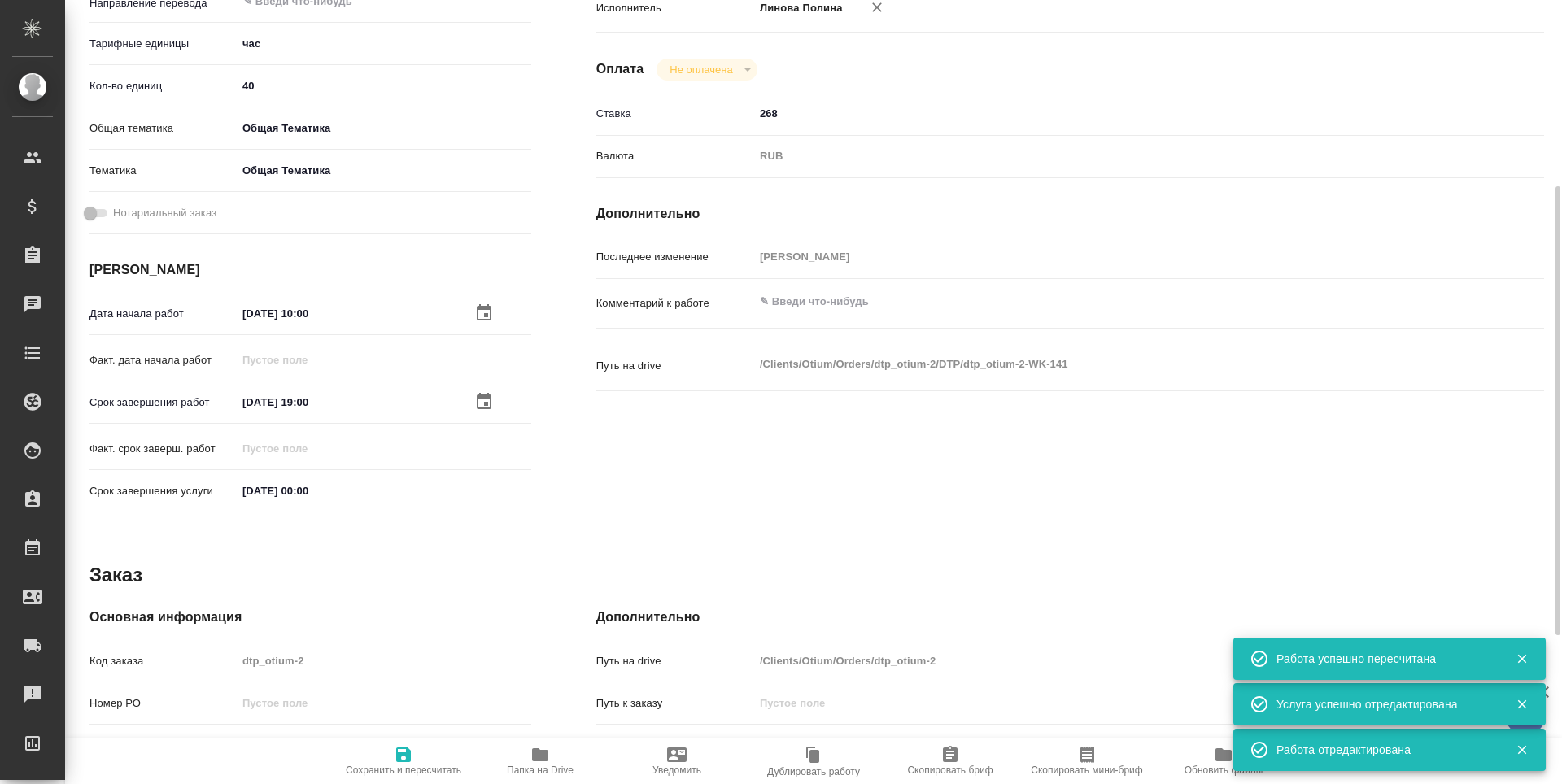
type textarea "/Clients/Оtium/Orders/dtp_otium-2/DTP/dtp_otium-2-WK-141"
type textarea "x"
type input "dtp_otium-2"
type input "Почасовая ставка верстки"
type input "Приемка разверстки, Почасовая ставка верстки, Прочее (DTPQA)"
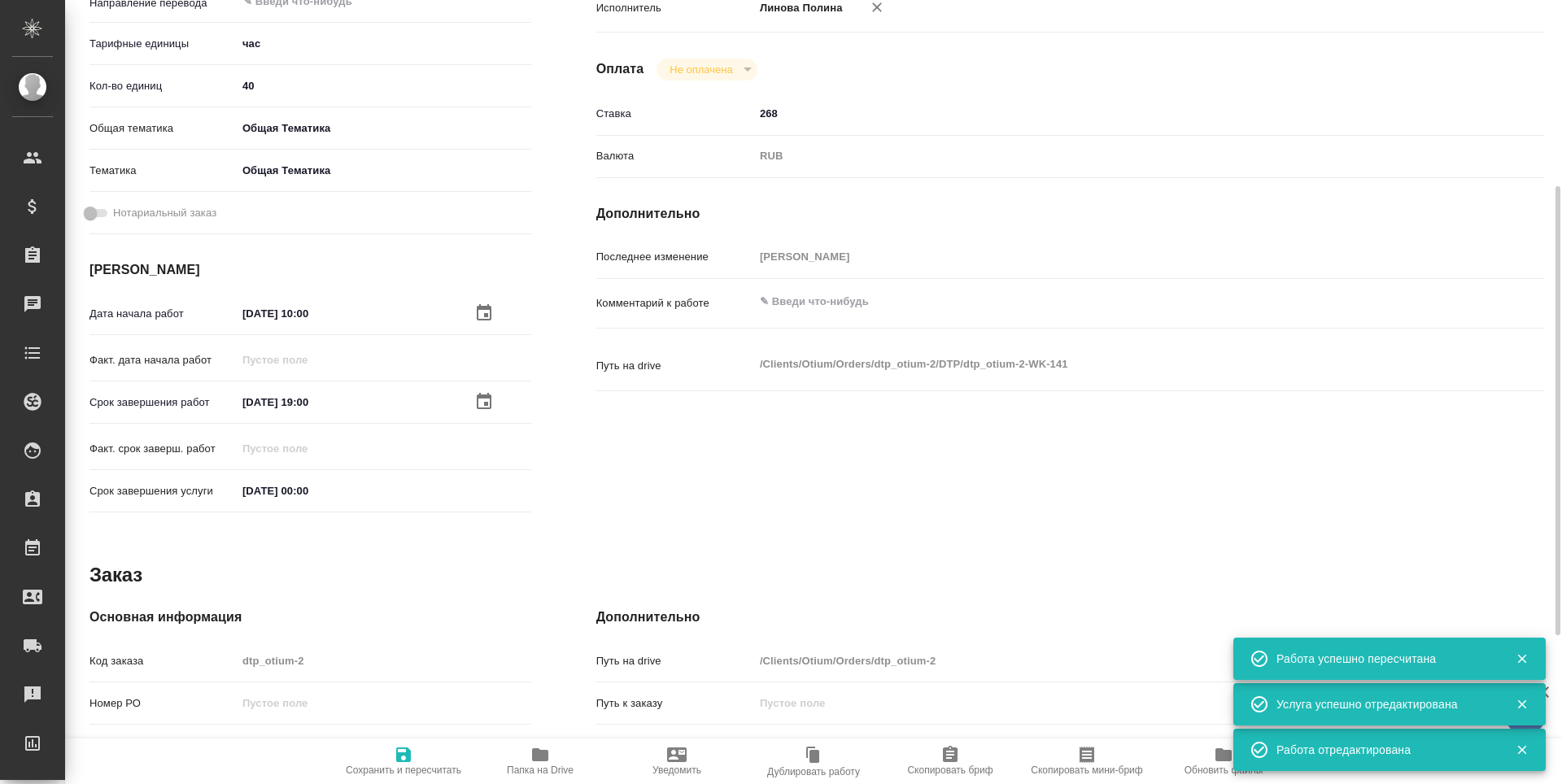
type input "Гостев Юрий"
type input "/Clients/Оtium/Orders/dtp_otium-2"
type textarea "x"
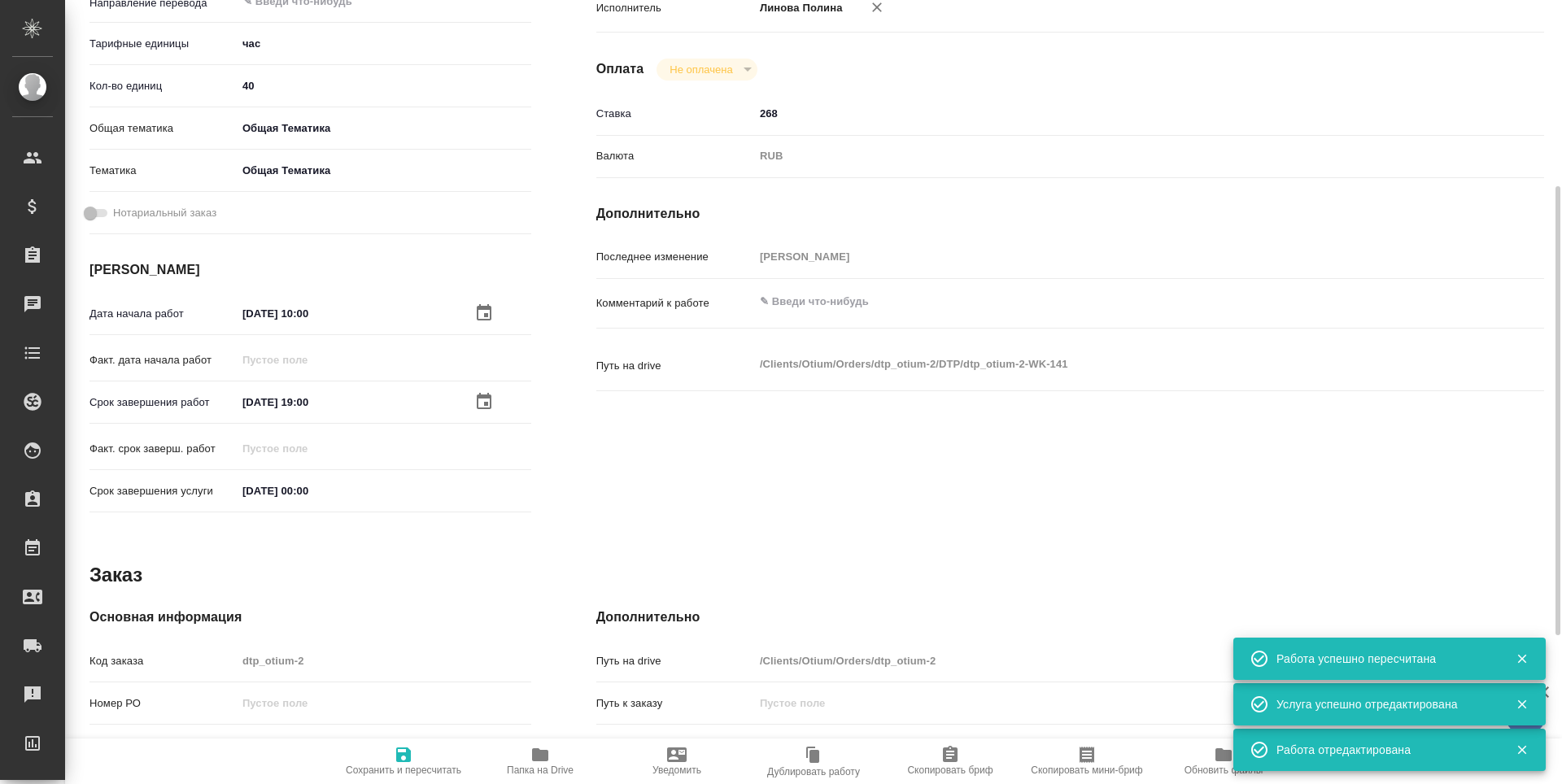
type textarea "x"
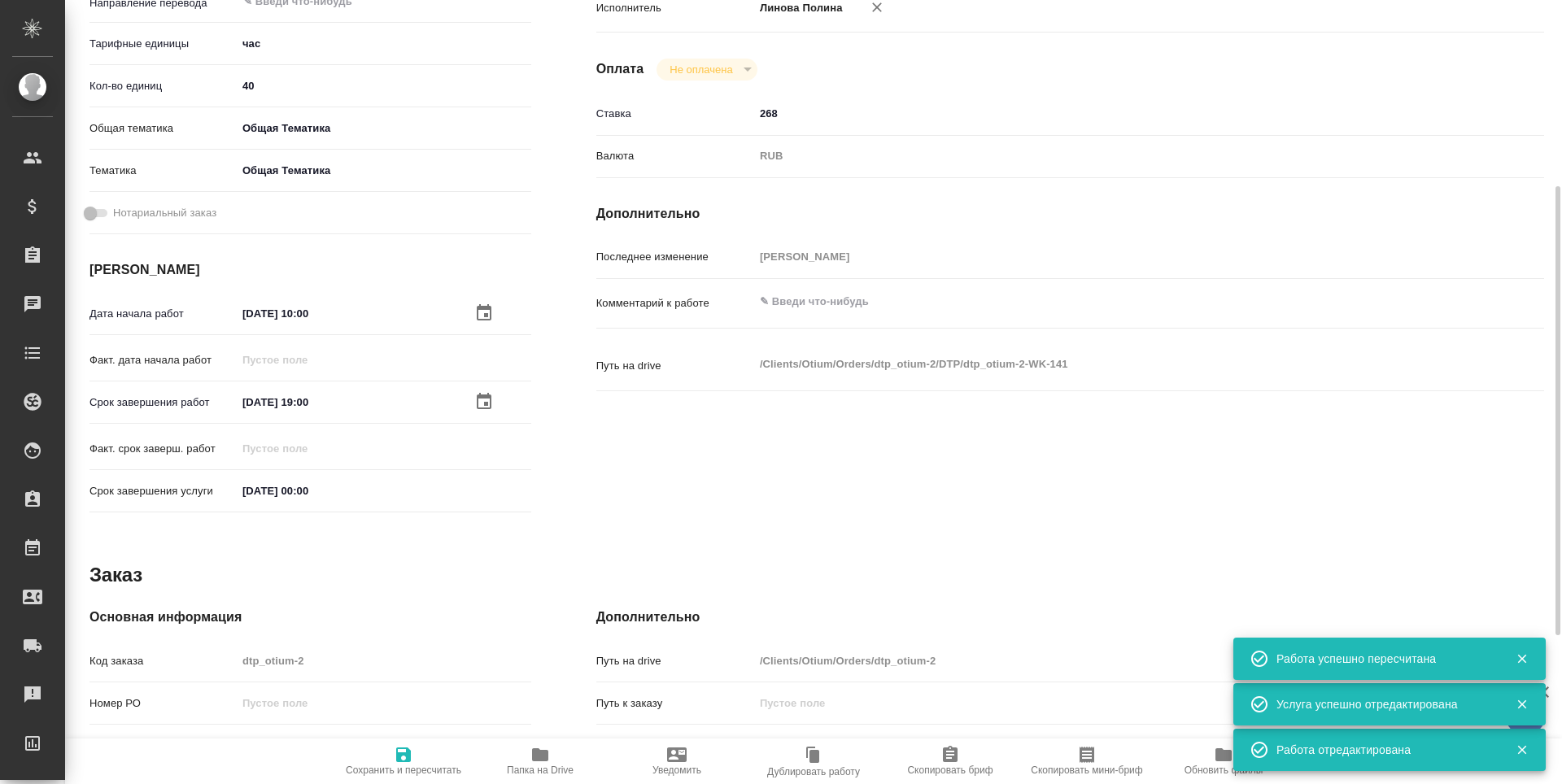
type textarea "x"
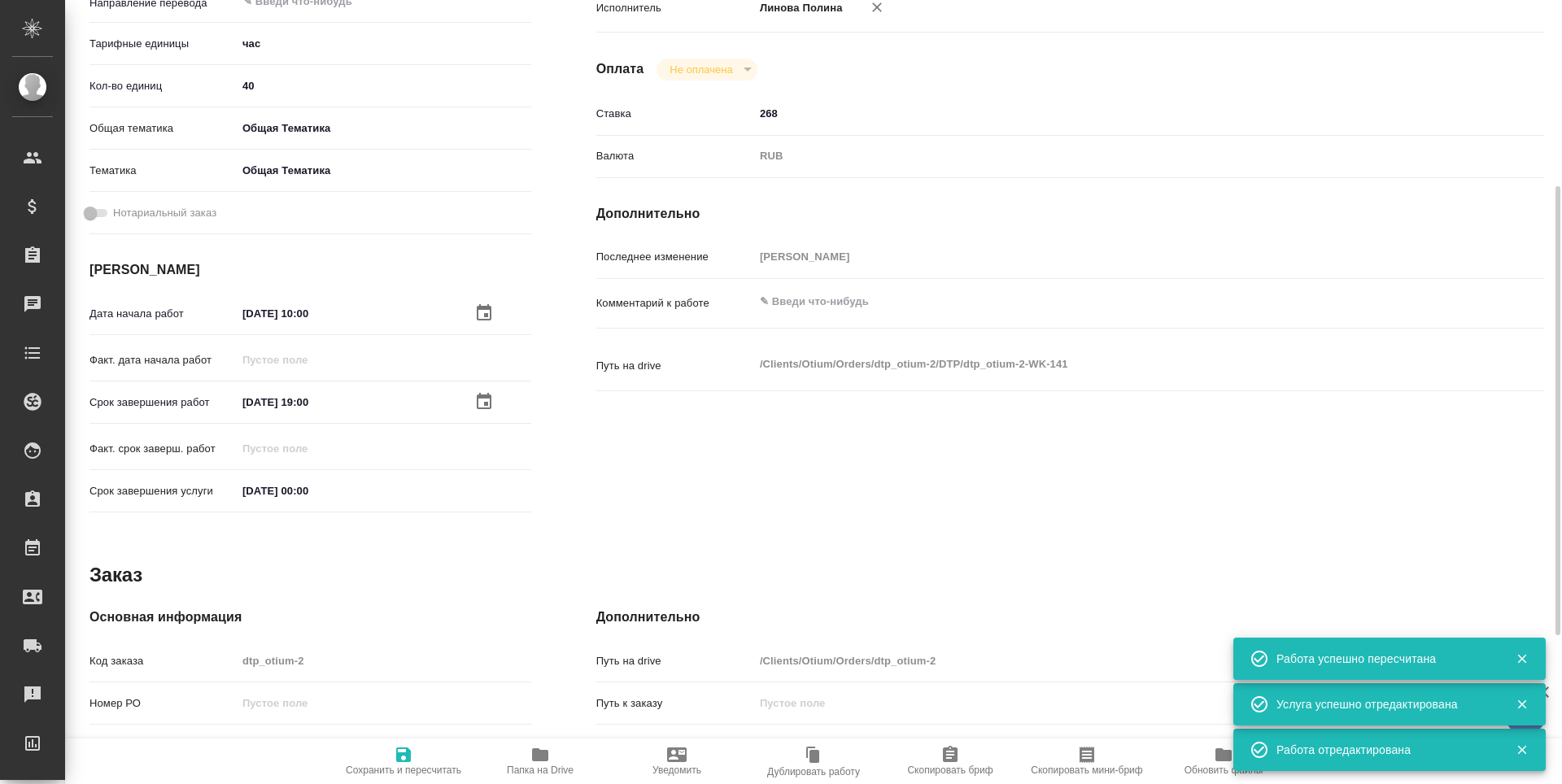
type textarea "x"
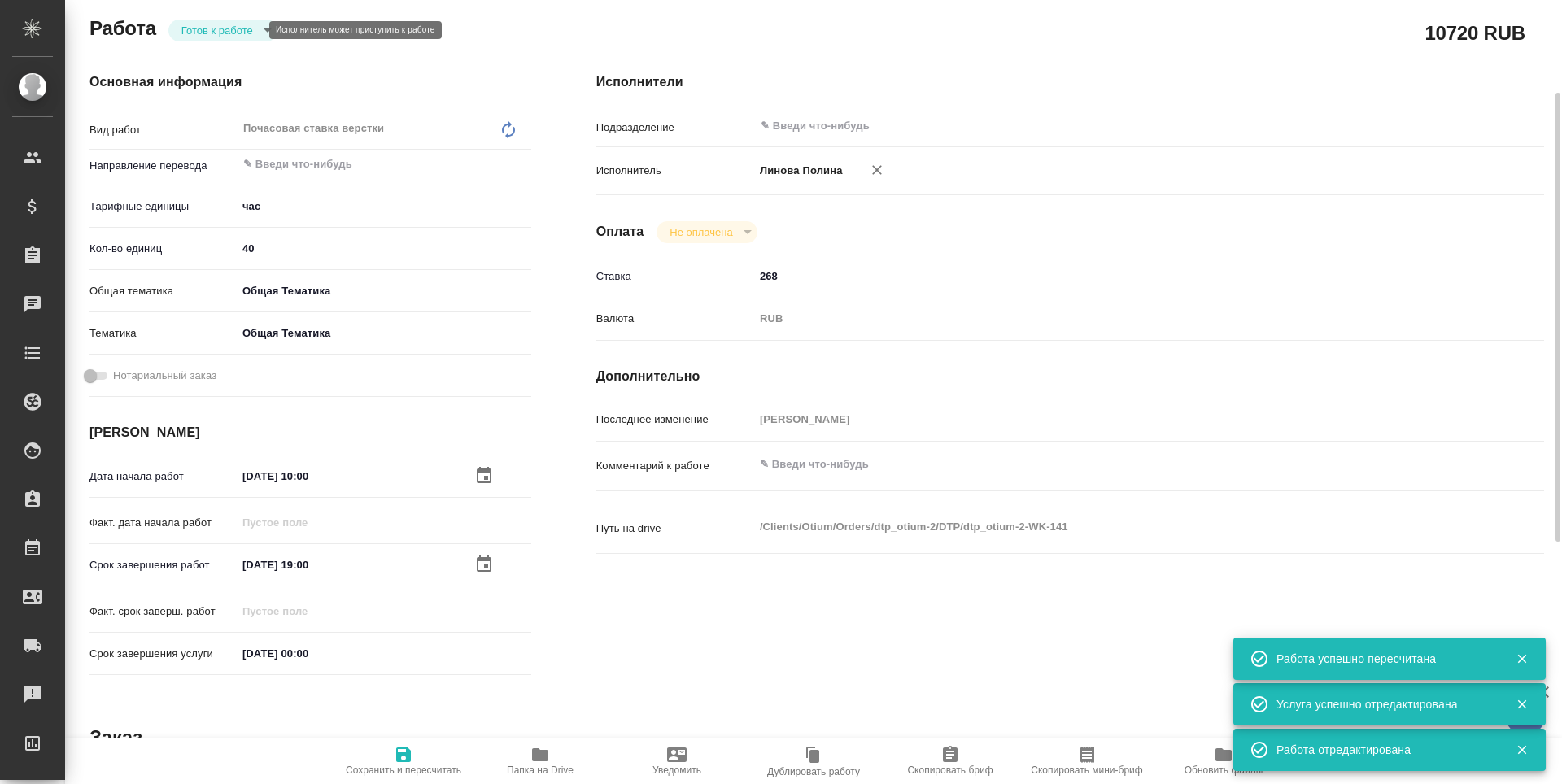
click at [232, 35] on body "🙏 .cls-1 fill:#fff; AWATERA Третьякова Наталия n.tretyakova Клиенты Спецификаци…" at bounding box center [781, 392] width 1562 height 784
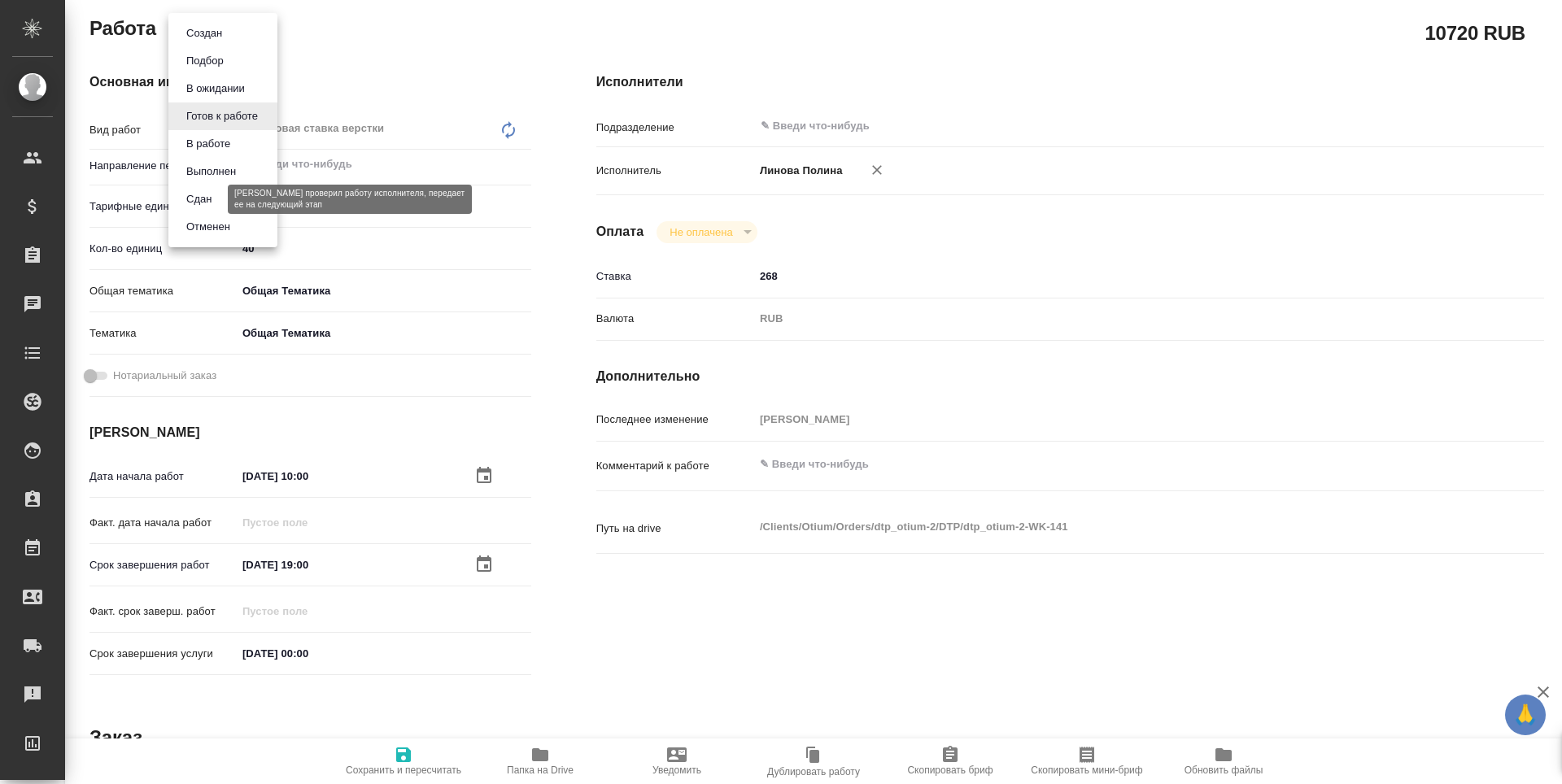
click at [215, 204] on button "Сдан" at bounding box center [198, 199] width 35 height 18
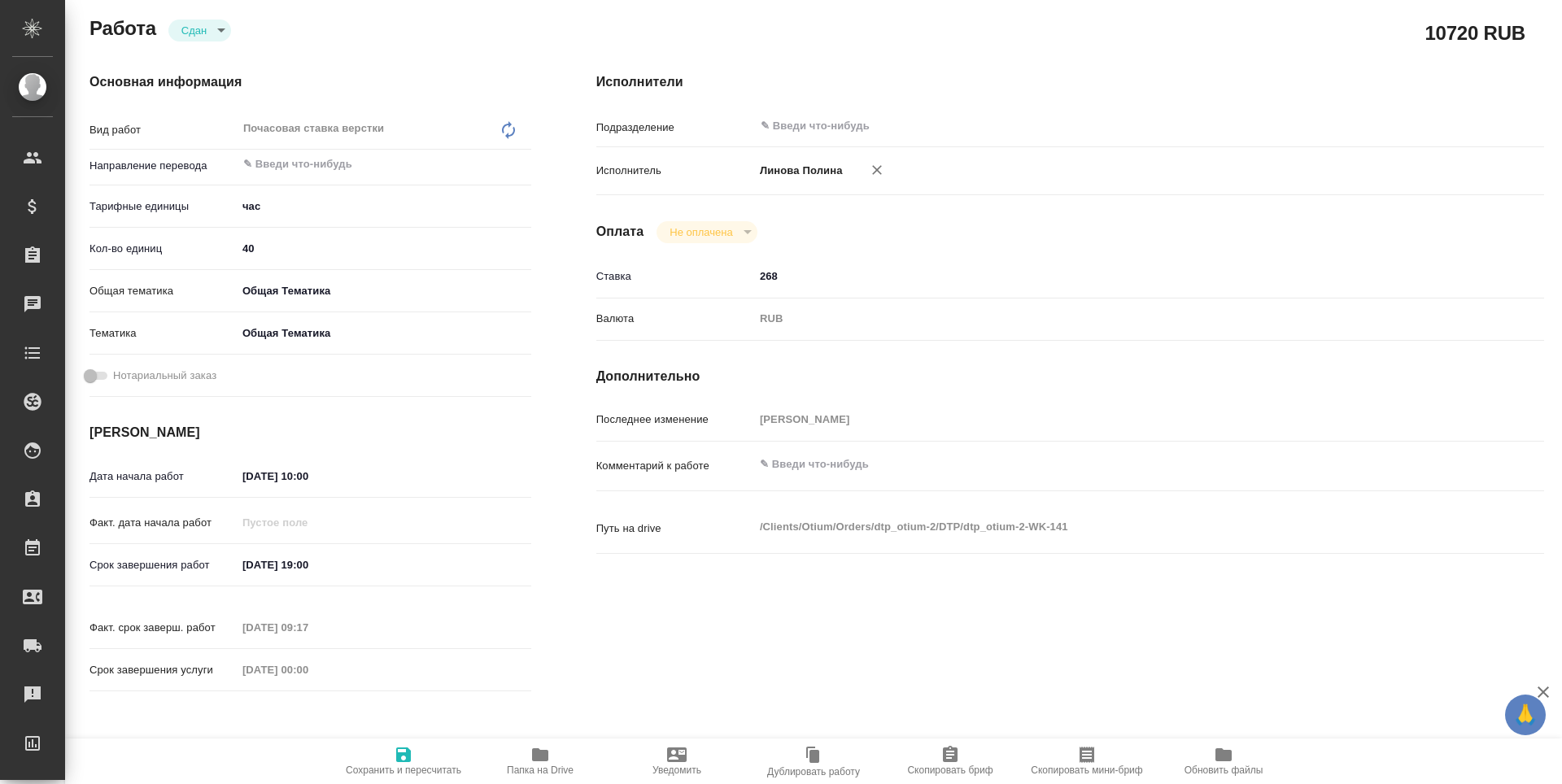
type textarea "x"
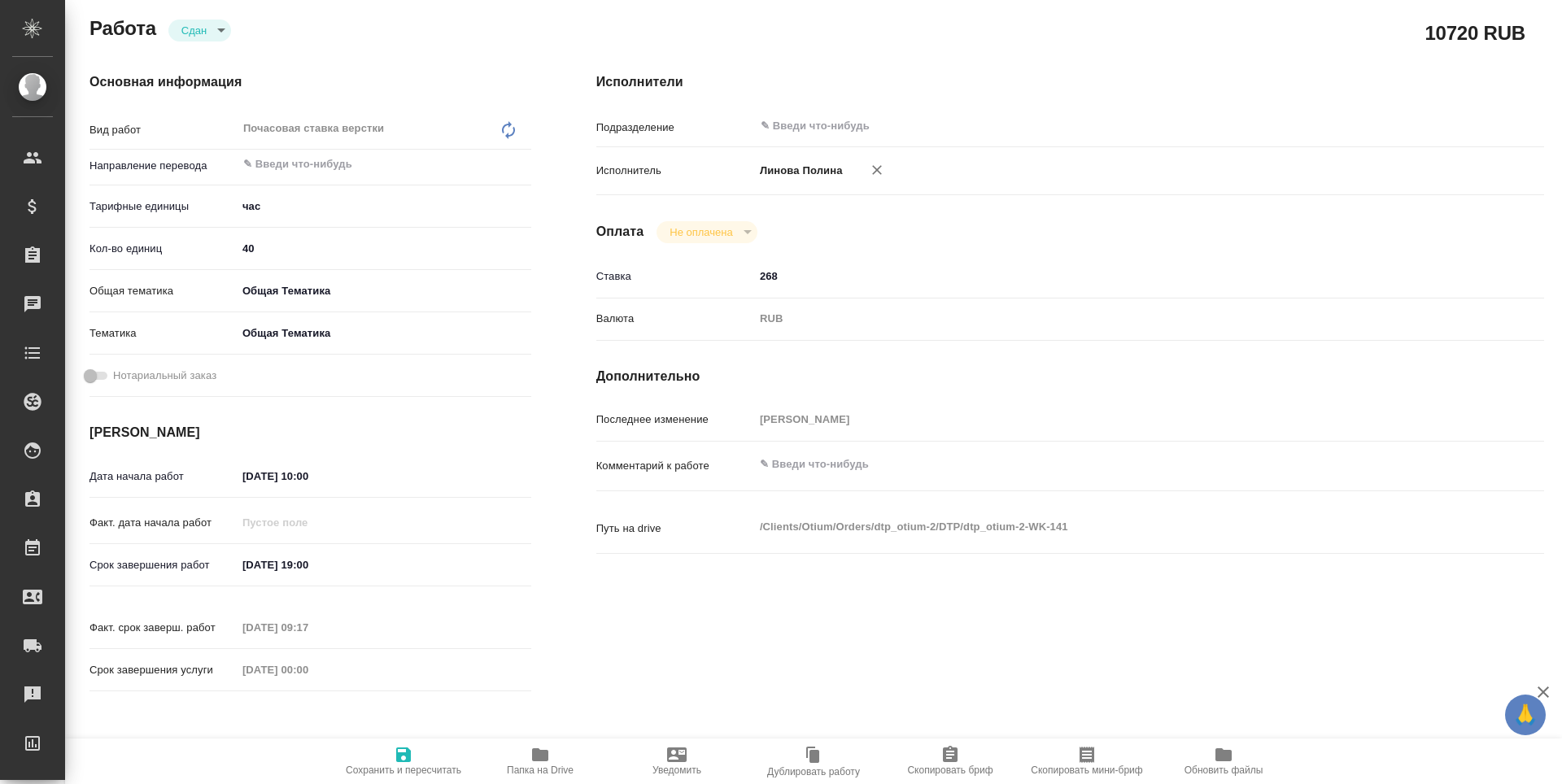
type textarea "x"
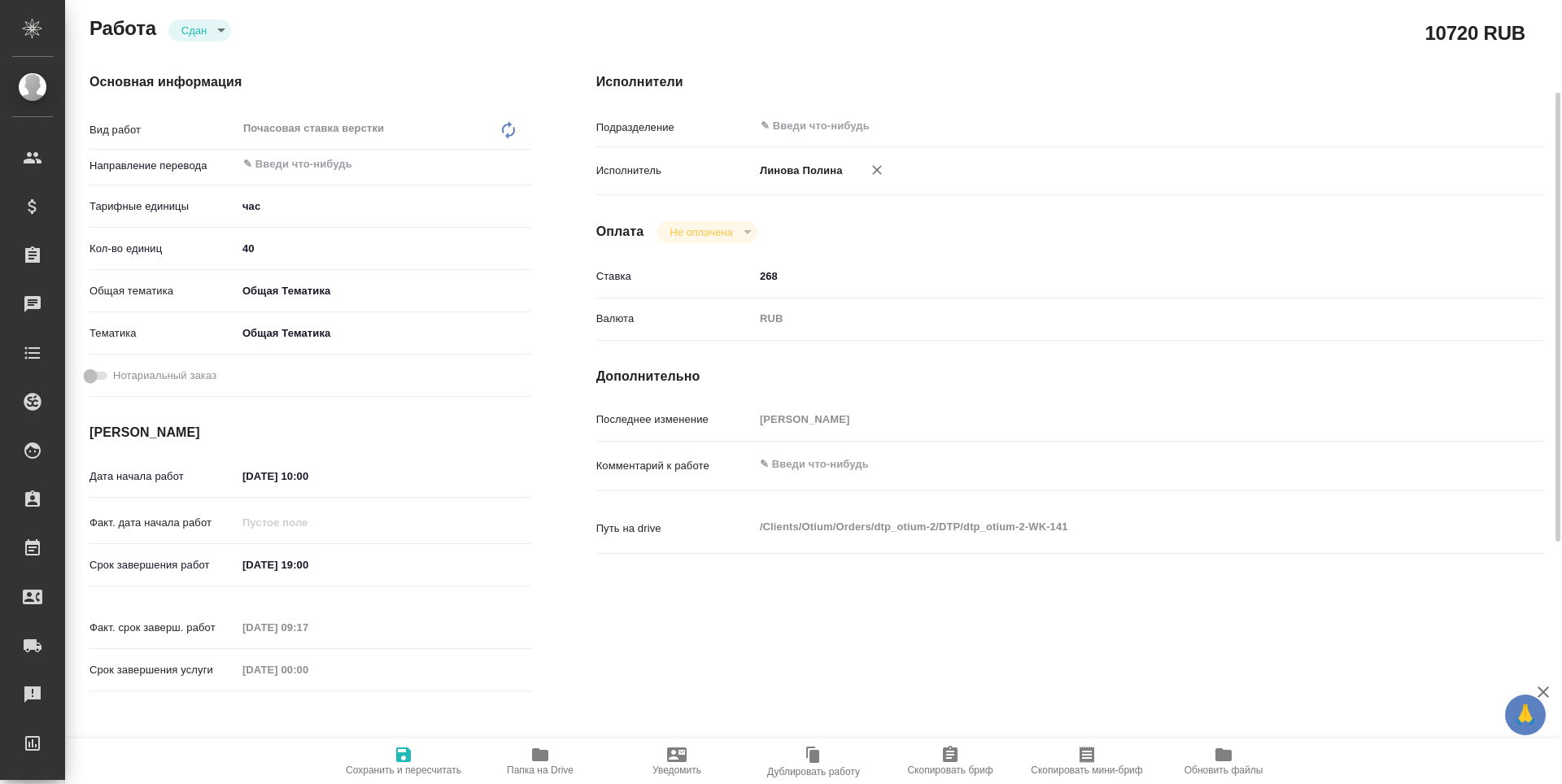
type textarea "x"
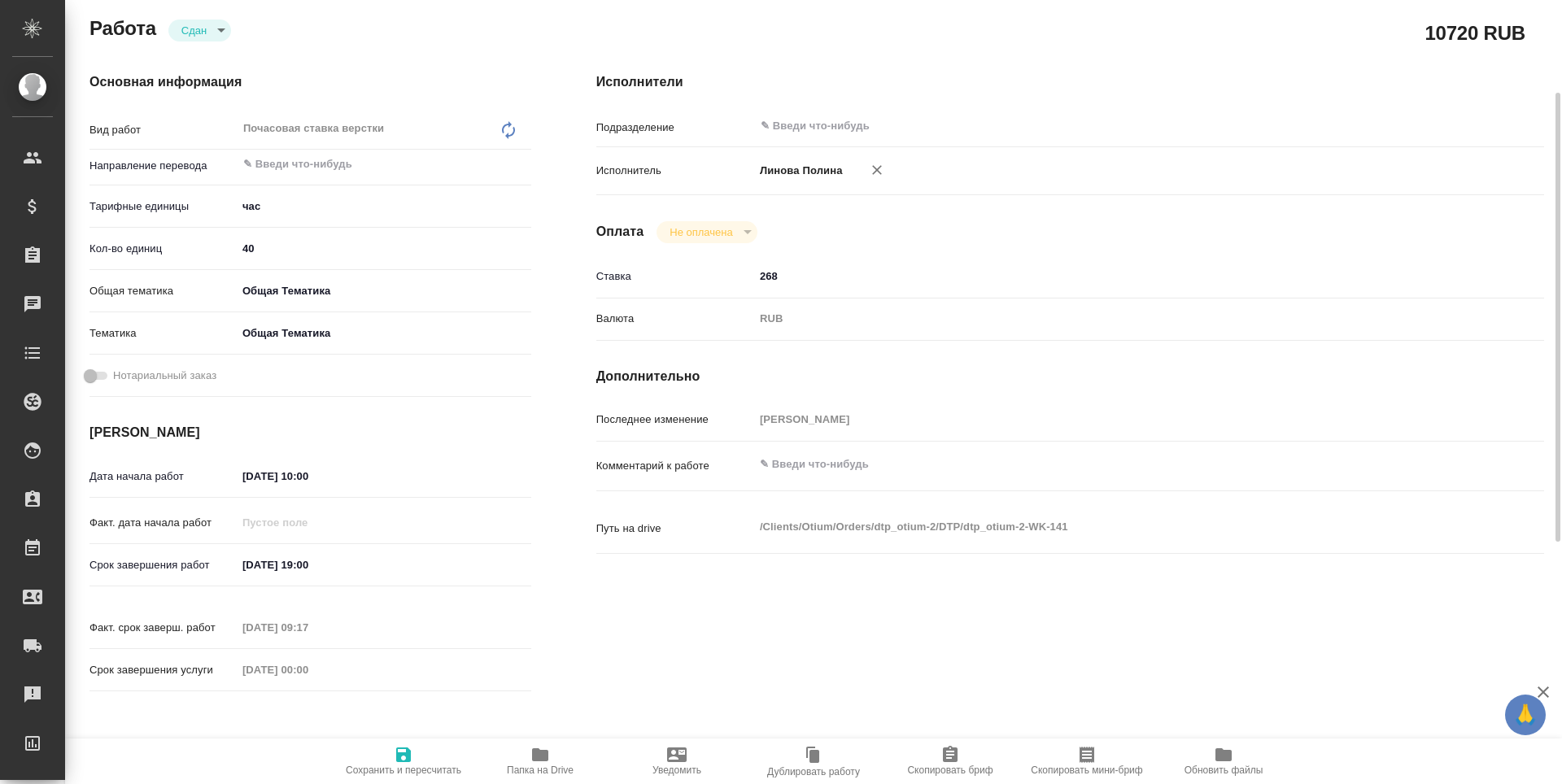
click at [408, 767] on span "Сохранить и пересчитать" at bounding box center [403, 769] width 116 height 12
type textarea "x"
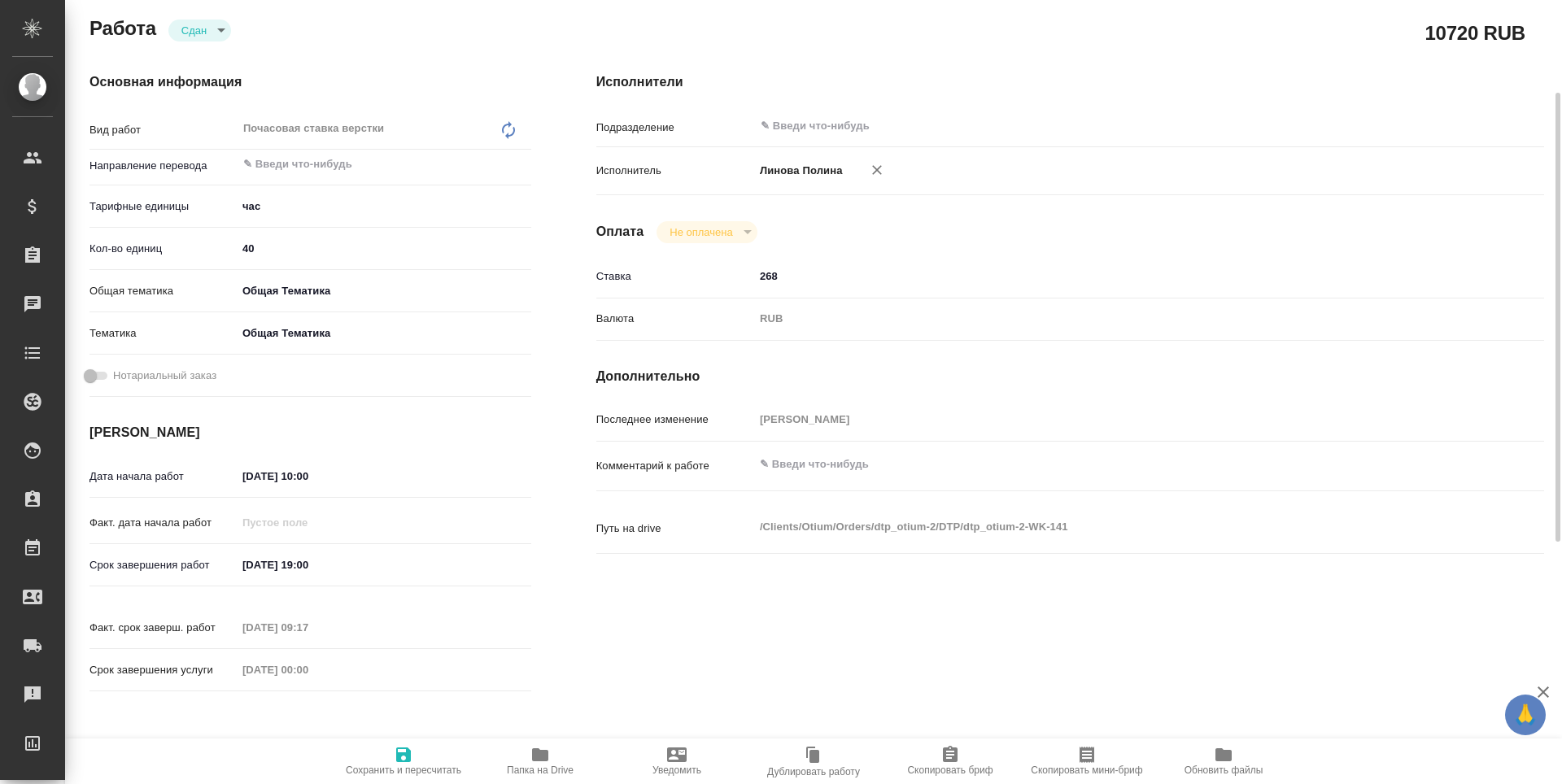
type textarea "x"
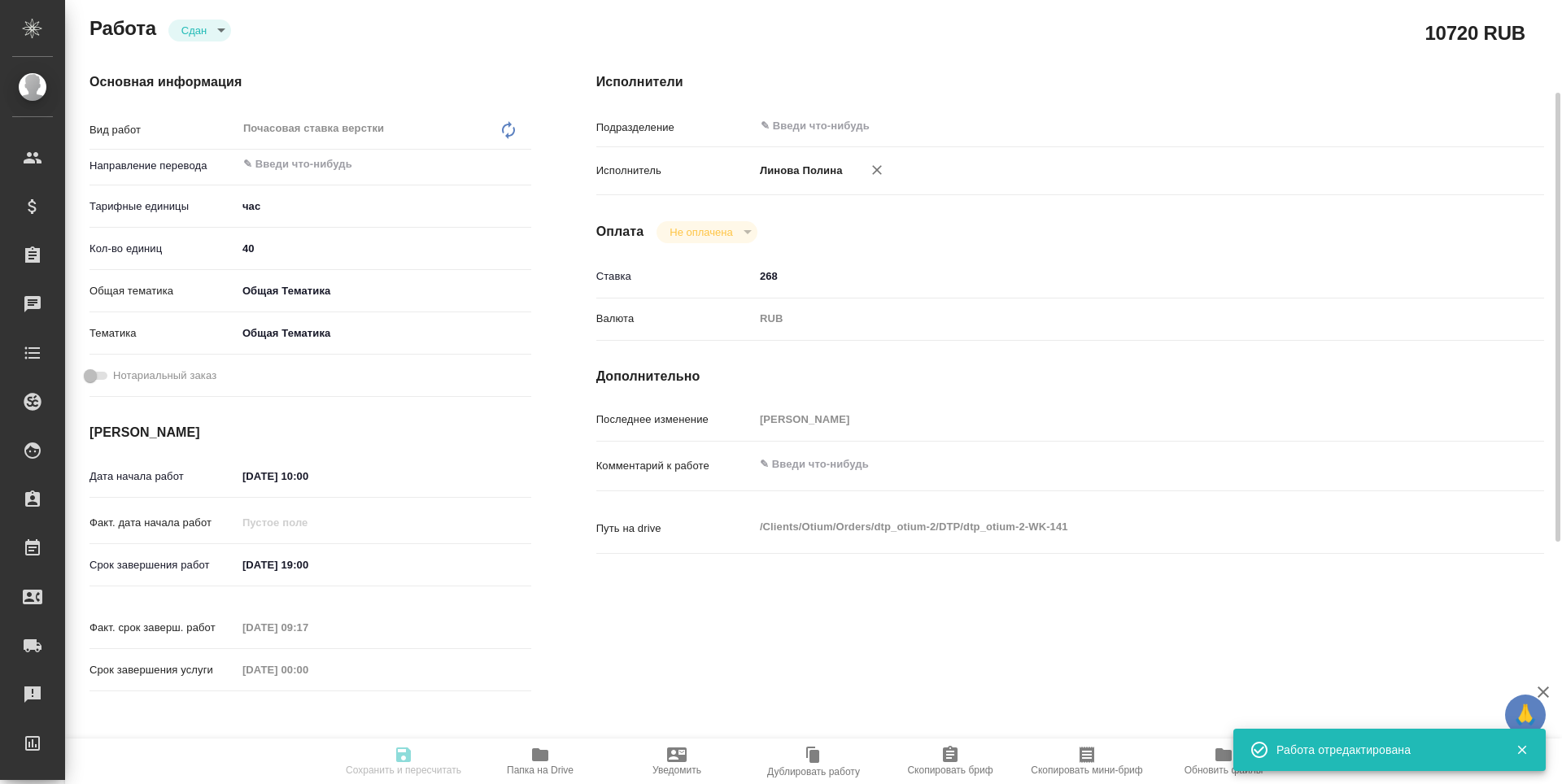
type textarea "x"
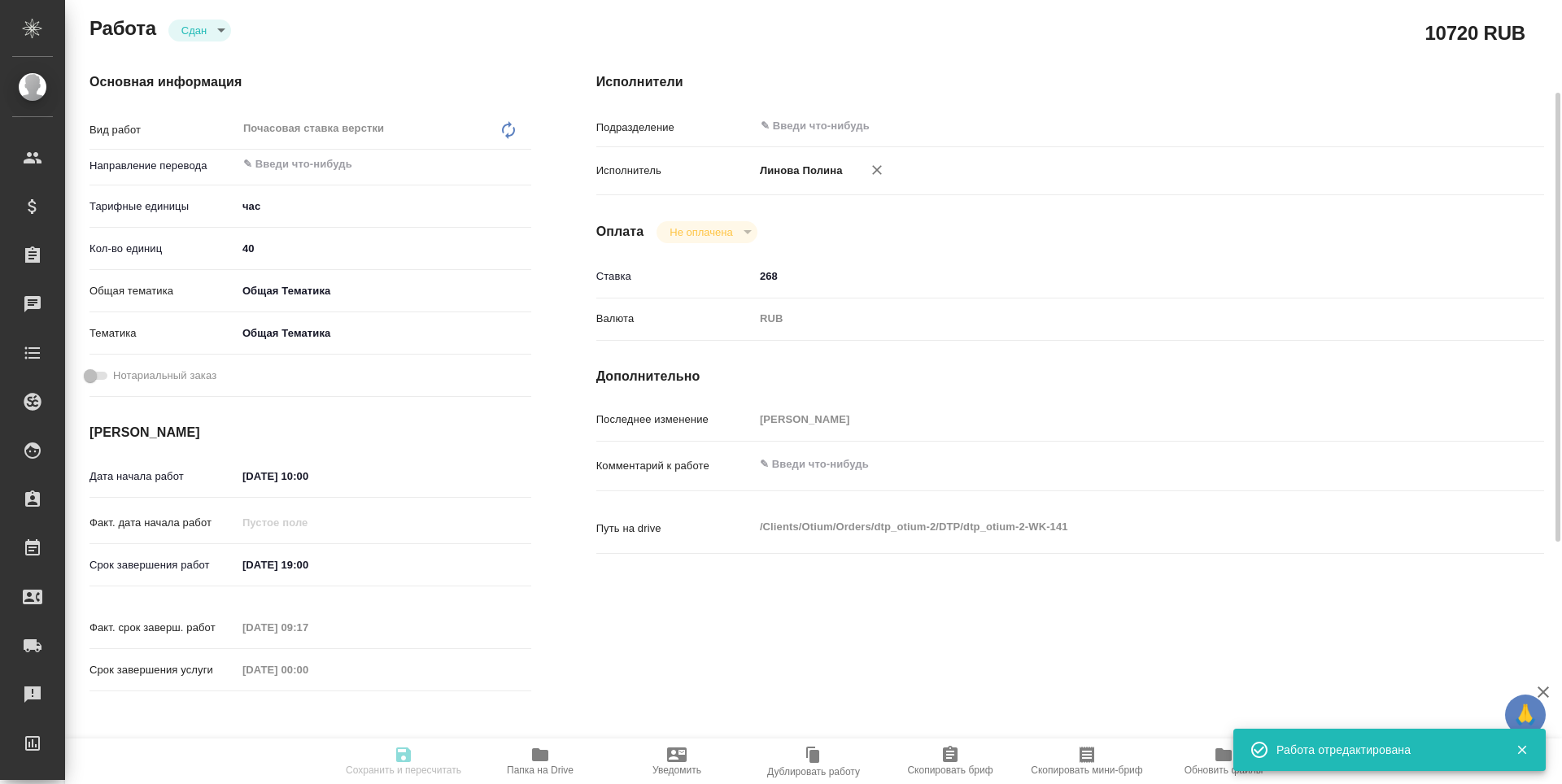
type textarea "x"
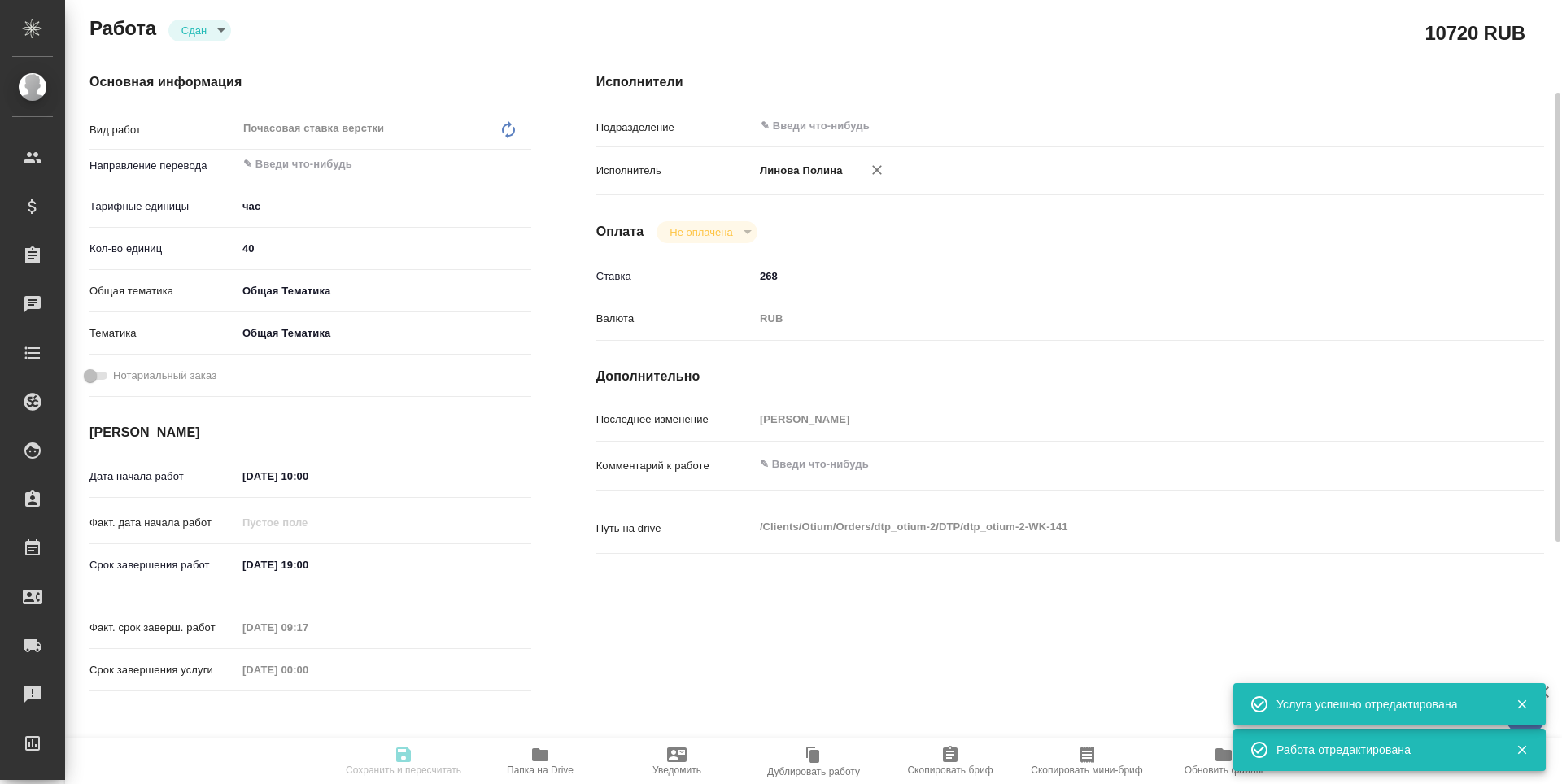
type input "closed"
type textarea "Почасовая ставка верстки"
type textarea "x"
type input "5a8b1489cc6b4906c91bfd93"
type input "40"
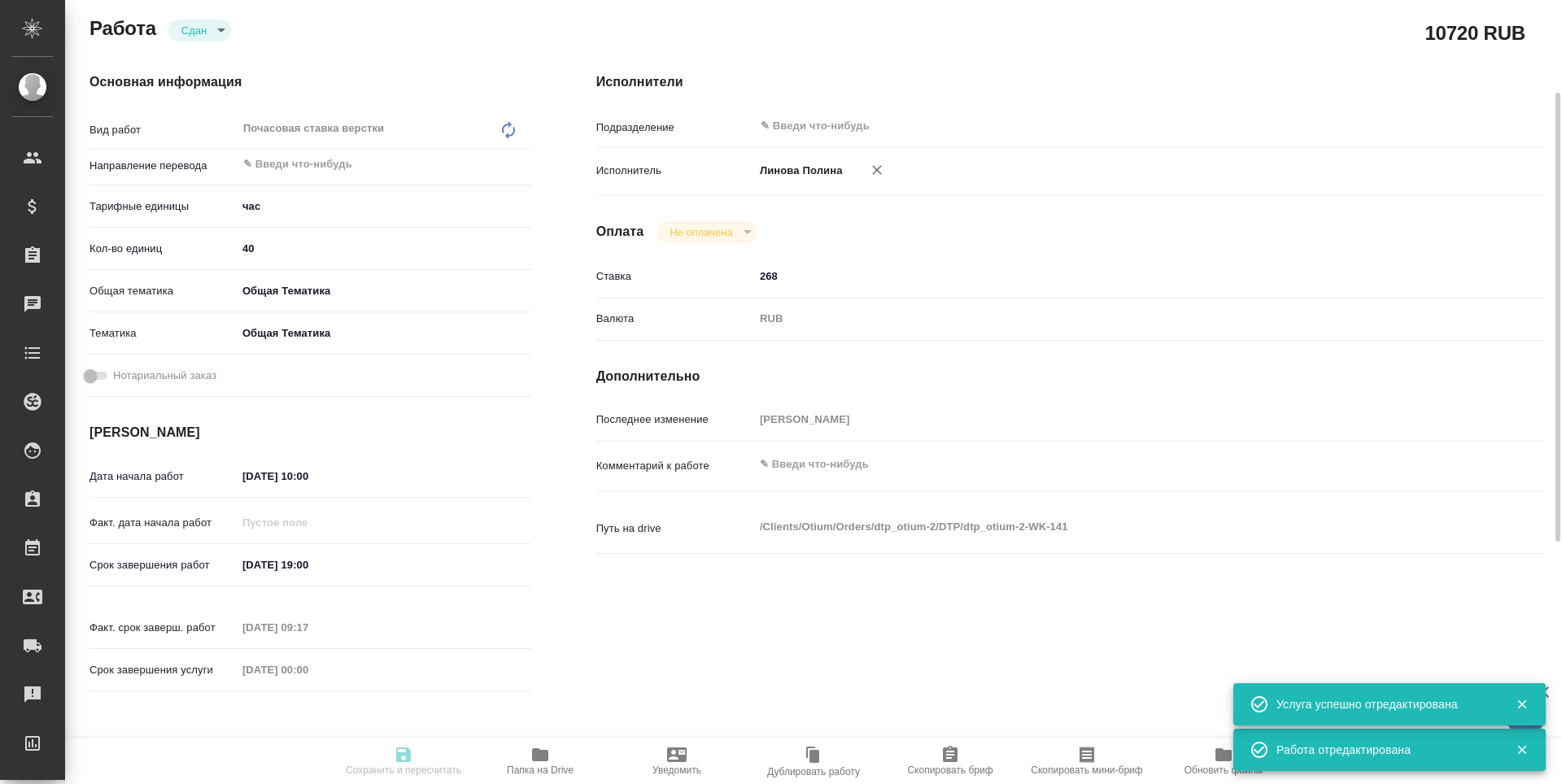
type input "obtem"
type input "6012b1ca196b0e5c9229a120"
type input "13.10.2025 10:00"
type input "17.10.2025 19:00"
type input "13.10.2025 09:17"
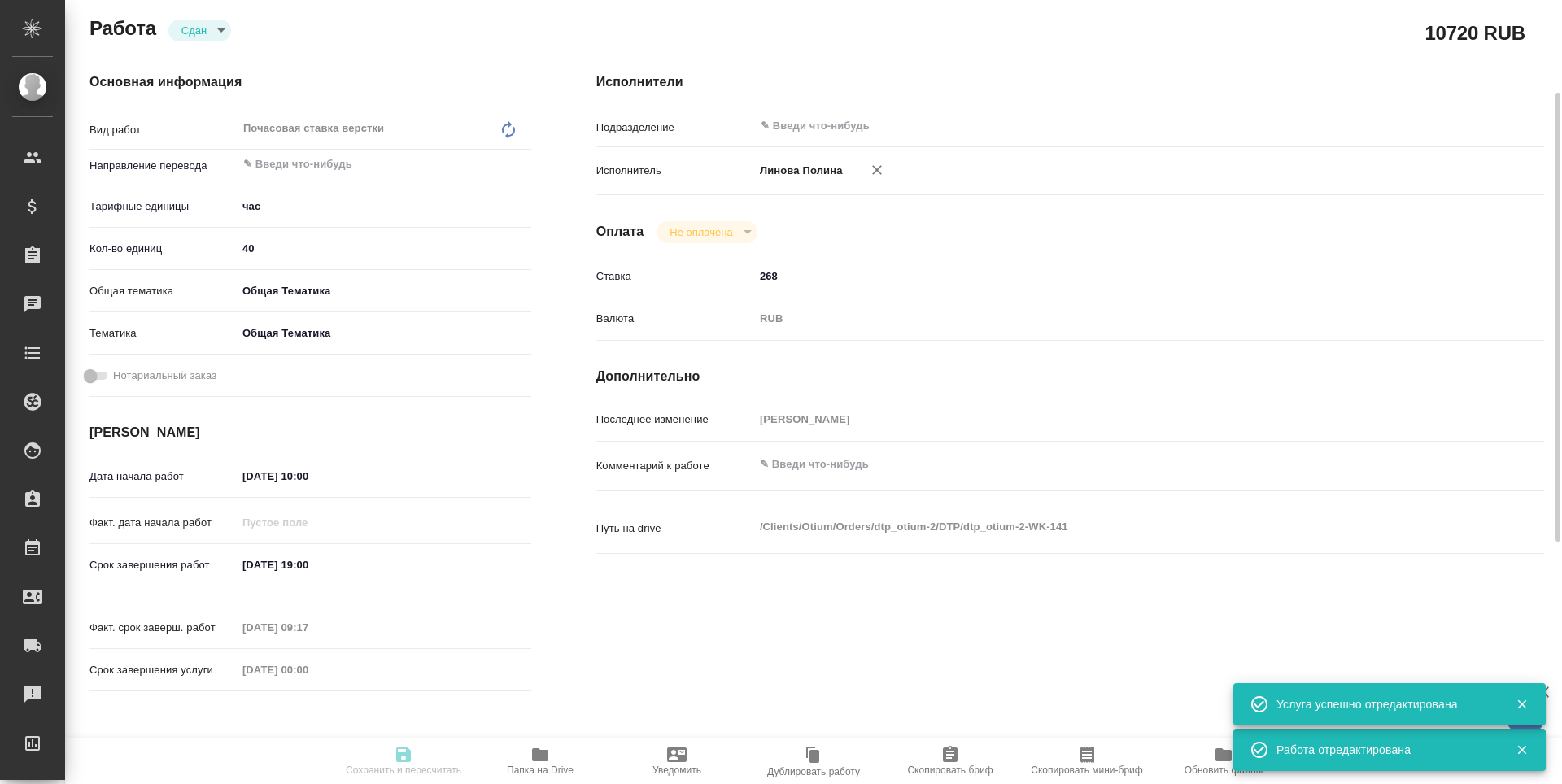
type input "31.12.2025 00:00"
type input "notPayed"
type input "268"
type input "RUB"
type input "Третьякова Наталья"
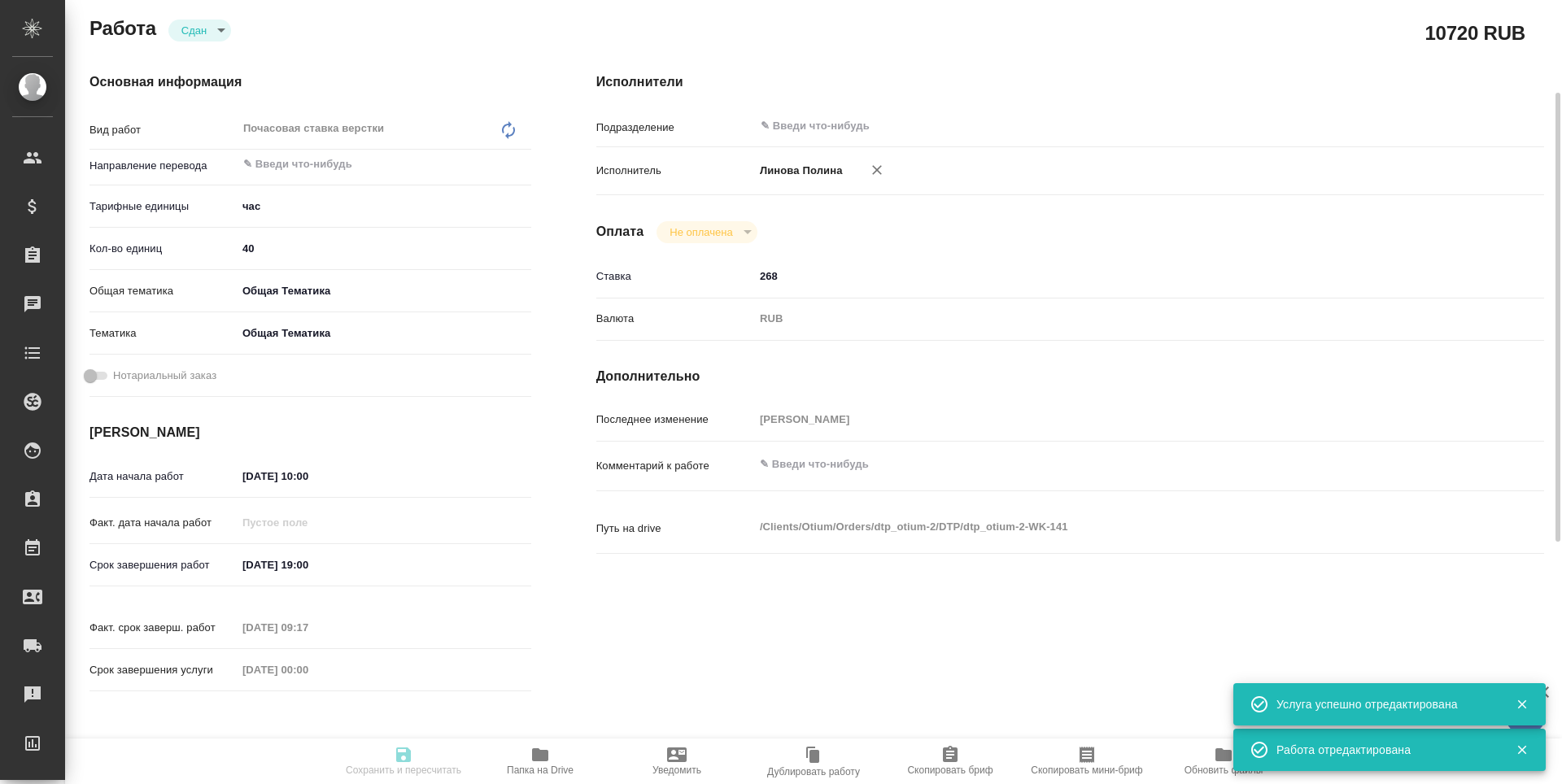
type textarea "x"
type textarea "/Clients/Оtium/Orders/dtp_otium-2/DTP/dtp_otium-2-WK-141"
type textarea "x"
type input "dtp_otium-2"
type input "Почасовая ставка верстки"
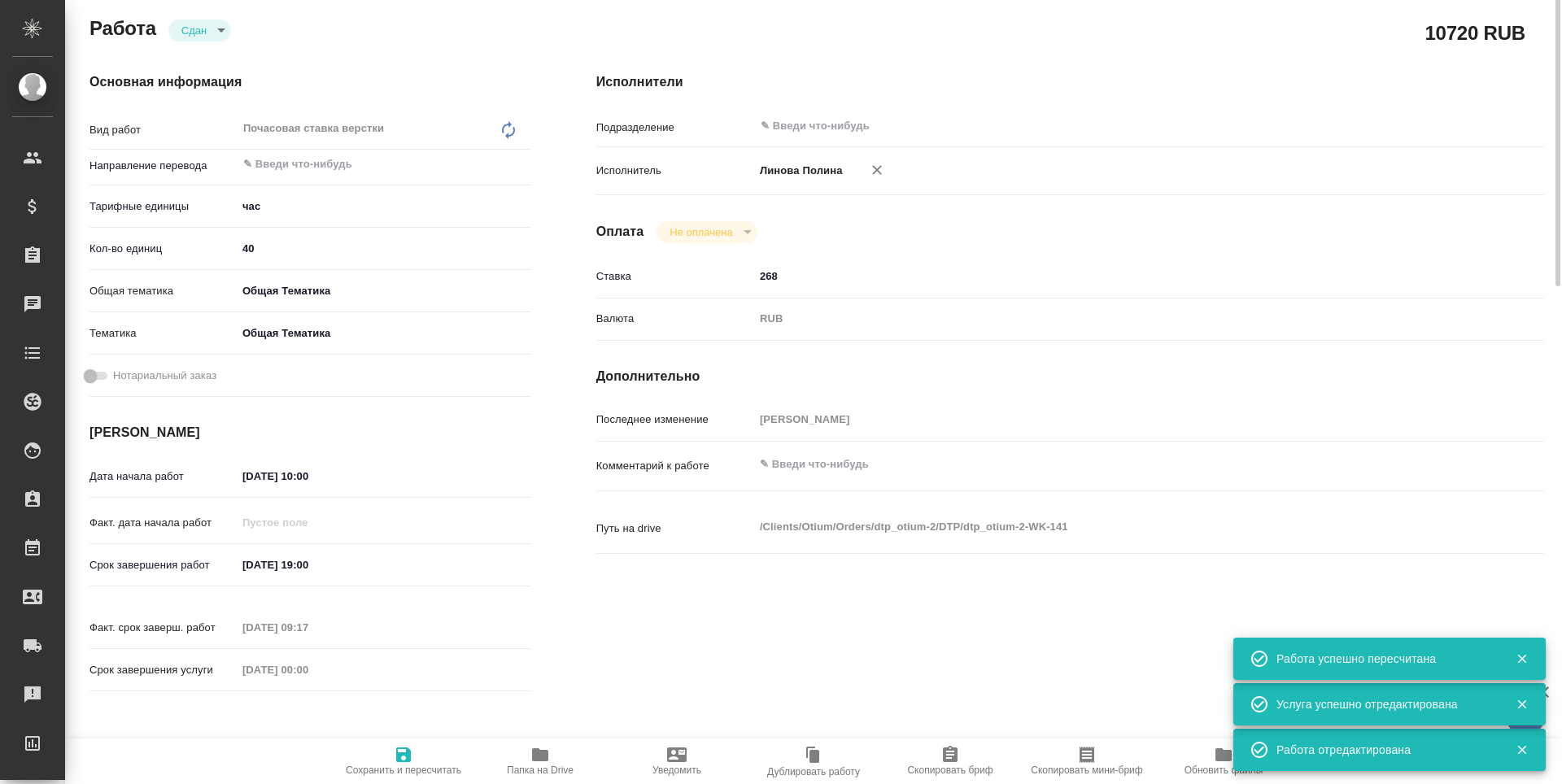
scroll to position [0, 0]
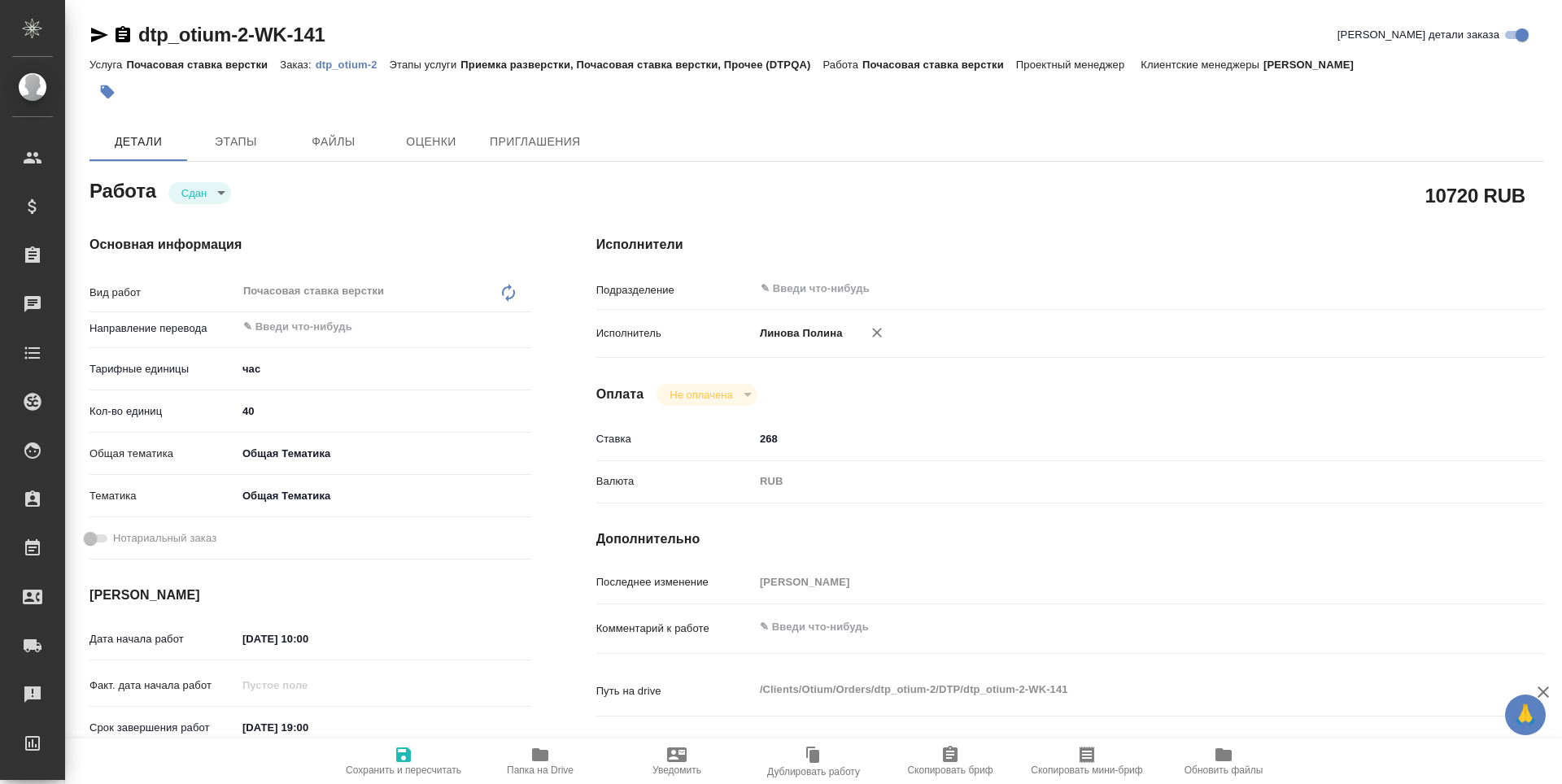
click at [94, 39] on icon "button" at bounding box center [99, 35] width 17 height 15
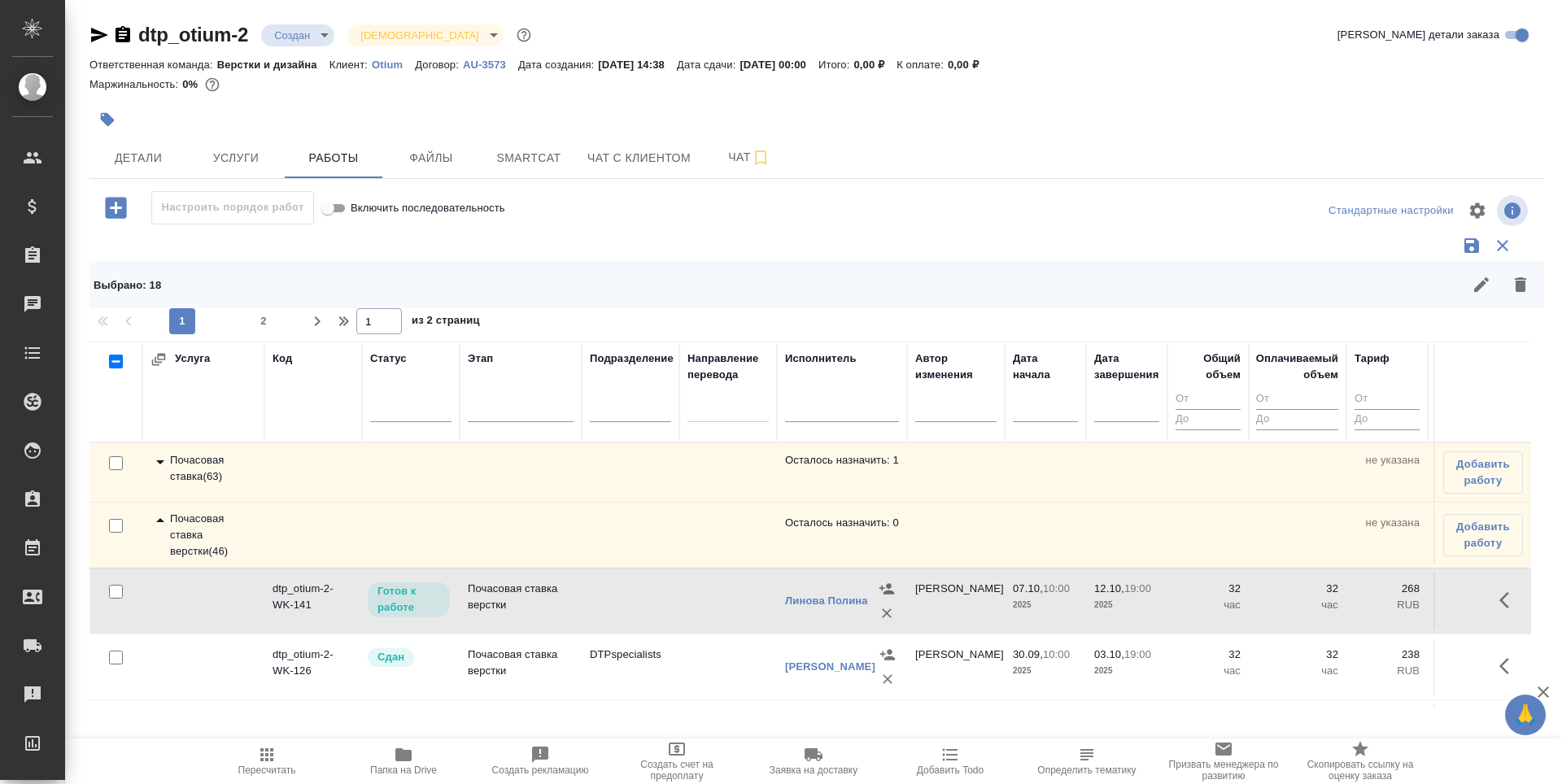
click at [96, 35] on icon "button" at bounding box center [98, 35] width 19 height 19
click at [291, 600] on td "dtp_otium-2-WK-141" at bounding box center [313, 600] width 97 height 57
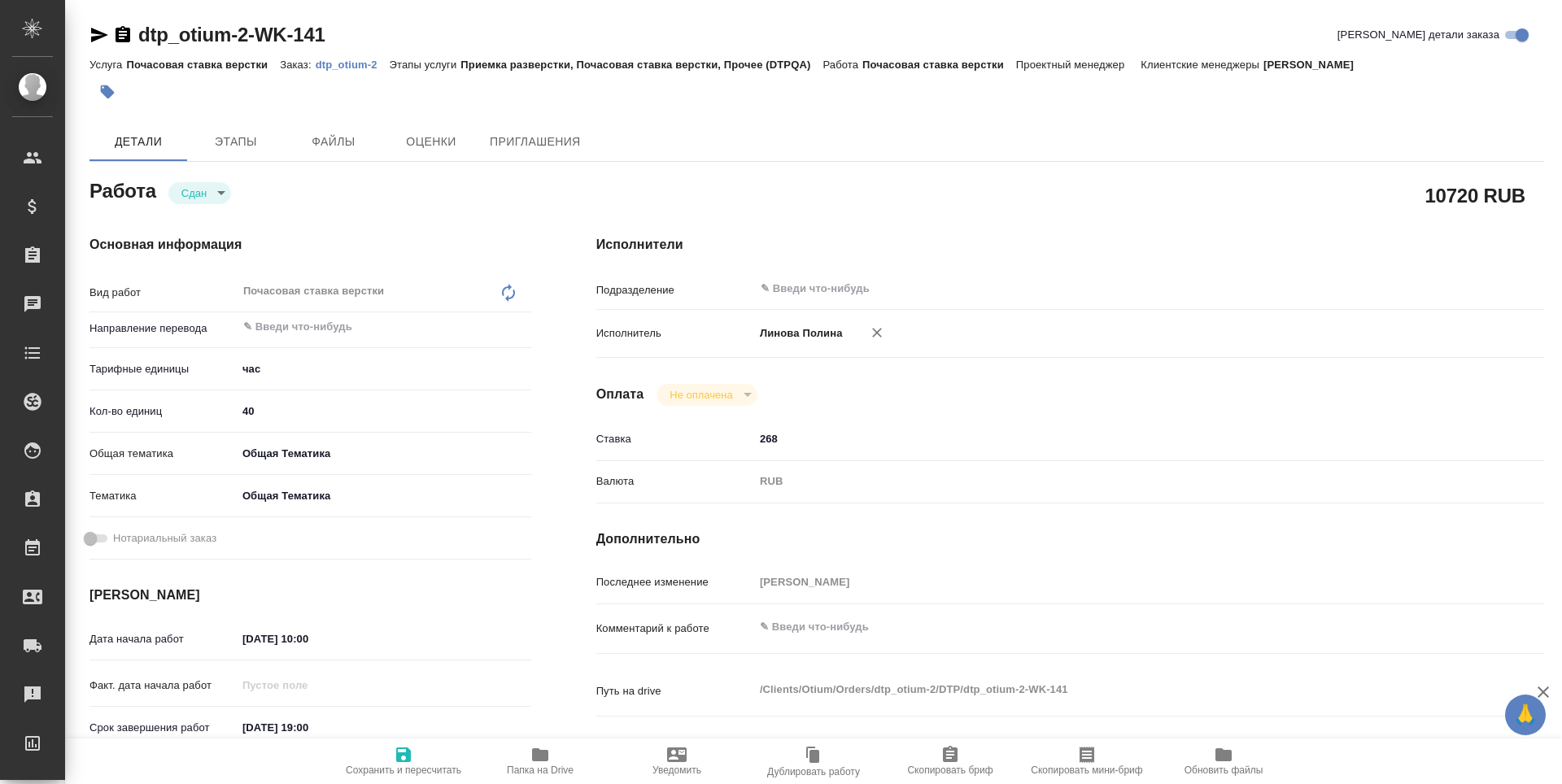
type textarea "x"
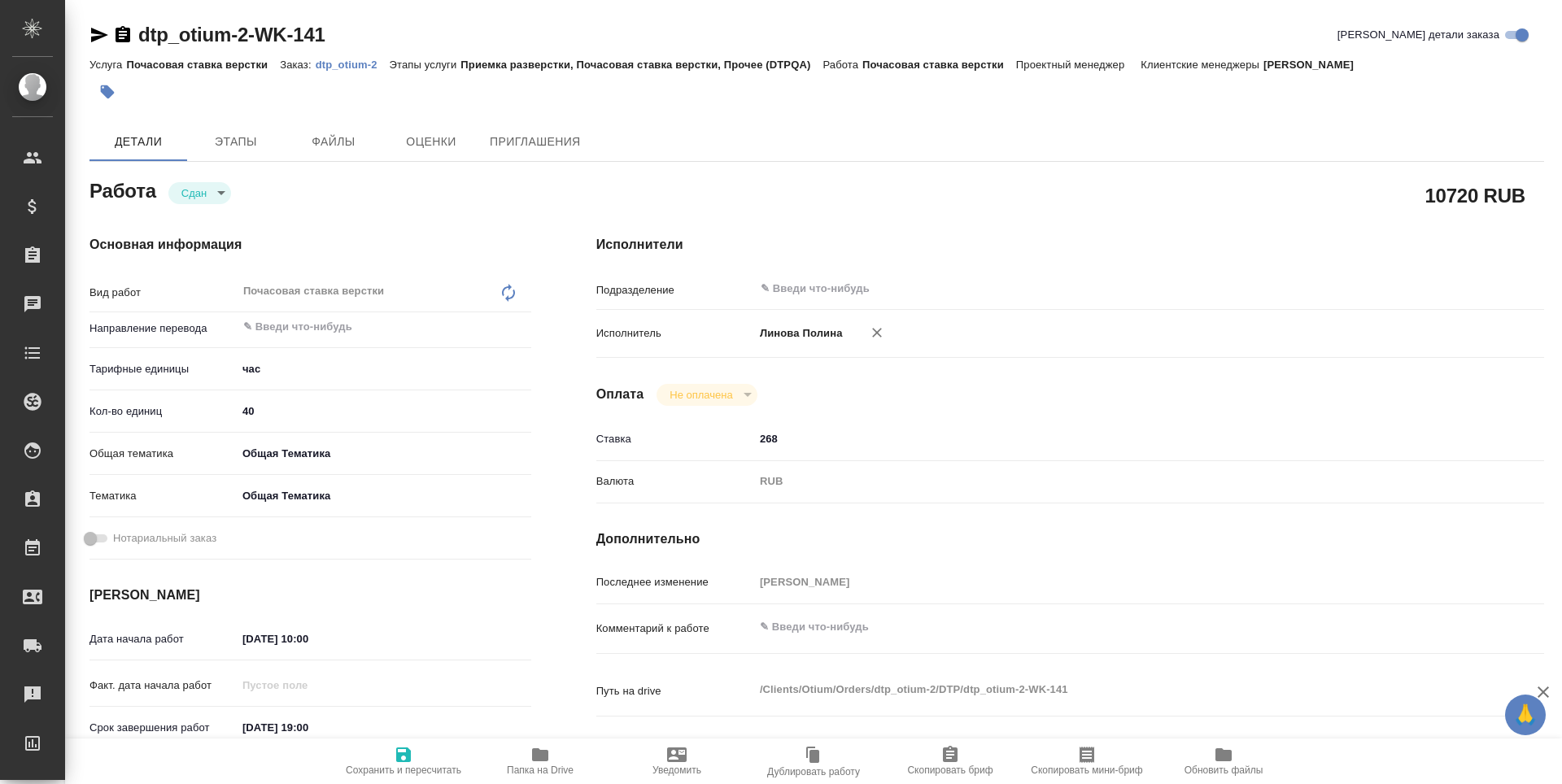
type textarea "x"
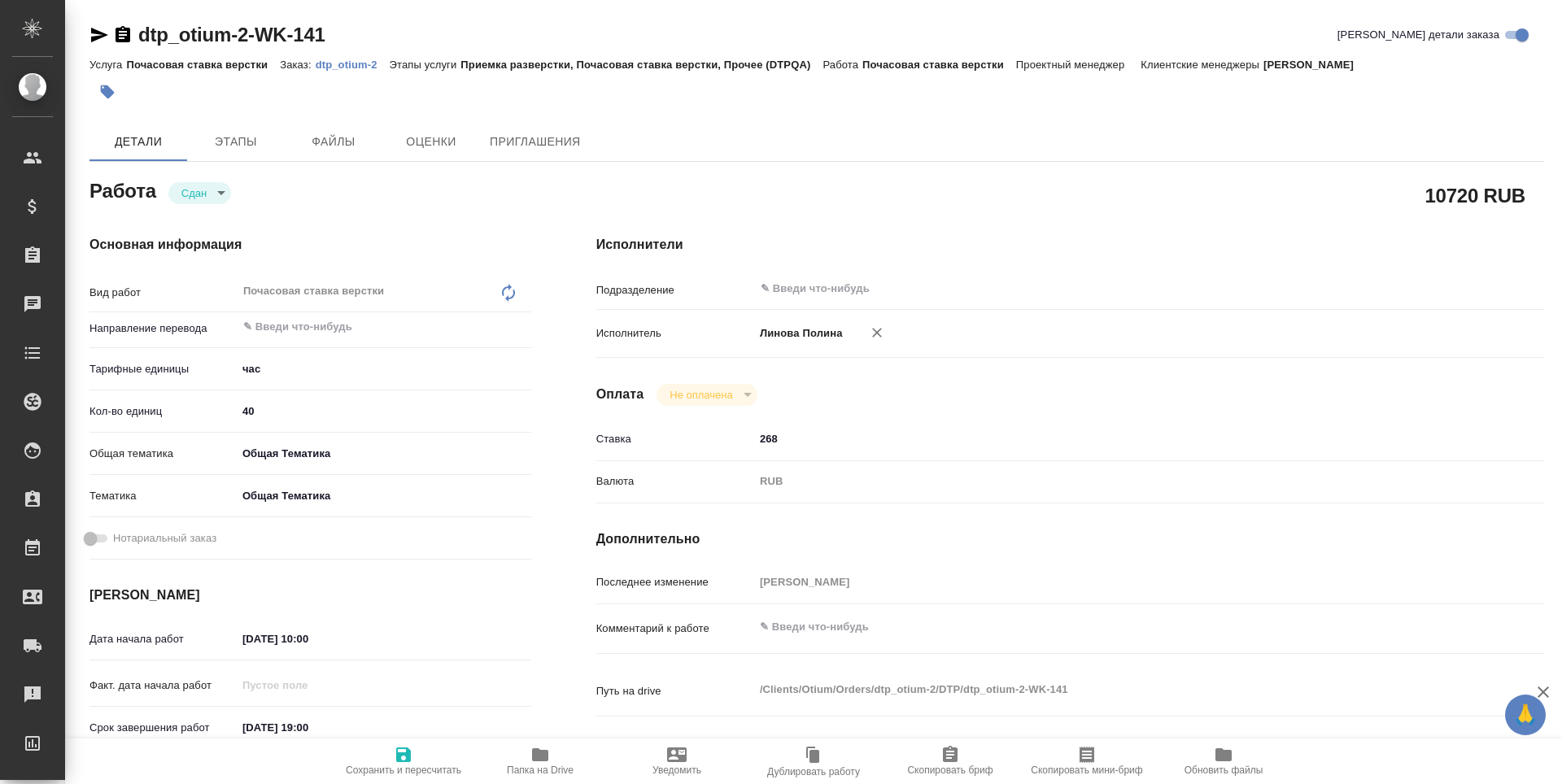
type textarea "x"
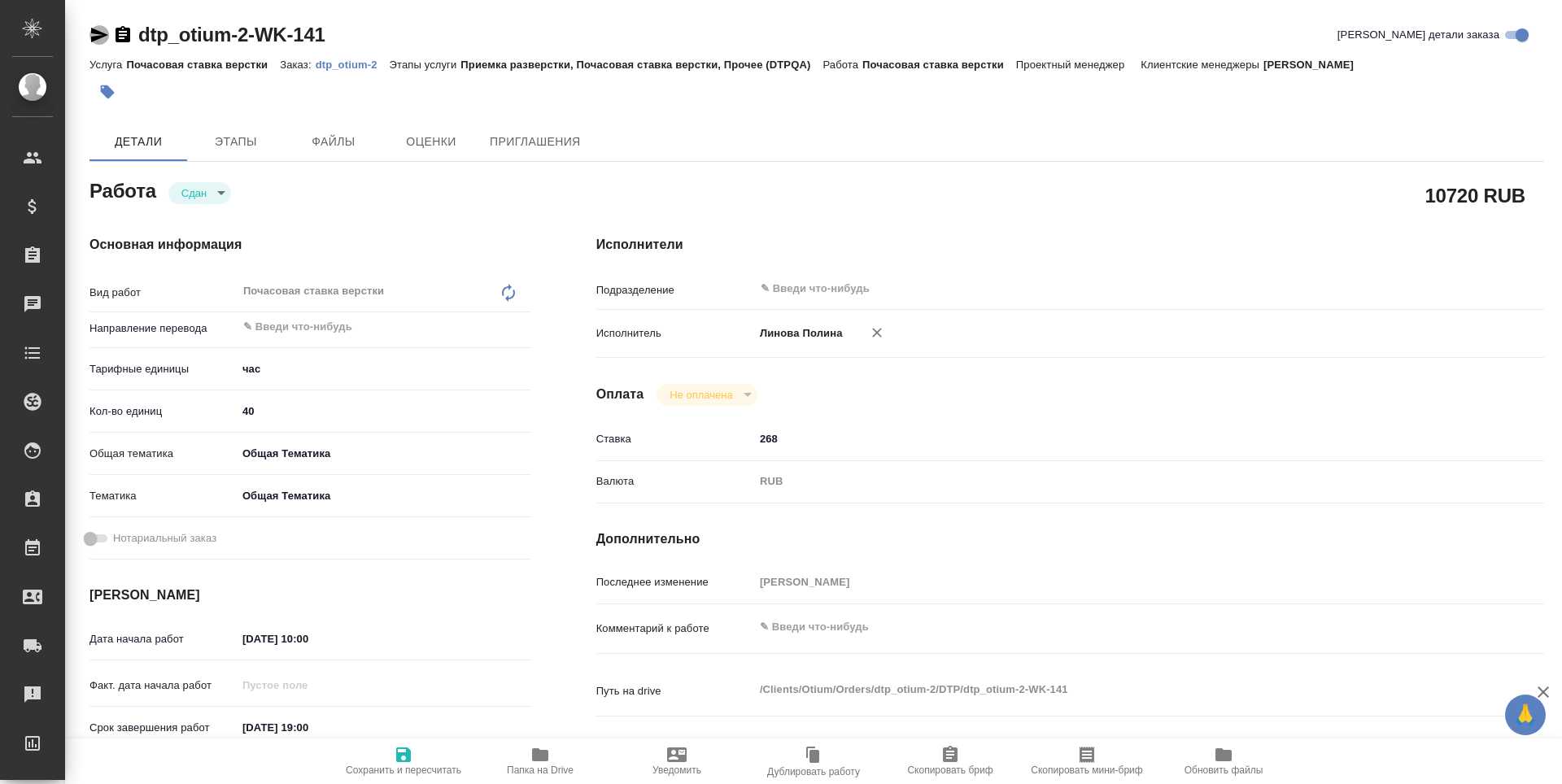
click at [89, 35] on icon "button" at bounding box center [98, 35] width 19 height 19
type textarea "x"
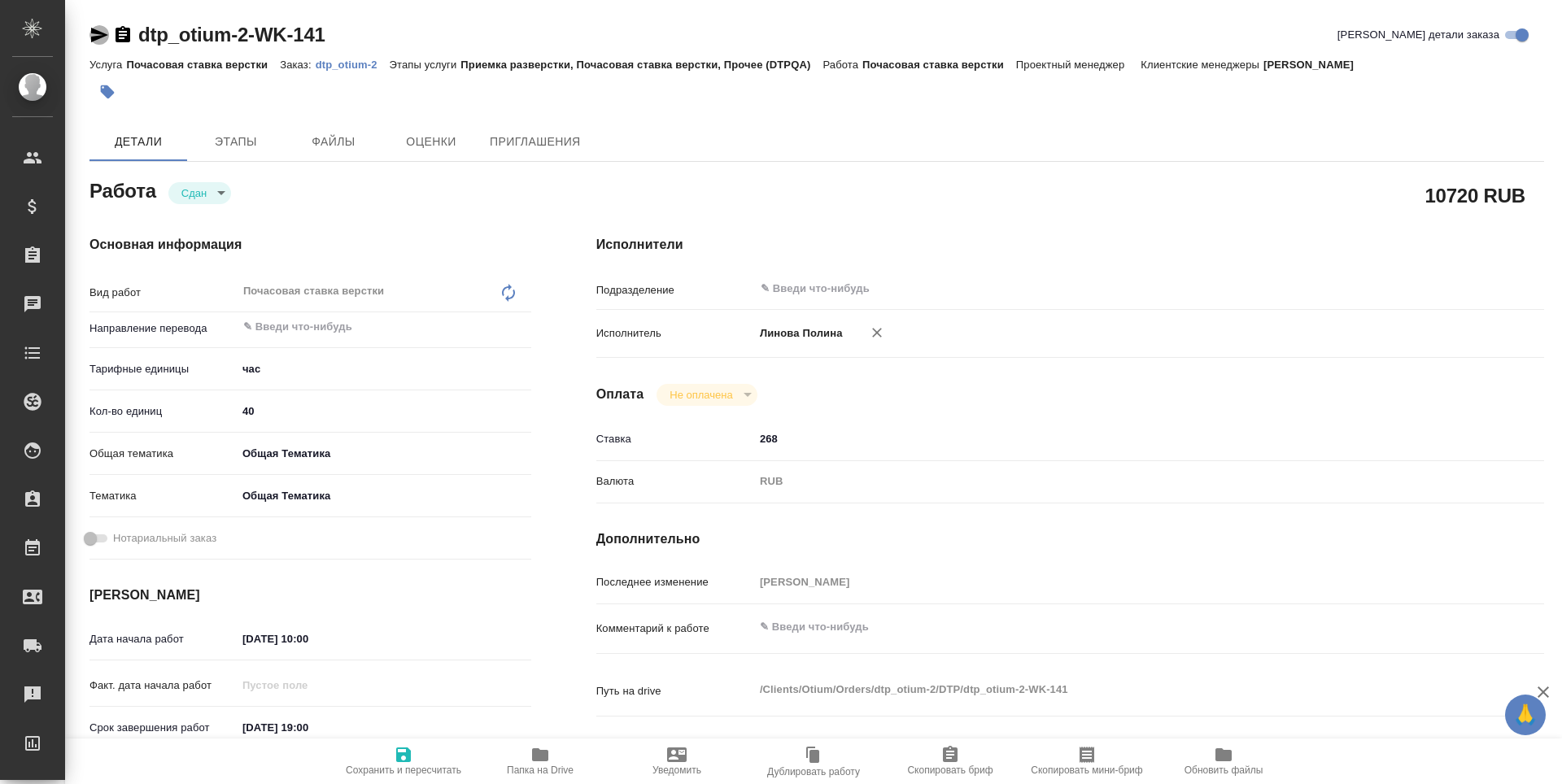
type textarea "x"
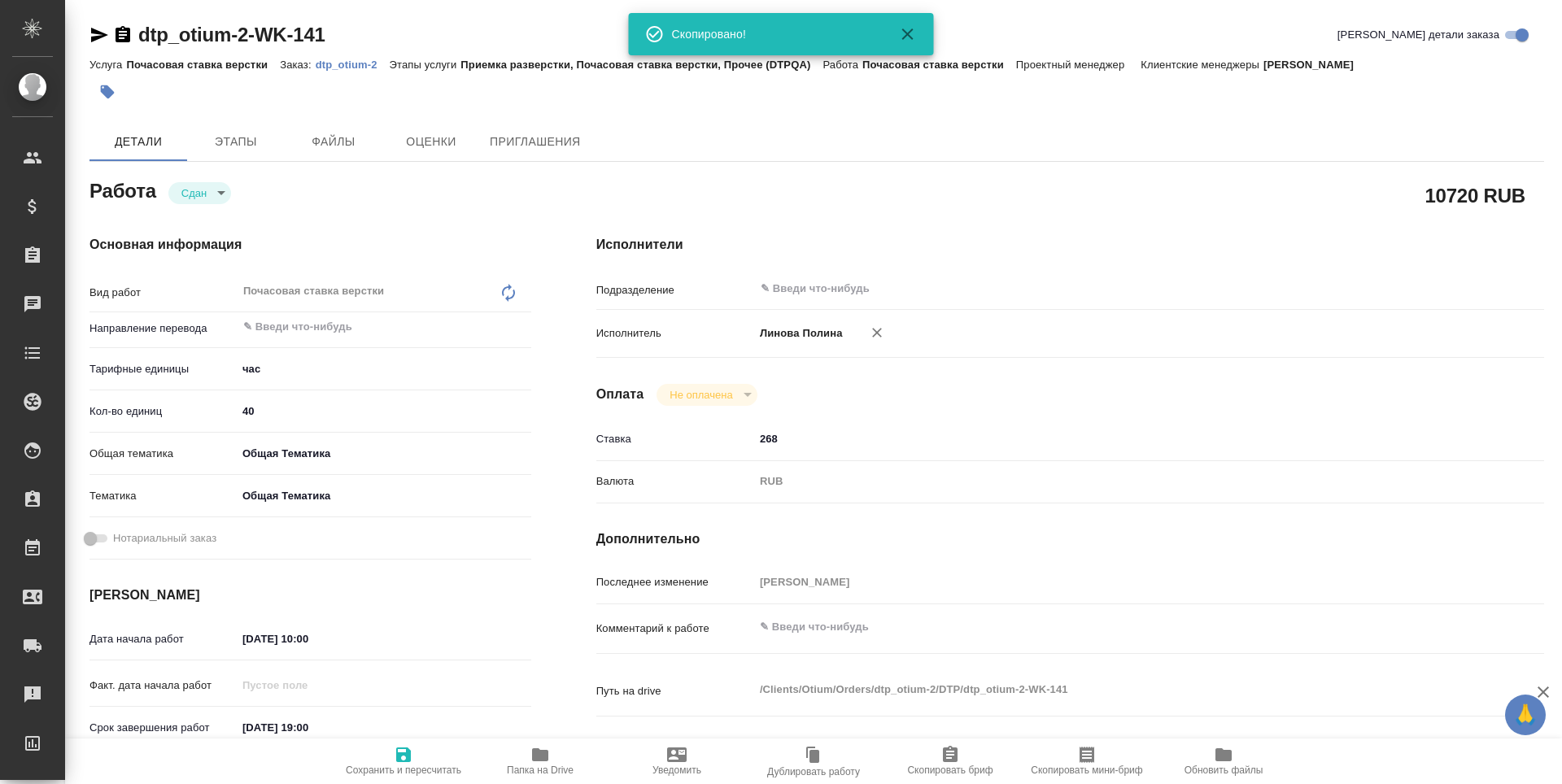
type textarea "x"
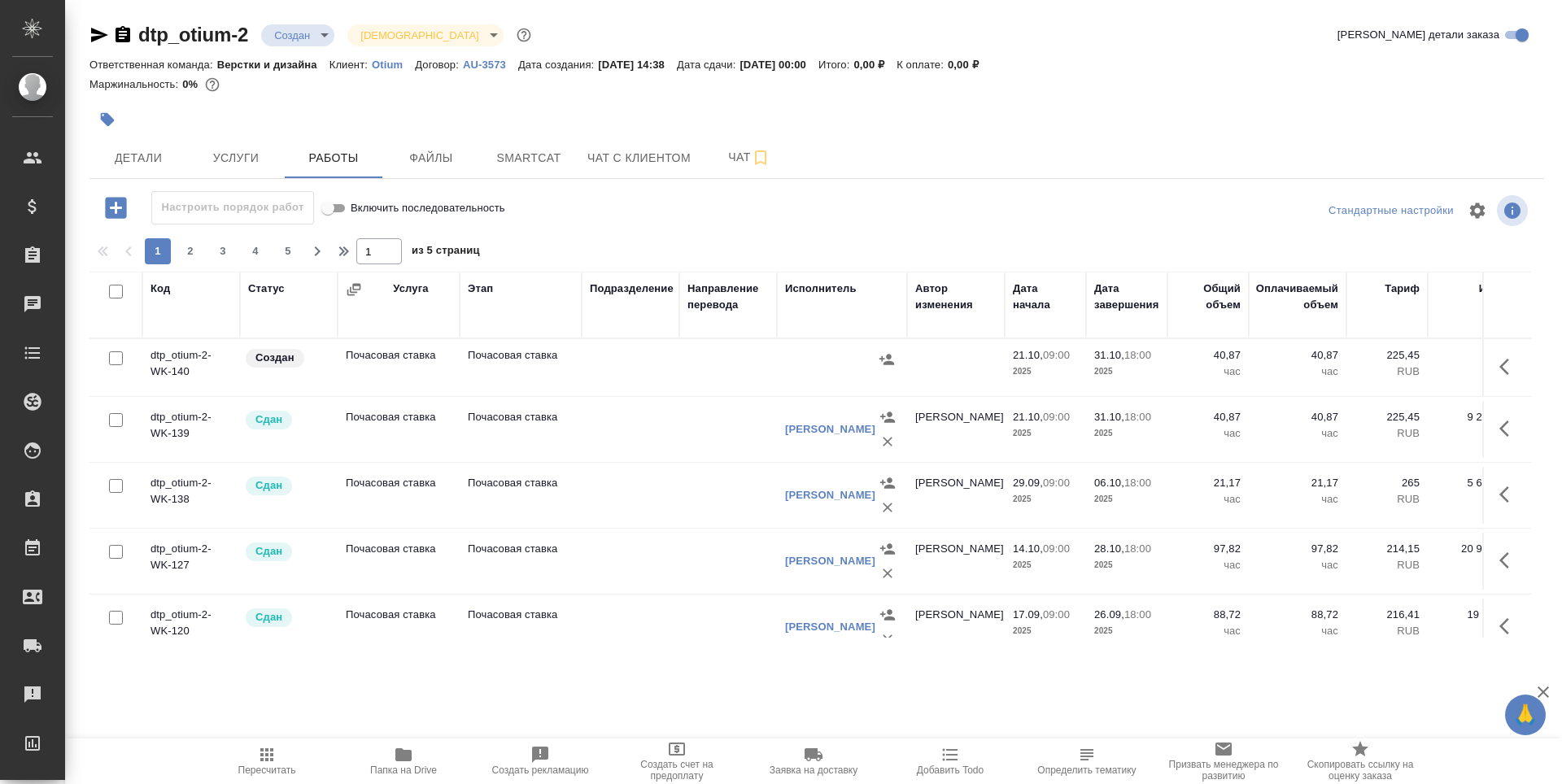
click at [354, 290] on icon "button" at bounding box center [354, 289] width 16 height 16
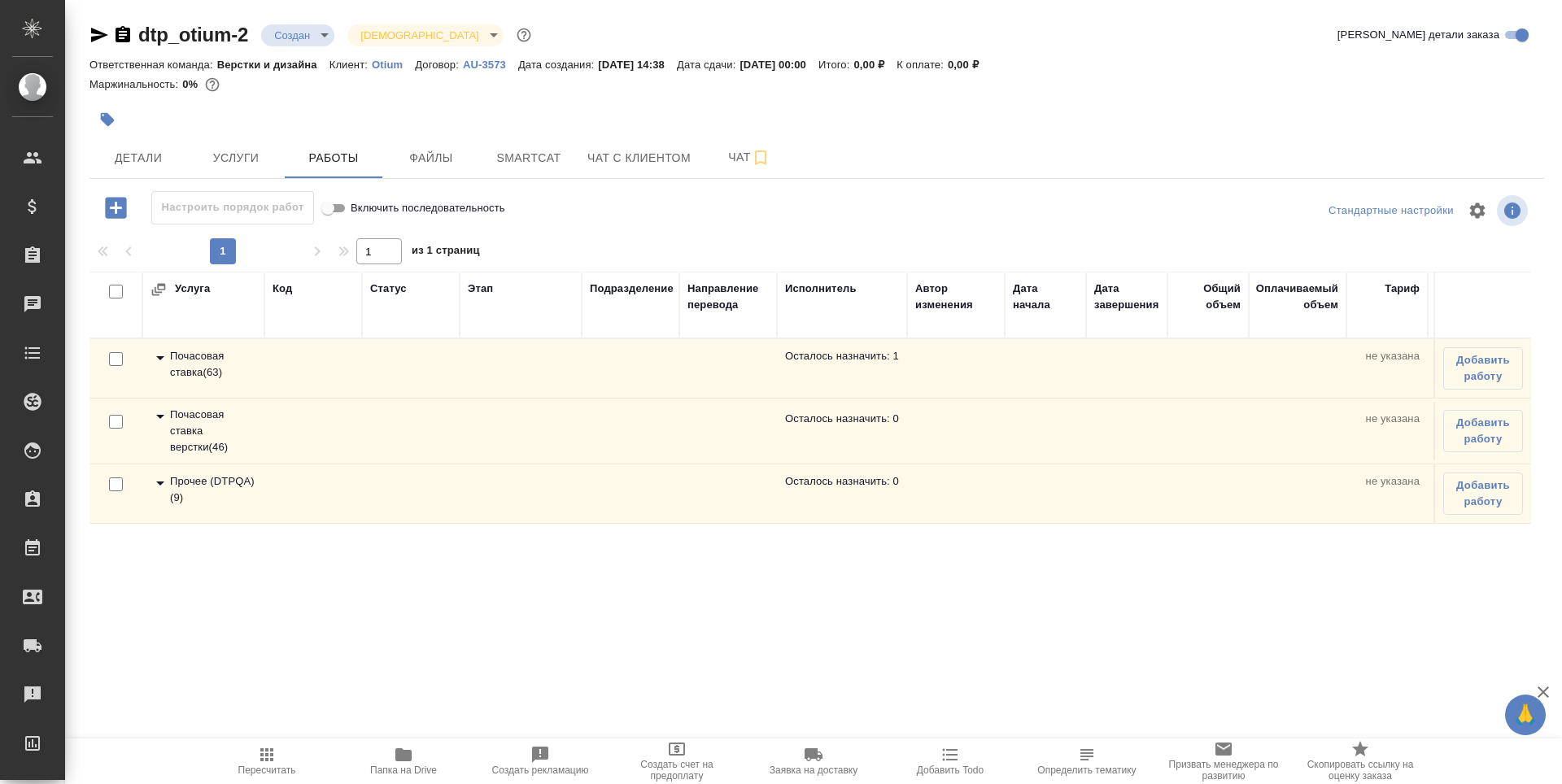
click at [172, 418] on div "Почасовая ставка верстки ( 46 )" at bounding box center [203, 431] width 106 height 49
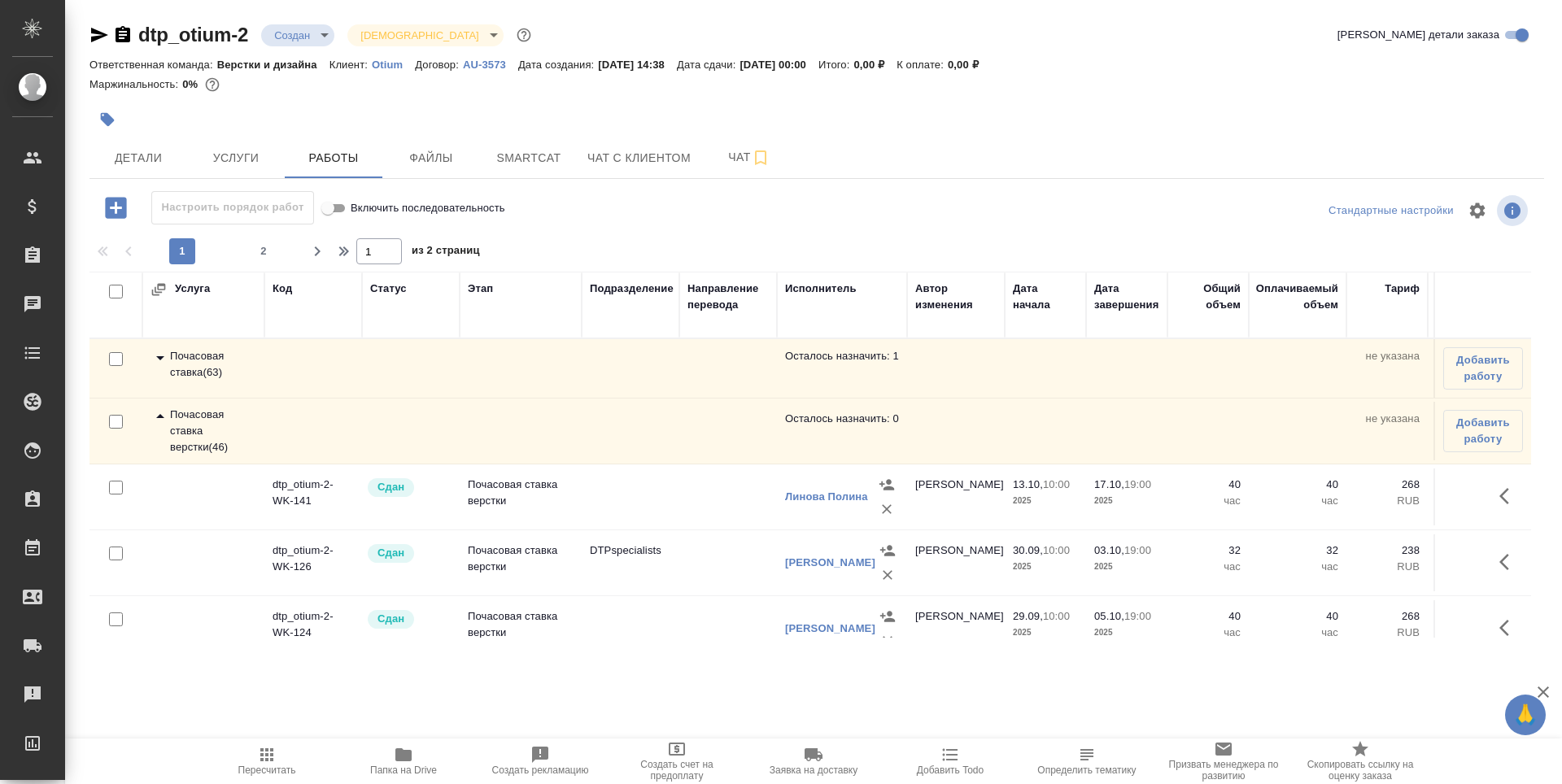
click at [157, 418] on icon at bounding box center [160, 416] width 8 height 4
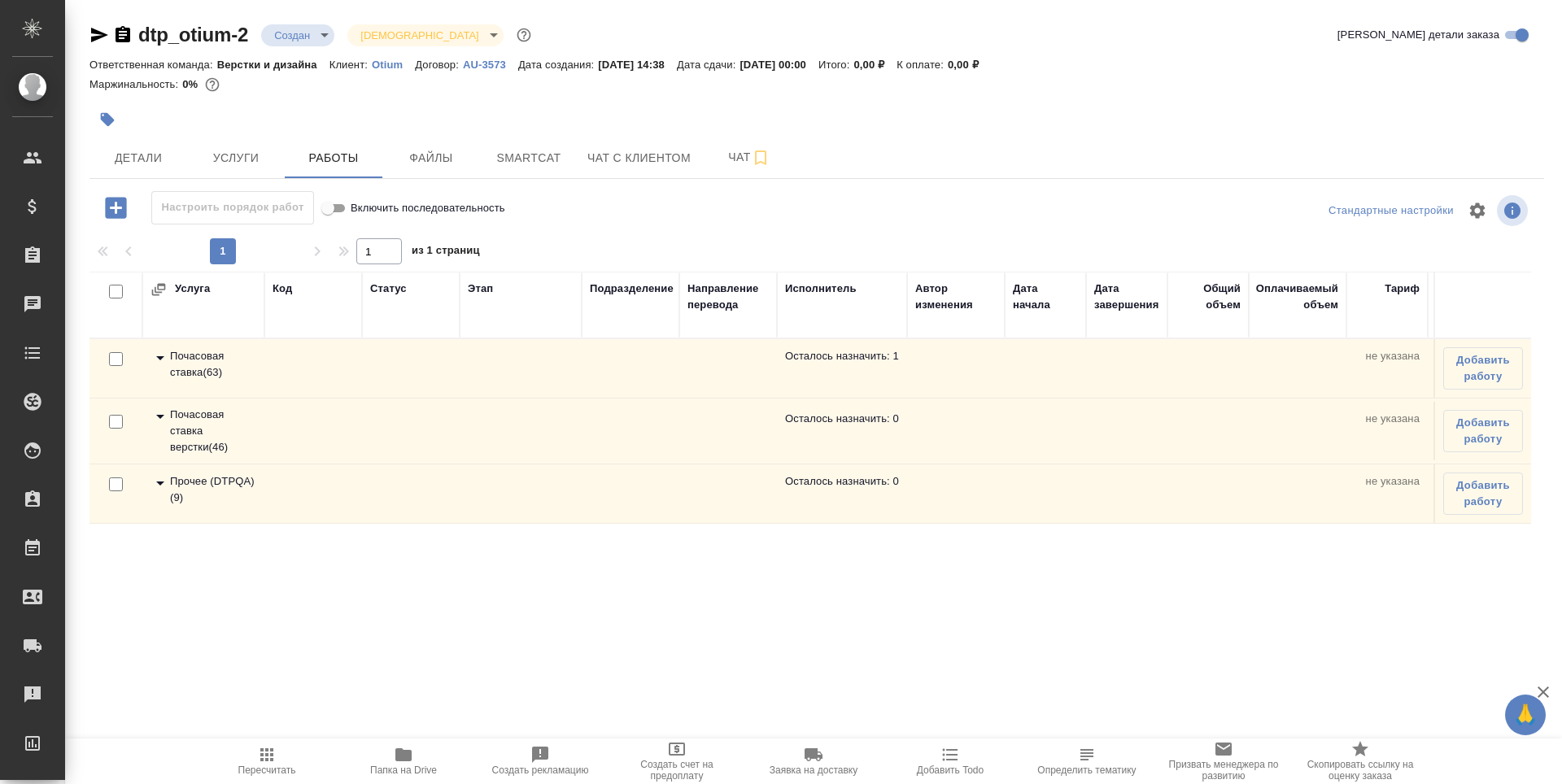
click at [157, 418] on icon at bounding box center [159, 416] width 19 height 19
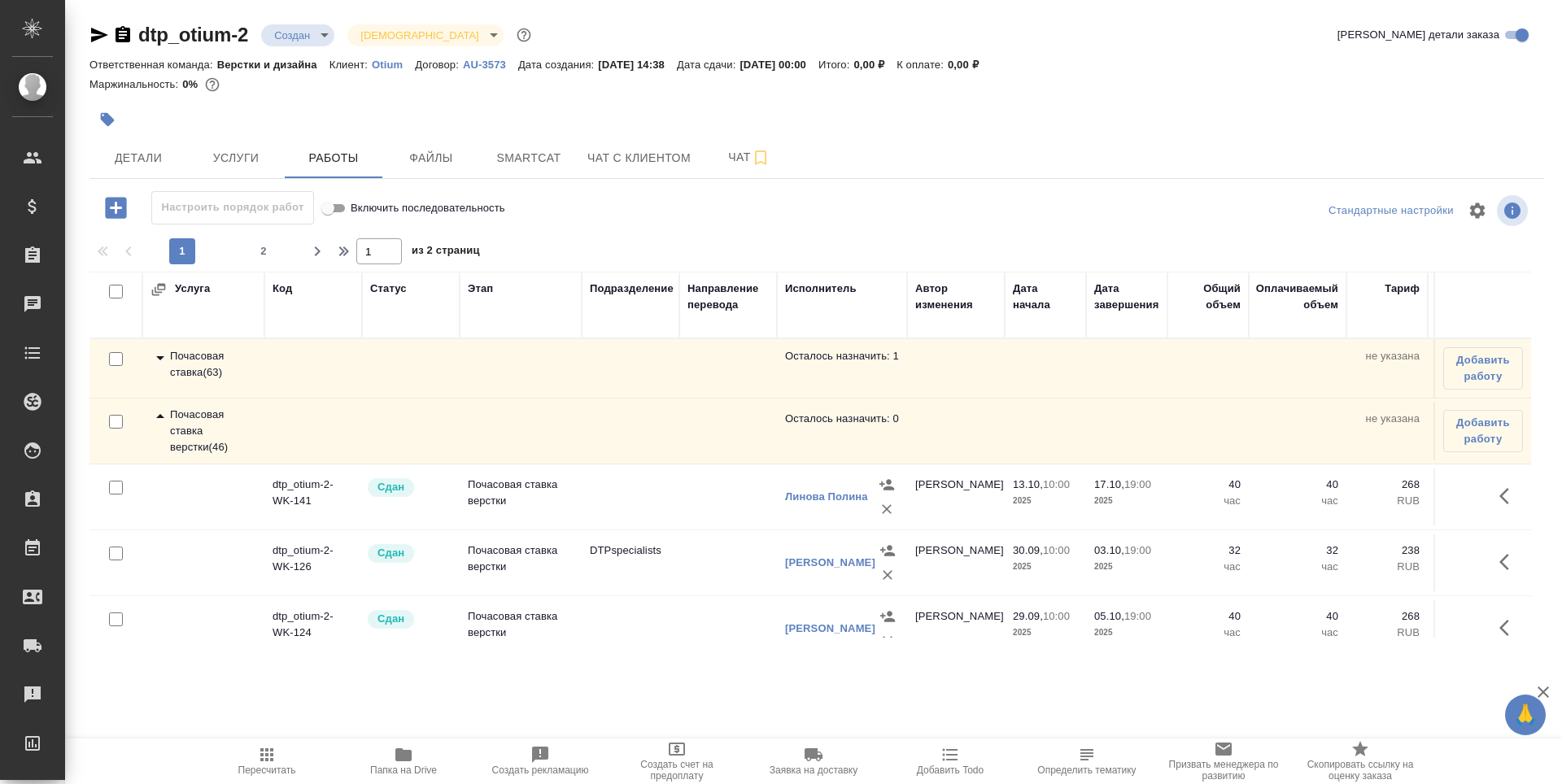
click at [274, 503] on td "dtp_otium-2-WK-141" at bounding box center [313, 497] width 97 height 57
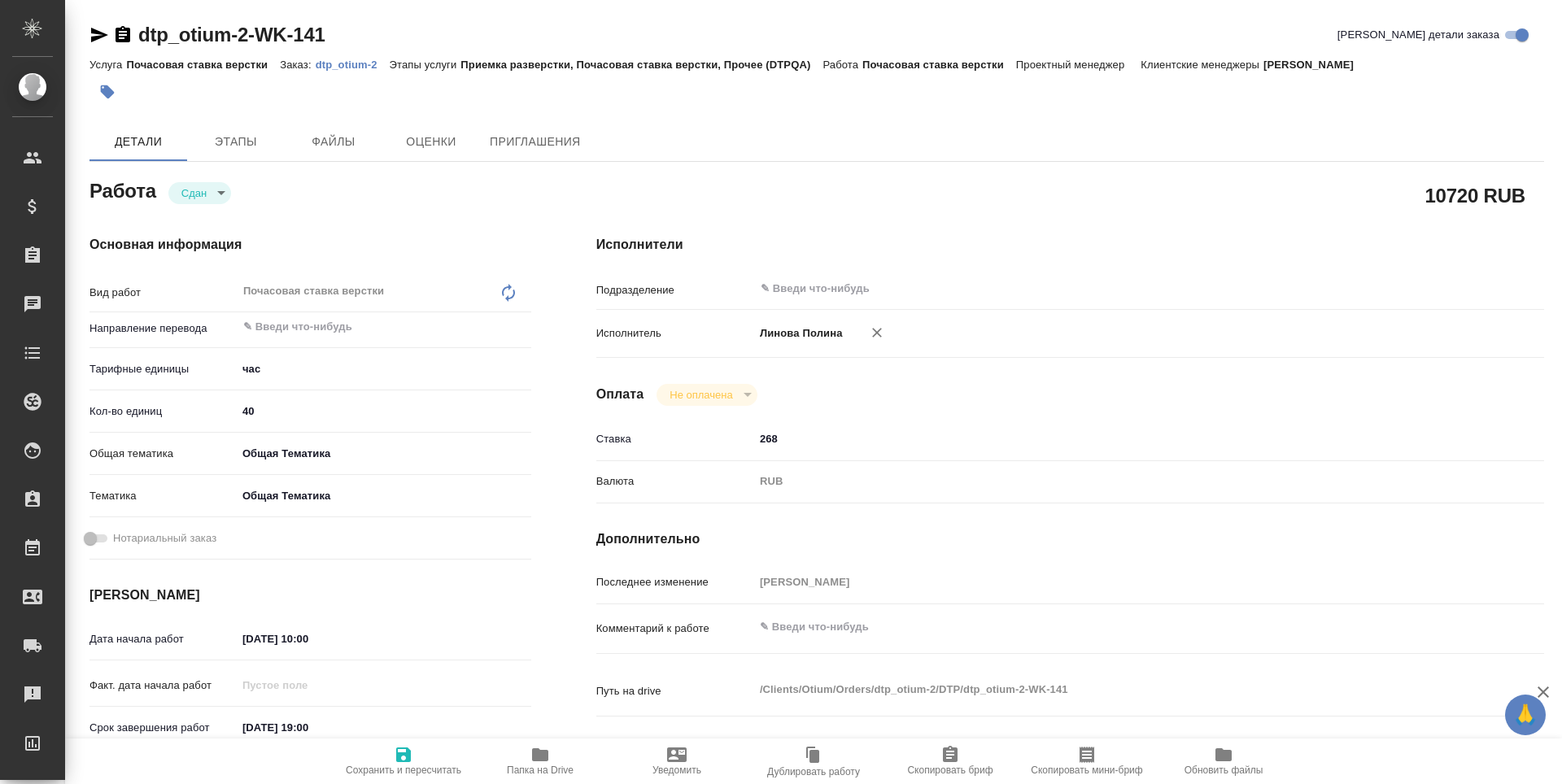
type textarea "x"
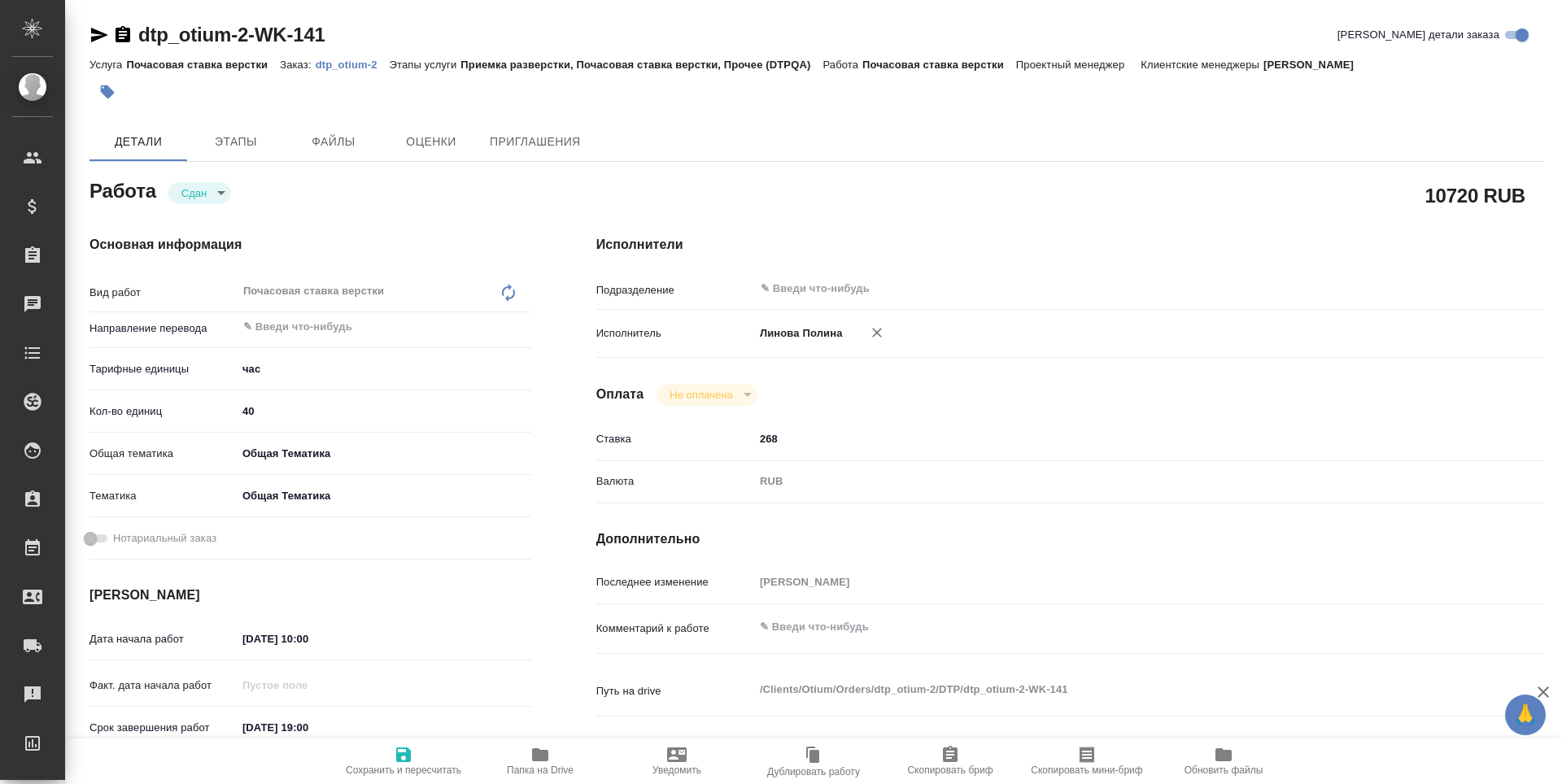
type textarea "x"
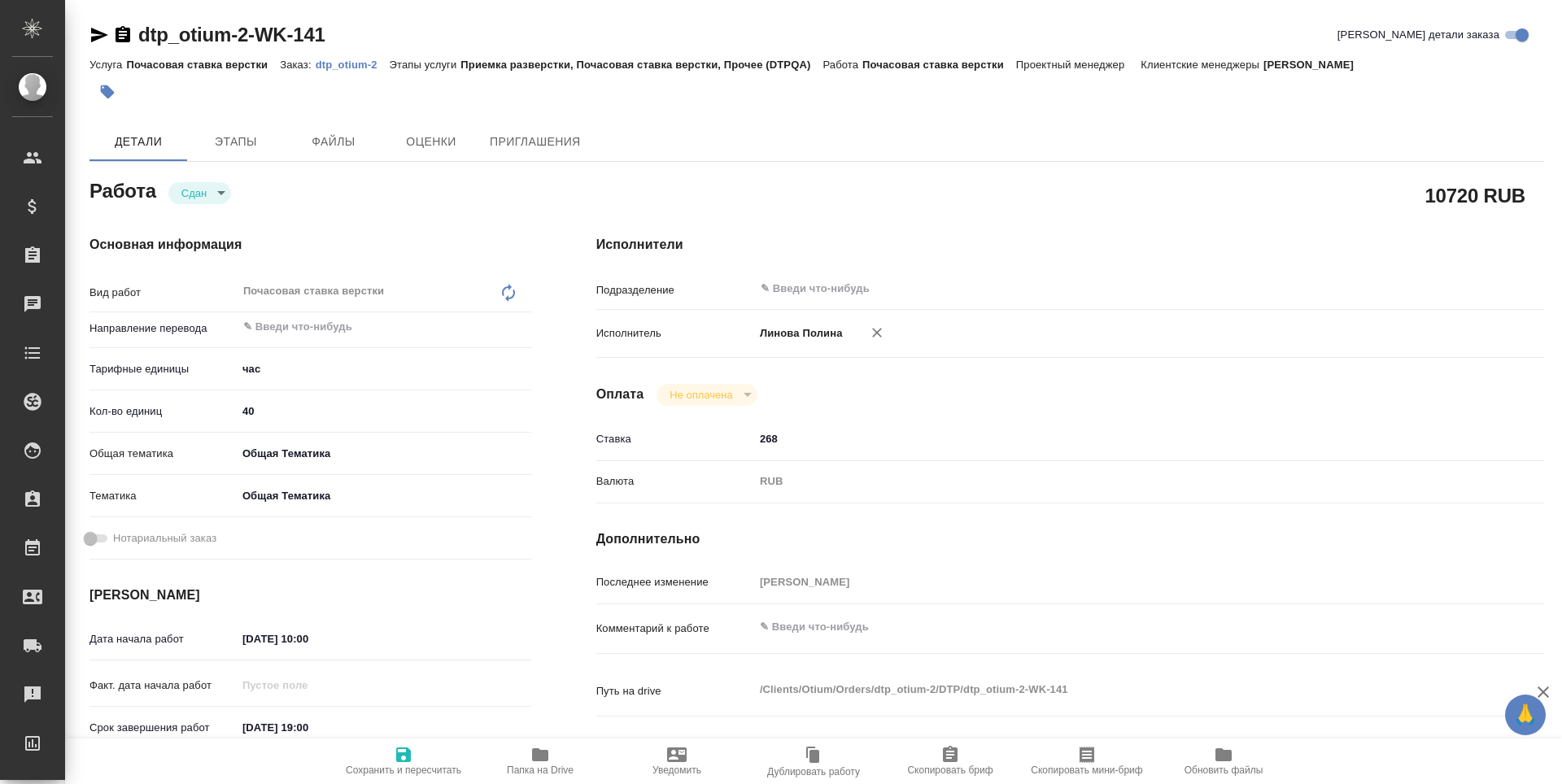
type textarea "x"
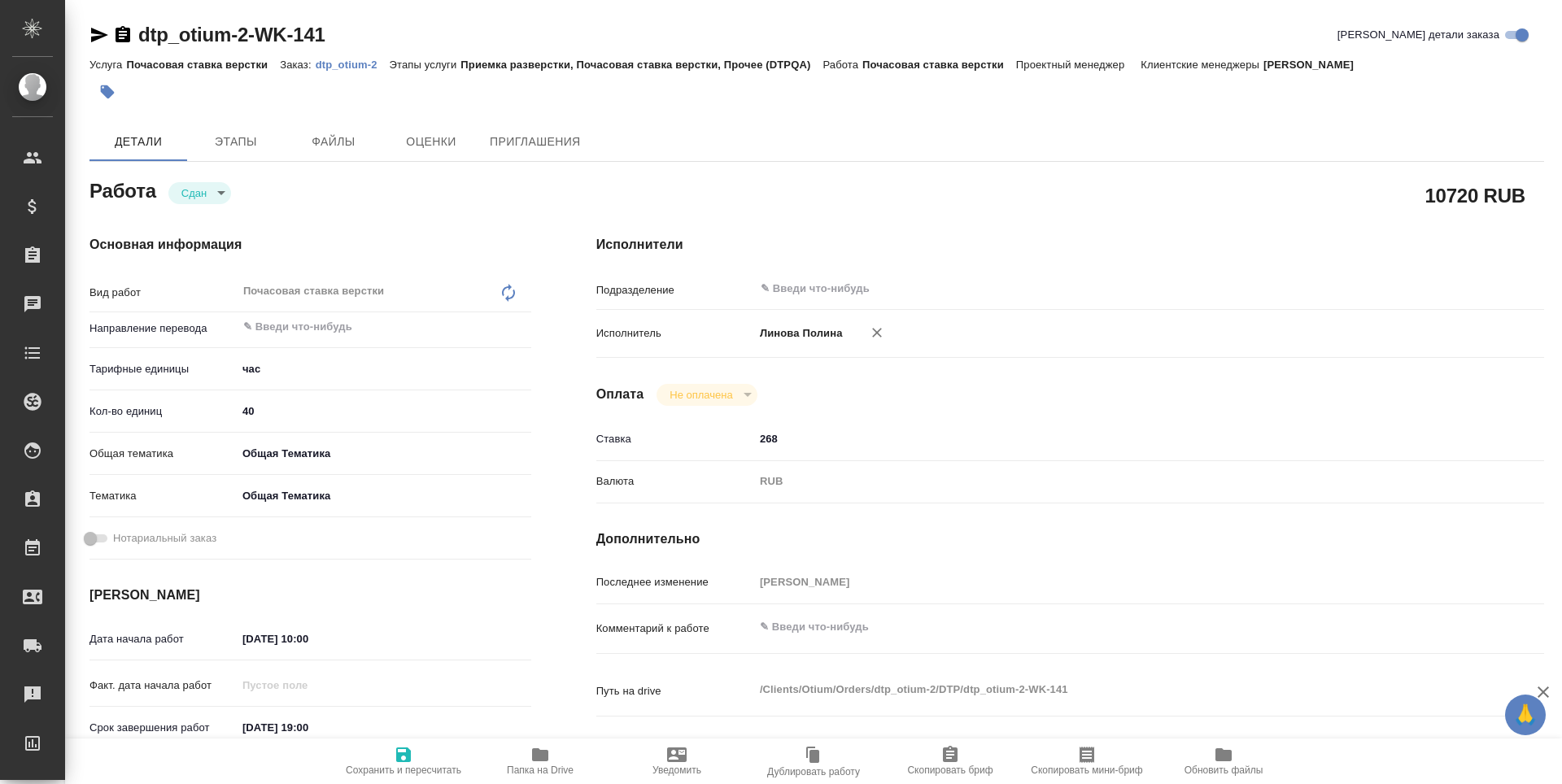
type textarea "x"
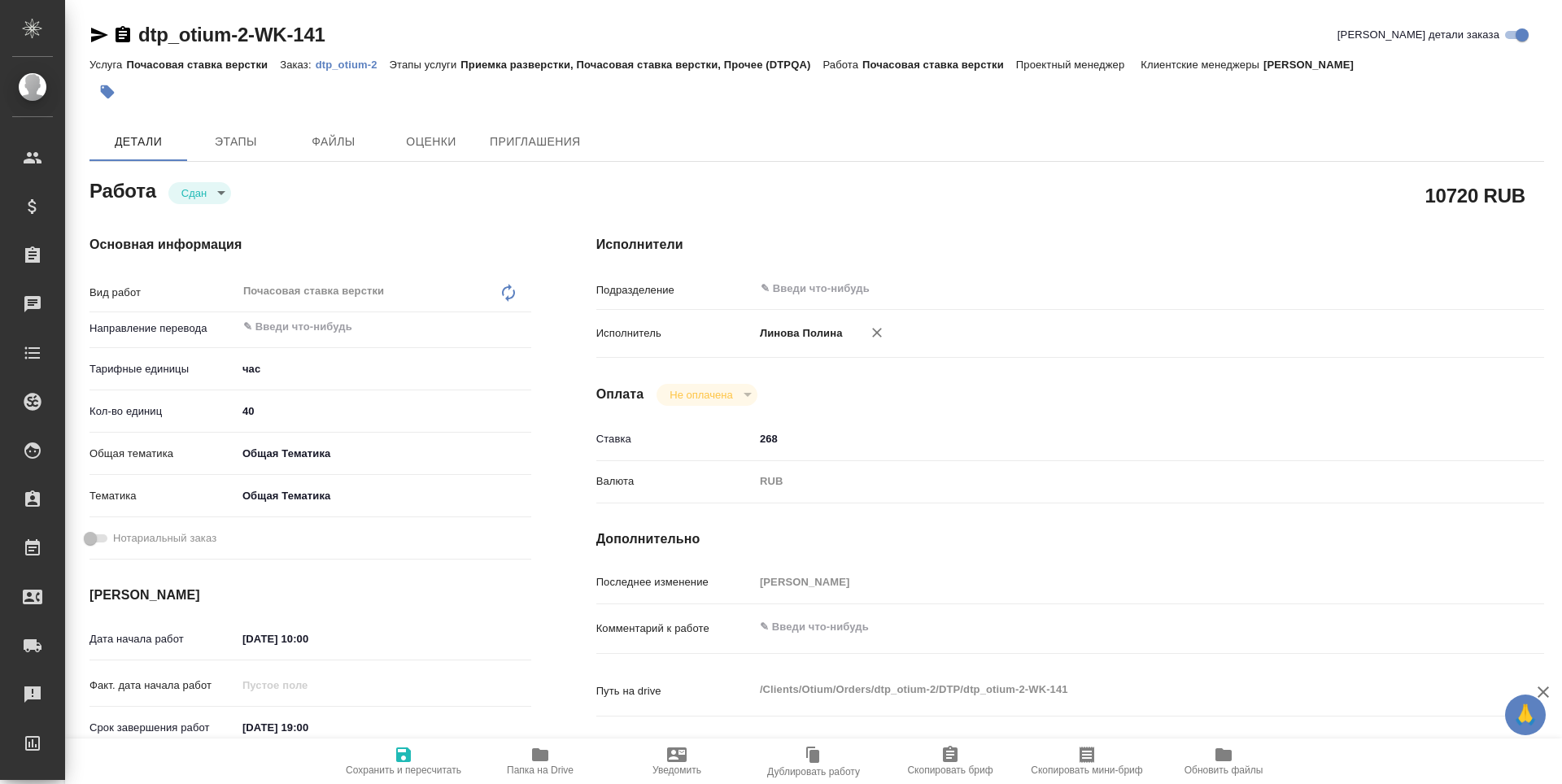
type textarea "x"
